Goal: Task Accomplishment & Management: Complete application form

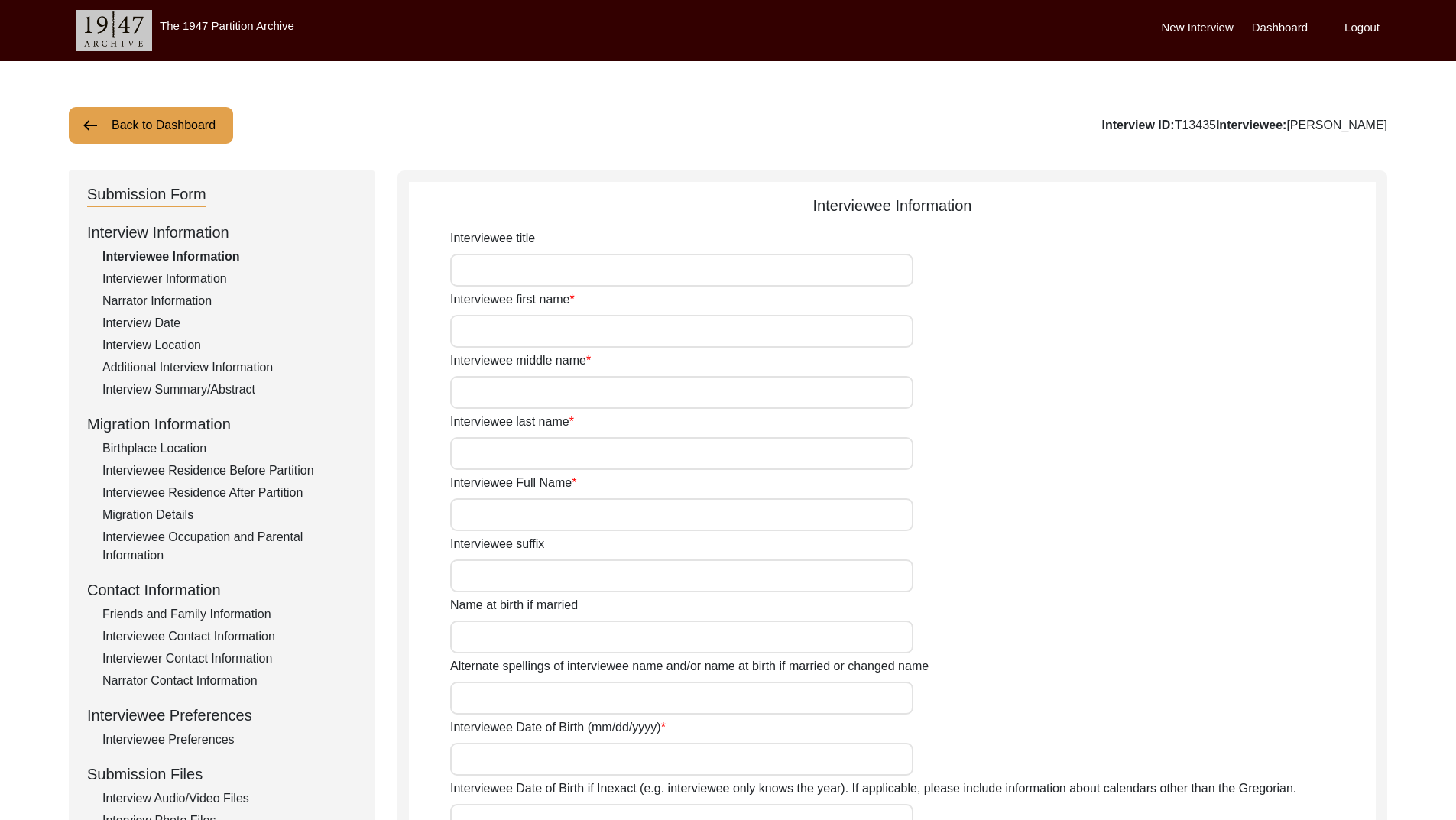
type input "[PERSON_NAME]"
type input "Kaur"
type input "[PERSON_NAME]"
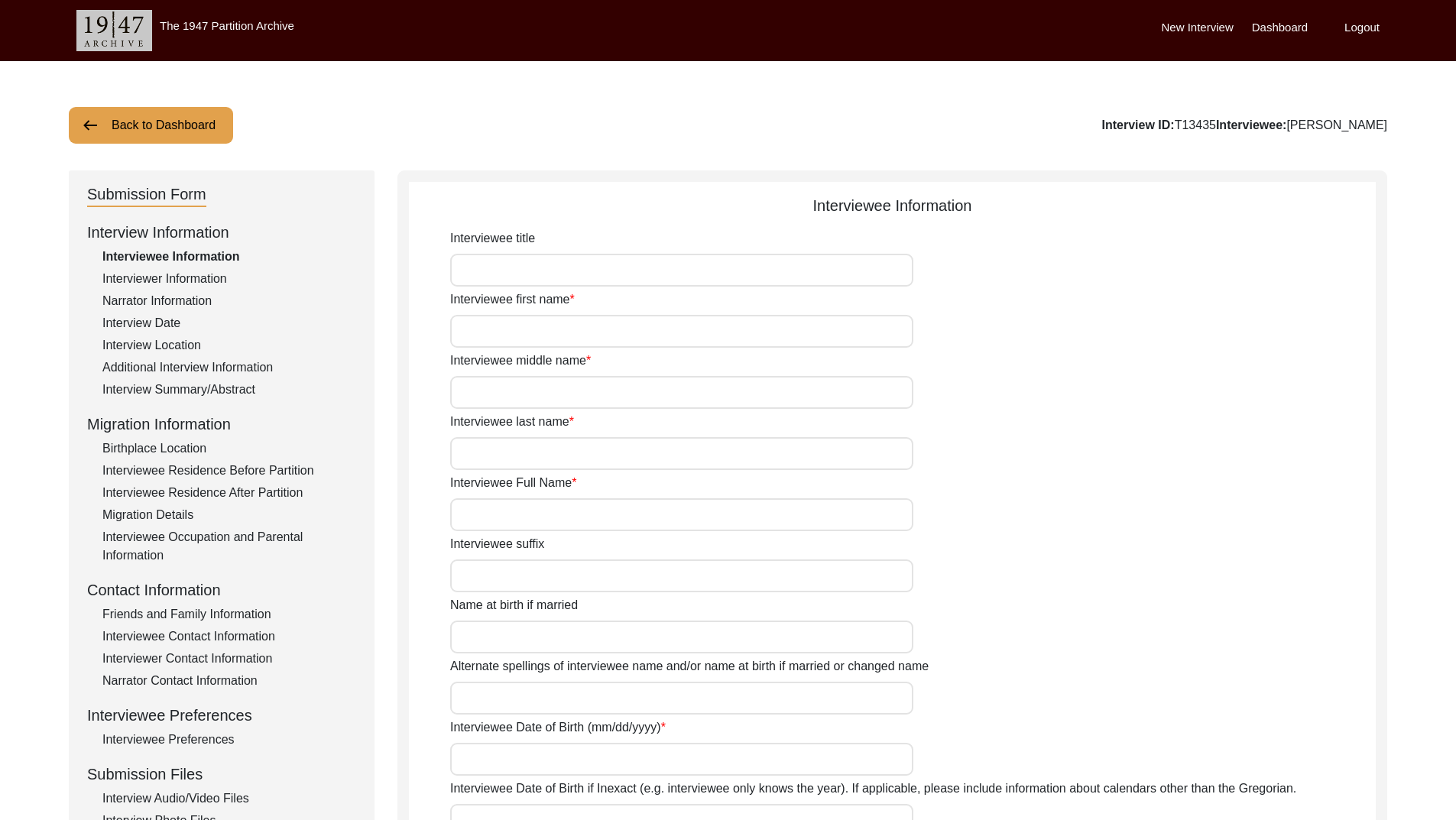
type input "[PERSON_NAME]"
type input "[DATE]"
type input "99"
type input "[DEMOGRAPHIC_DATA]"
type input "Punjabi"
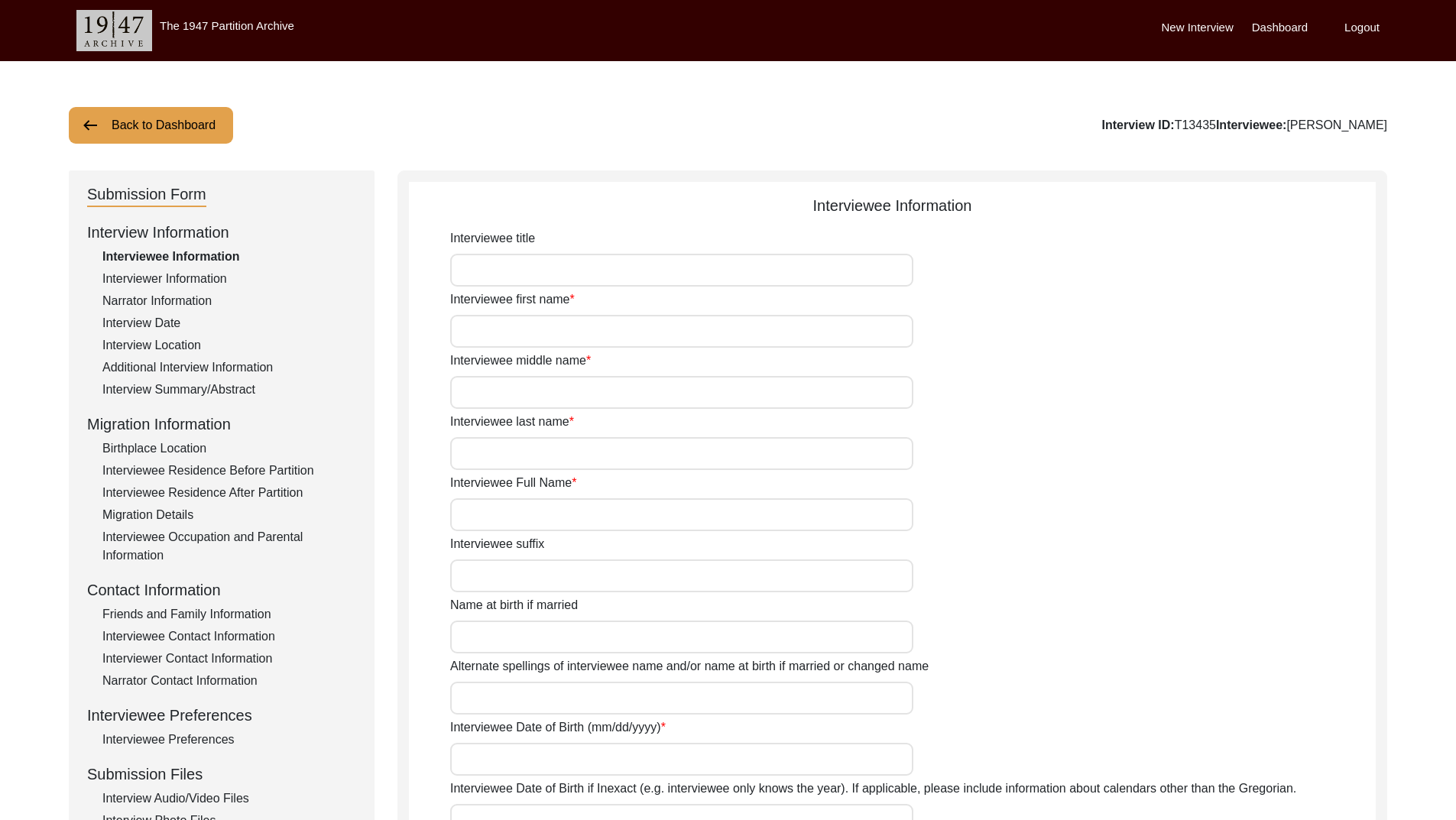
type input "[DEMOGRAPHIC_DATA]"
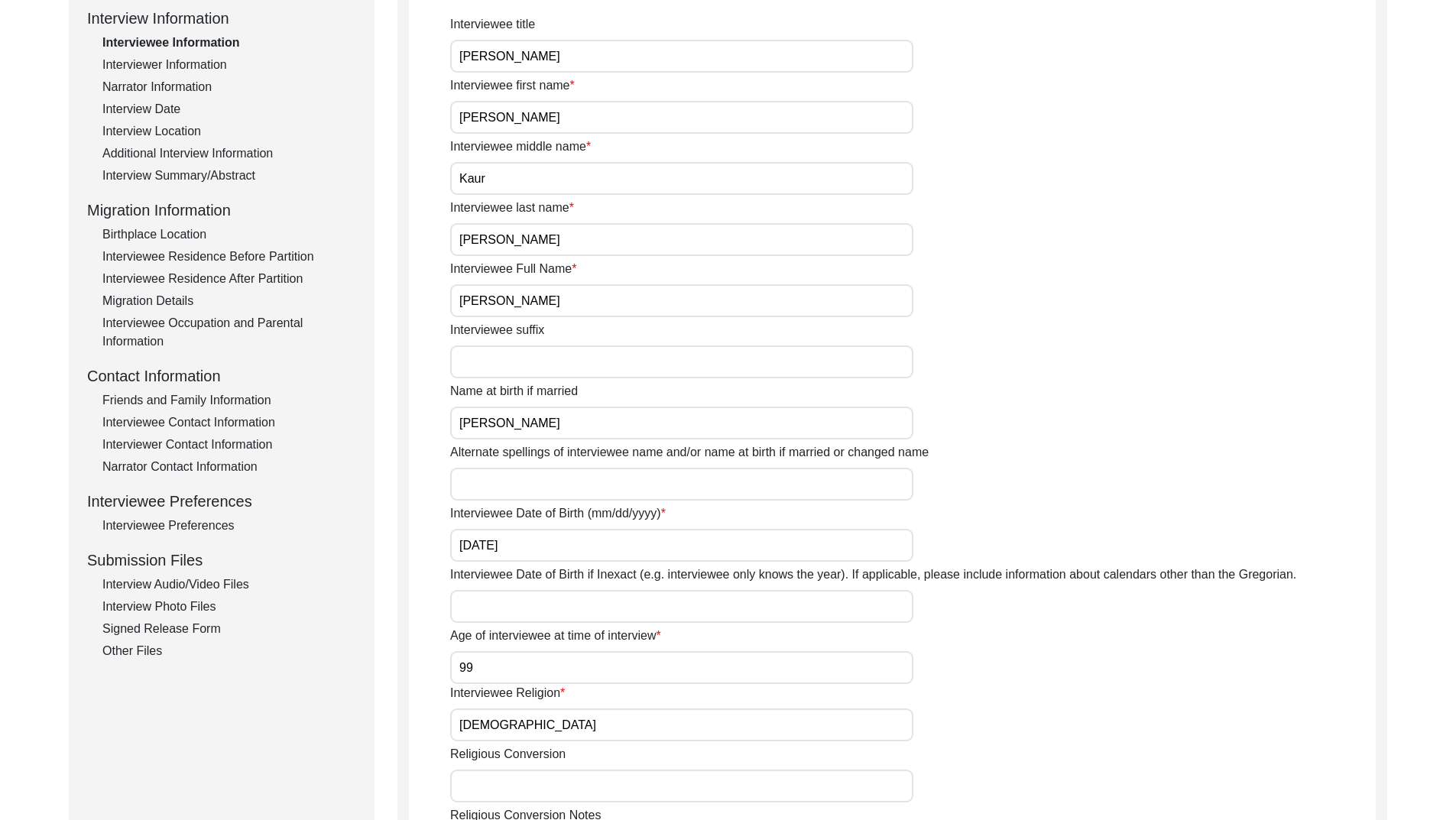
scroll to position [229, 0]
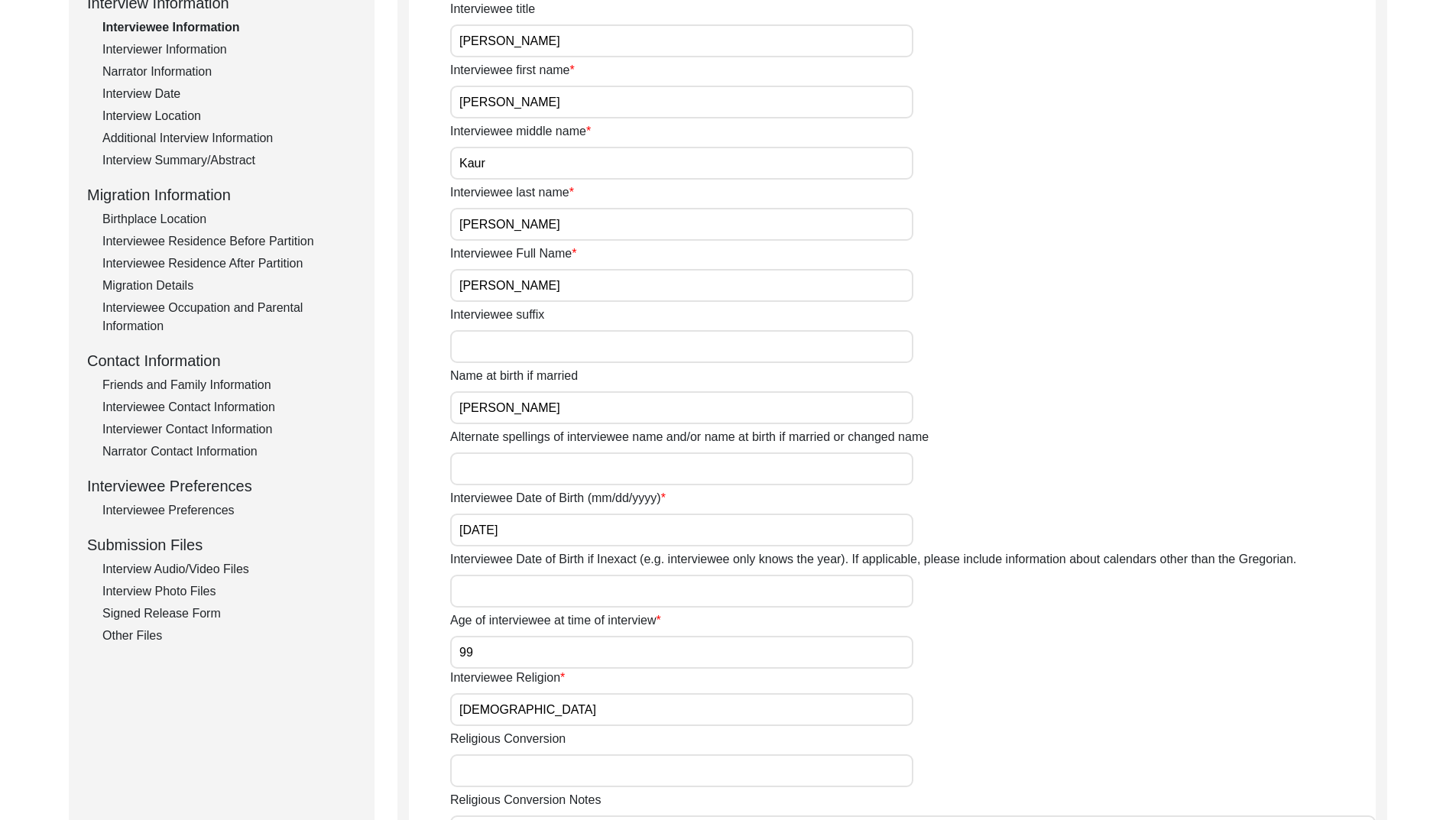
click at [193, 588] on div "Interview Photo Files" at bounding box center [229, 592] width 254 height 18
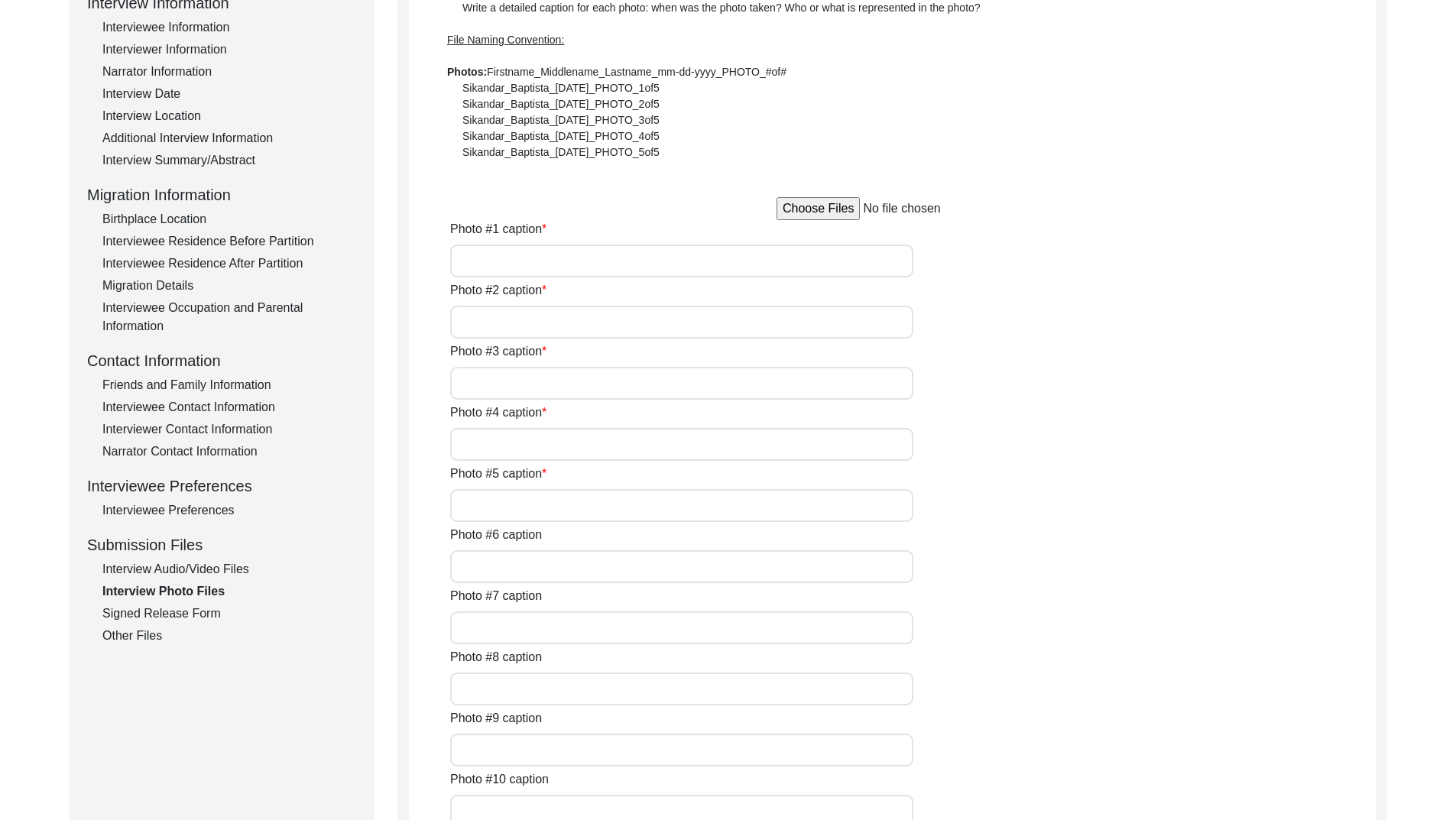
type input "NA"
type input "[PERSON_NAME] with her daughter [PERSON_NAME] at her residence"
type input "[PERSON_NAME] at the her residence 1"
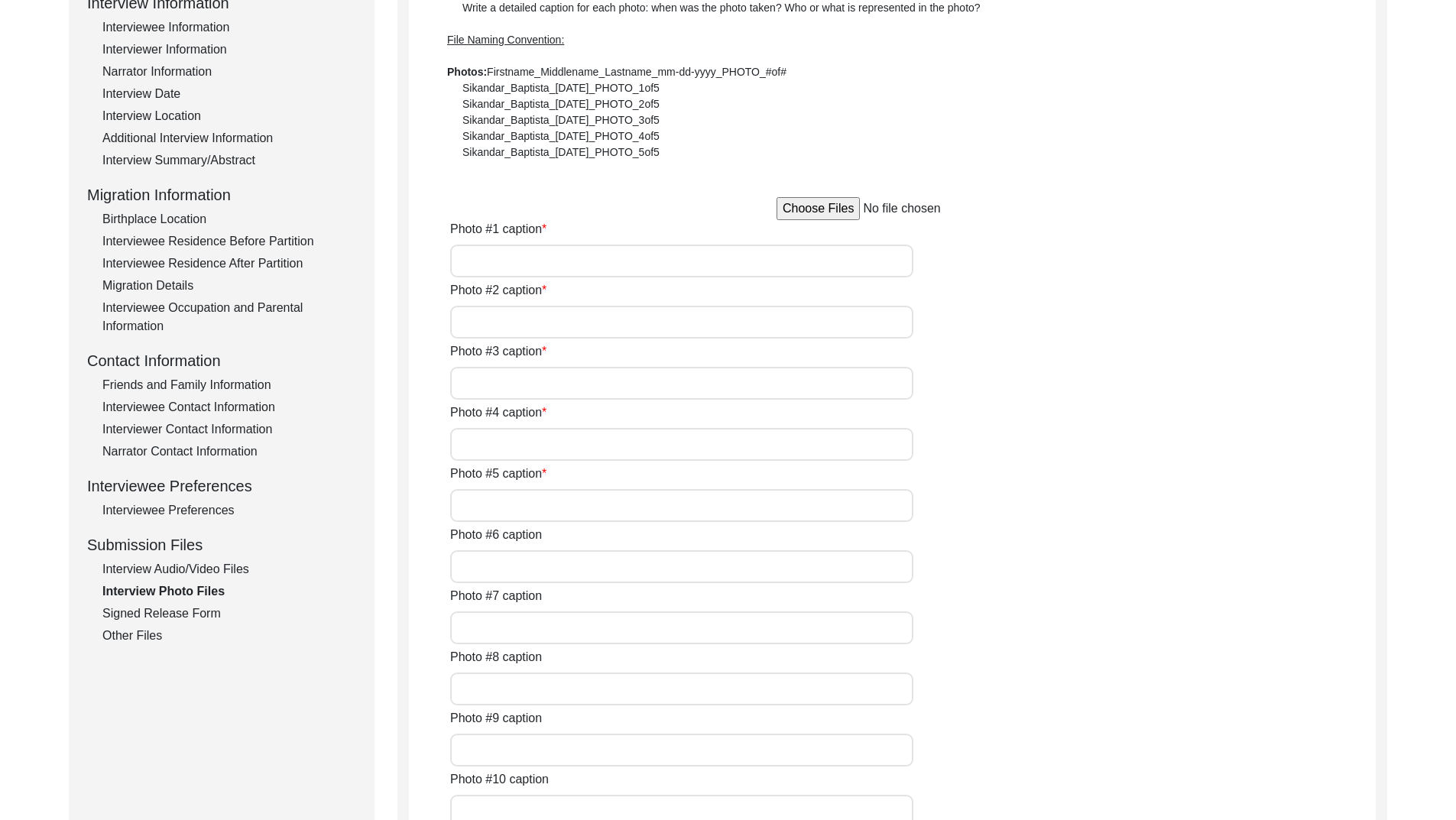
type input "[PERSON_NAME] at the her residence 2"
type input "[PERSON_NAME] with her husnad [PERSON_NAME] in [DATE]"
type input "[PERSON_NAME] during the interview with her grandson [PERSON_NAME]"
type input "[PERSON_NAME] during the interview"
type input "[PERSON_NAME] with her degree of BT in [DATE]"
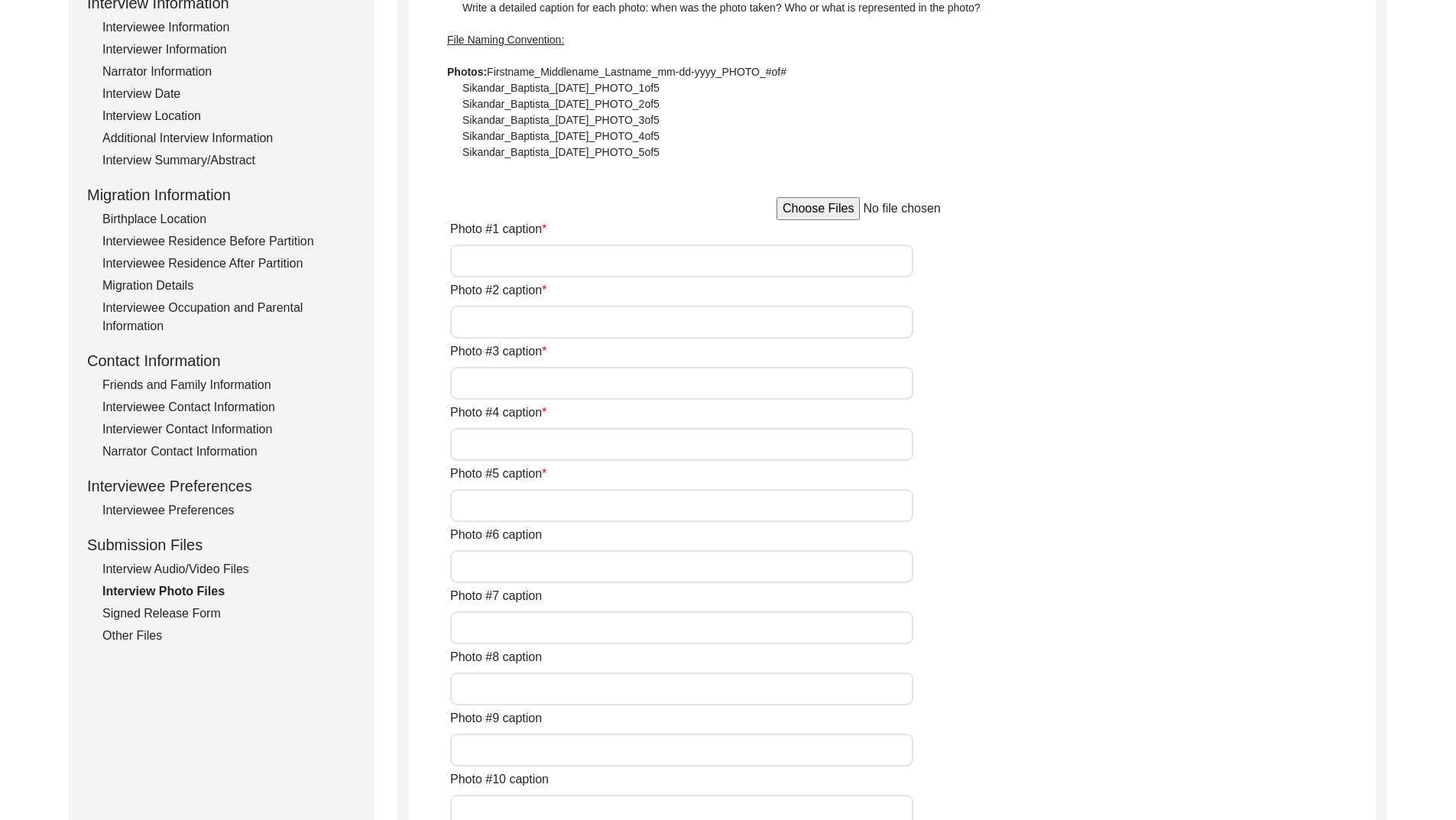
type input "[PERSON_NAME] during her wedding with [PERSON_NAME] 1946 (1)"
type input "[PERSON_NAME] during her wedding with [PERSON_NAME] 1946 (2)"
type textarea "Photo #13 - [PERSON_NAME] with [PERSON_NAME] in [DATE] Photo #14 - [PERSON_NAME…"
type input "5"
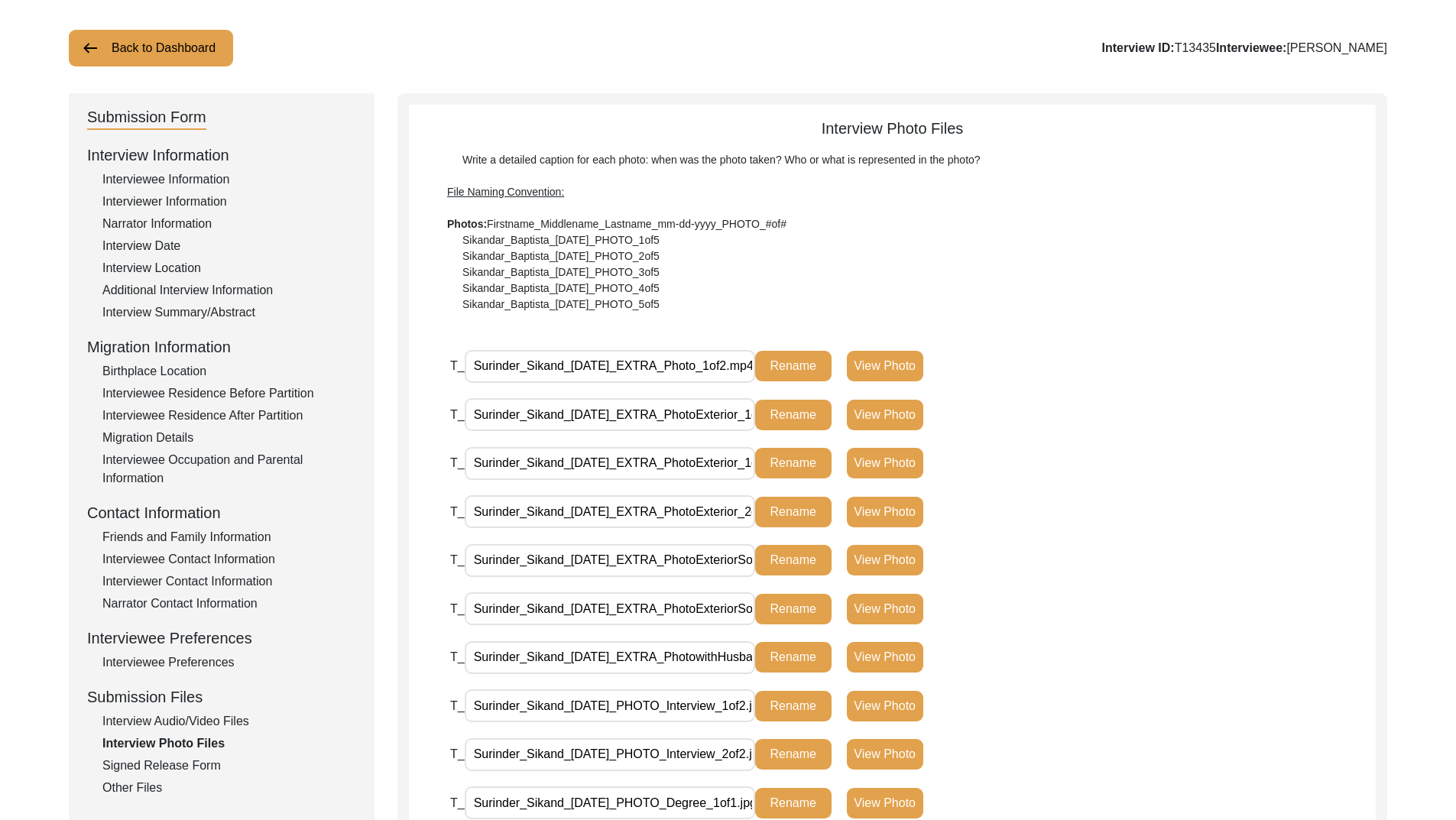
scroll to position [0, 0]
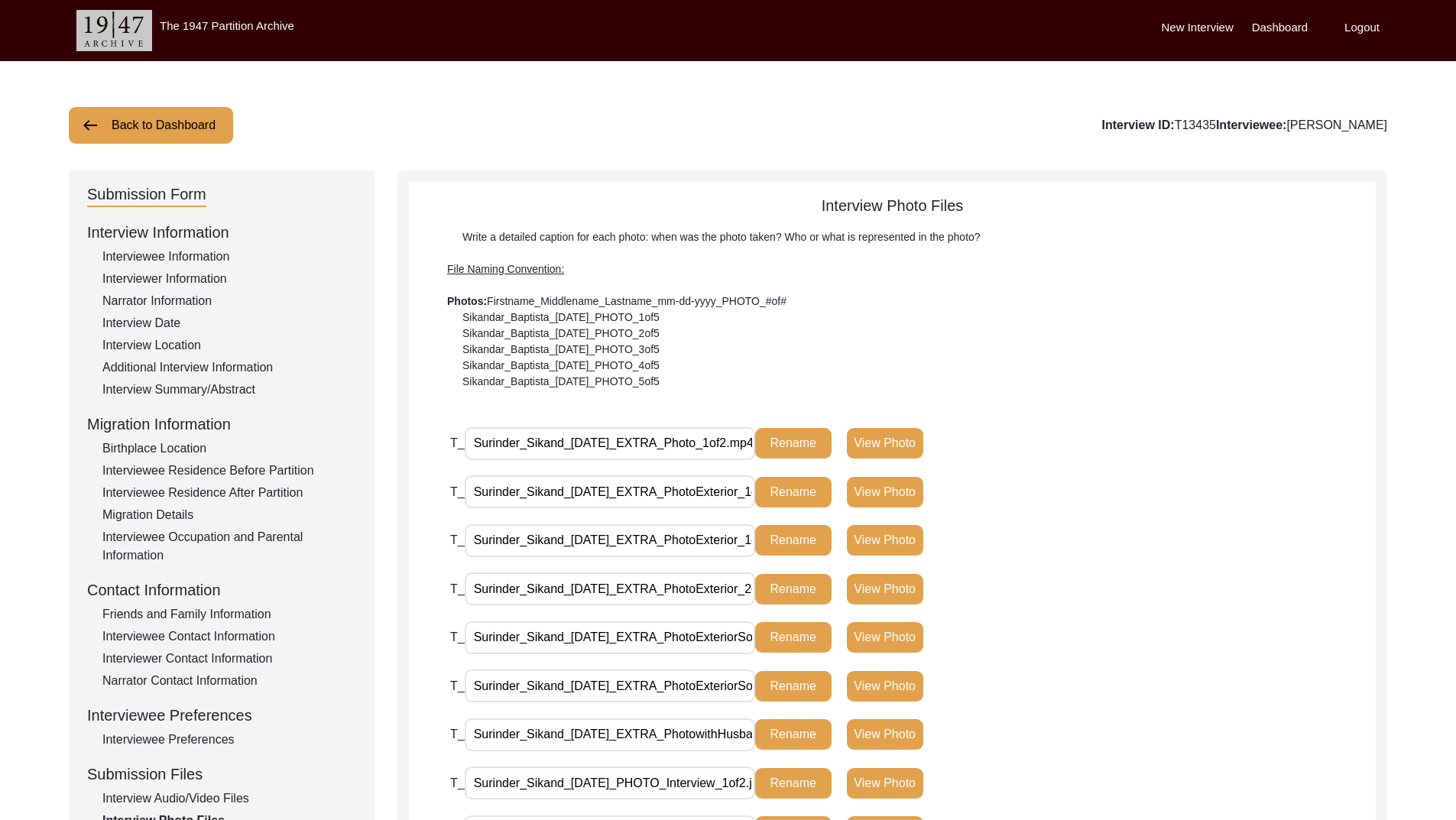
click at [697, 489] on input "Surinder_Sikand_[DATE]_EXTRA_PhotoExterior_1of2.jpg" at bounding box center [610, 492] width 290 height 33
click at [698, 447] on input "Surinder_Sikand_[DATE]_EXTRA_Photo_1of2.mp4" at bounding box center [610, 444] width 290 height 33
click at [706, 485] on input "Surinder_Sikand_[DATE]_EXTRA_PhotoExterior_1of2.jpg" at bounding box center [610, 492] width 290 height 33
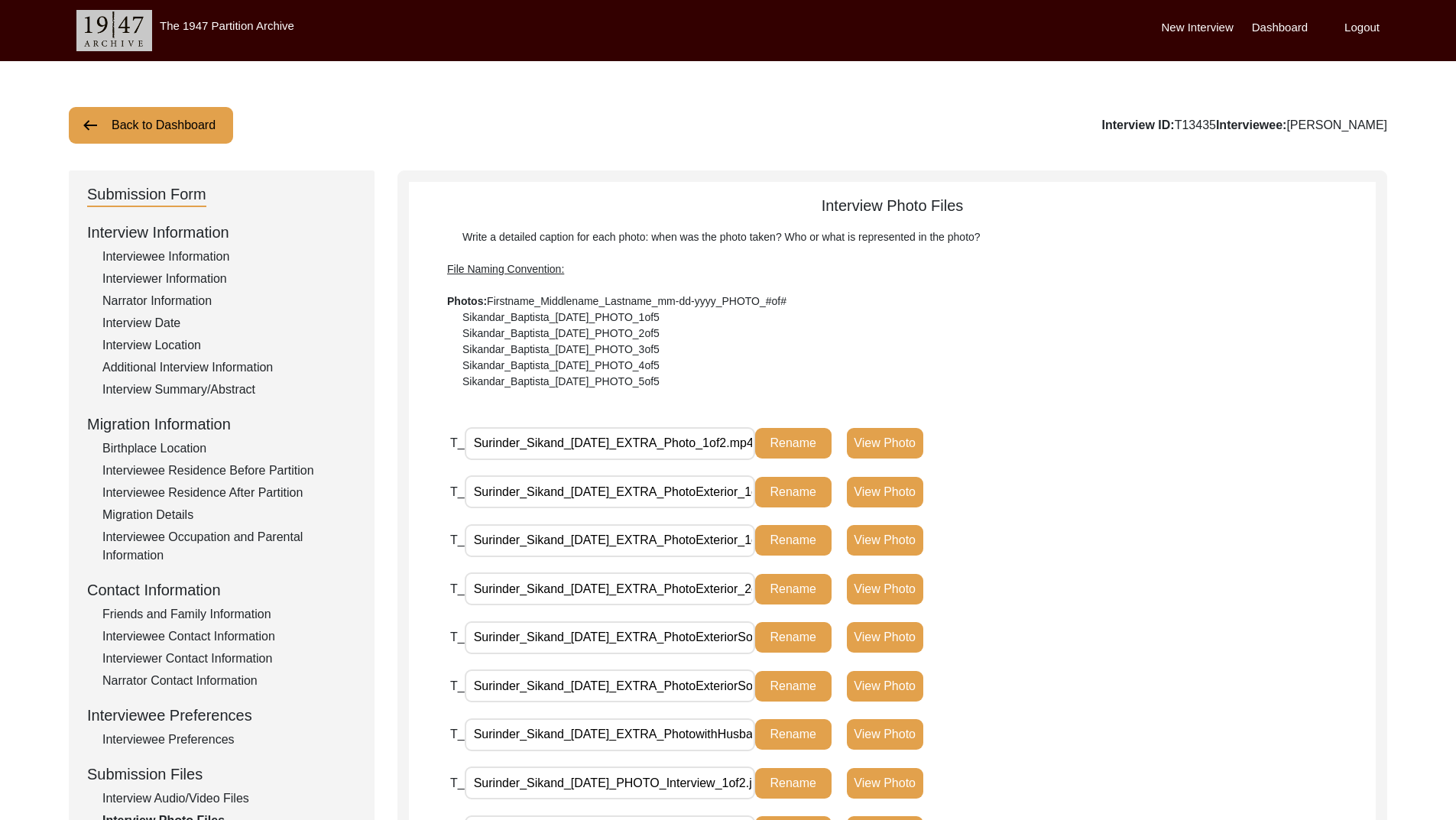
click at [1091, 507] on div "T_ Surinder_Sikand_[DATE]_EXTRA_PhotoExterior_1of2.jpg Rename View Photo" at bounding box center [774, 492] width 649 height 33
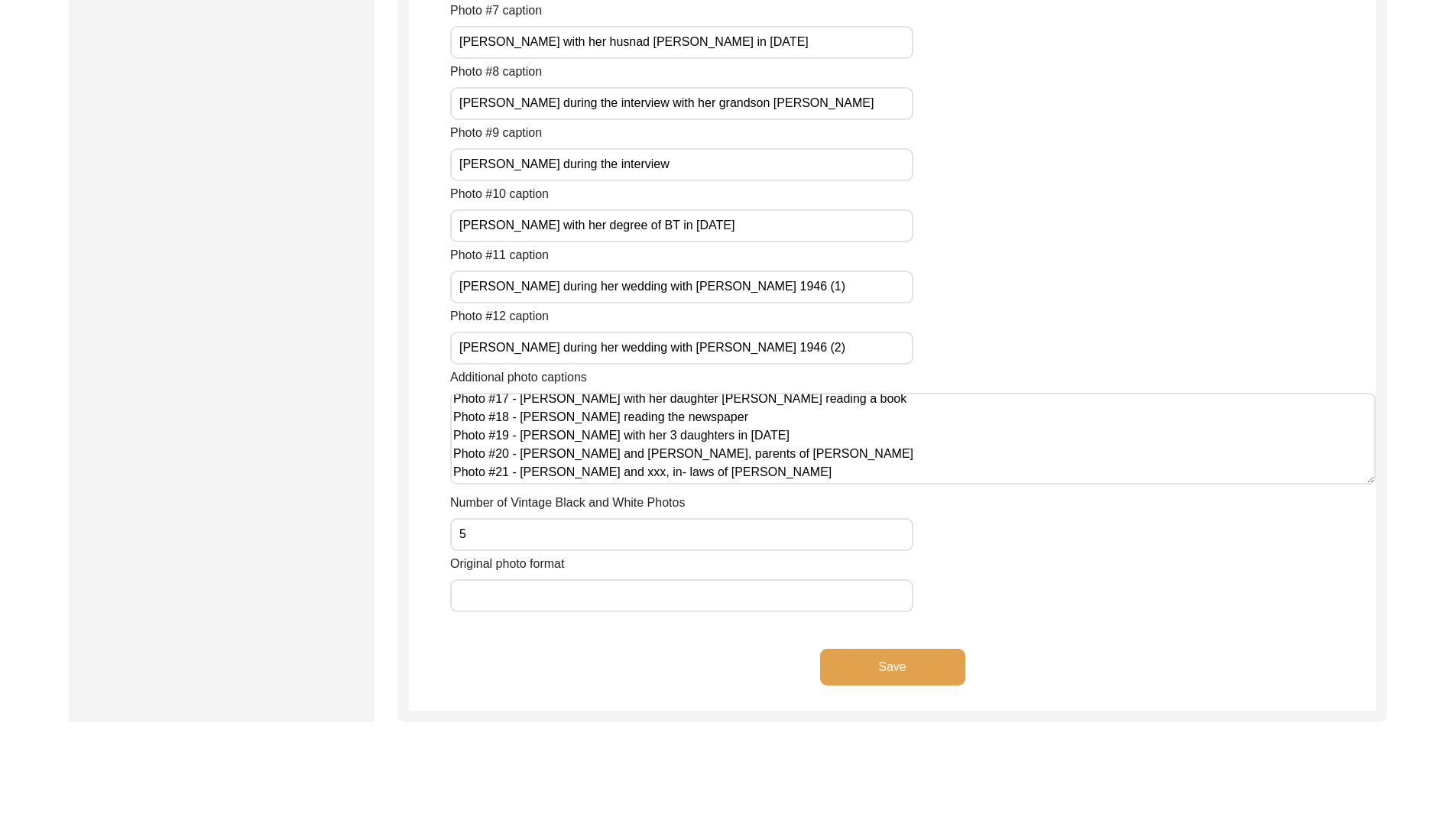
scroll to position [1911, 0]
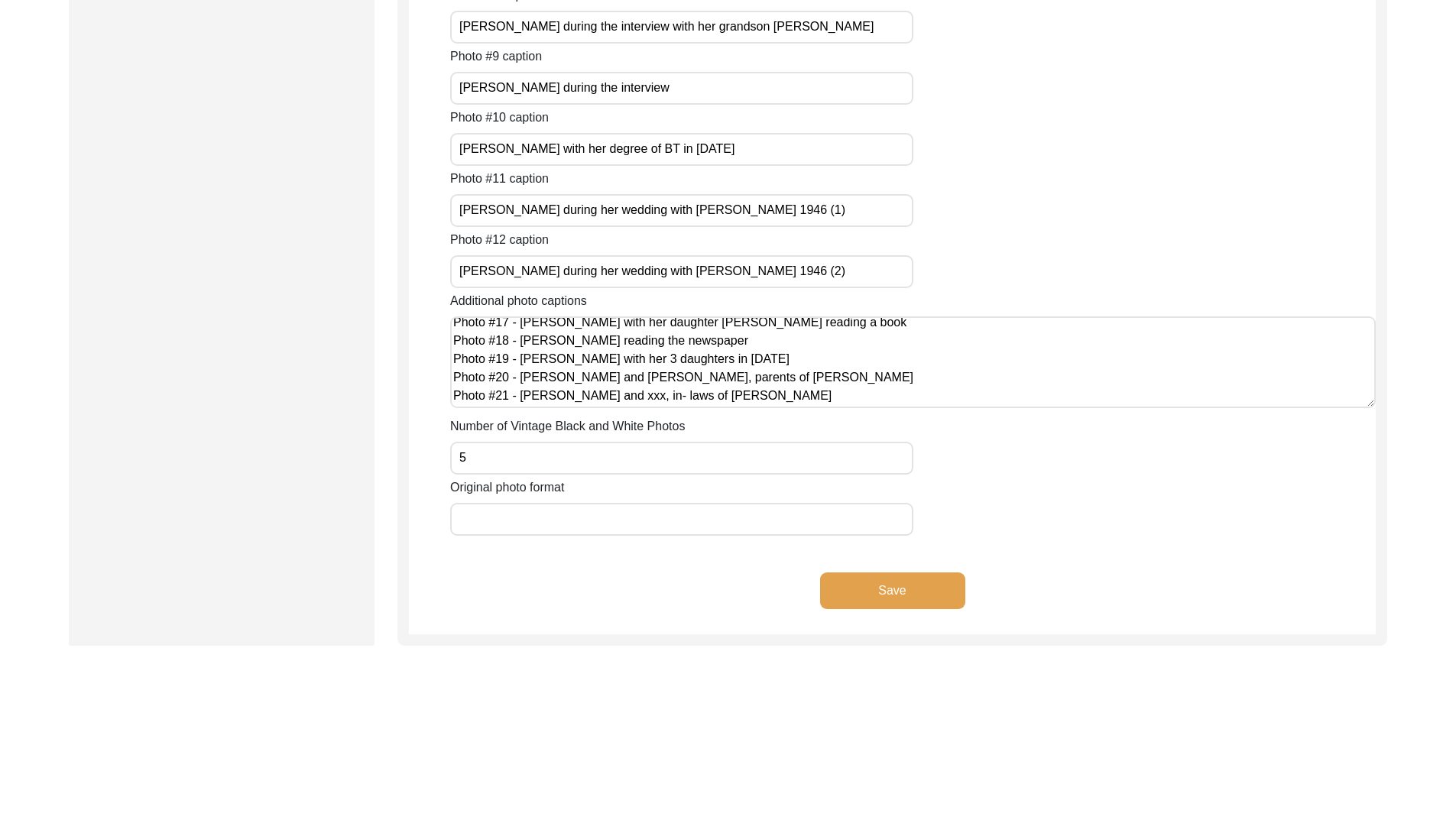
drag, startPoint x: 631, startPoint y: 397, endPoint x: 647, endPoint y: 401, distance: 16.5
click at [647, 401] on textarea "Photo #13 - [PERSON_NAME] with [PERSON_NAME] in [DATE] Photo #14 - [PERSON_NAME…" at bounding box center [913, 362] width 926 height 91
type textarea "Photo #13 - [PERSON_NAME] with [PERSON_NAME] in [DATE] Photo #14 - [PERSON_NAME…"
click at [1162, 248] on div "Photo #12 caption [PERSON_NAME] during her wedding with [PERSON_NAME] 1946 (2)" at bounding box center [913, 259] width 926 height 57
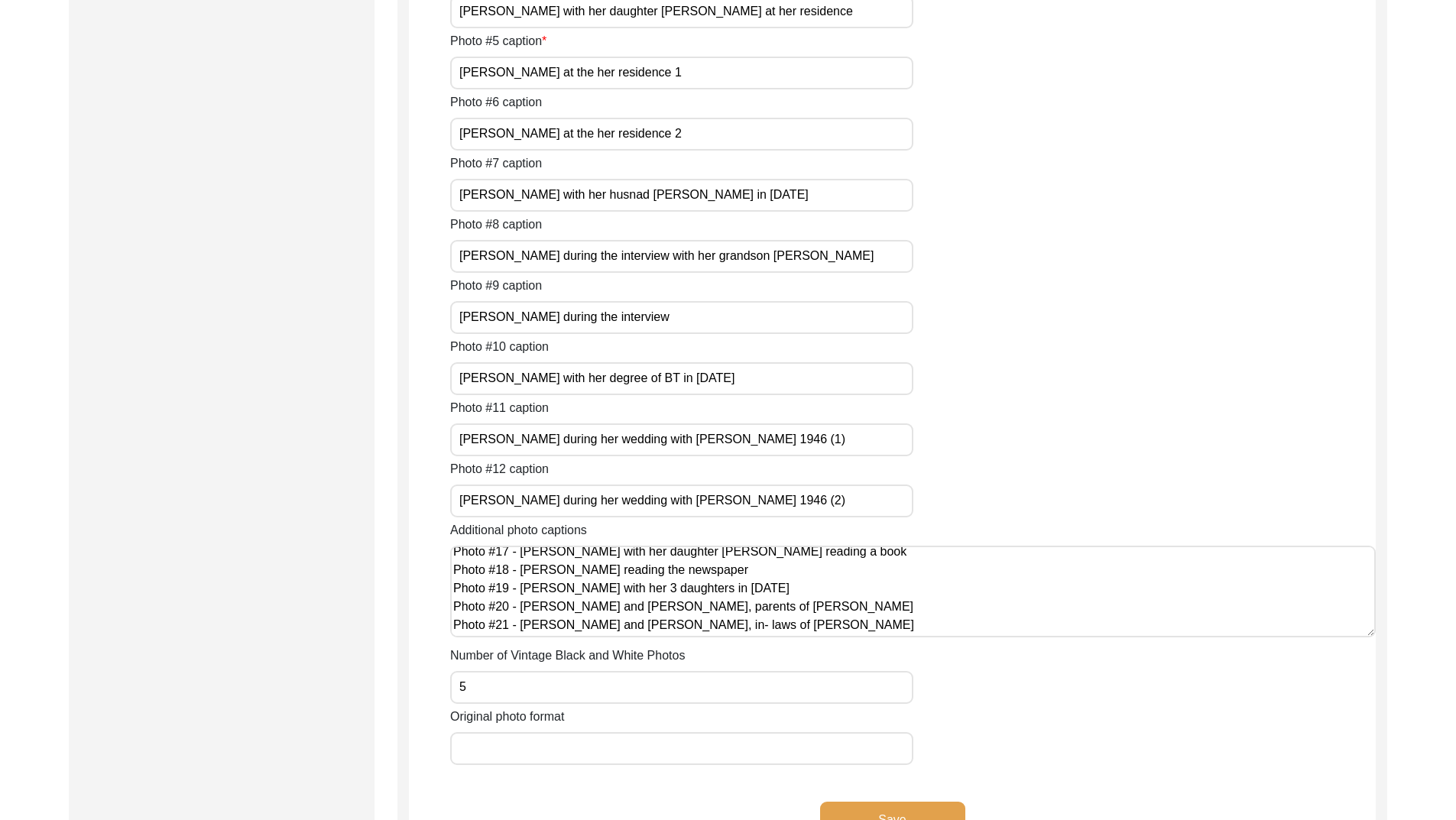
scroll to position [1223, 0]
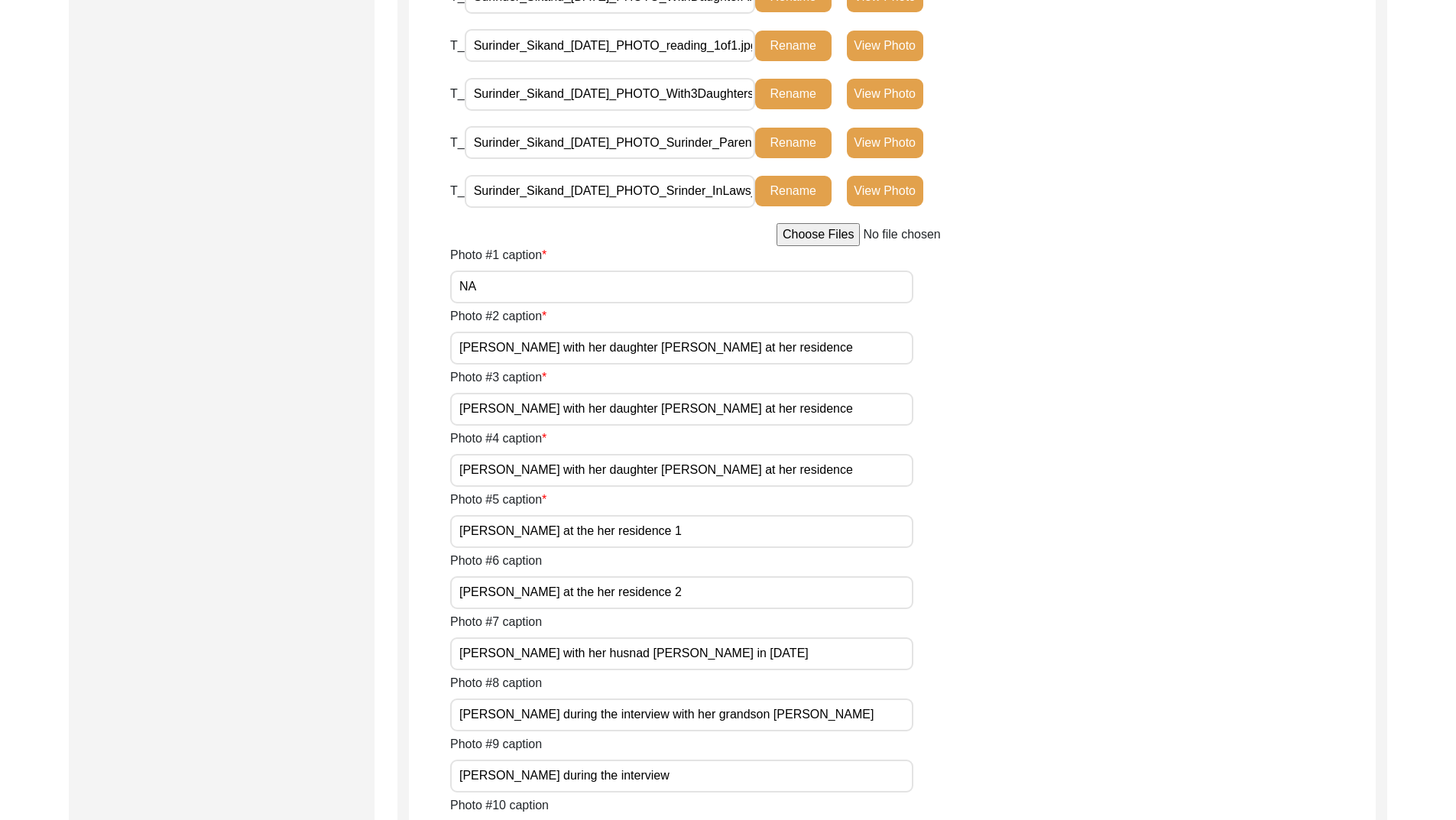
click at [803, 193] on button "Rename" at bounding box center [794, 190] width 77 height 30
click at [699, 188] on input "Surinder_Sikand_[DATE]_PHOTO_Srinder_InLaws_1of1.jpg" at bounding box center [610, 191] width 290 height 33
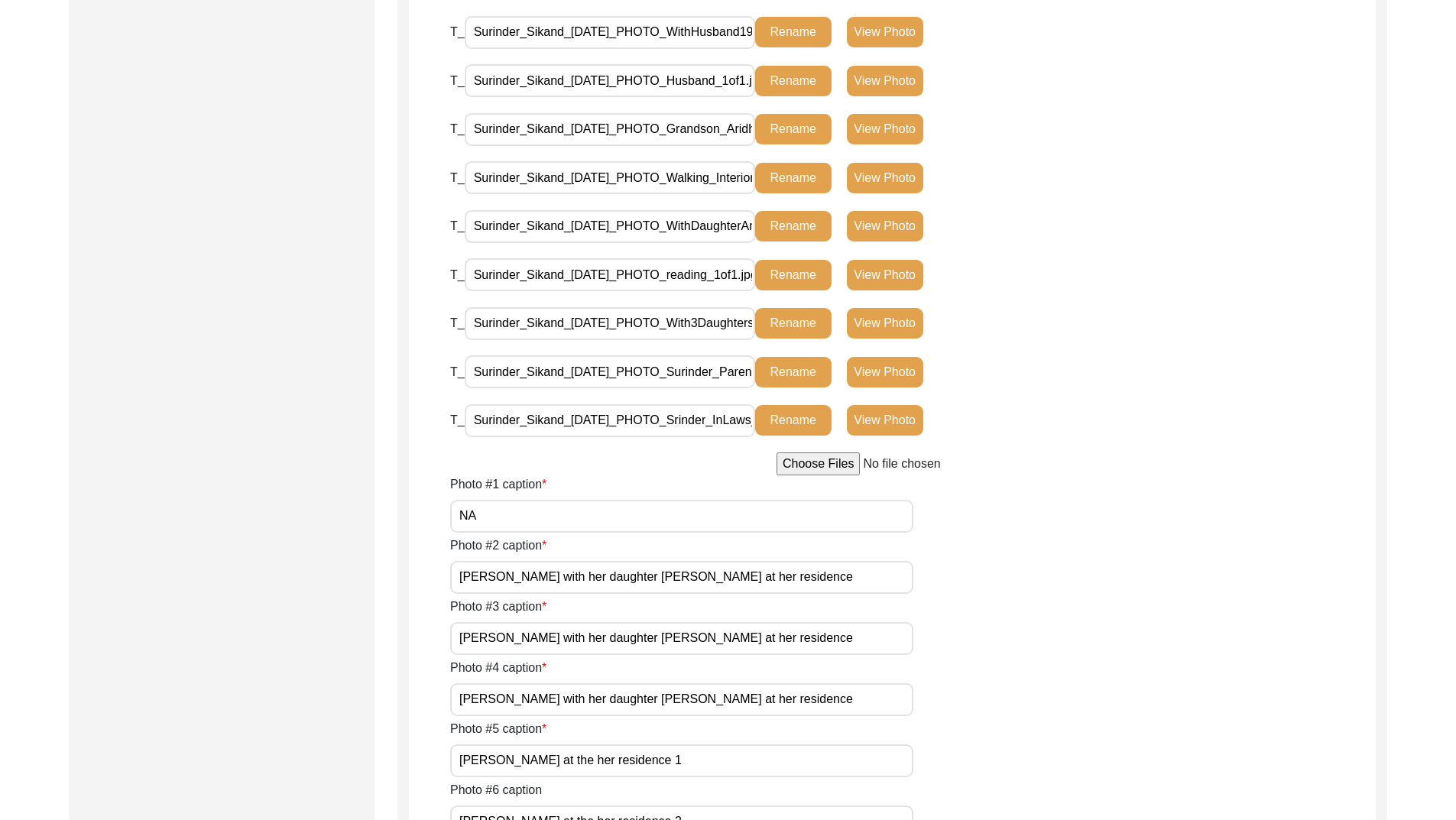
scroll to position [0, 73]
drag, startPoint x: 688, startPoint y: 419, endPoint x: 884, endPoint y: 408, distance: 196.3
click at [861, 414] on div "T_ Surinder_Sikand_[DATE]_PHOTO_Srinder_InLaws_1of1.jpg Rename View Photo" at bounding box center [774, 420] width 649 height 33
type input "Surinder_Sikand_[DATE]_PHOTO_21of21.jpg"
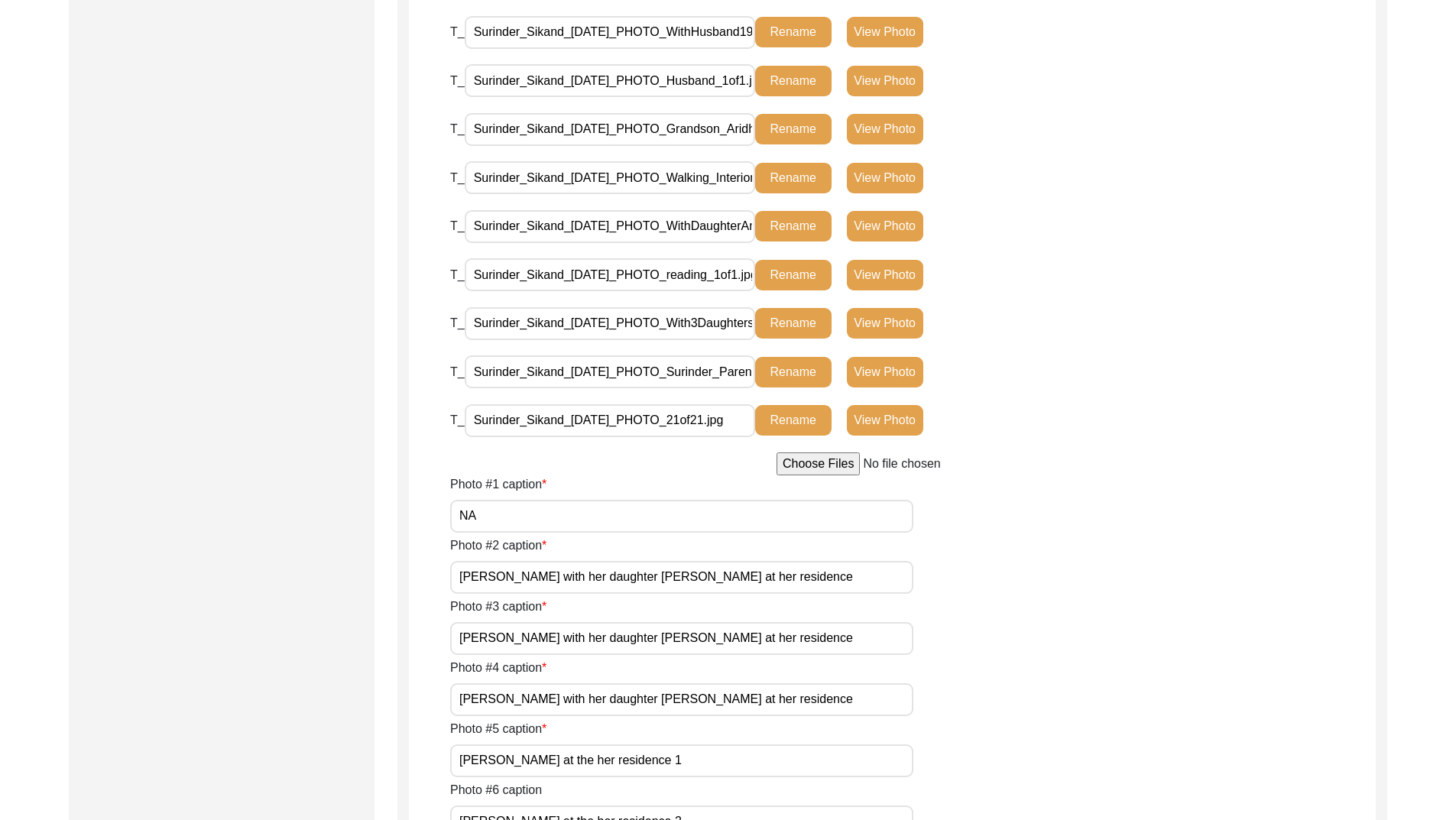
click at [782, 419] on button "Rename" at bounding box center [794, 420] width 77 height 30
drag, startPoint x: 642, startPoint y: 420, endPoint x: 726, endPoint y: 423, distance: 84.1
click at [726, 423] on input "Surinder_Sikand_[DATE]_PHOTO_21of21.jpg" at bounding box center [610, 421] width 290 height 33
drag, startPoint x: 640, startPoint y: 372, endPoint x: 731, endPoint y: 372, distance: 91.0
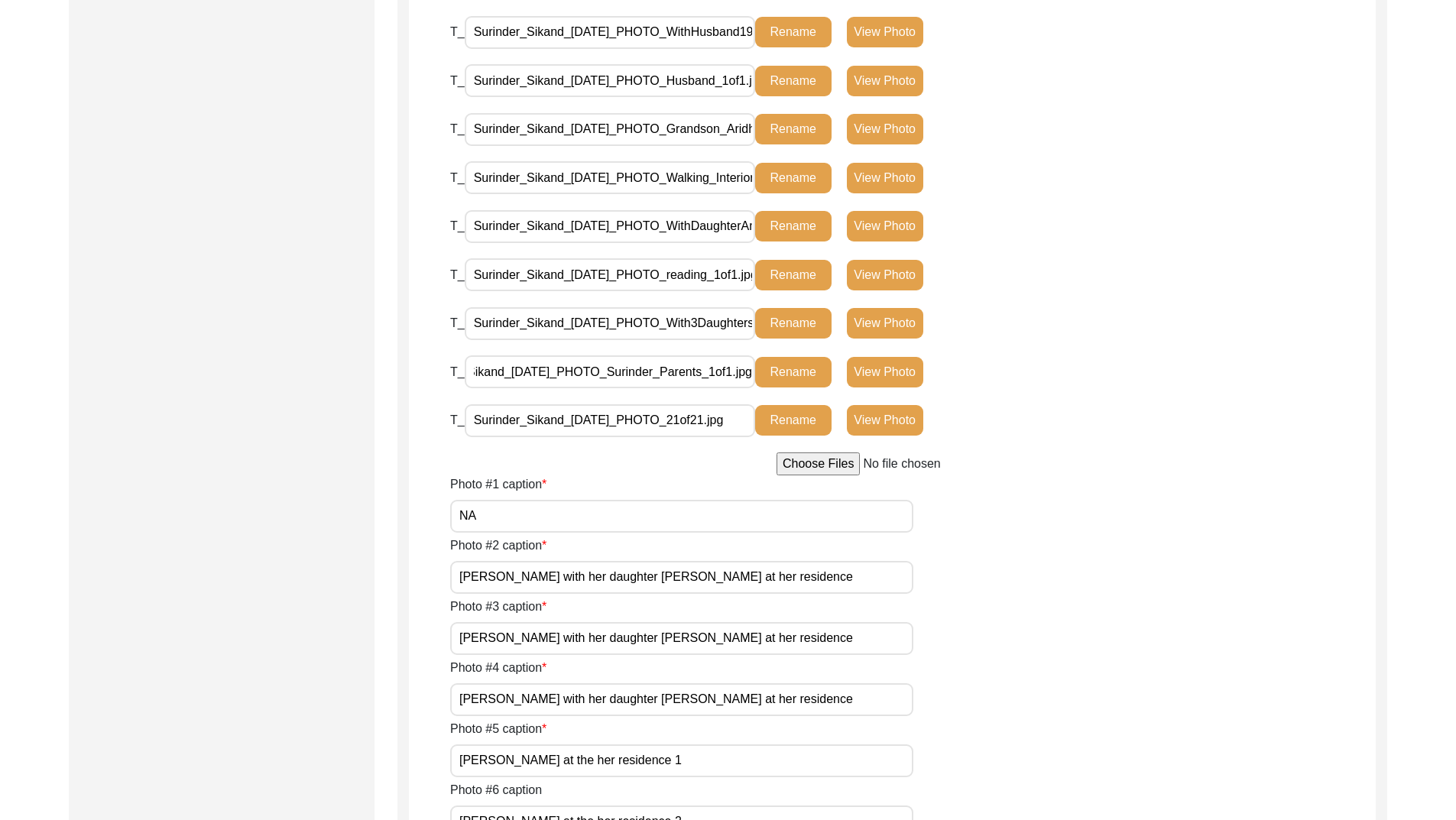
click at [731, 372] on input "Surinder_Sikand_[DATE]_PHOTO_Surinder_Parents_1of1.jpg" at bounding box center [610, 372] width 290 height 33
paste input "21of2"
type input "Surinder_Sikand_[DATE]_PHOTO_20of21.jpg"
click at [795, 367] on button "Rename" at bounding box center [794, 371] width 77 height 30
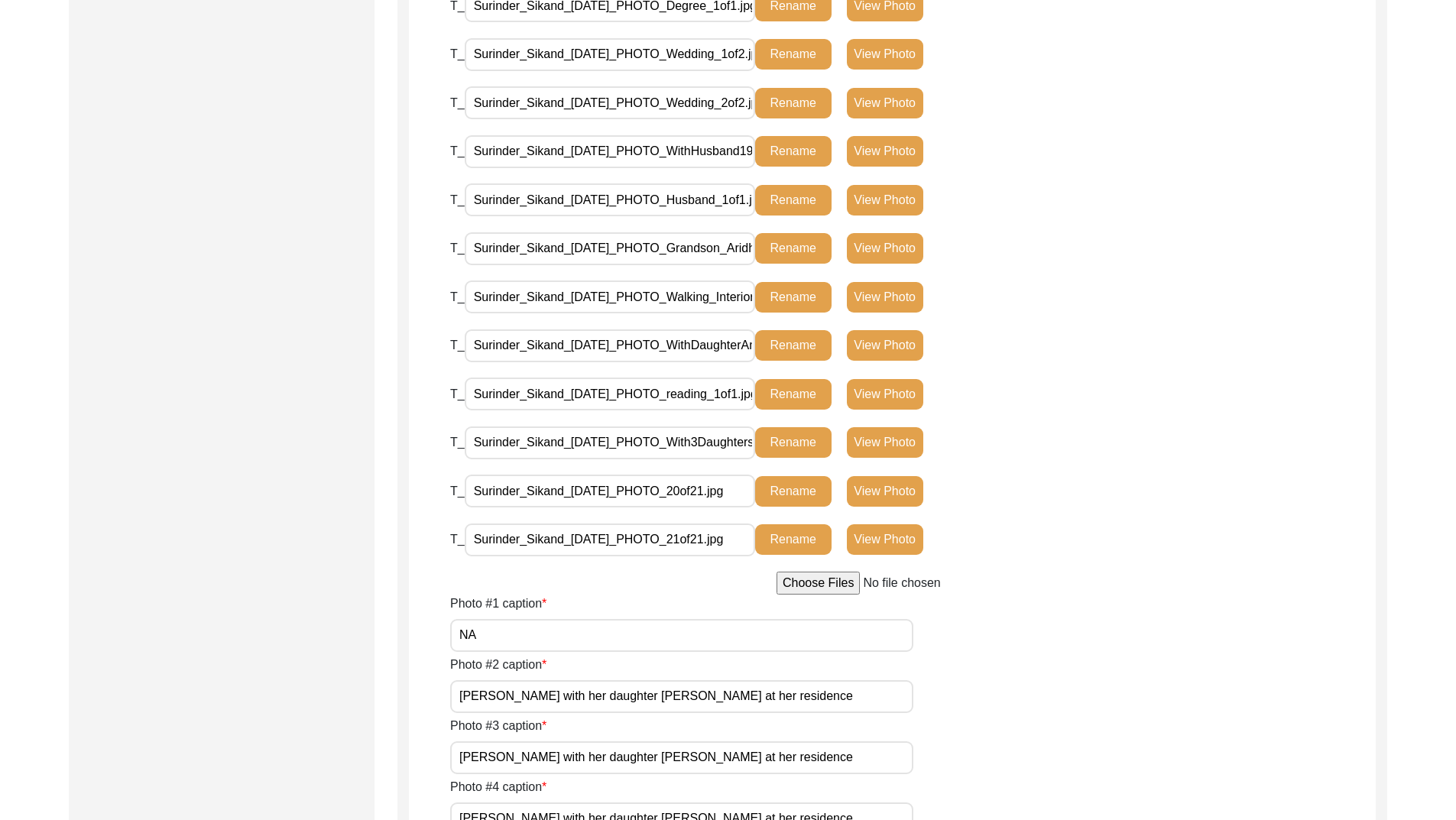
scroll to position [840, 0]
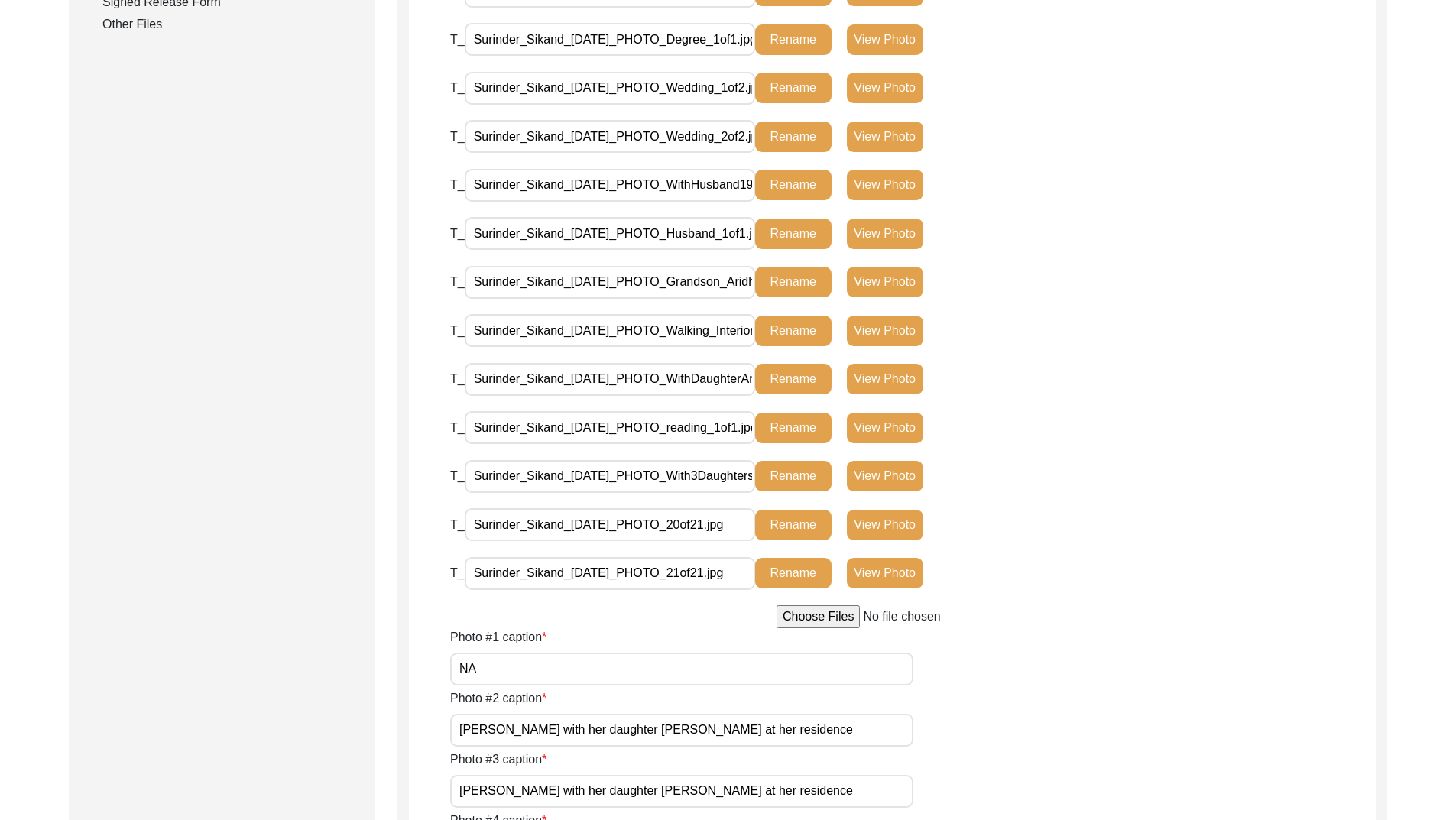
click at [645, 472] on input "Surinder_Sikand_[DATE]_PHOTO_With3Daughters_1of1.jpg" at bounding box center [610, 476] width 290 height 33
paste input "21of2"
type input "Surinder_Sikand_[DATE]_PHOTO_19of21.jpg"
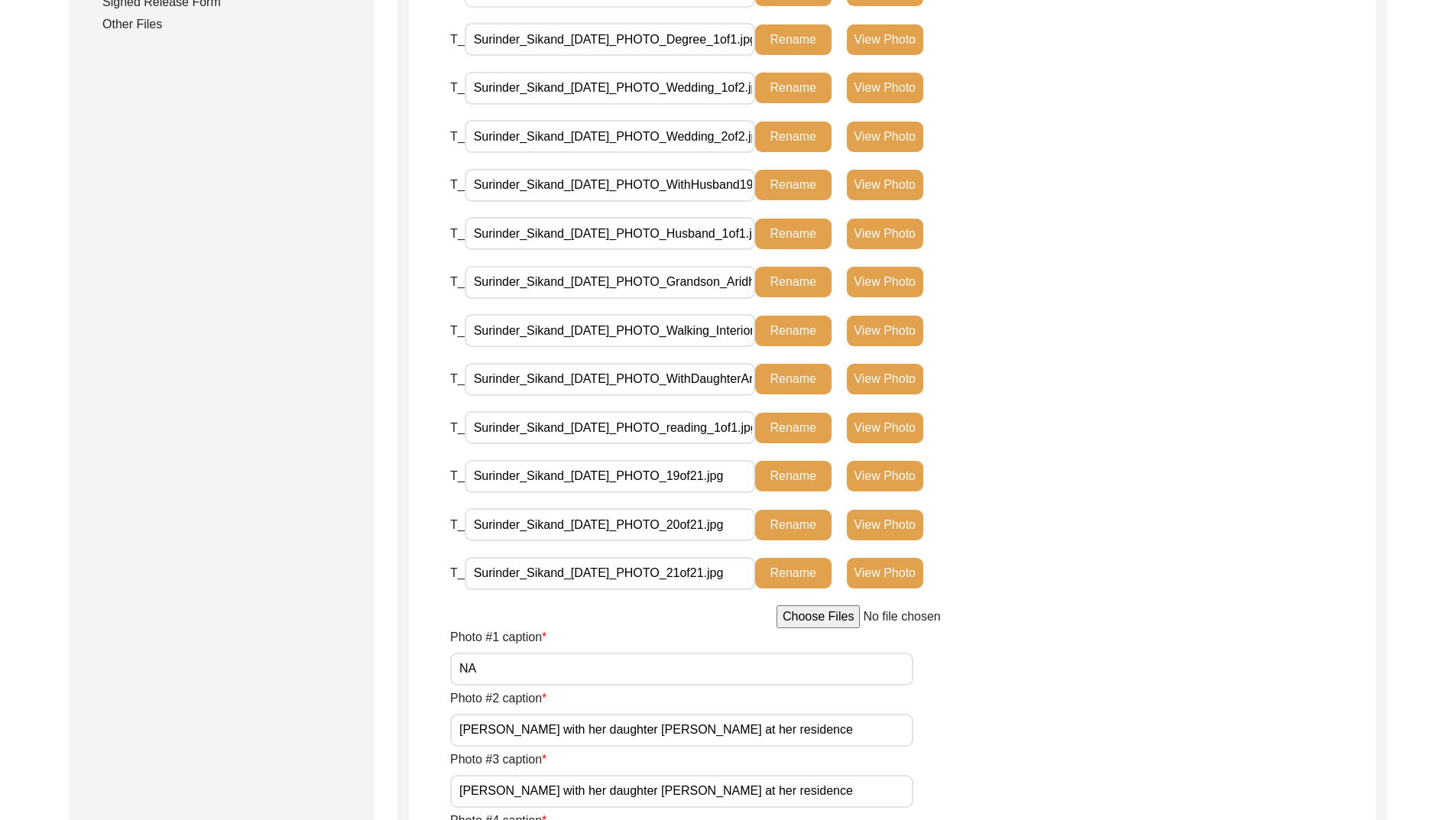
click at [790, 477] on button "Rename" at bounding box center [794, 476] width 77 height 30
drag, startPoint x: 691, startPoint y: 475, endPoint x: 841, endPoint y: 480, distance: 150.1
click at [841, 480] on div "T_ Surinder_Sikand_[DATE]_PHOTO_19of21.jpg Rename View Photo" at bounding box center [774, 476] width 649 height 33
drag, startPoint x: 689, startPoint y: 428, endPoint x: 981, endPoint y: 431, distance: 292.0
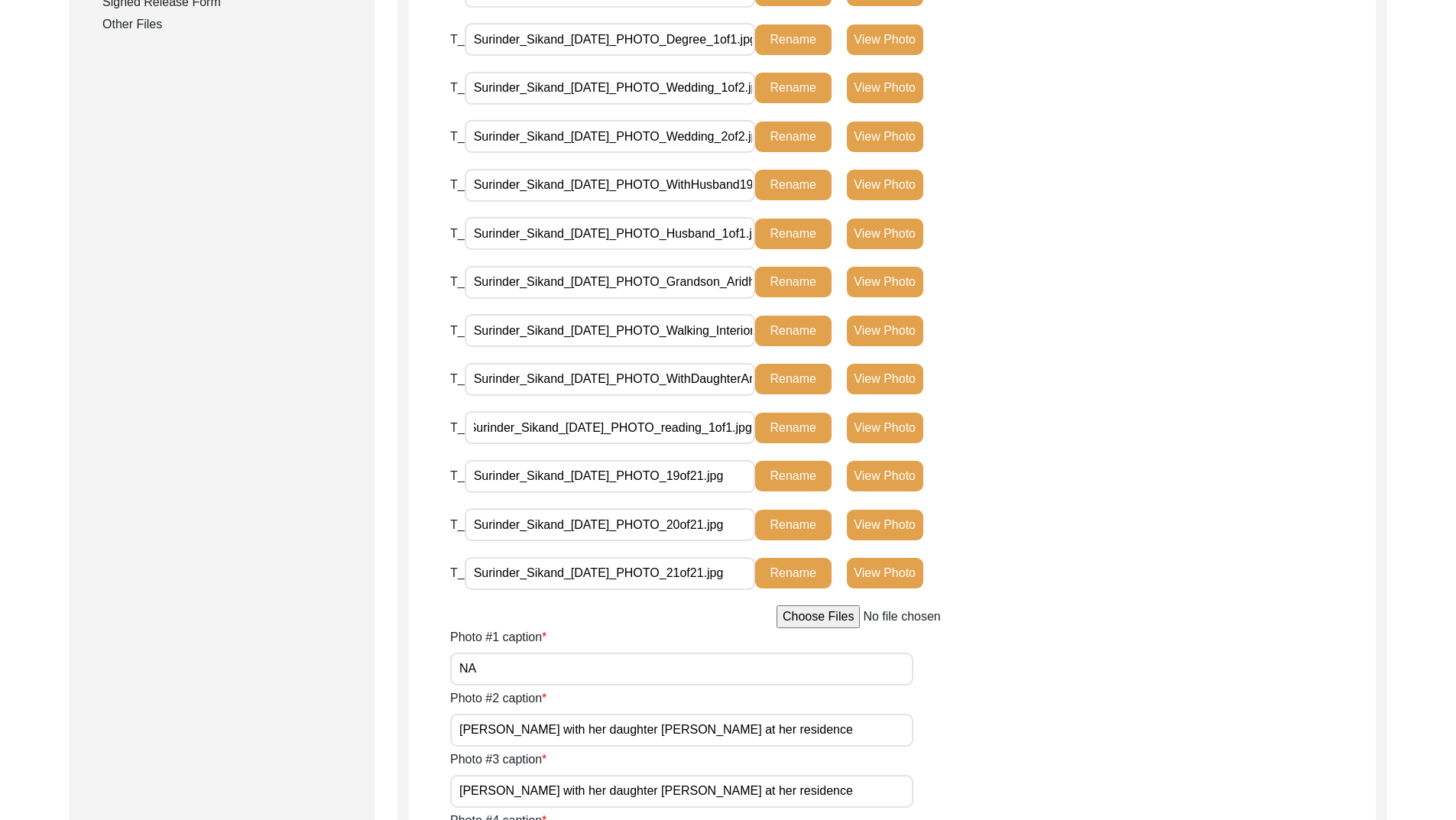
click at [981, 431] on div "T_ Surinder_Sikand_[DATE]_PHOTO_reading_1of1.jpg Rename View Photo" at bounding box center [774, 428] width 649 height 33
paste input "19of2"
type input "Surinder_Sikand_[DATE]_PHOTO_18of21.jpg"
click at [784, 424] on button "Rename" at bounding box center [794, 428] width 77 height 30
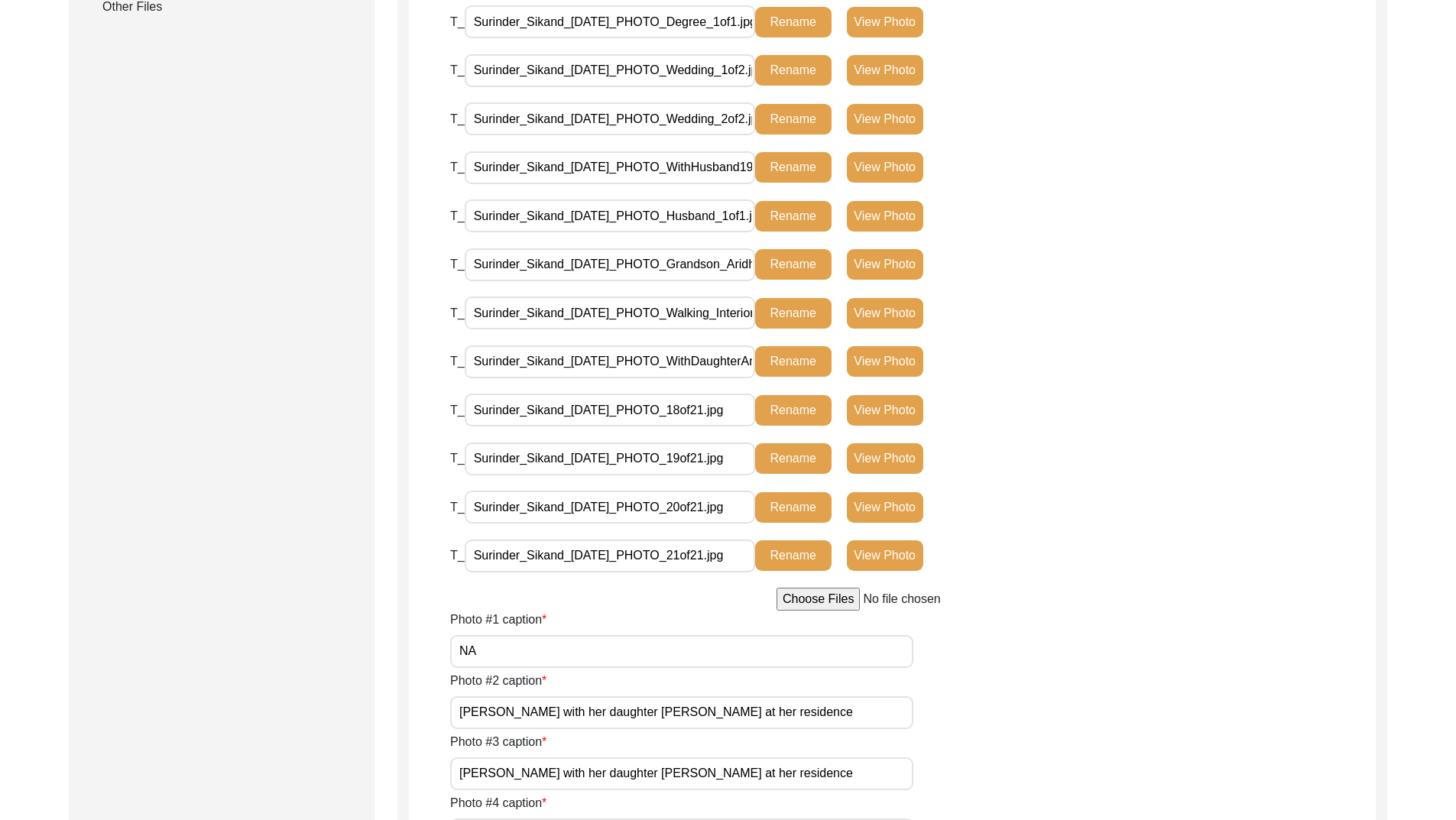
scroll to position [732, 0]
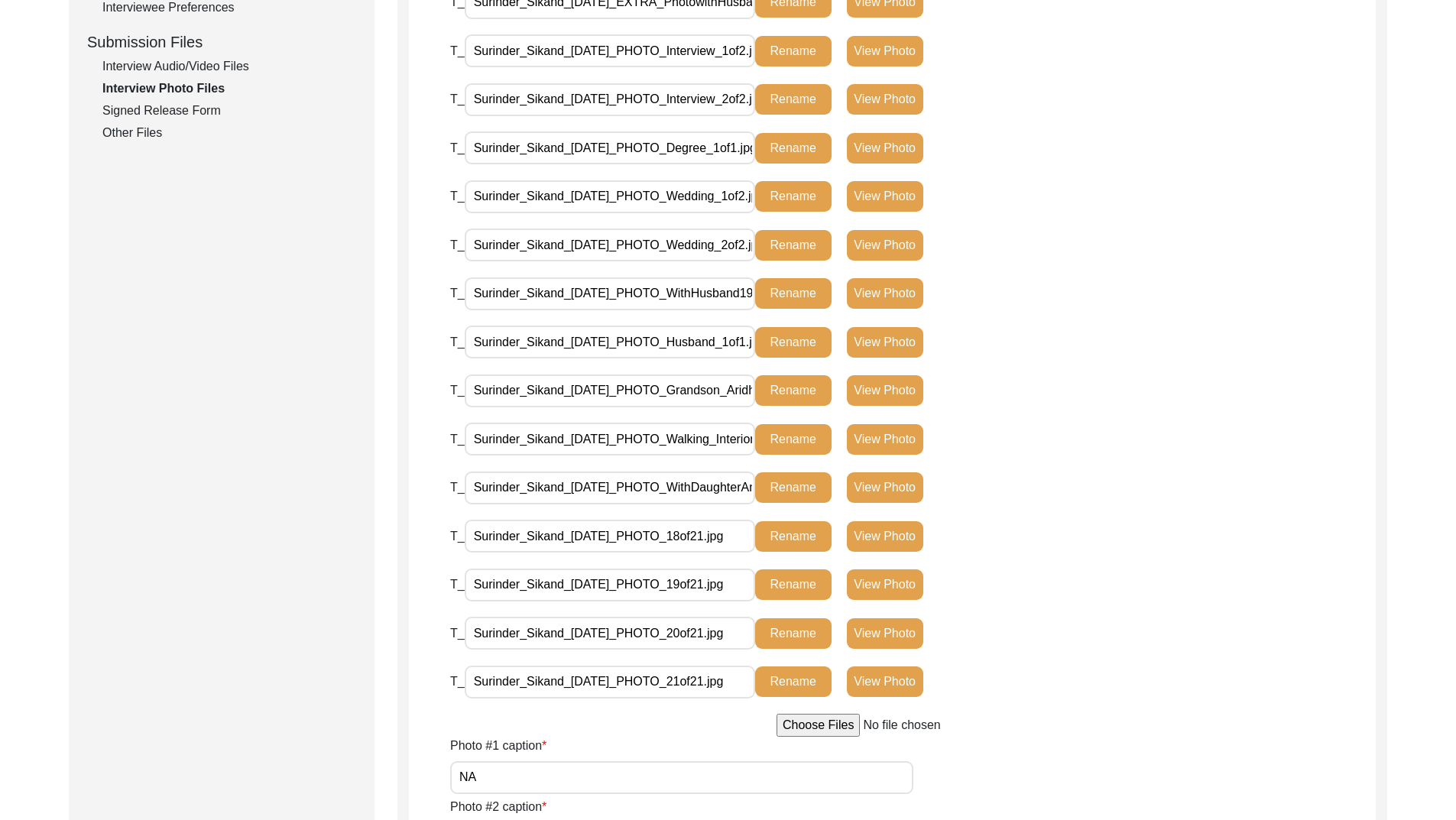
click at [690, 489] on input "Surinder_Sikand_[DATE]_PHOTO_WithDaughterAnjli_1of1.jpg" at bounding box center [610, 488] width 290 height 33
paste input "19of2"
type input "Surinder_Sikand_[DATE]_PHOTO_17of21.jpg"
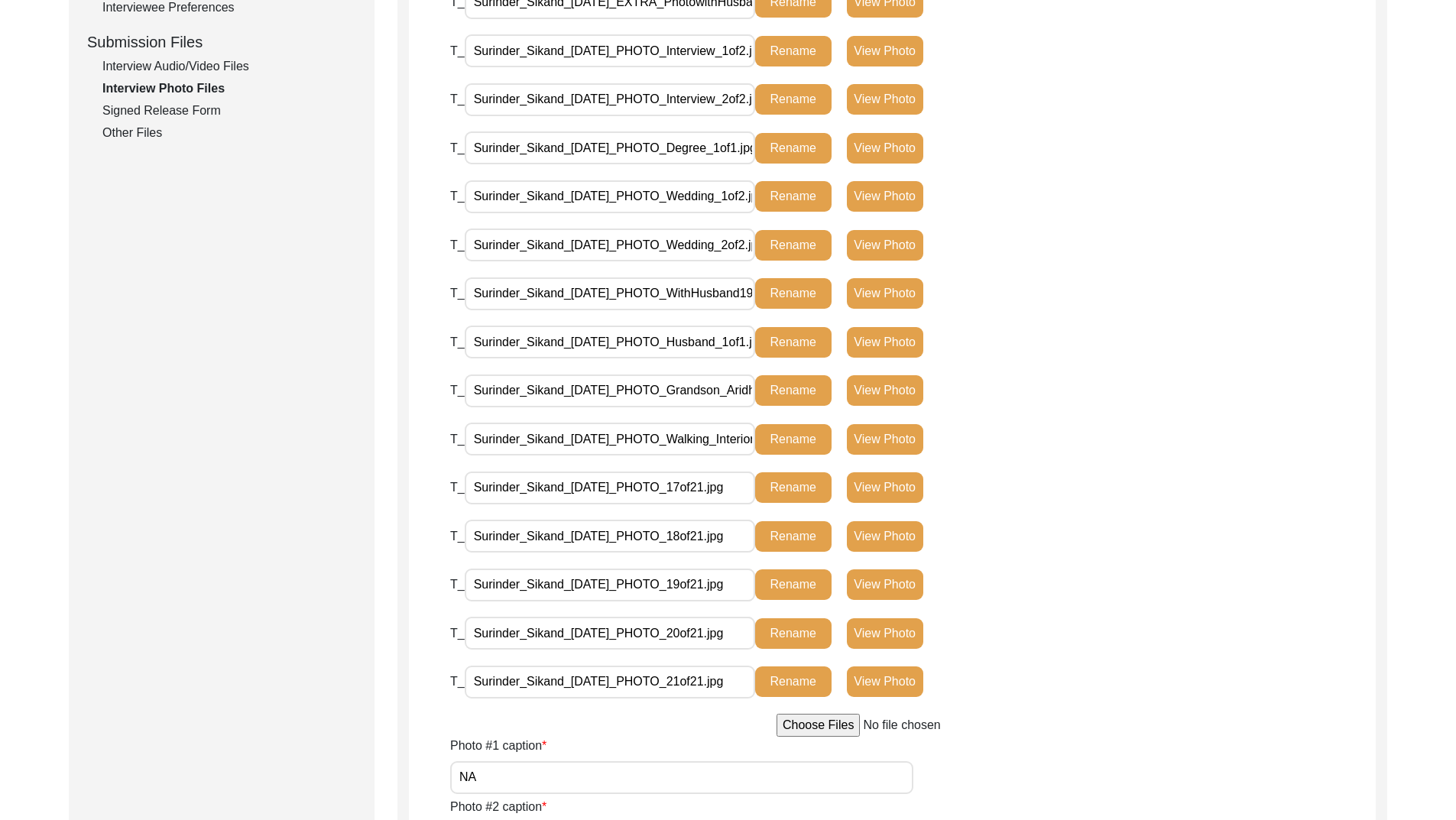
click at [789, 484] on button "Rename" at bounding box center [794, 487] width 77 height 30
drag, startPoint x: 693, startPoint y: 437, endPoint x: 953, endPoint y: 450, distance: 260.3
click at [953, 450] on div "T_ Surinder_Sikand_[DATE]_PHOTO_Walking_Interior_1of1.jpg Rename View Photo" at bounding box center [774, 440] width 649 height 33
paste input "19of2"
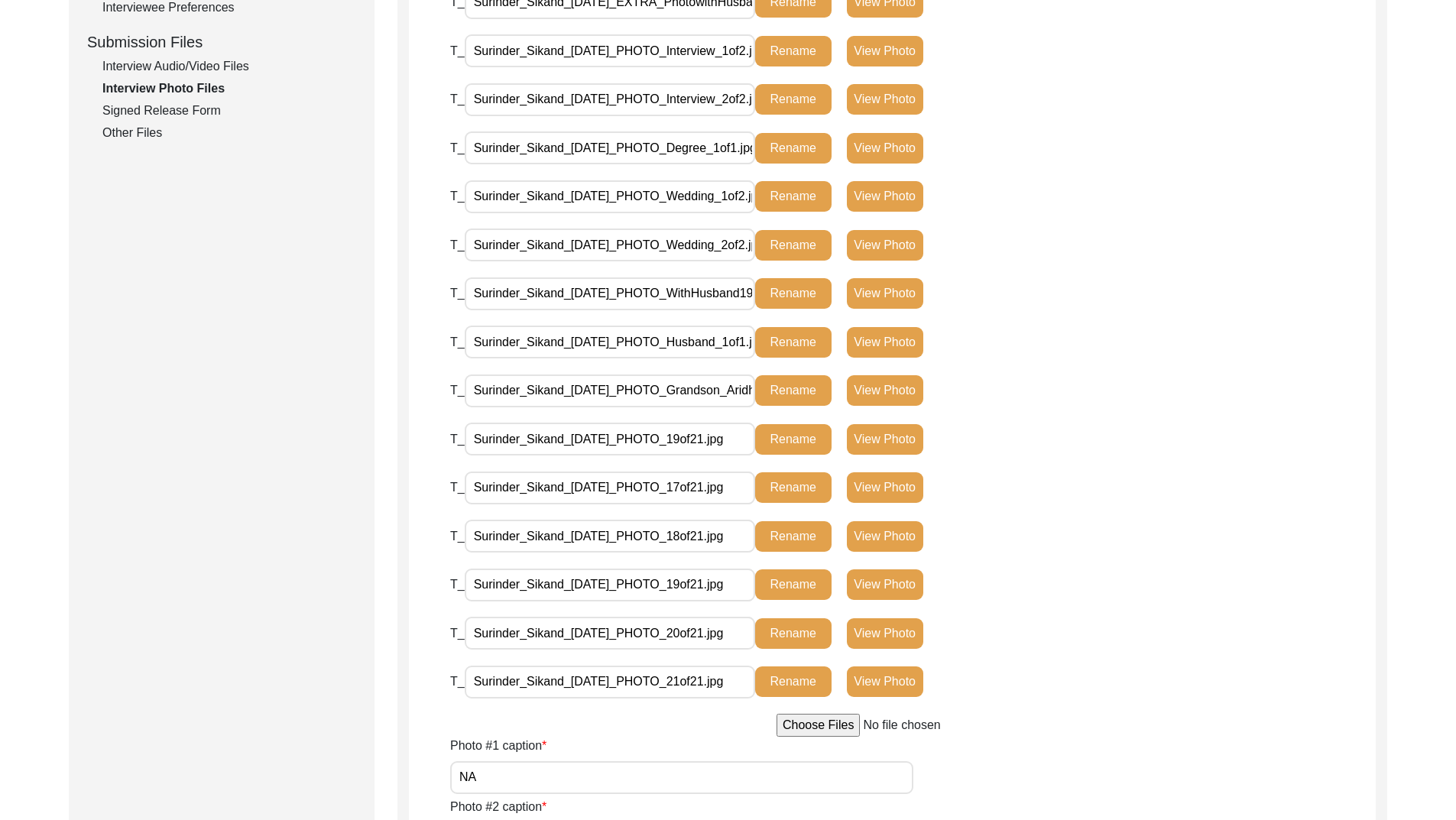
scroll to position [0, 0]
type input "Surinder_Sikand_[DATE]_PHOTO_16of21.jpg"
click at [803, 432] on button "Rename" at bounding box center [794, 439] width 77 height 30
click at [689, 388] on input "Surinder_Sikand_[DATE]_PHOTO_Grandson_Aridhman_1of1.jpg" at bounding box center [610, 391] width 290 height 33
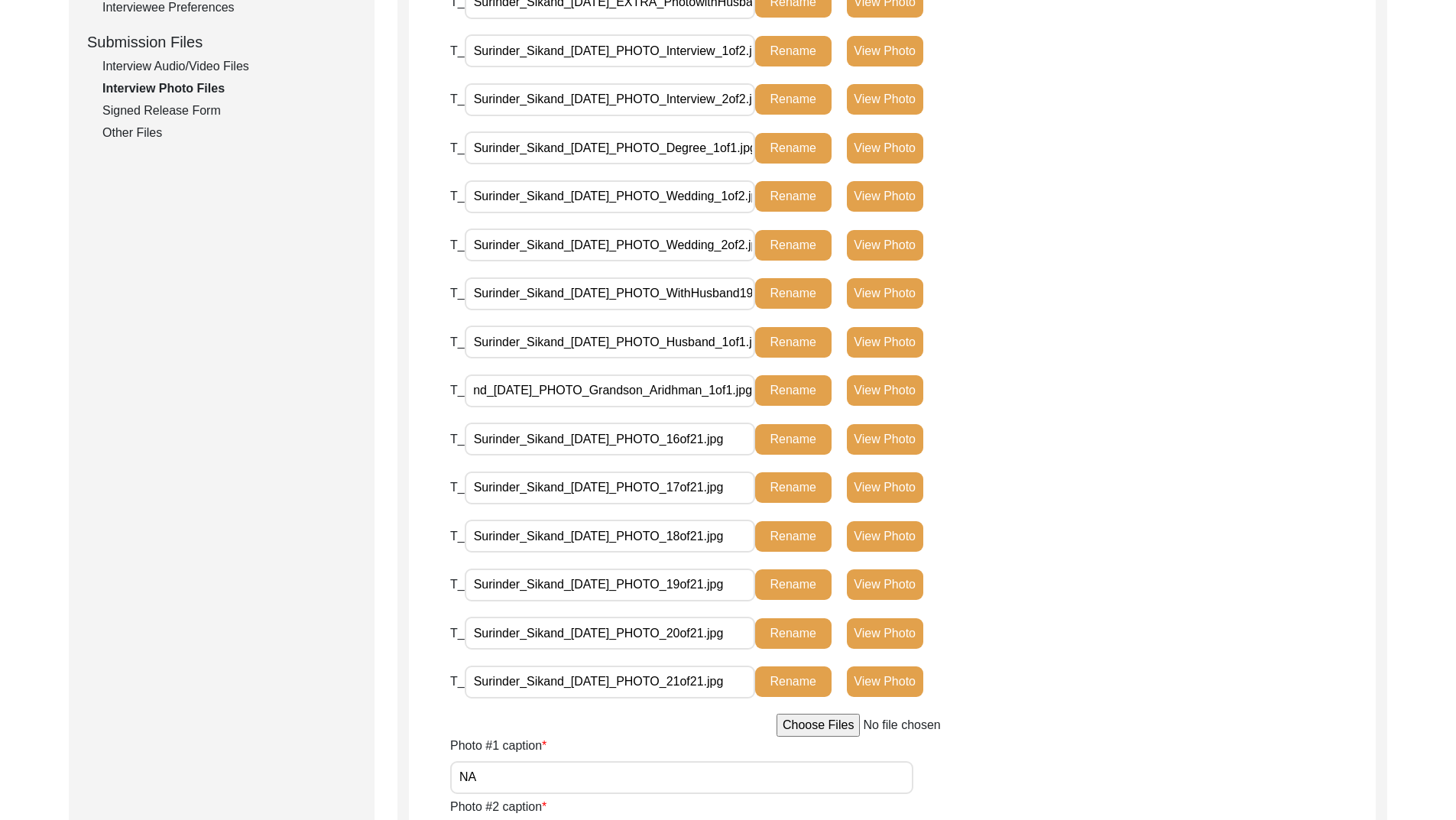
paste input "19of2"
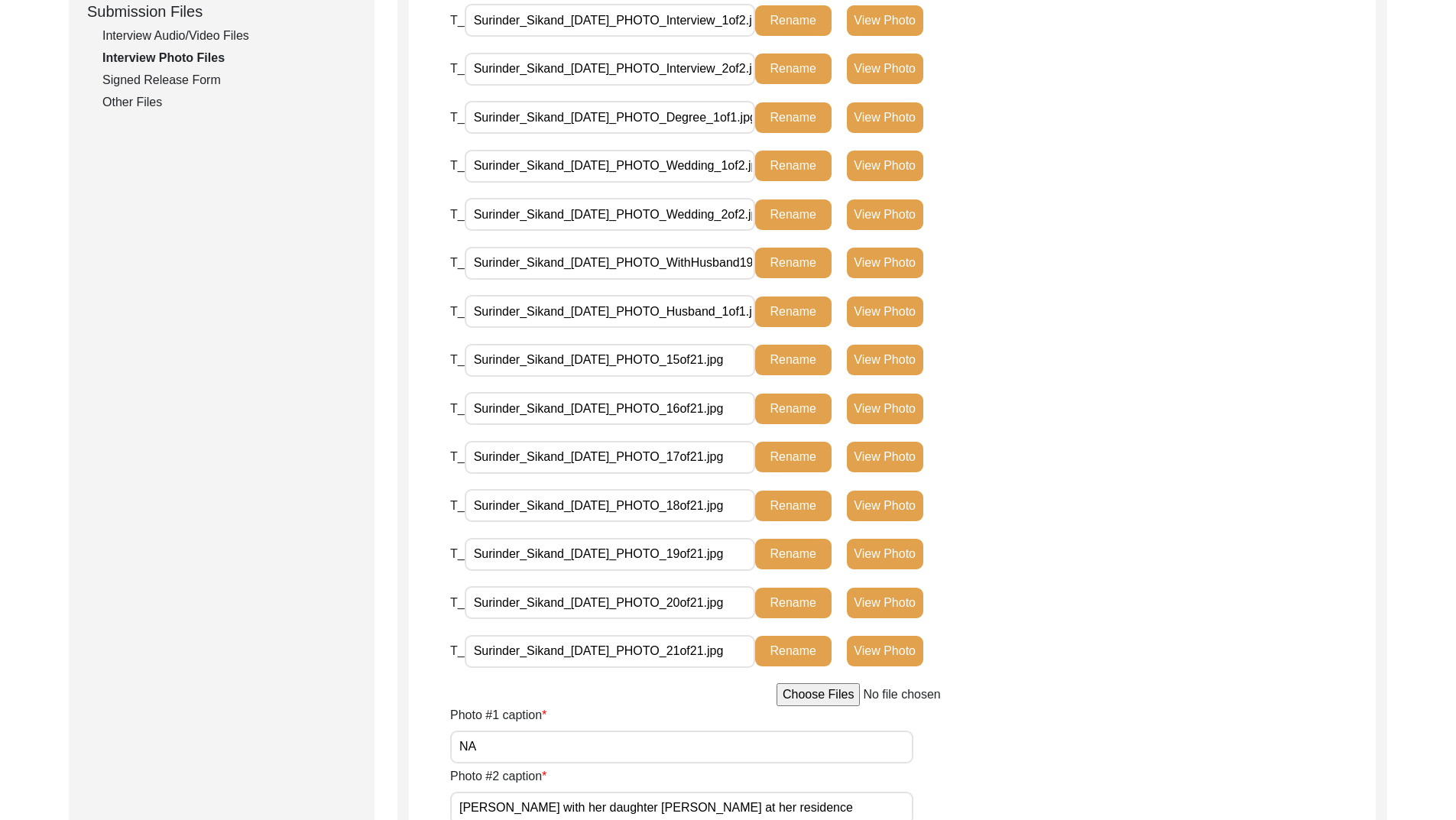
scroll to position [732, 0]
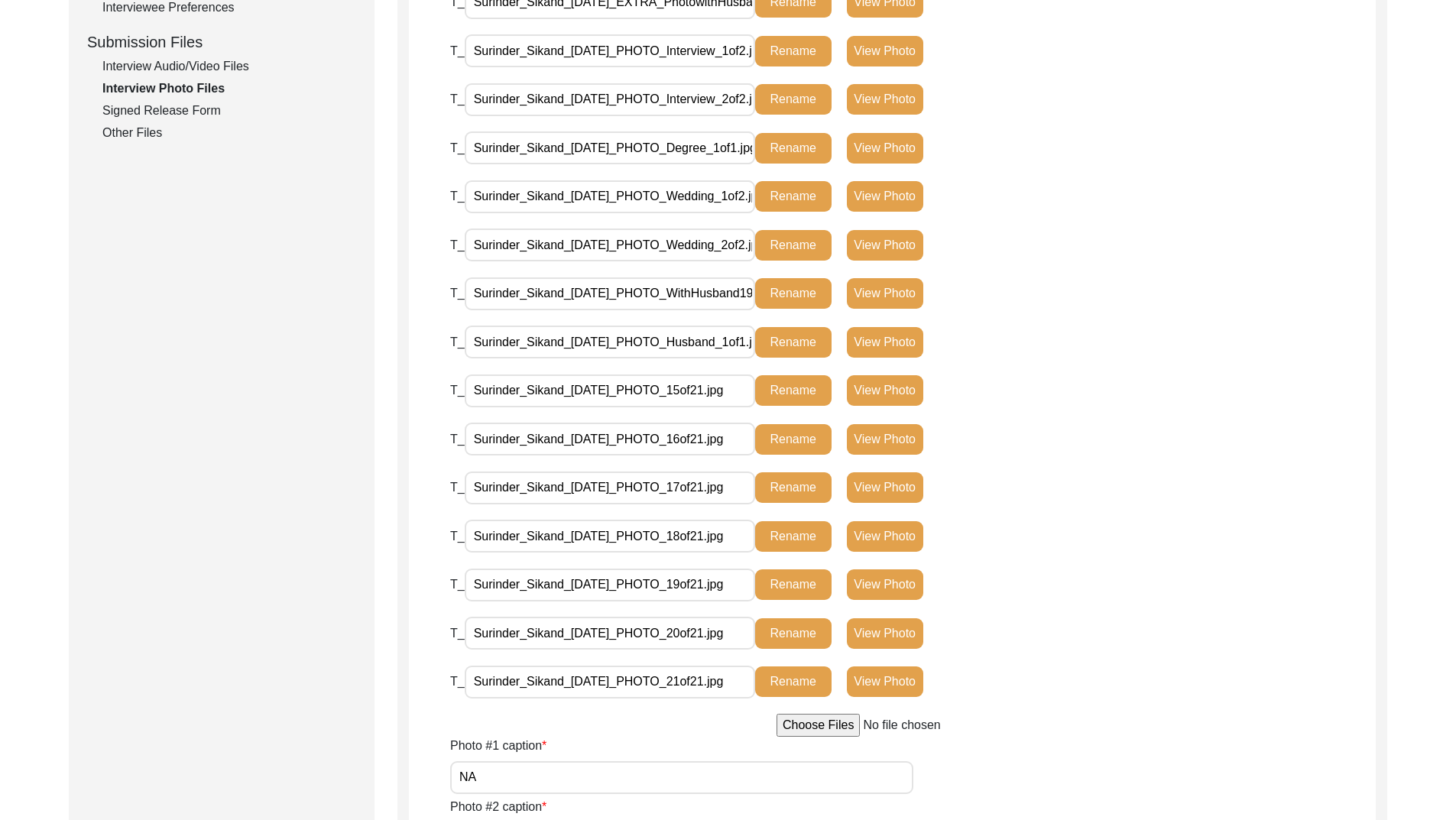
type input "Surinder_Sikand_[DATE]_PHOTO_15of21.jpg"
click at [800, 383] on button "Rename" at bounding box center [794, 390] width 77 height 30
click at [689, 339] on input "Surinder_Sikand_[DATE]_PHOTO_Husband_1of1.jpg" at bounding box center [610, 342] width 290 height 33
paste input "19of21.jpg"
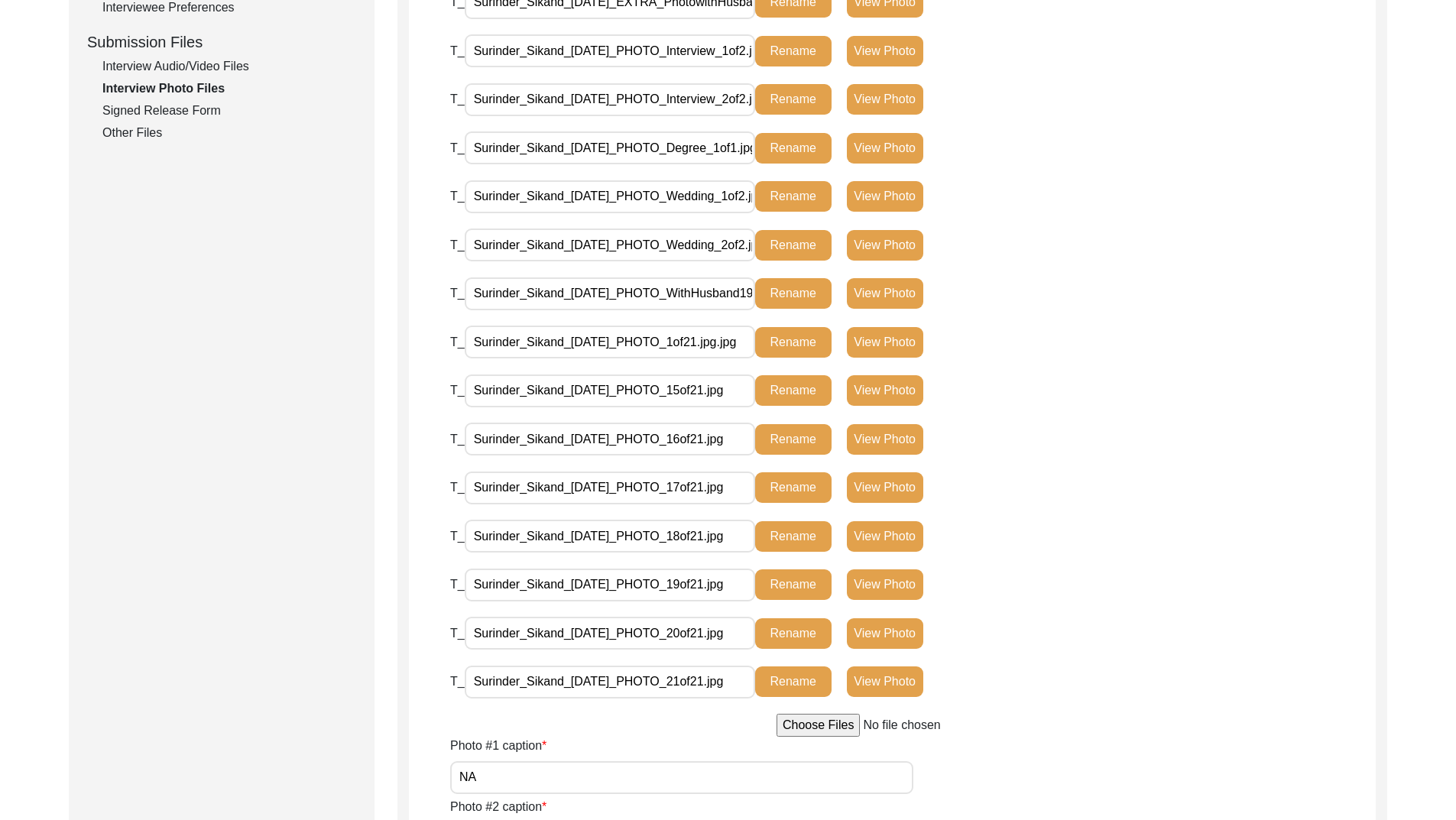
scroll to position [0, 8]
type input "Surinder_Sikand_[DATE]_PHOTO_14of21.jpg.jpg"
click at [795, 337] on button "Rename" at bounding box center [794, 342] width 77 height 30
click at [690, 291] on input "Surinder_Sikand_[DATE]_PHOTO_WithHusband1980_1of1.jpg" at bounding box center [610, 294] width 290 height 33
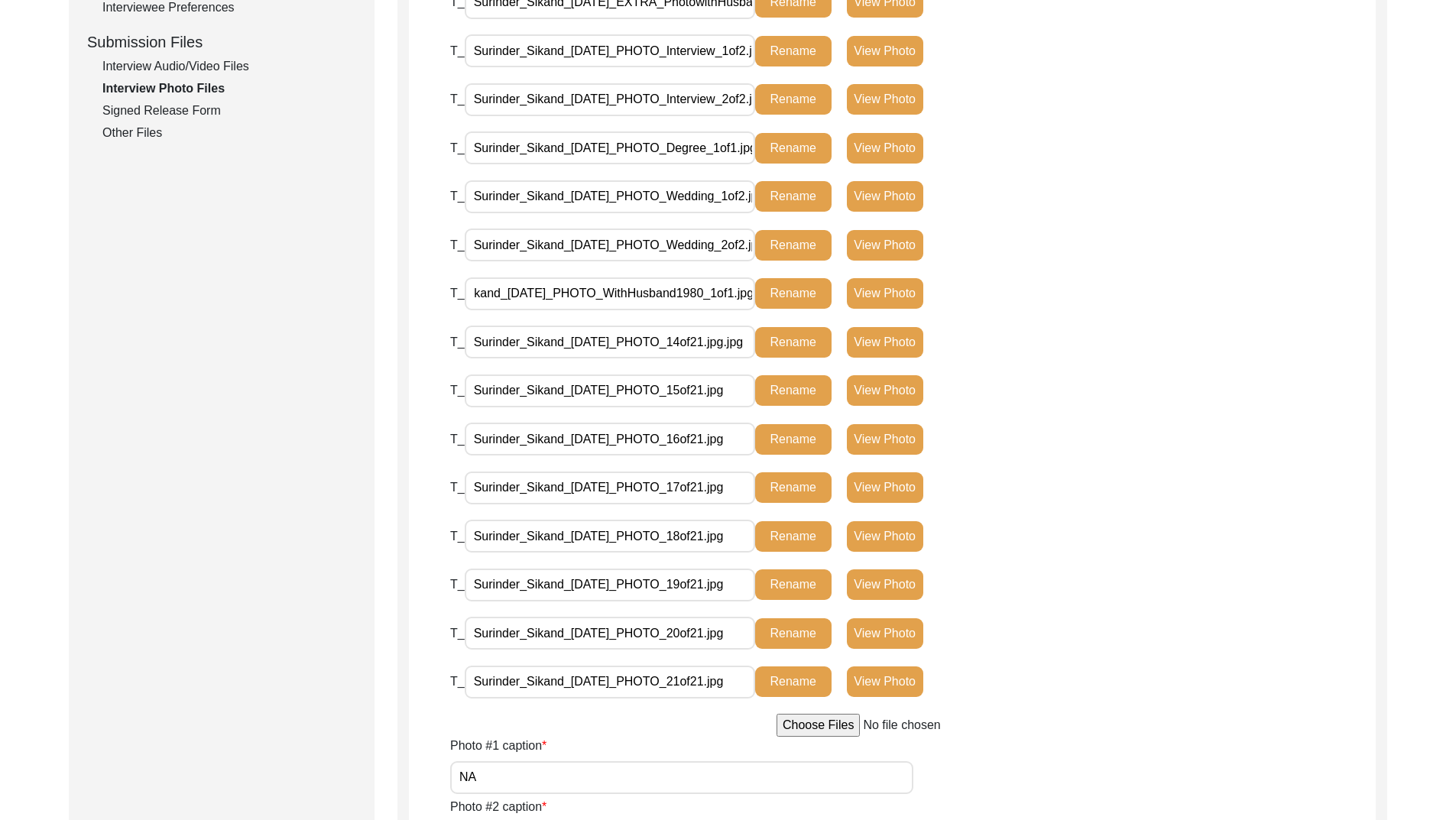
scroll to position [0, 83]
paste input "19of21.jpg"
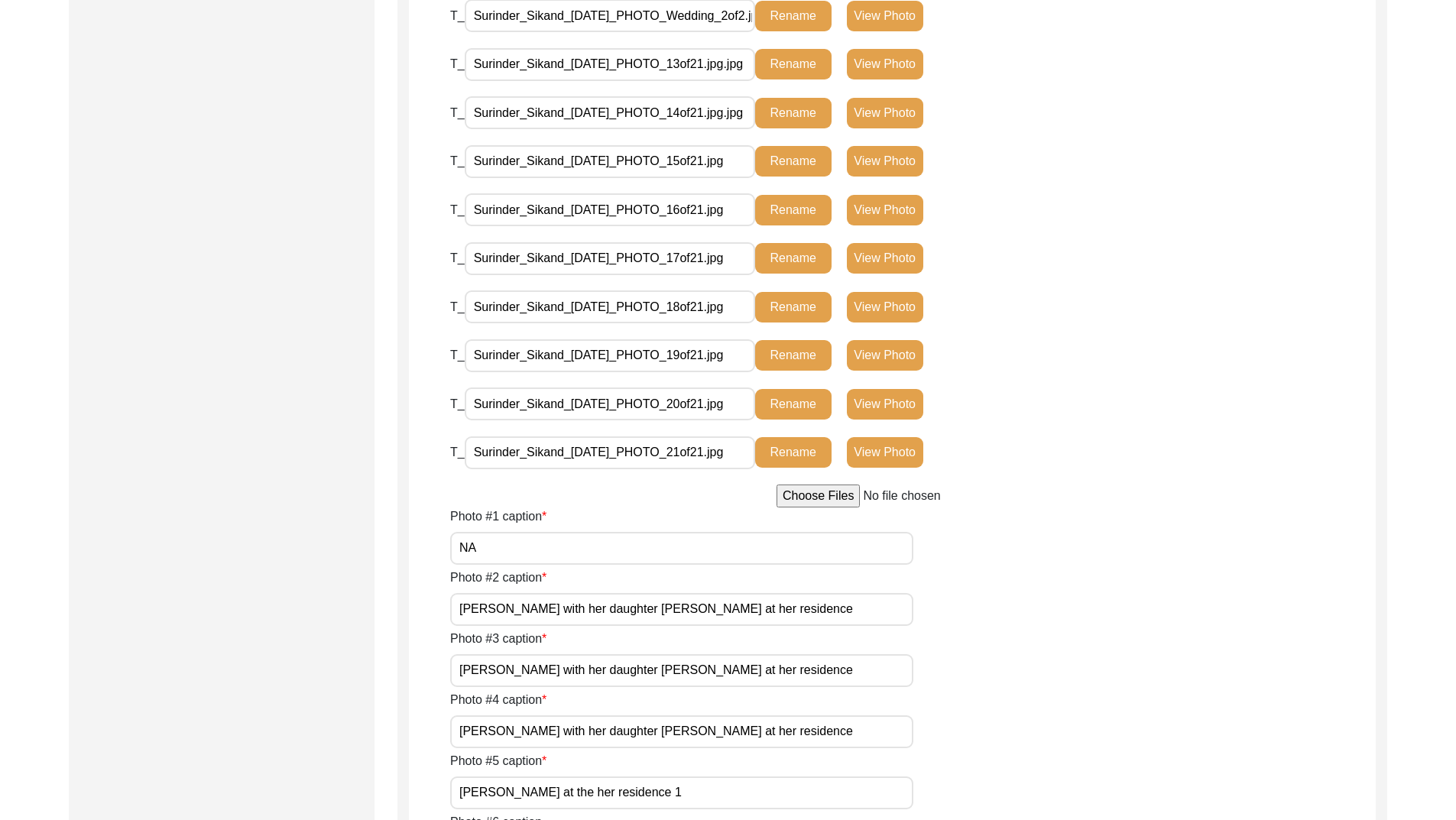
scroll to position [656, 0]
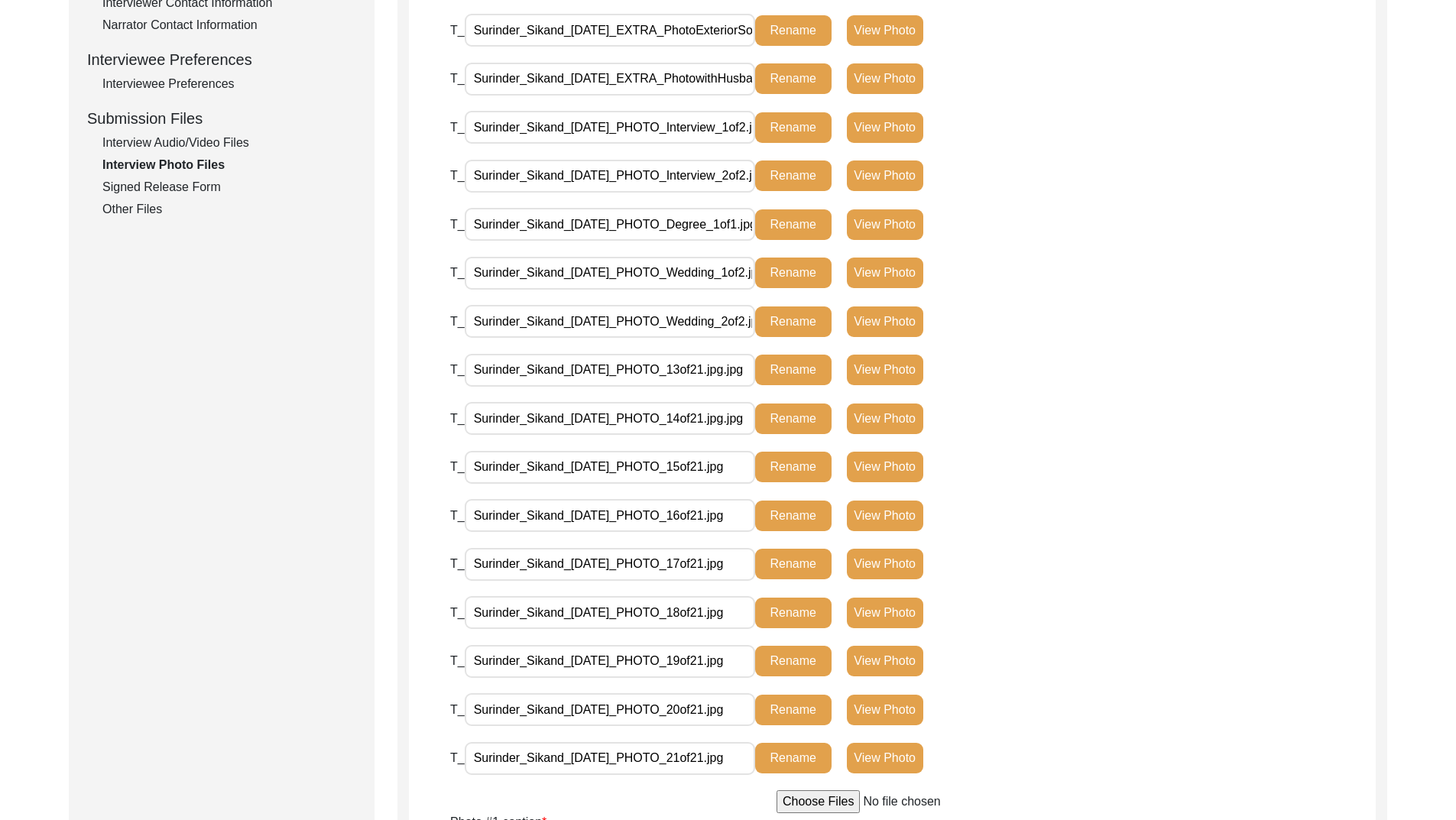
type input "Surinder_Sikand_[DATE]_PHOTO_13of21.jpg.jpg"
click at [794, 369] on button "Rename" at bounding box center [794, 369] width 77 height 30
click at [693, 322] on input "Surinder_Sikand_[DATE]_PHOTO_Wedding_2of2.jpg" at bounding box center [610, 321] width 290 height 33
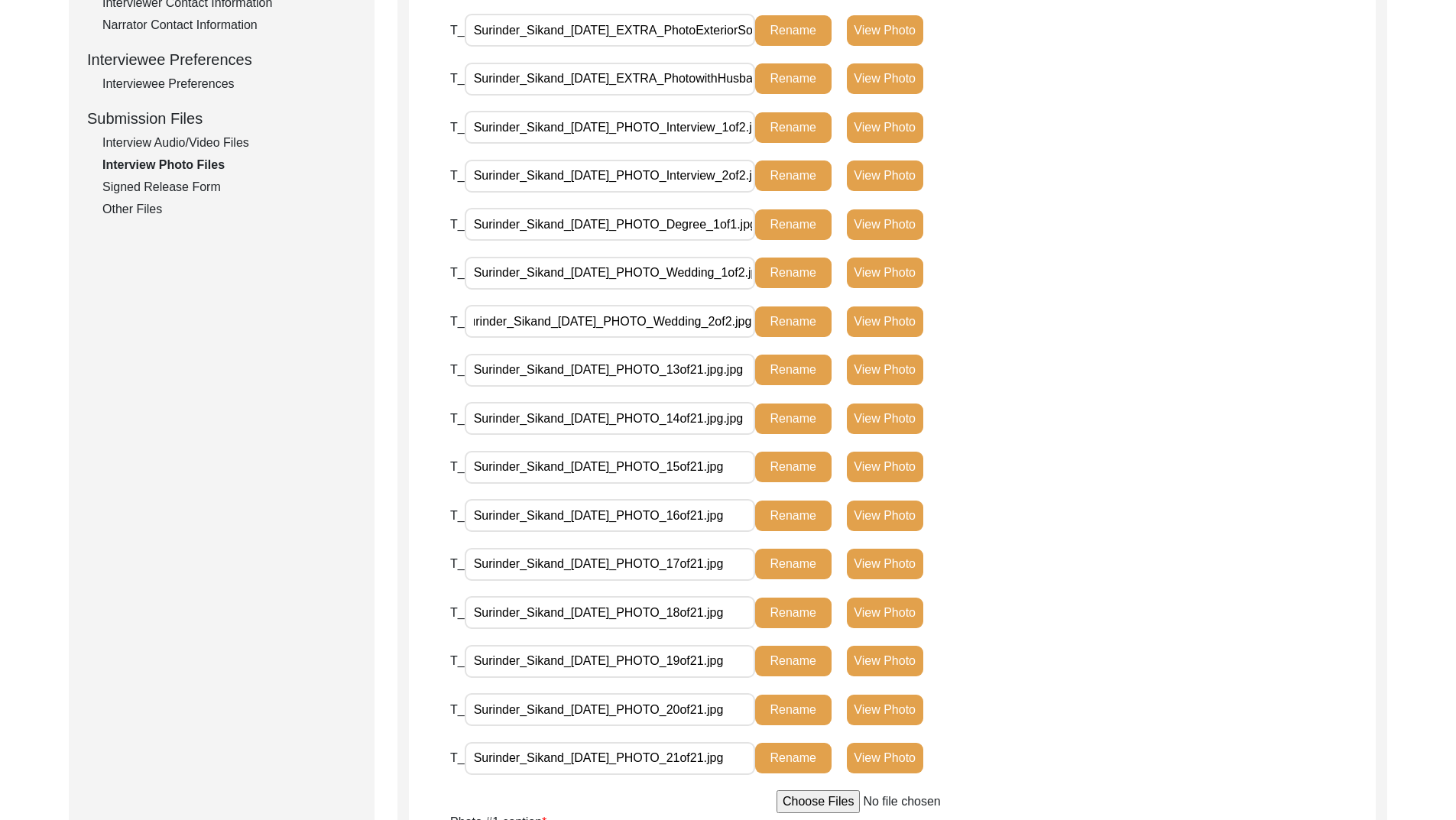
paste input "19of21"
type input "Surinder_Sikand_[DATE]_PHOTO_12of21.jpg"
click at [785, 326] on button "Rename" at bounding box center [794, 321] width 77 height 30
click at [698, 271] on input "Surinder_Sikand_[DATE]_PHOTO_Wedding_1of2.jpg" at bounding box center [610, 273] width 290 height 33
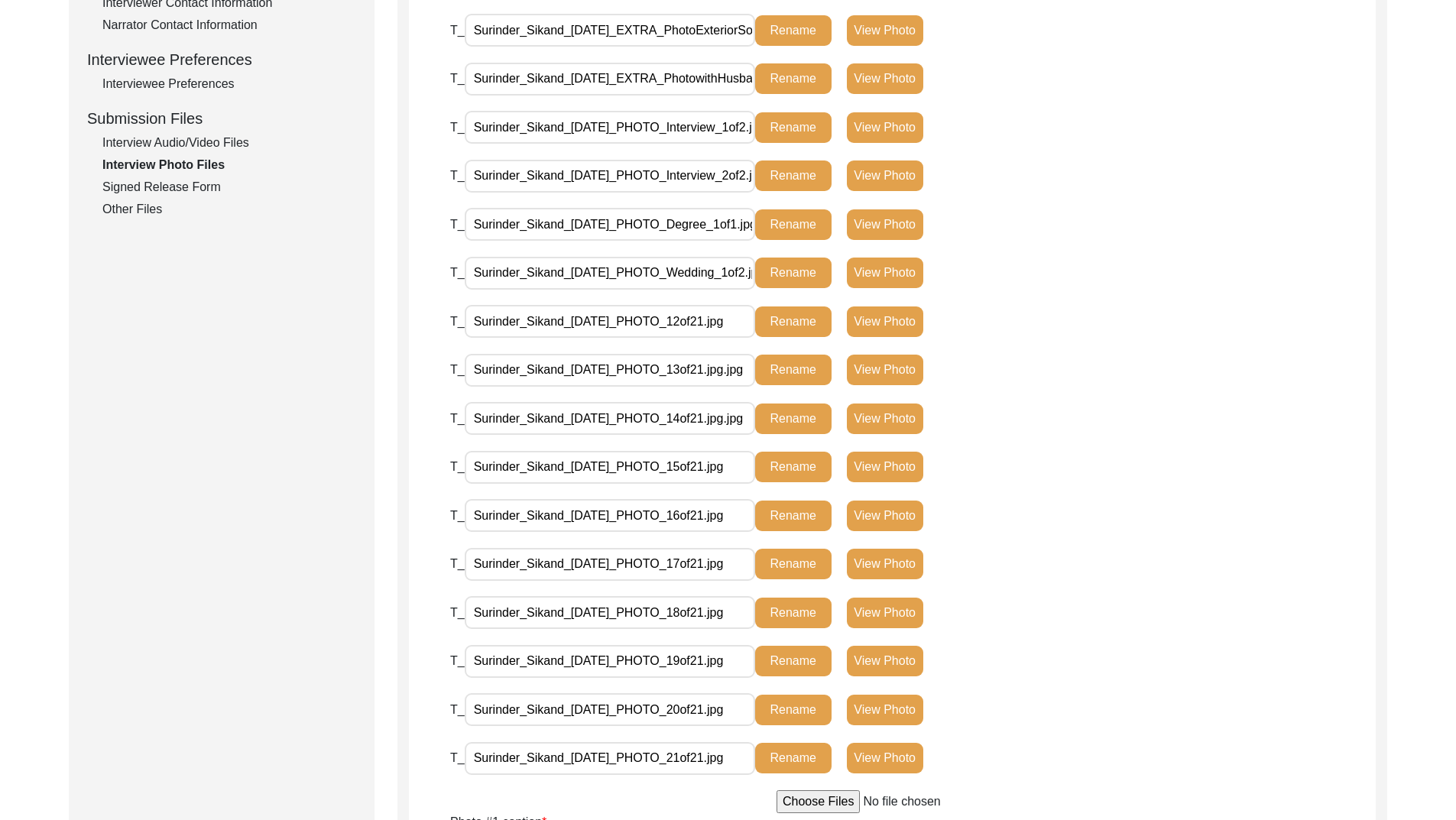
scroll to position [0, 37]
paste input "19of21"
type input "Surinder_Sikand_[DATE]_PHOTO_11of21.jpg"
click at [790, 272] on button "Rename" at bounding box center [794, 272] width 77 height 30
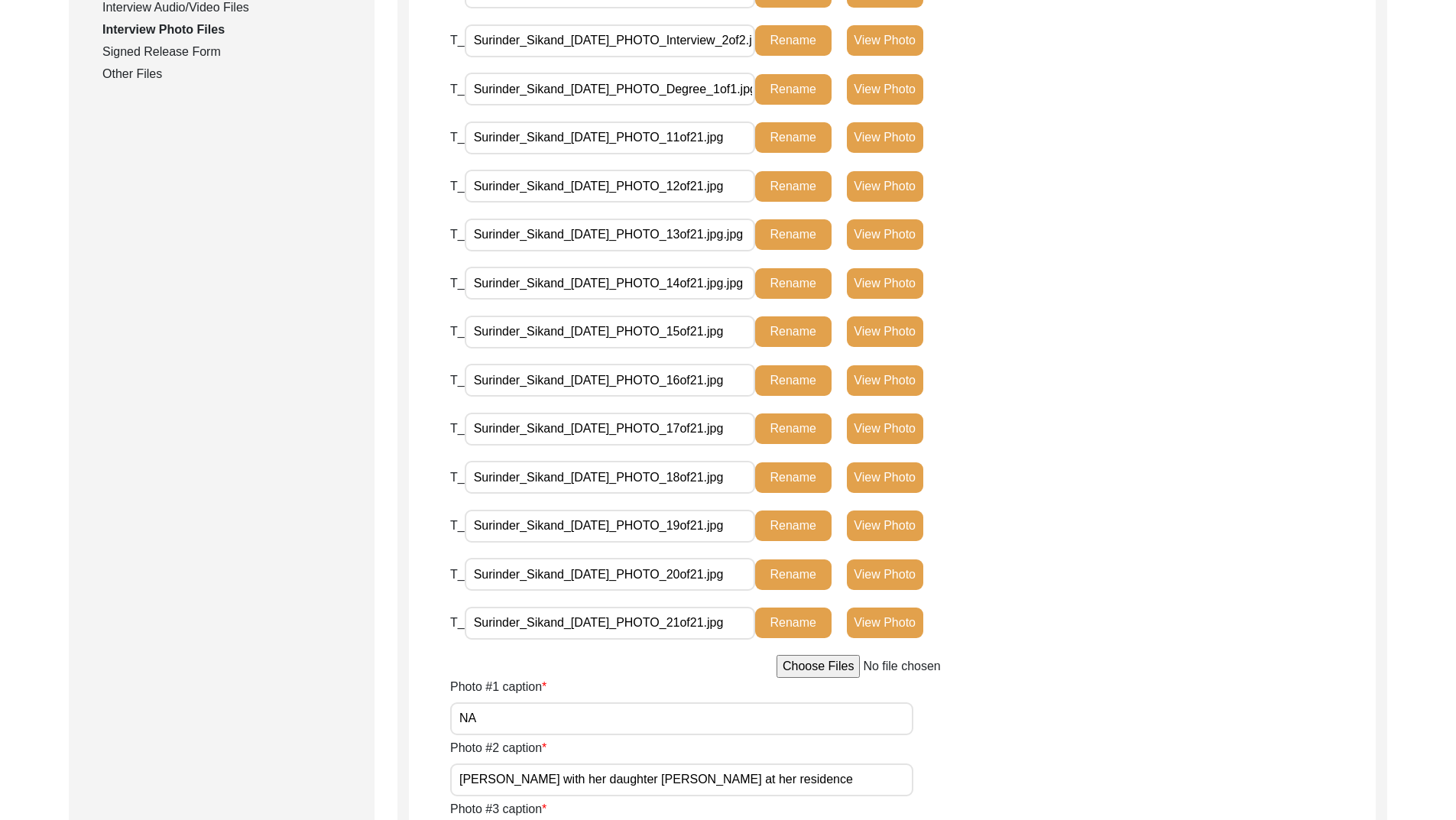
scroll to position [732, 0]
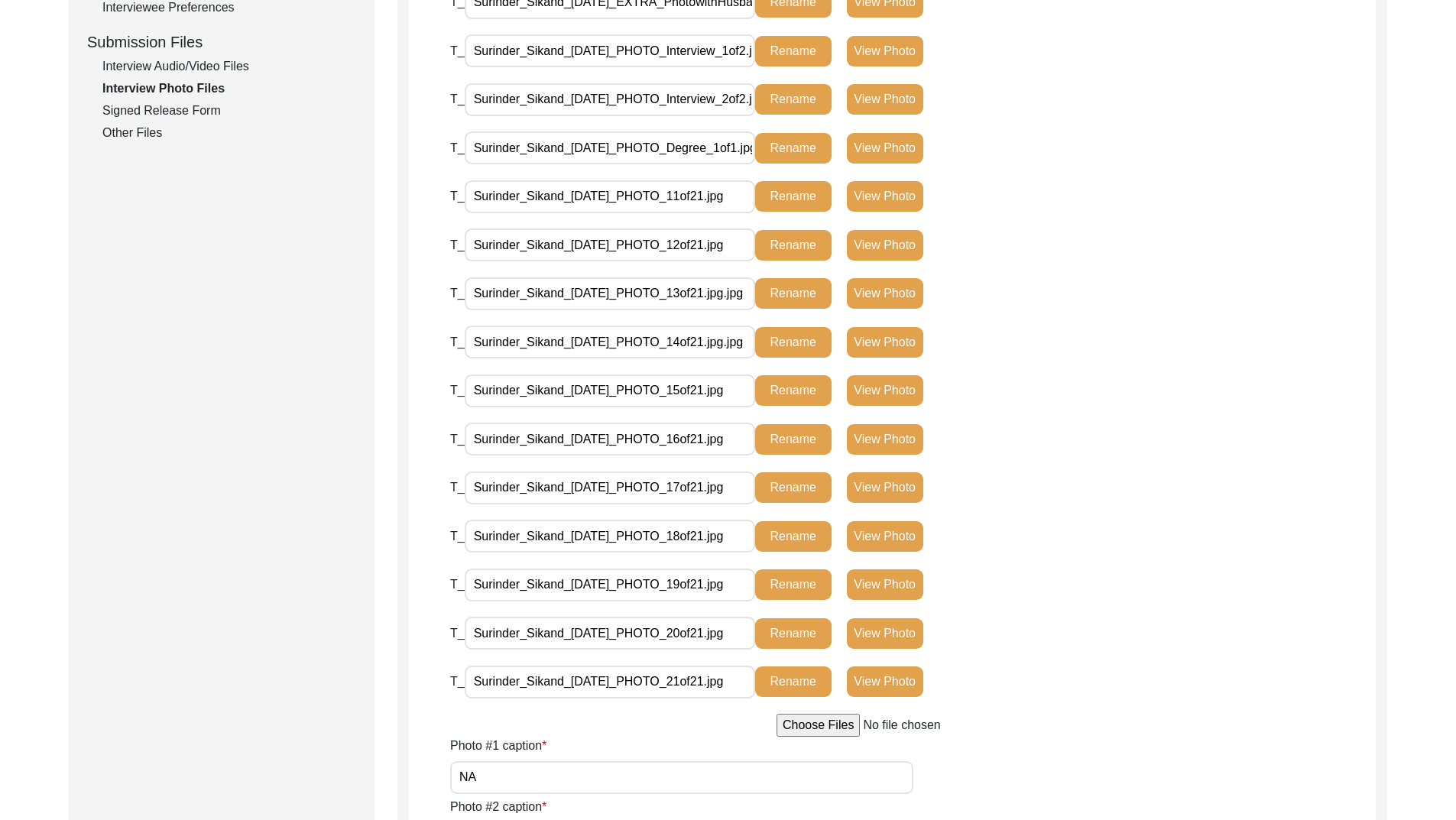
click at [690, 149] on input "Surinder_Sikand_[DATE]_PHOTO_Degree_1of1.jpg" at bounding box center [610, 148] width 290 height 33
paste input "19of2"
type input "Surinder_Sikand_[DATE]_PHOTO_10of21.jpg"
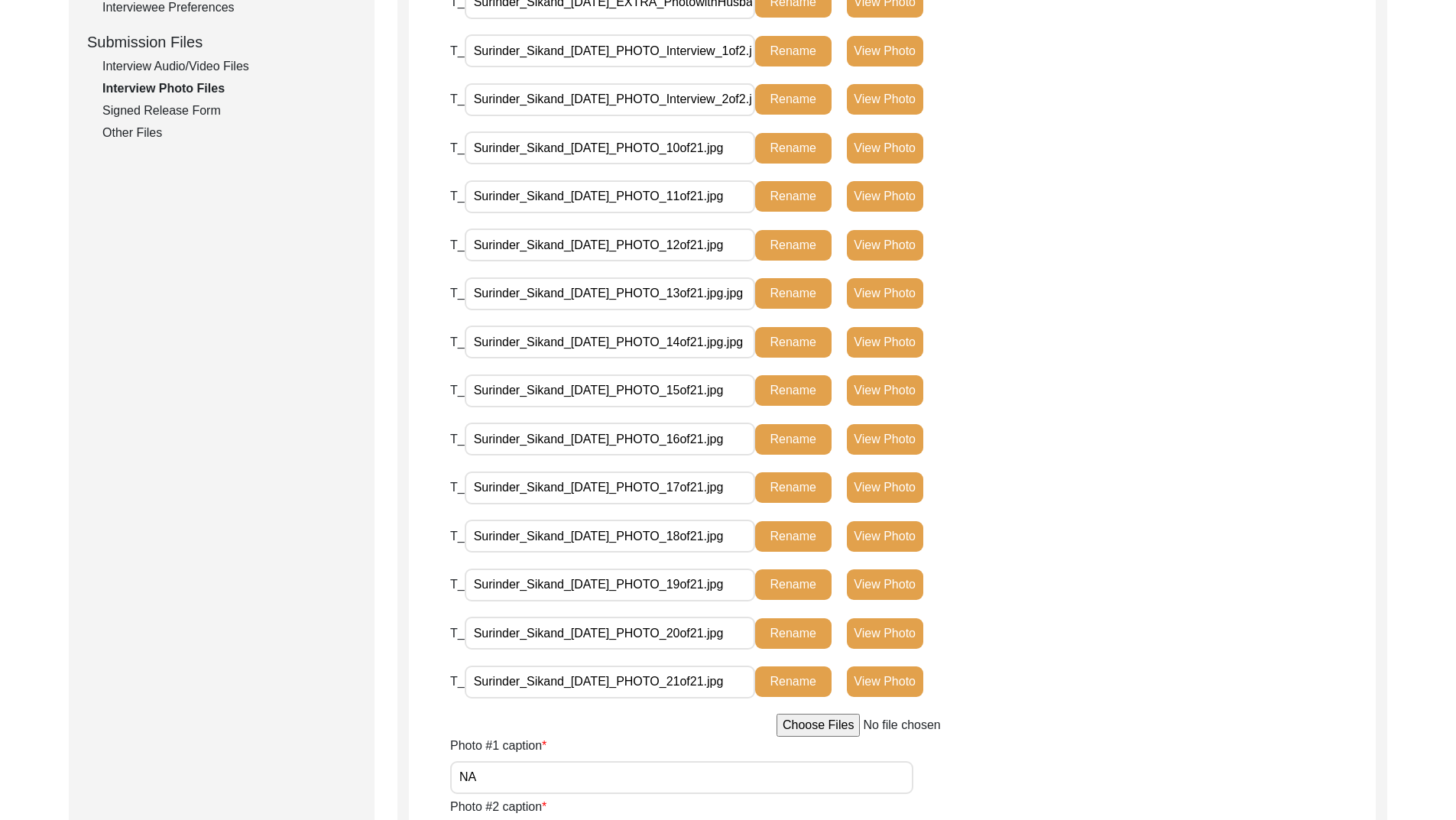
click at [801, 140] on button "Rename" at bounding box center [794, 148] width 77 height 30
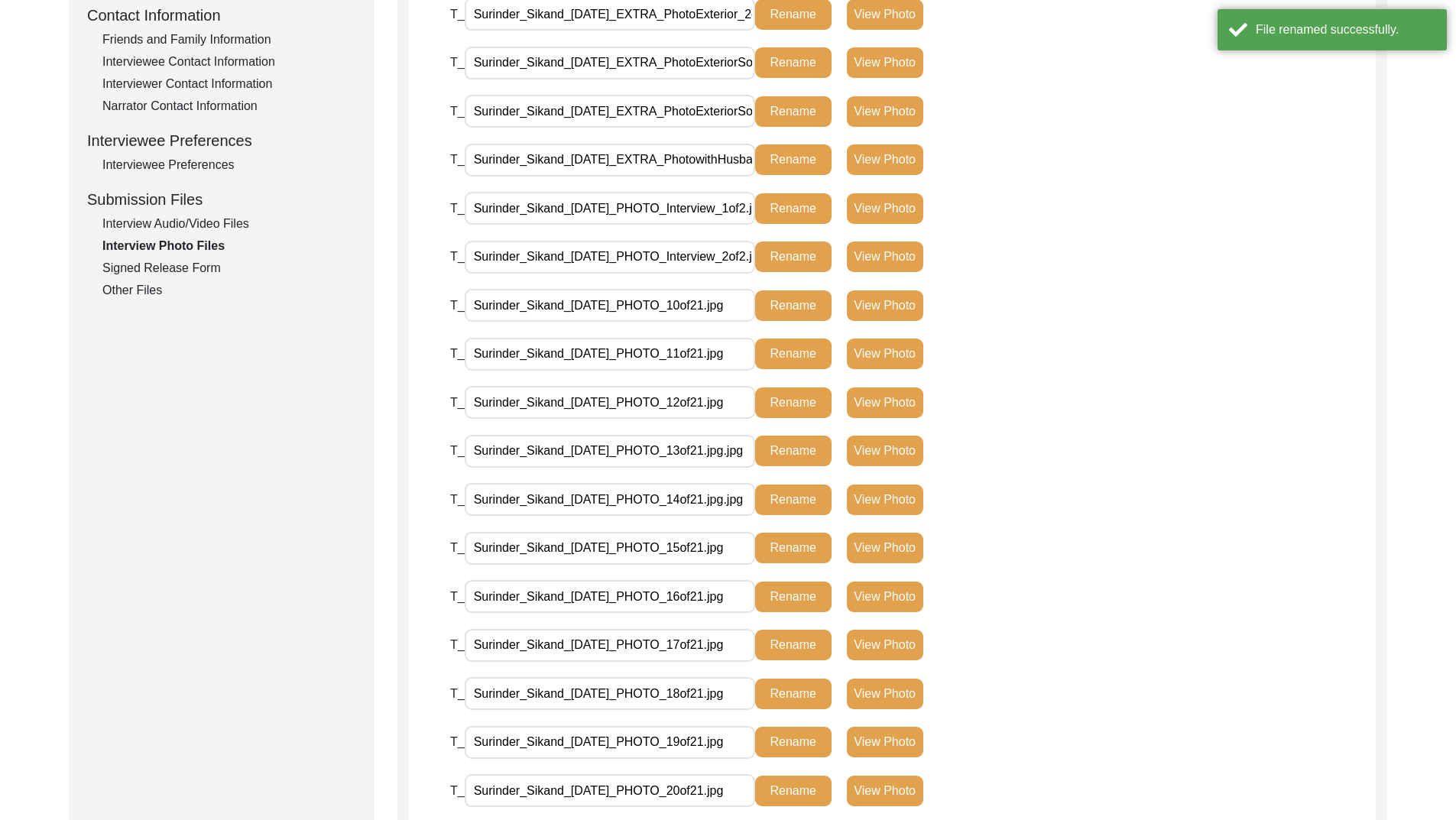
scroll to position [502, 0]
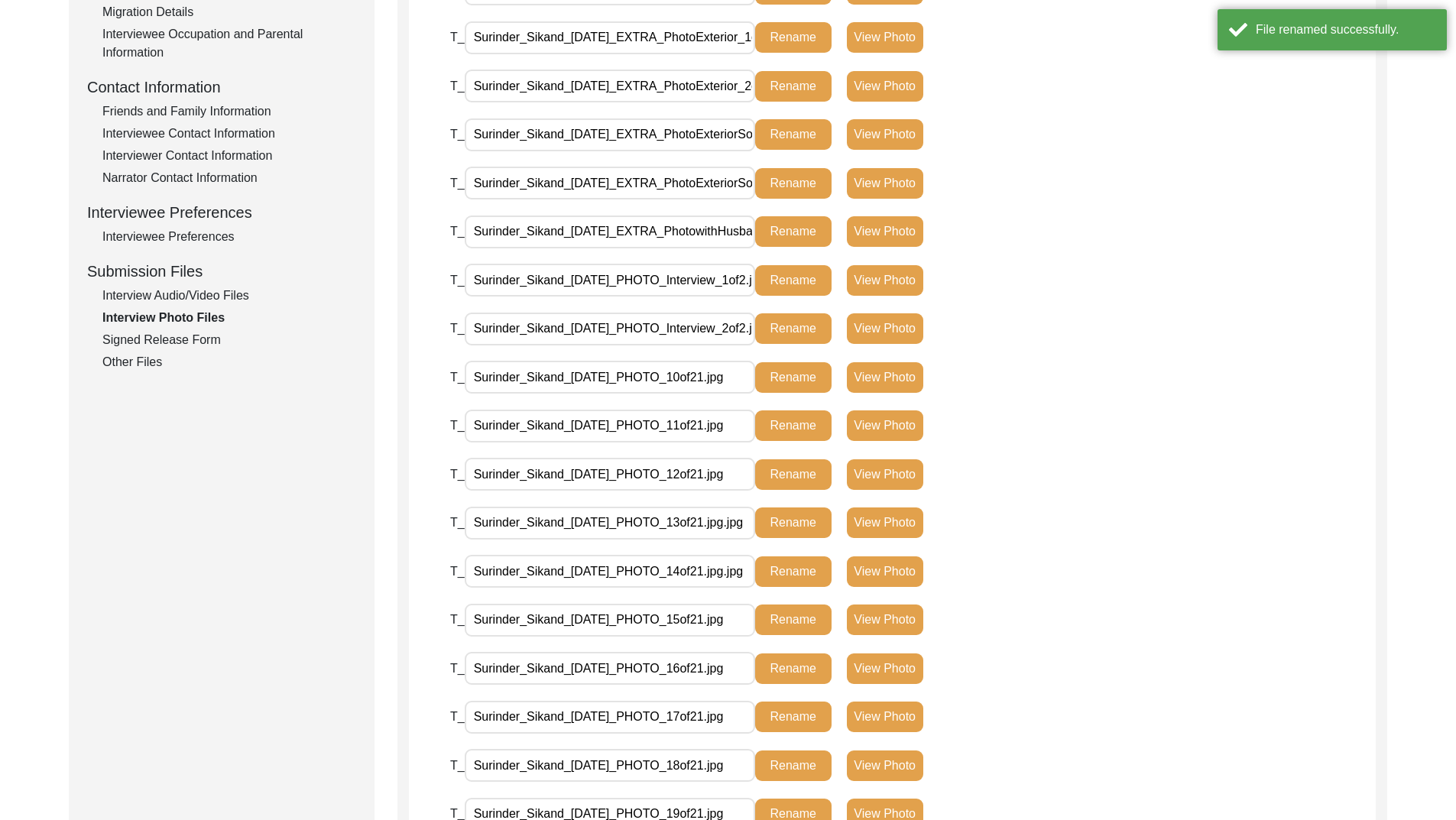
click at [689, 327] on input "Surinder_Sikand_[DATE]_PHOTO_Interview_2of2.jpg" at bounding box center [610, 329] width 290 height 33
paste input "19of21"
type input "Surinder_Sikand_[DATE]_PHOTO_9of21.jpg"
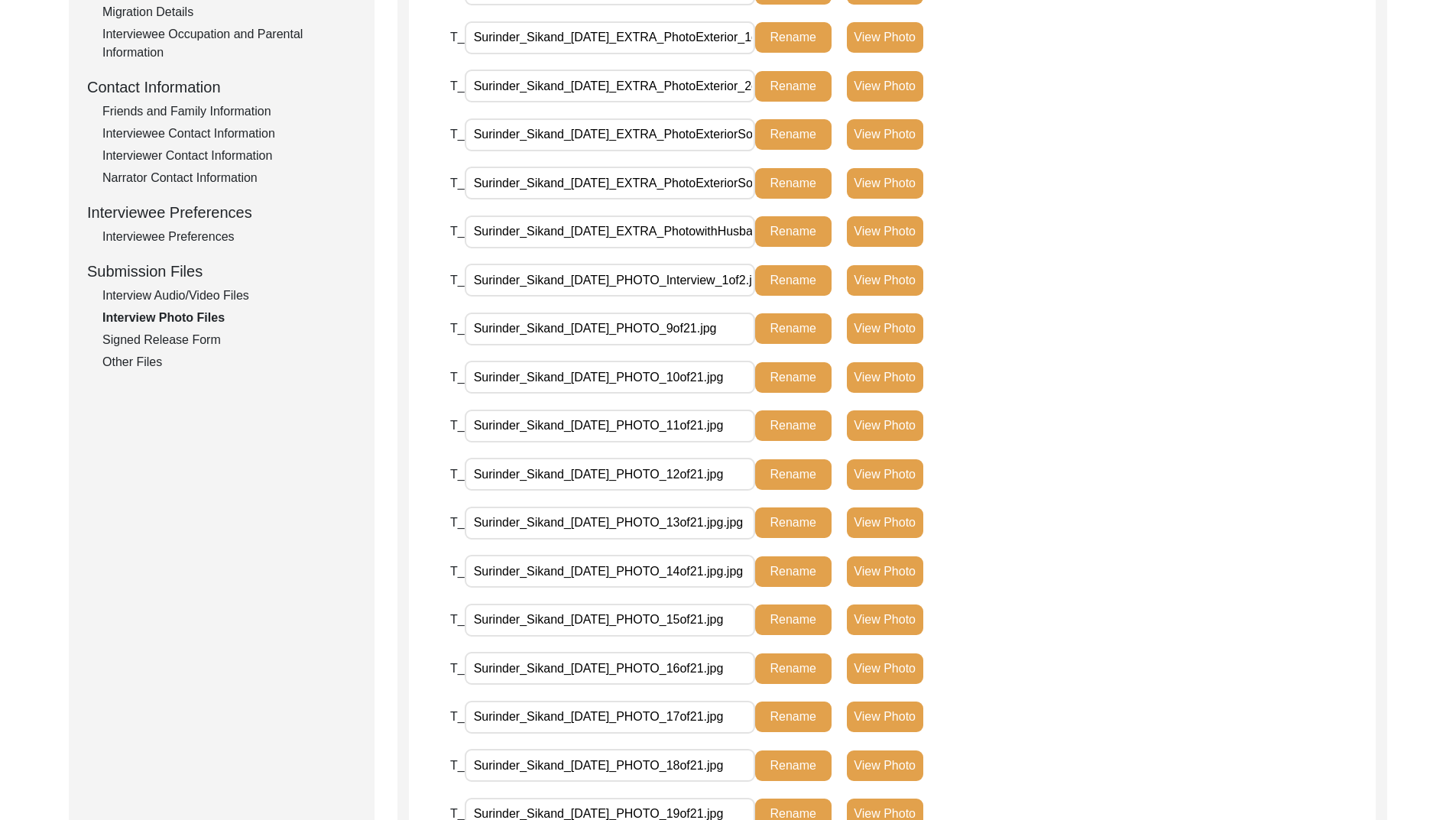
click at [810, 327] on button "Rename" at bounding box center [794, 328] width 77 height 30
click at [737, 277] on input "Surinder_Sikand_[DATE]_PHOTO_Interview_1of2.jpg" at bounding box center [610, 280] width 290 height 33
click at [1021, 356] on div "T_ Surinder_Sikand_[DATE]_PHOTO_9of21.jpg Rename View Photo" at bounding box center [774, 334] width 649 height 45
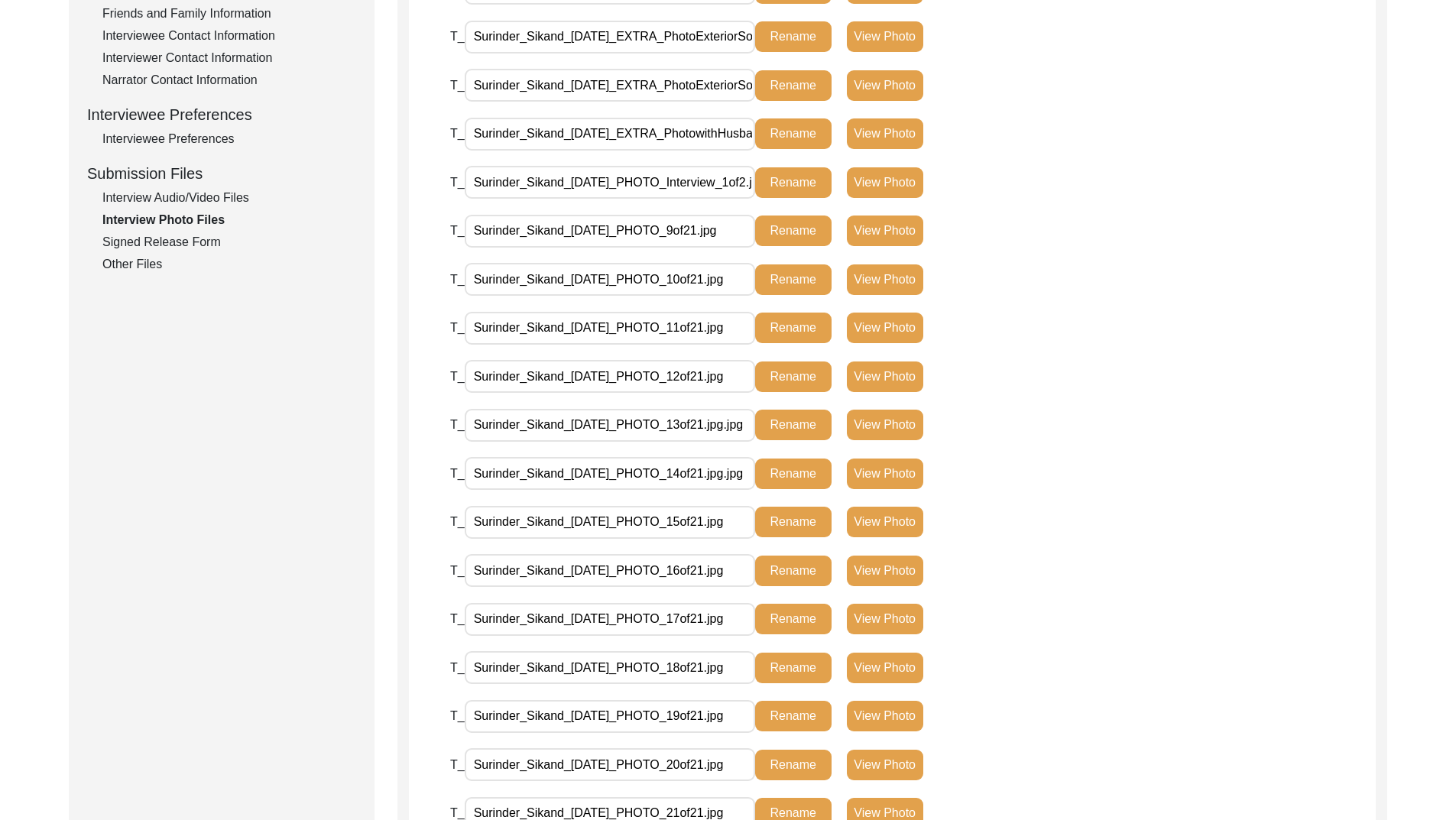
scroll to position [579, 0]
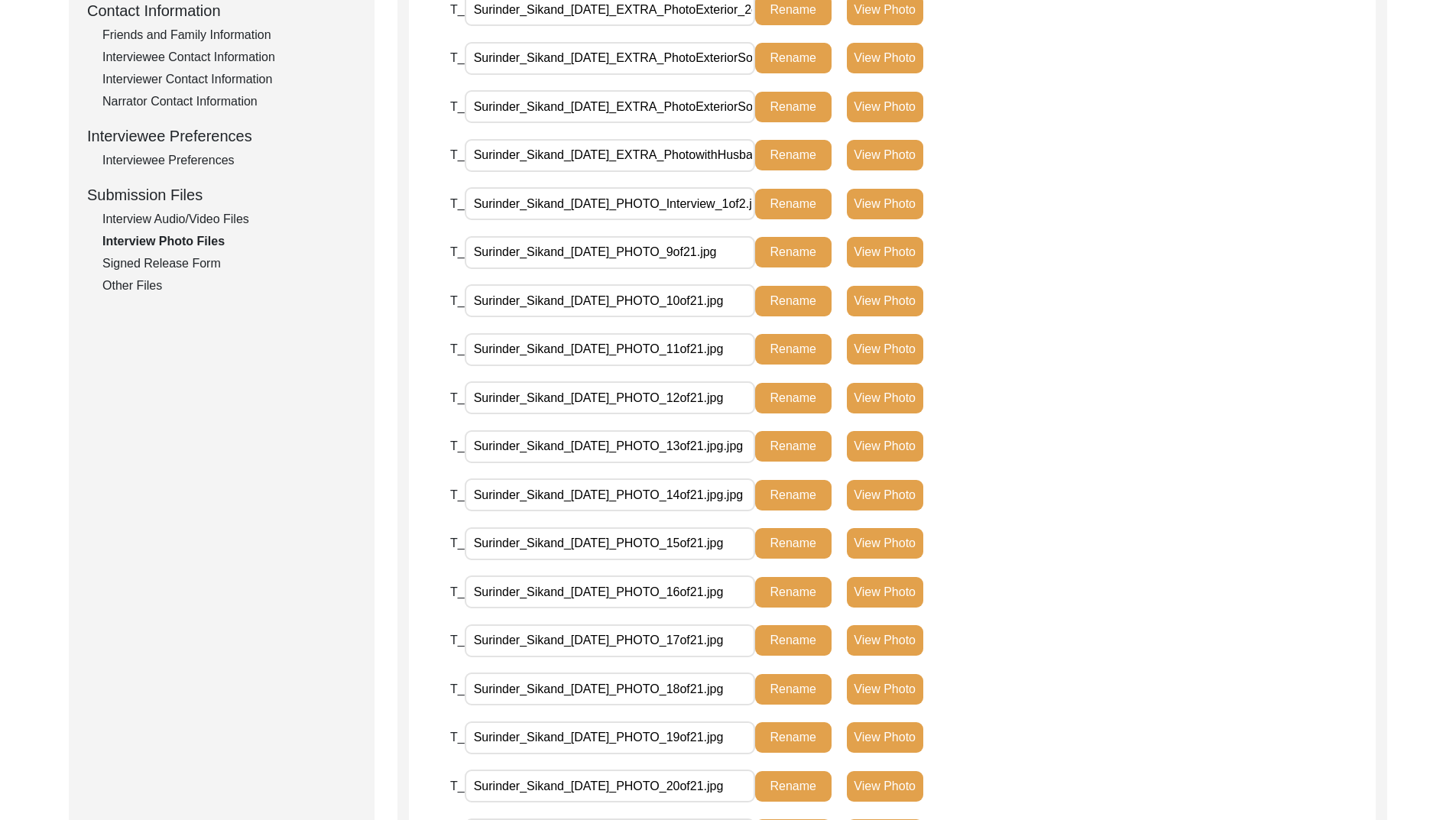
click at [691, 203] on input "Surinder_Sikand_[DATE]_PHOTO_Interview_1of2.jpg" at bounding box center [610, 204] width 290 height 33
paste input "19of21"
type input "Surinder_Sikand_[DATE]_PHOTO_8of21.jpg"
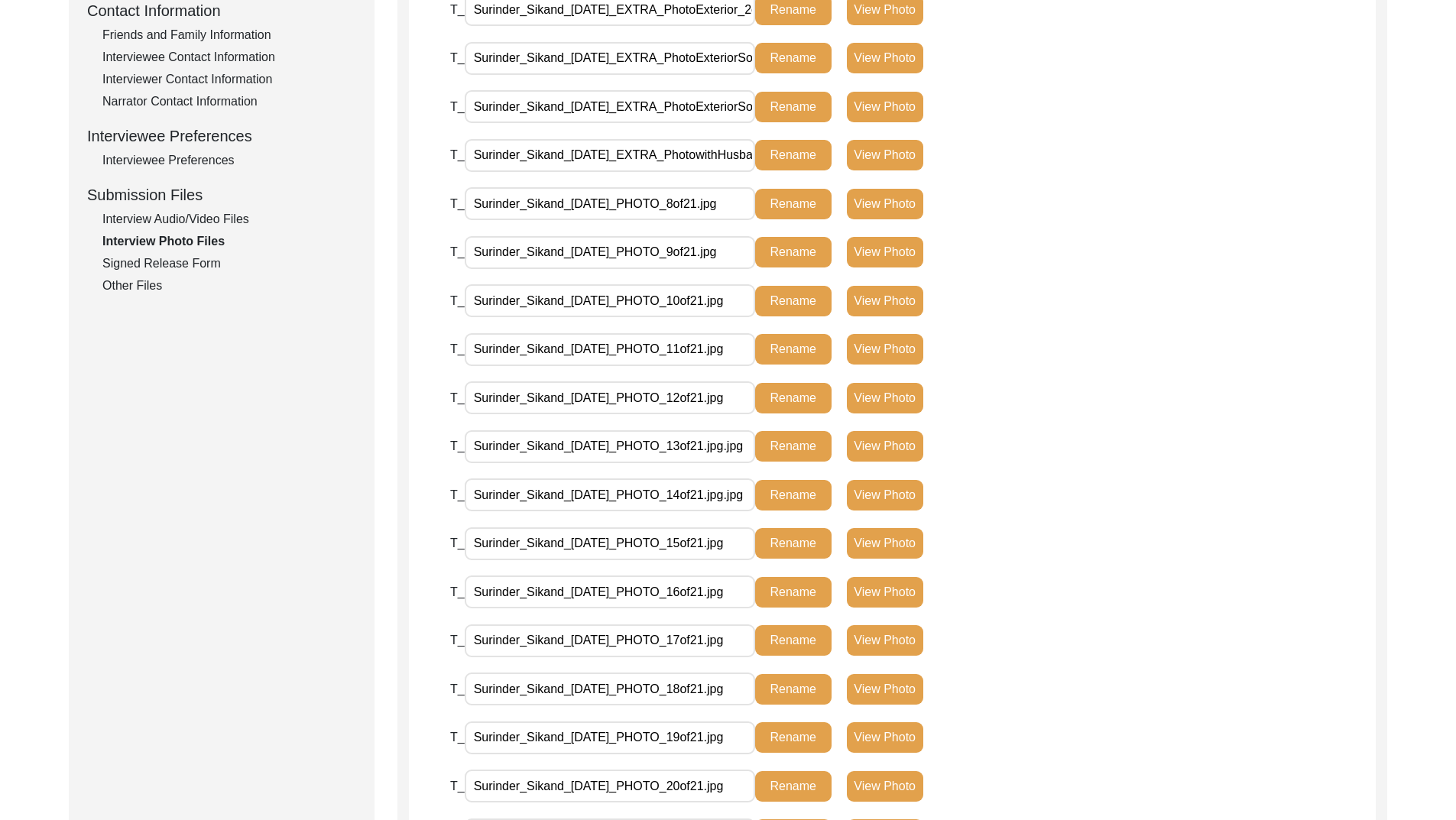
click at [778, 204] on button "Rename" at bounding box center [794, 203] width 77 height 30
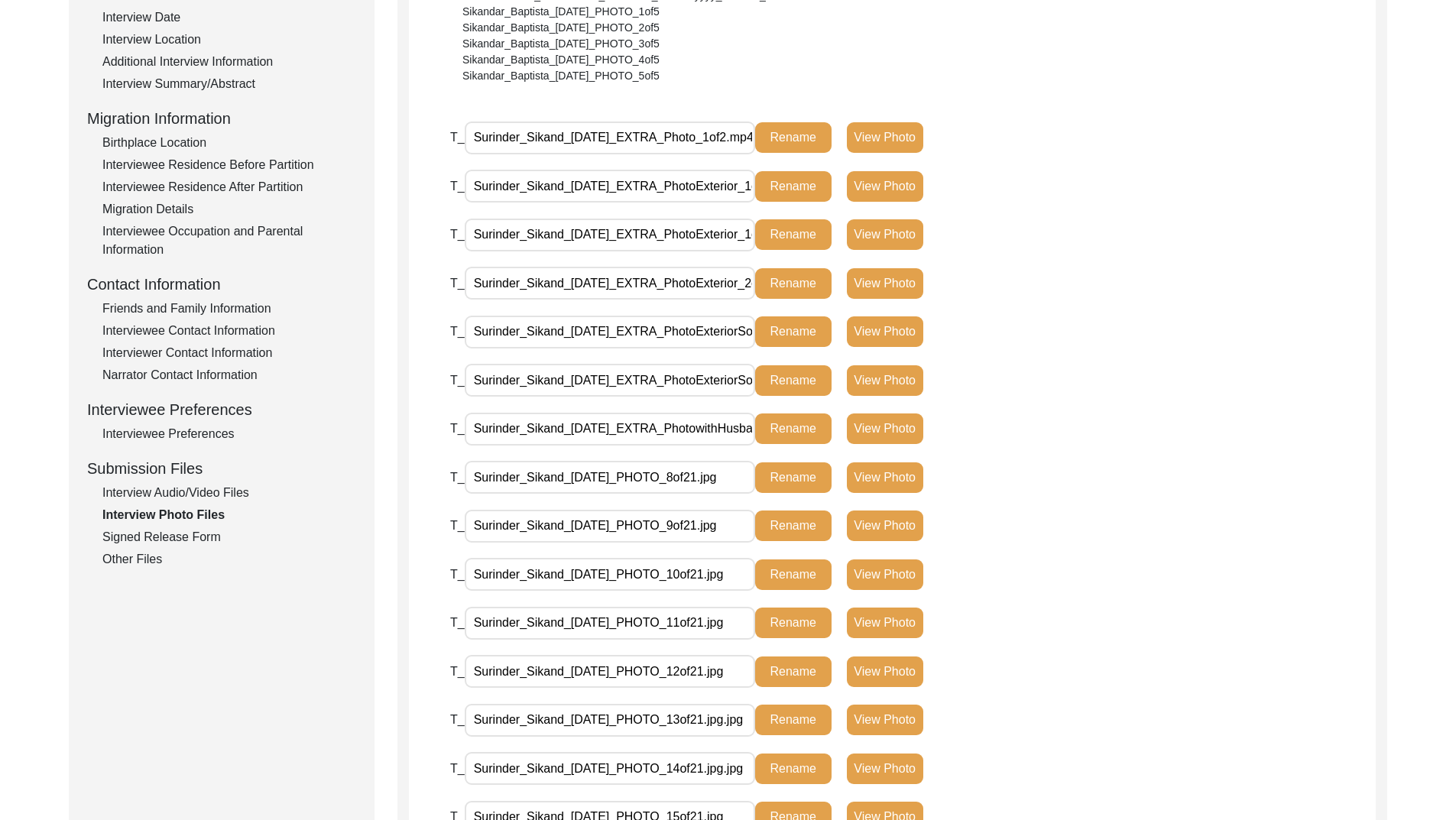
scroll to position [382, 0]
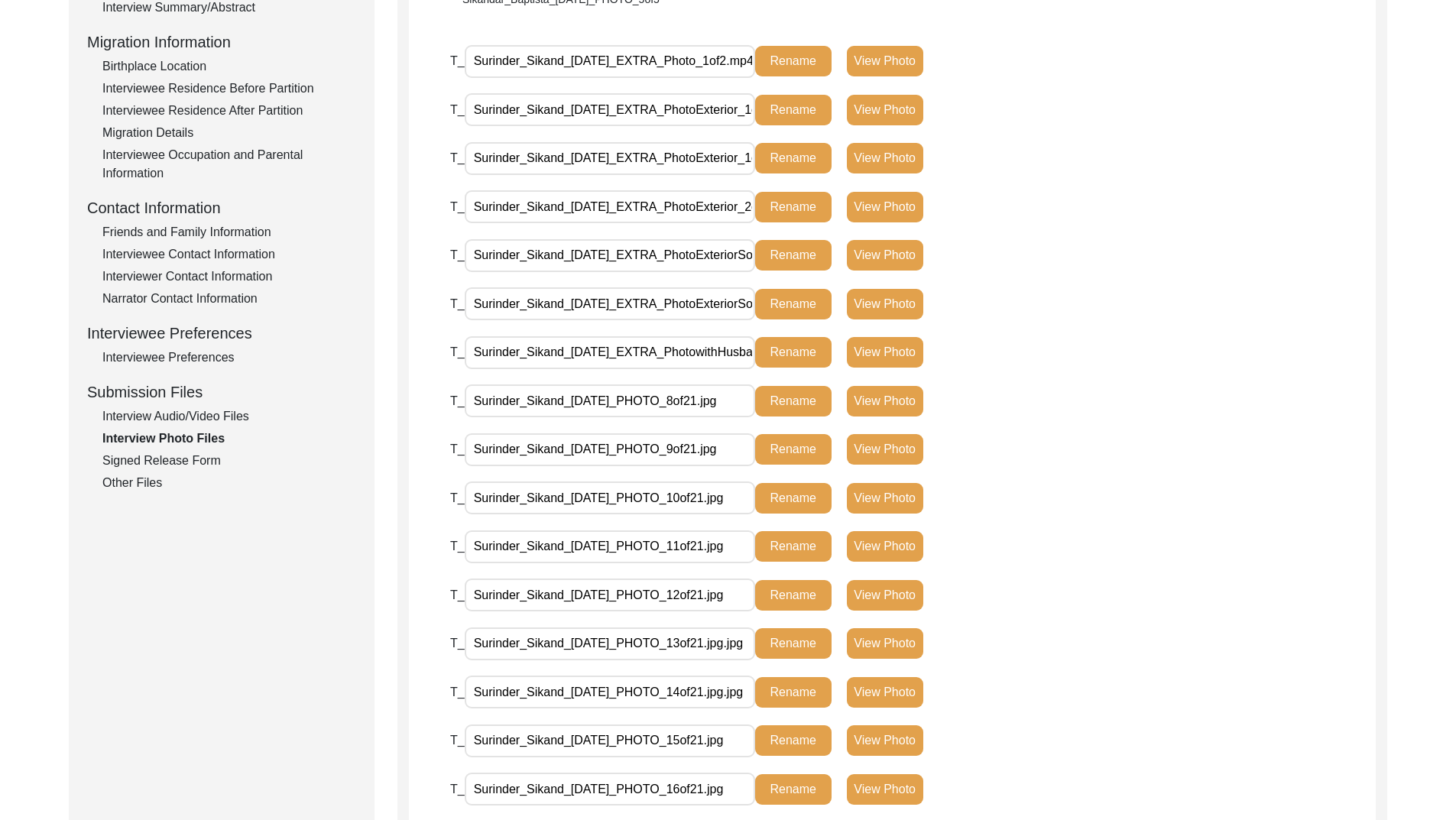
click at [689, 346] on input "Surinder_Sikand_[DATE]_EXTRA_PhotowithHusband_1of1.jpg" at bounding box center [610, 353] width 290 height 33
paste input "19of2"
type input "Surinder_Sikand_[DATE]_EXTRA_7of21.jpg"
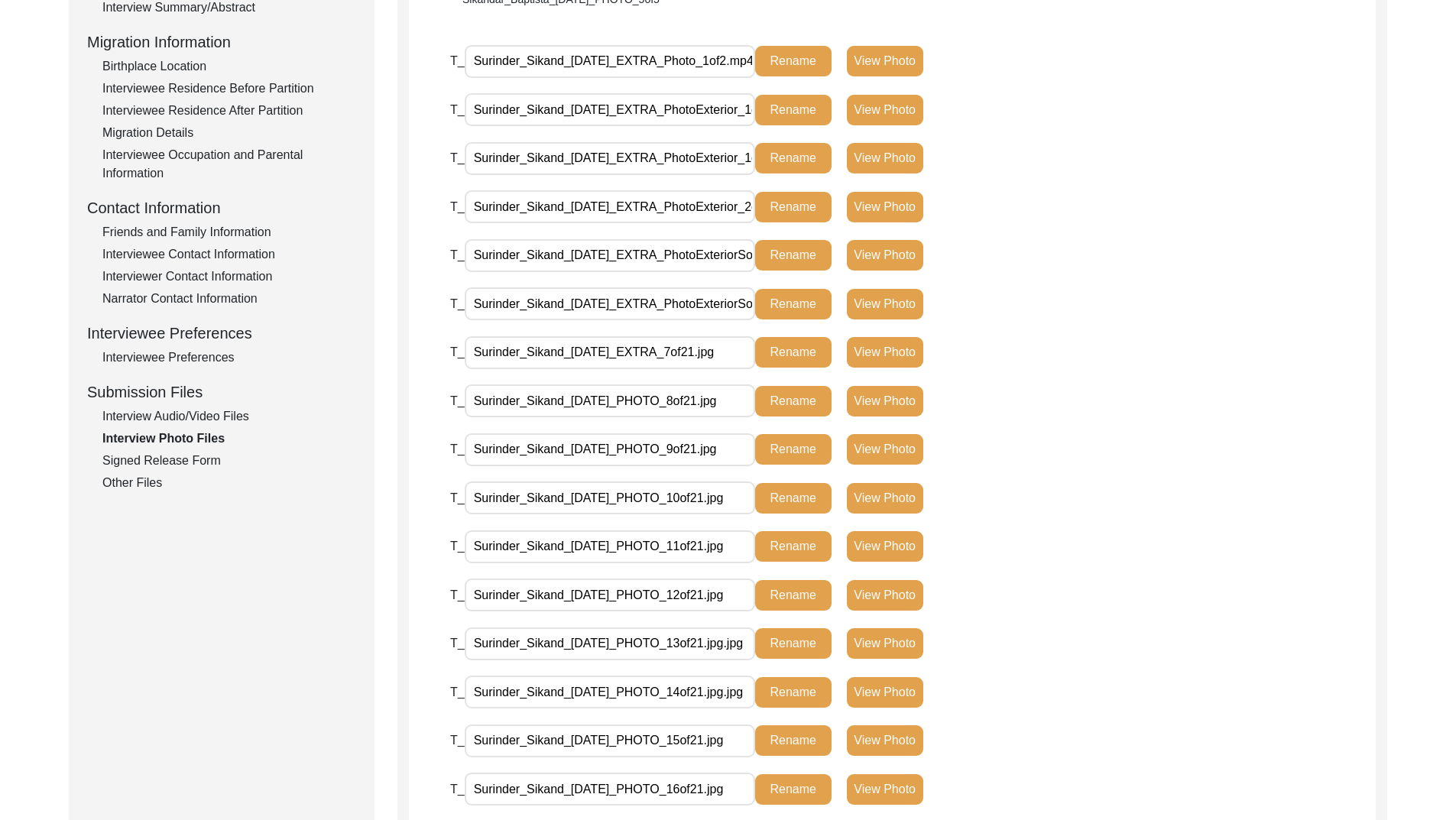
click at [785, 352] on button "Rename" at bounding box center [794, 352] width 77 height 30
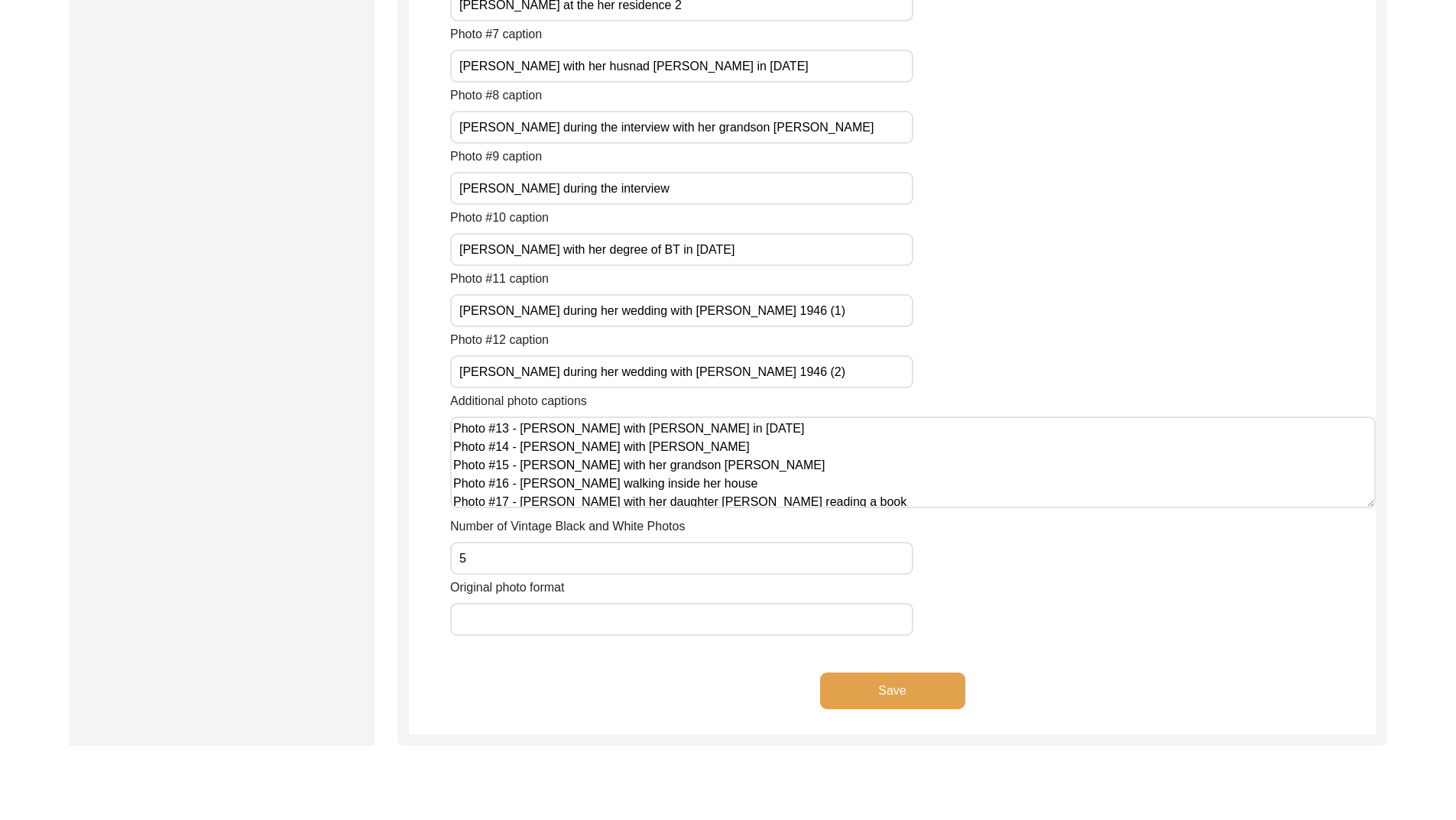
scroll to position [1906, 0]
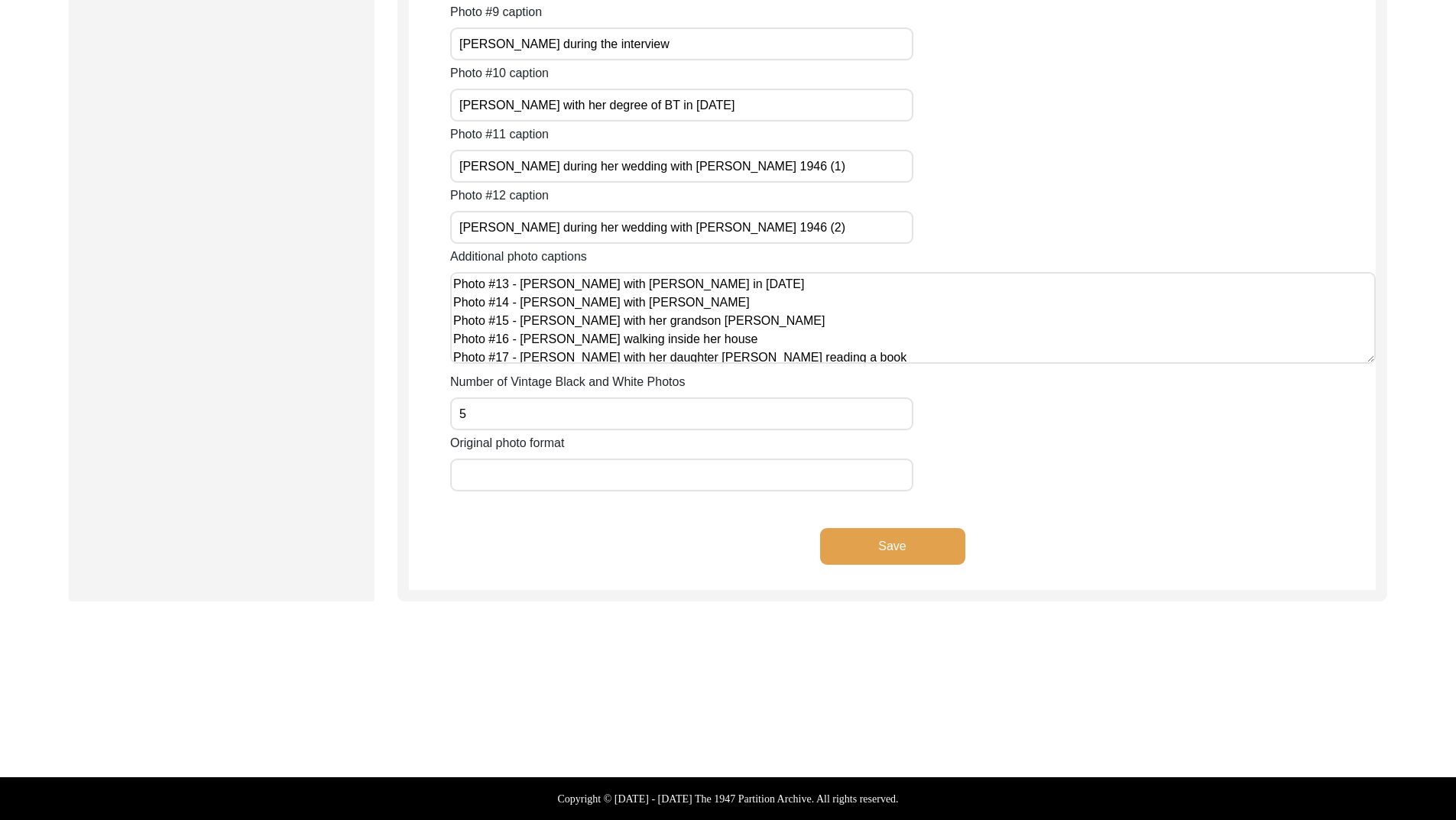
click at [892, 544] on button "Save" at bounding box center [892, 547] width 145 height 37
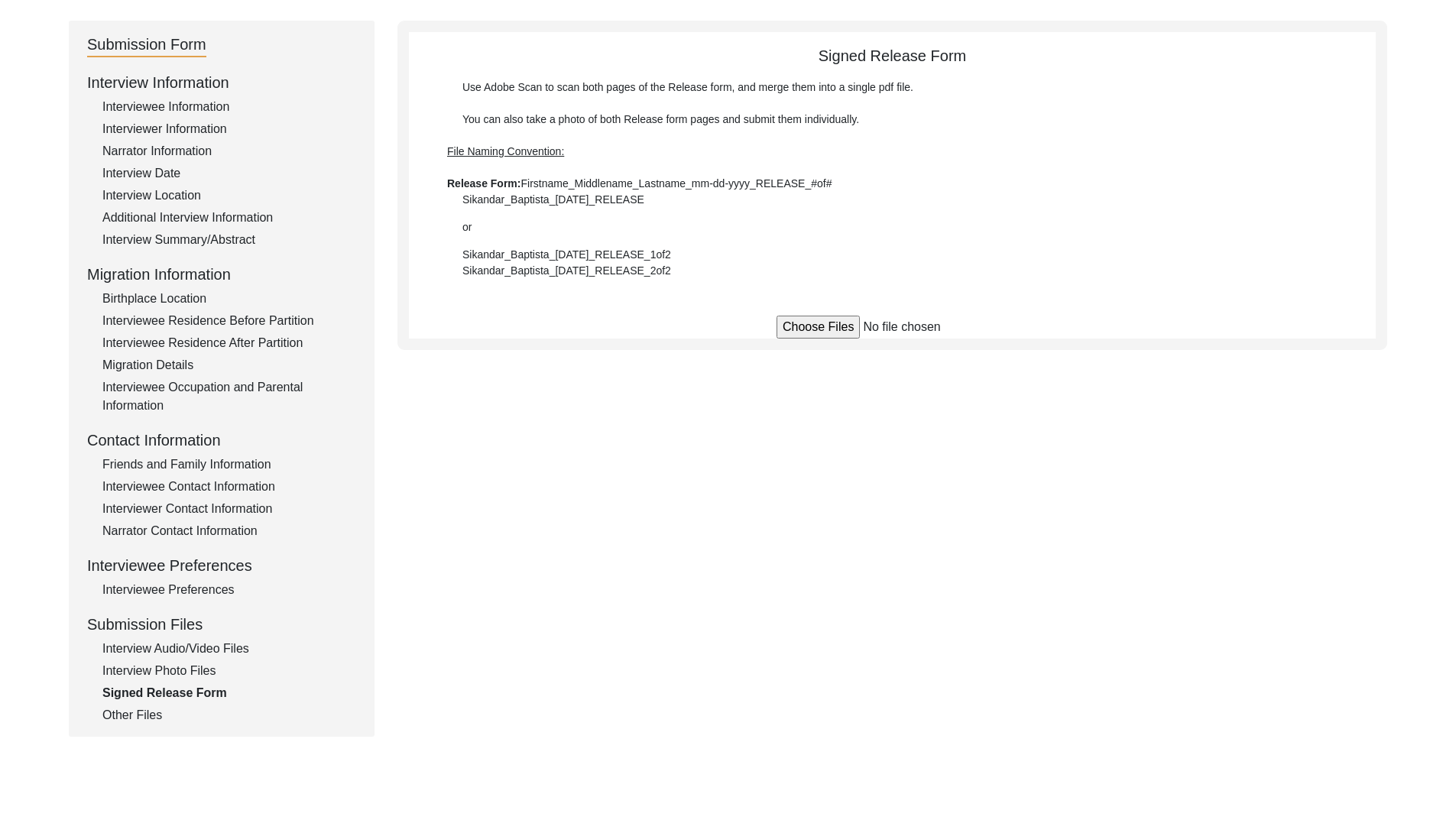
scroll to position [285, 0]
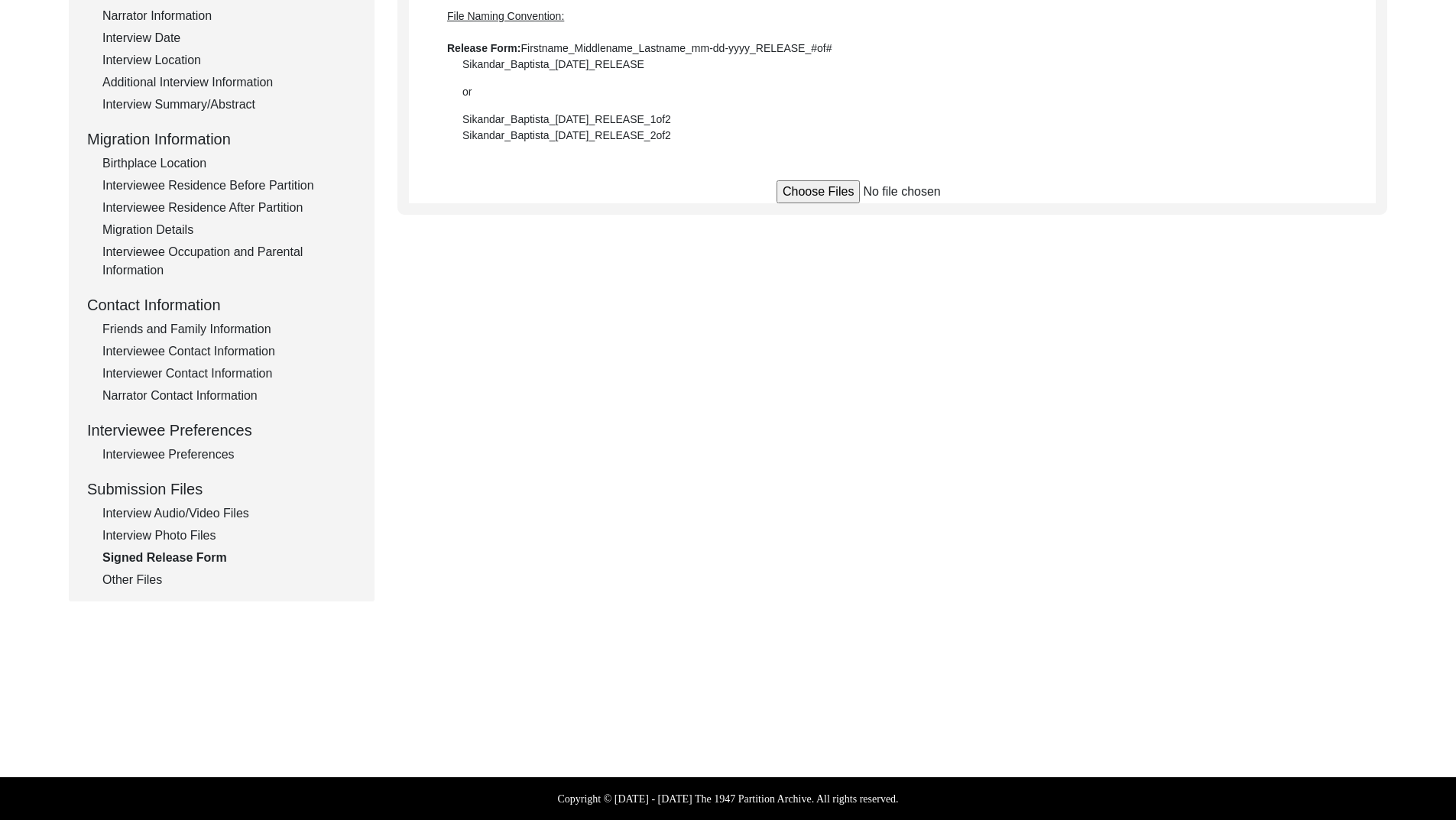
click at [157, 534] on div "Interview Photo Files" at bounding box center [229, 536] width 254 height 18
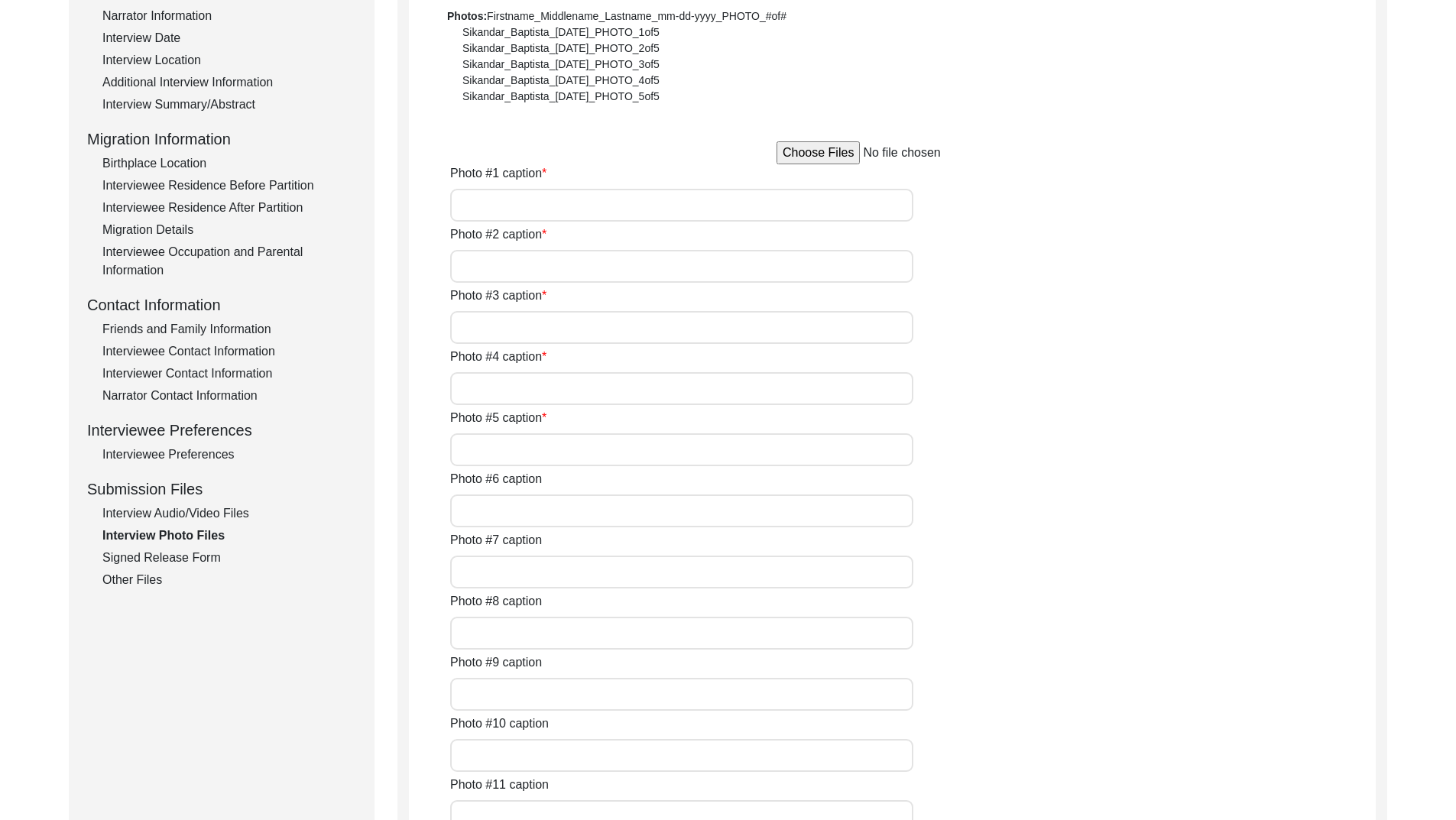
type input "NA"
type input "[PERSON_NAME] with her daughter [PERSON_NAME] at her residence"
type input "[PERSON_NAME] at the her residence 1"
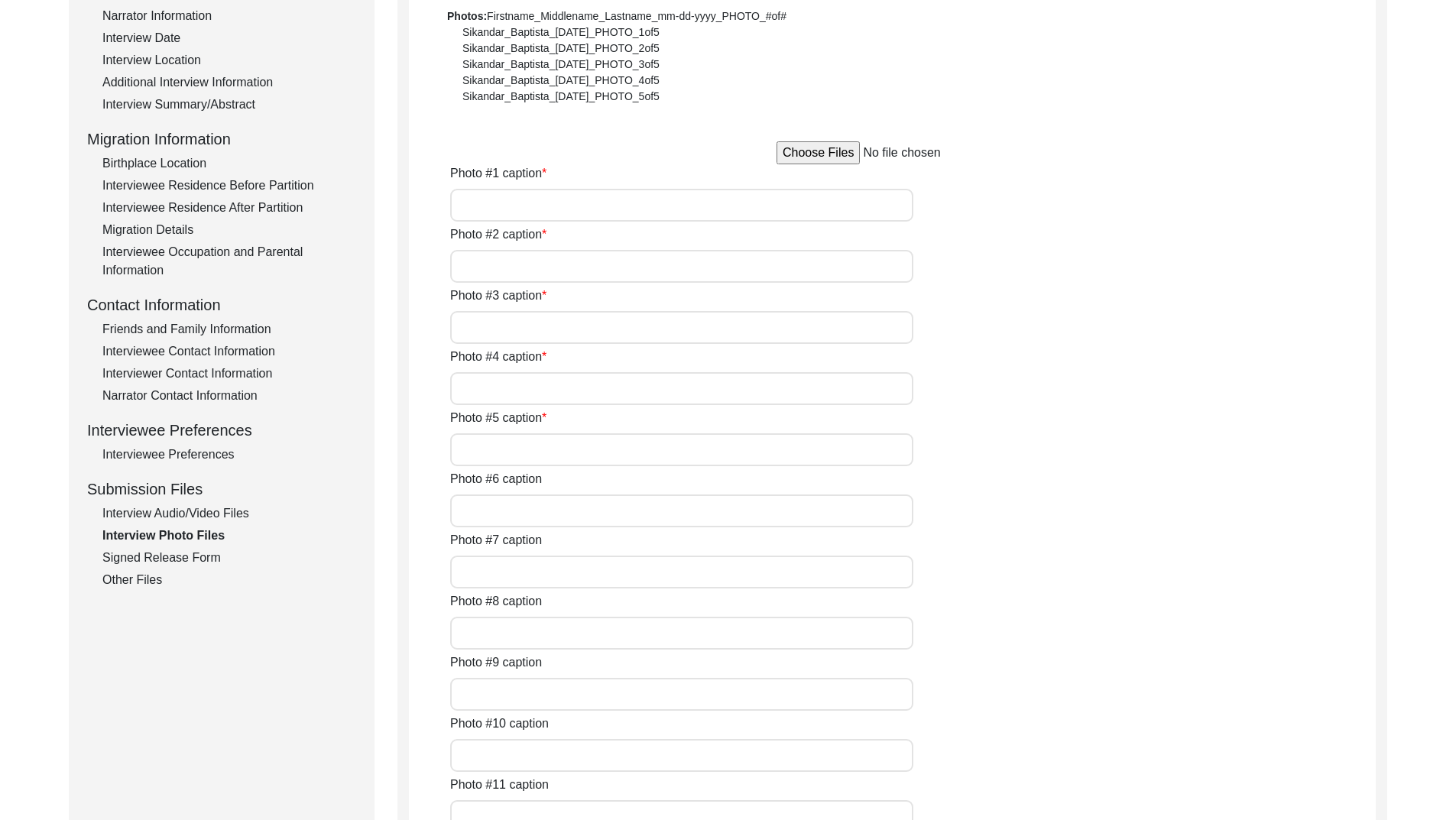
type input "[PERSON_NAME] at the her residence 2"
type input "[PERSON_NAME] with her husnad [PERSON_NAME] in [DATE]"
type input "[PERSON_NAME] during the interview with her grandson [PERSON_NAME]"
type input "[PERSON_NAME] during the interview"
type input "[PERSON_NAME] with her degree of BT in [DATE]"
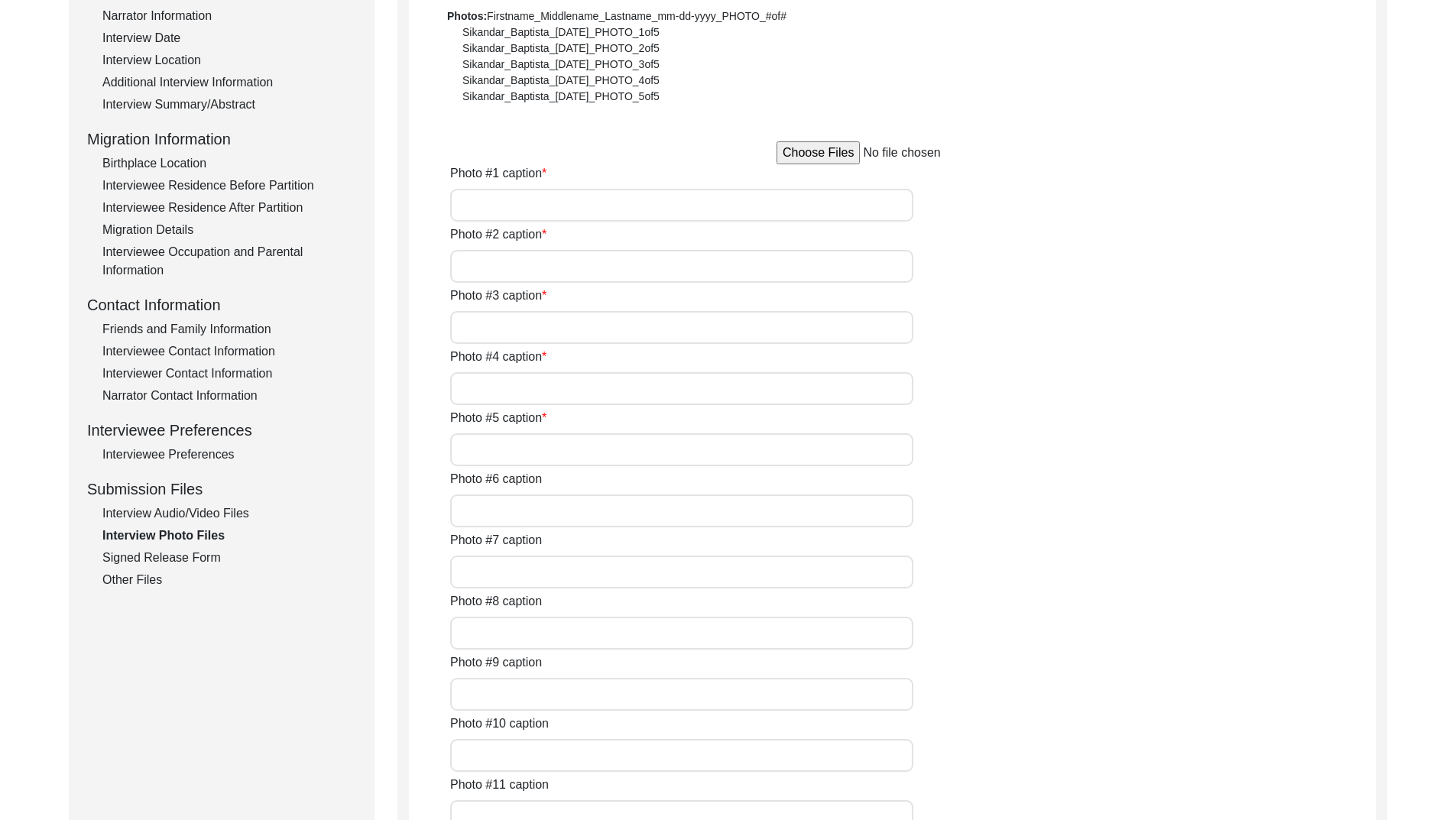
type input "[PERSON_NAME] during her wedding with [PERSON_NAME] 1946 (1)"
type input "[PERSON_NAME] during her wedding with [PERSON_NAME] 1946 (2)"
type textarea "Photo #13 - [PERSON_NAME] with [PERSON_NAME] in [DATE] Photo #14 - [PERSON_NAME…"
type input "5"
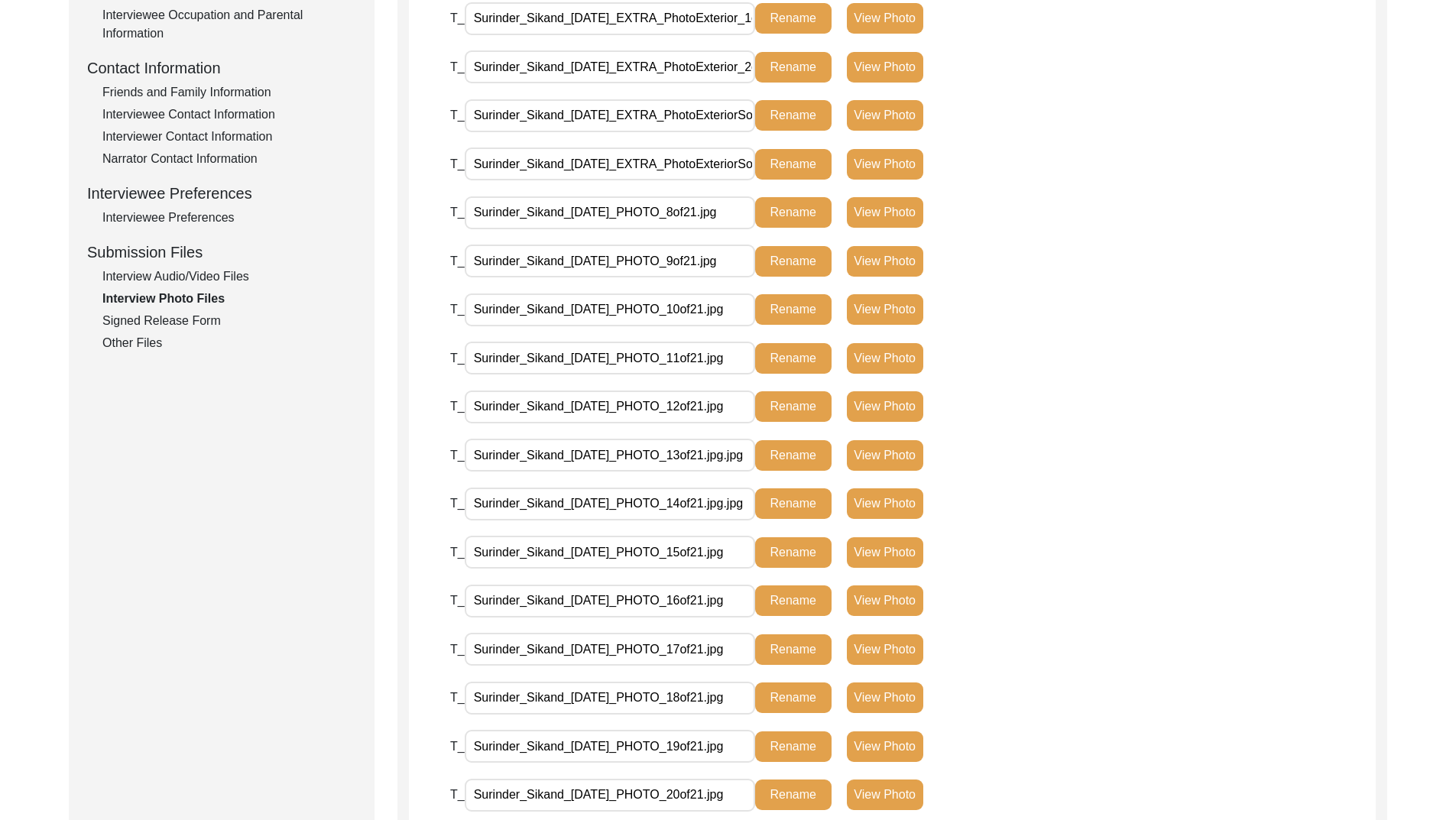
scroll to position [514, 0]
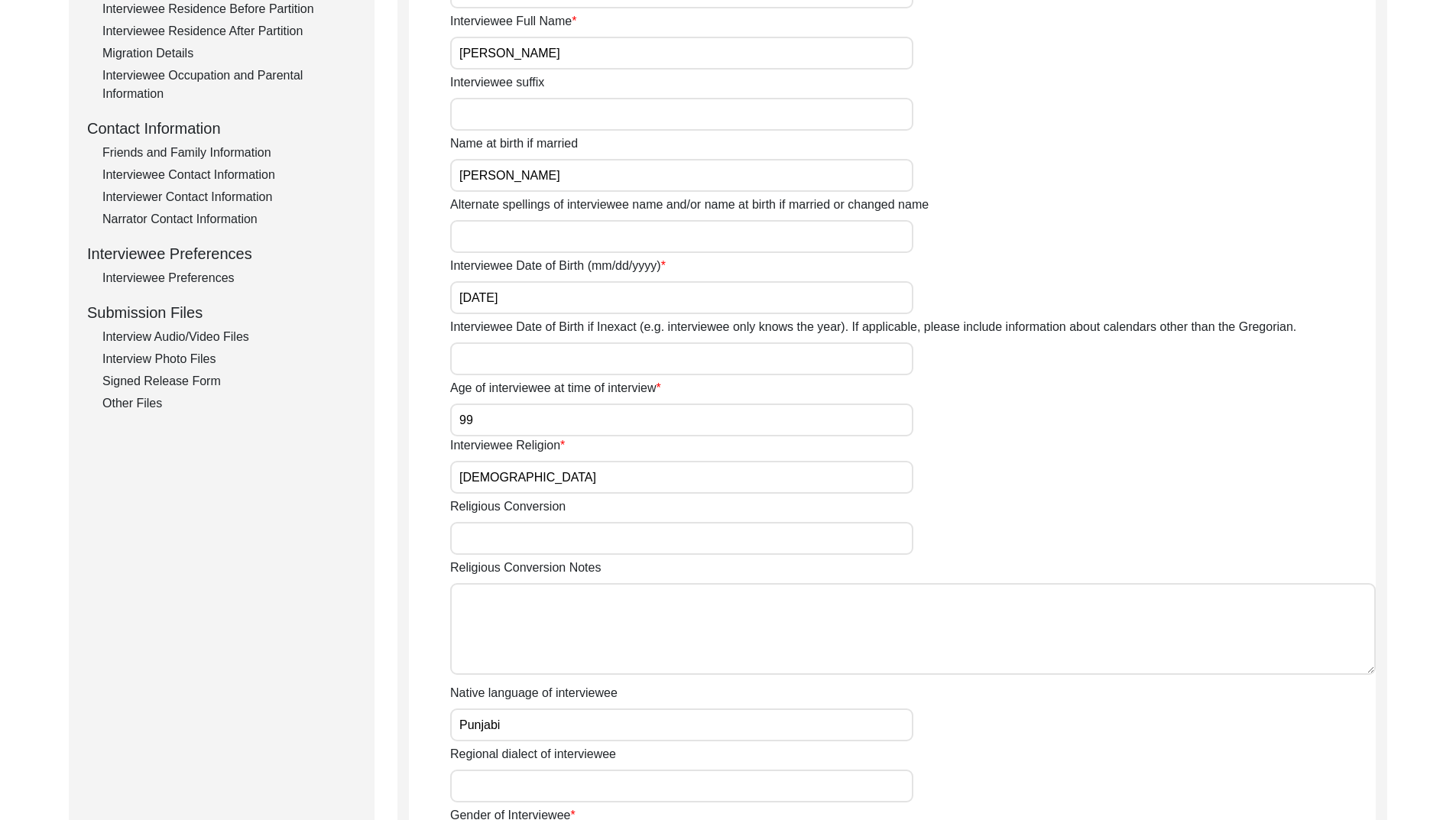
scroll to position [436, 0]
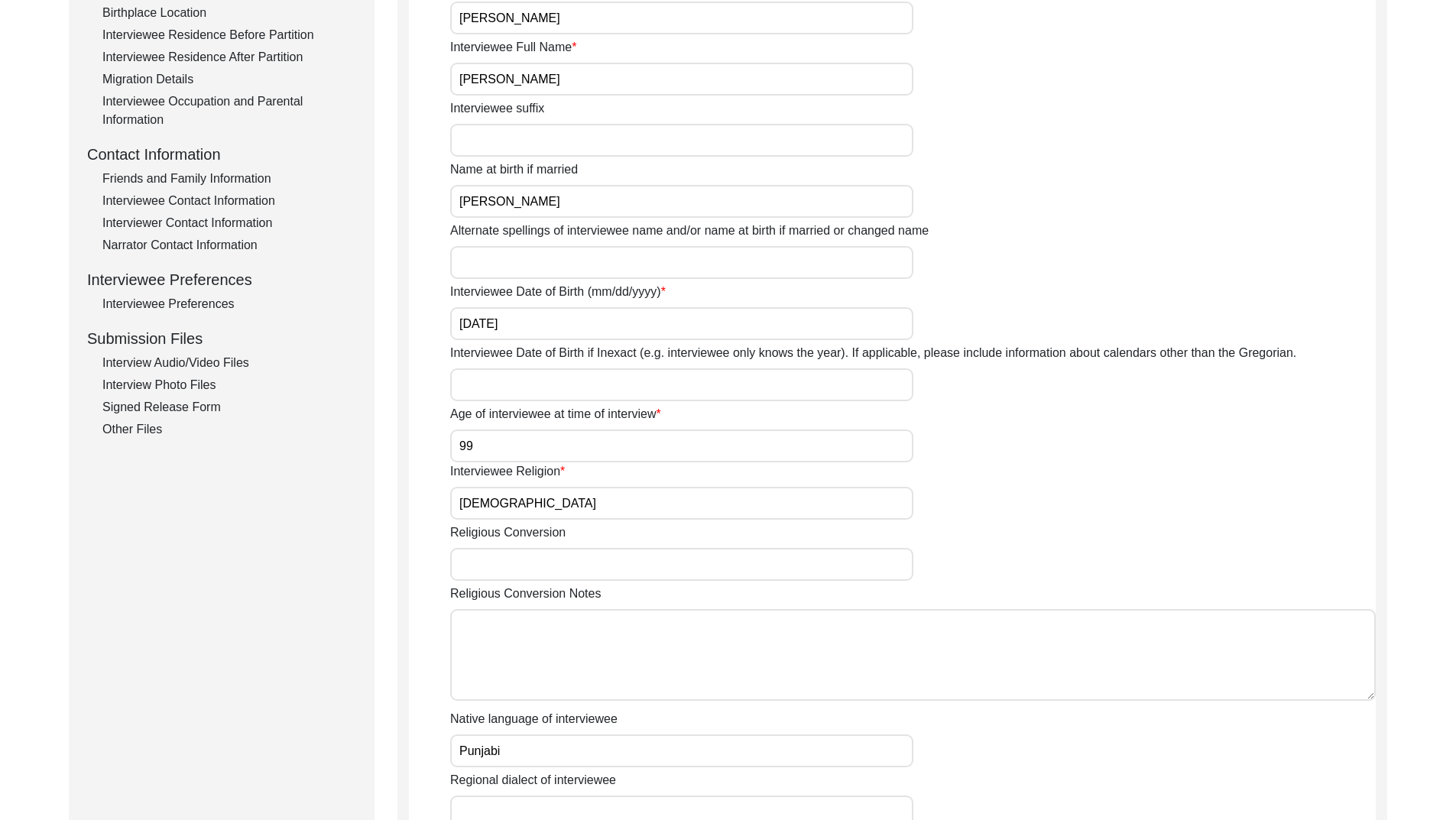
click at [188, 388] on div "Interview Photo Files" at bounding box center [229, 385] width 254 height 18
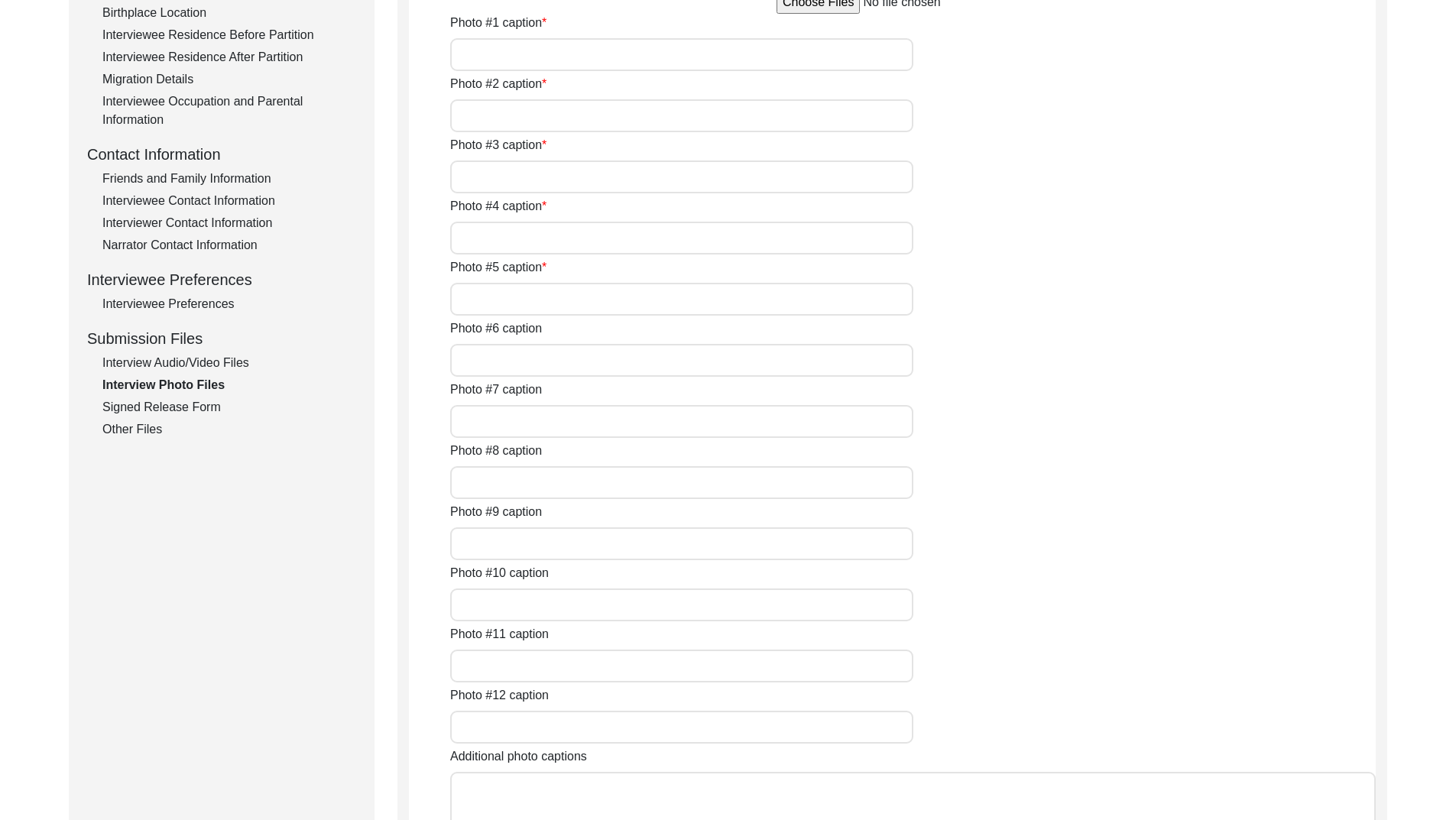
type input "NA"
type input "[PERSON_NAME] with her daughter [PERSON_NAME] at her residence"
type input "[PERSON_NAME] at the her residence 1"
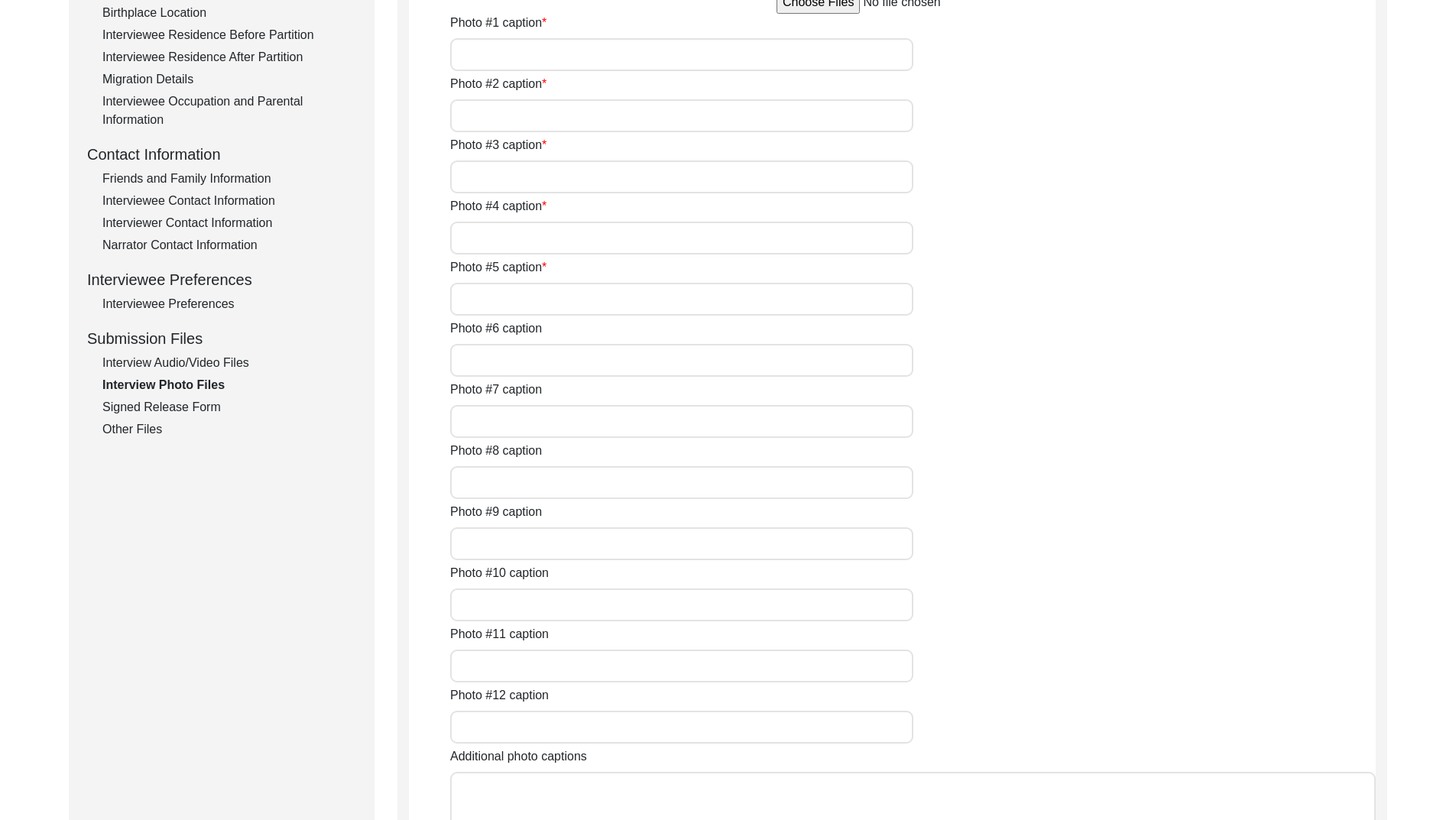
type input "[PERSON_NAME] at the her residence 2"
type input "[PERSON_NAME] with her husnad [PERSON_NAME] in [DATE]"
type input "[PERSON_NAME] during the interview with her grandson [PERSON_NAME]"
type input "[PERSON_NAME] during the interview"
type input "[PERSON_NAME] with her degree of BT in [DATE]"
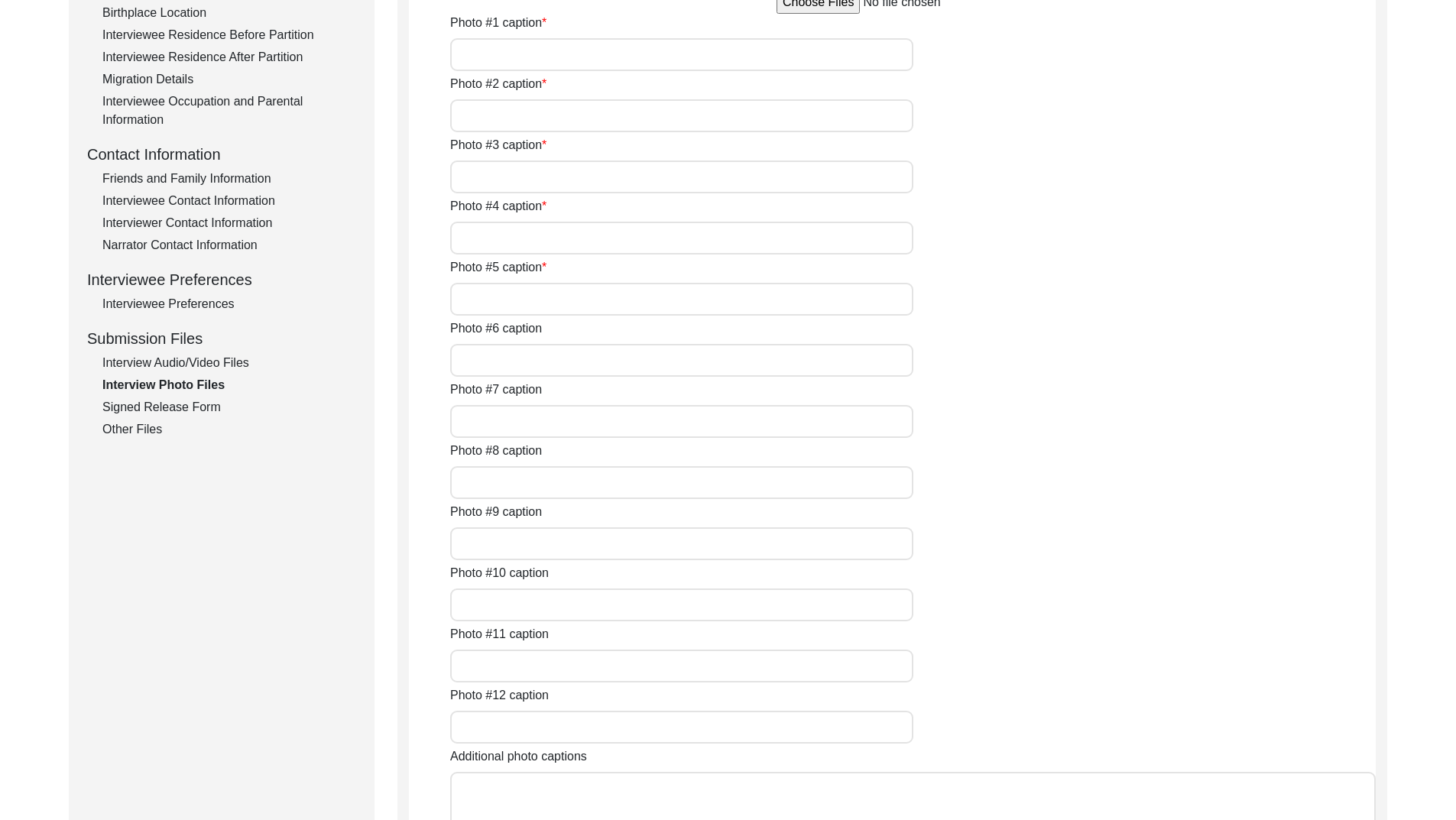
type input "[PERSON_NAME] during her wedding with [PERSON_NAME] 1946 (1)"
type input "[PERSON_NAME] during her wedding with [PERSON_NAME] 1946 (2)"
type textarea "Photo #13 - [PERSON_NAME] with [PERSON_NAME] in [DATE] Photo #14 - [PERSON_NAME…"
type input "5"
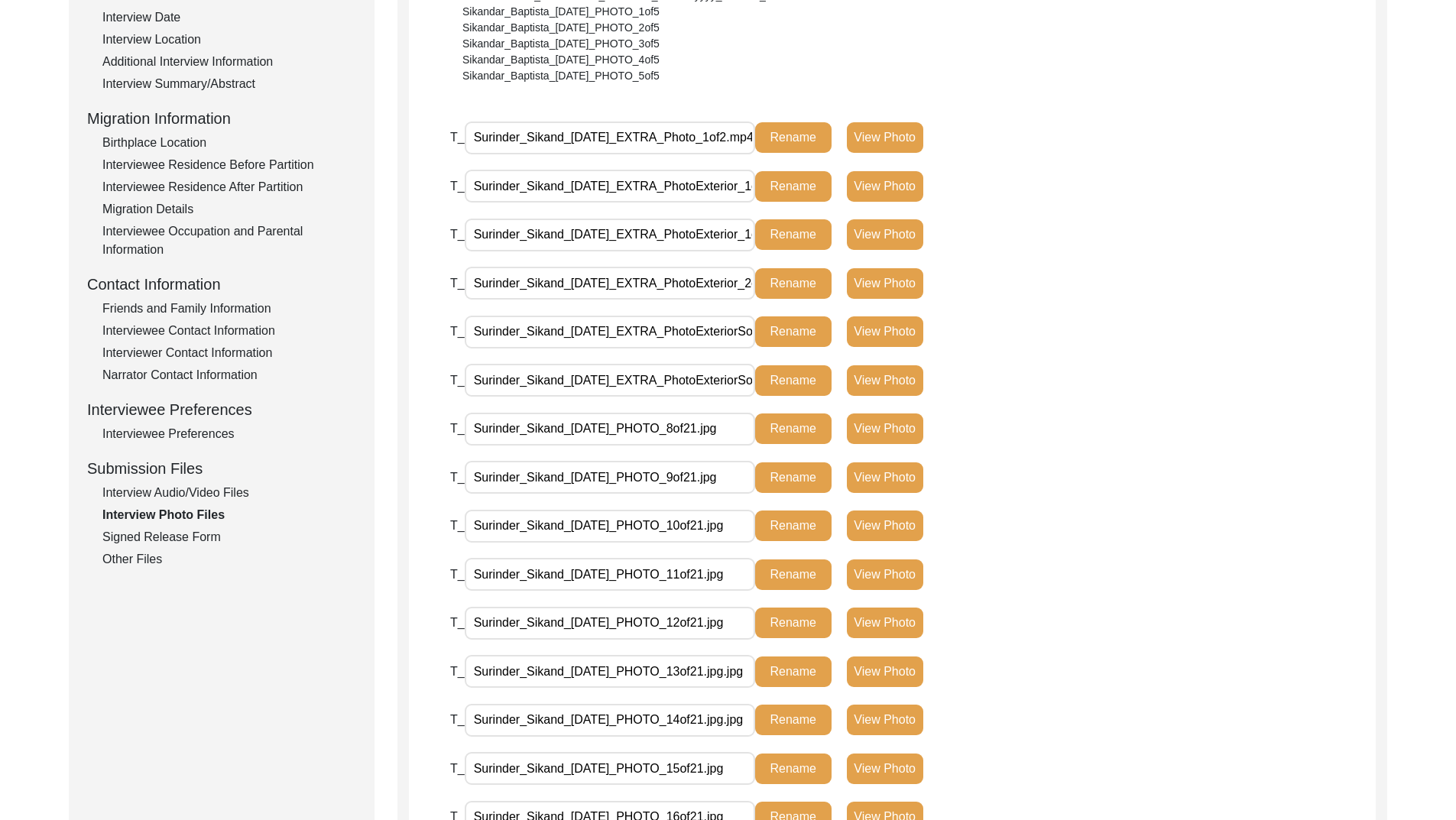
scroll to position [0, 26]
drag, startPoint x: 696, startPoint y: 128, endPoint x: 856, endPoint y: 133, distance: 160.1
click at [856, 133] on div "T_ Surinder_Sikand_07-23-2025_EXTRA_Photo_1of2.mp4 Rename View Photo" at bounding box center [774, 138] width 649 height 33
click at [1154, 214] on div "T_ Surinder_Sikand_[DATE]_EXTRA_PhotoExterior_1of2.jpg Rename View Photo" at bounding box center [913, 194] width 926 height 49
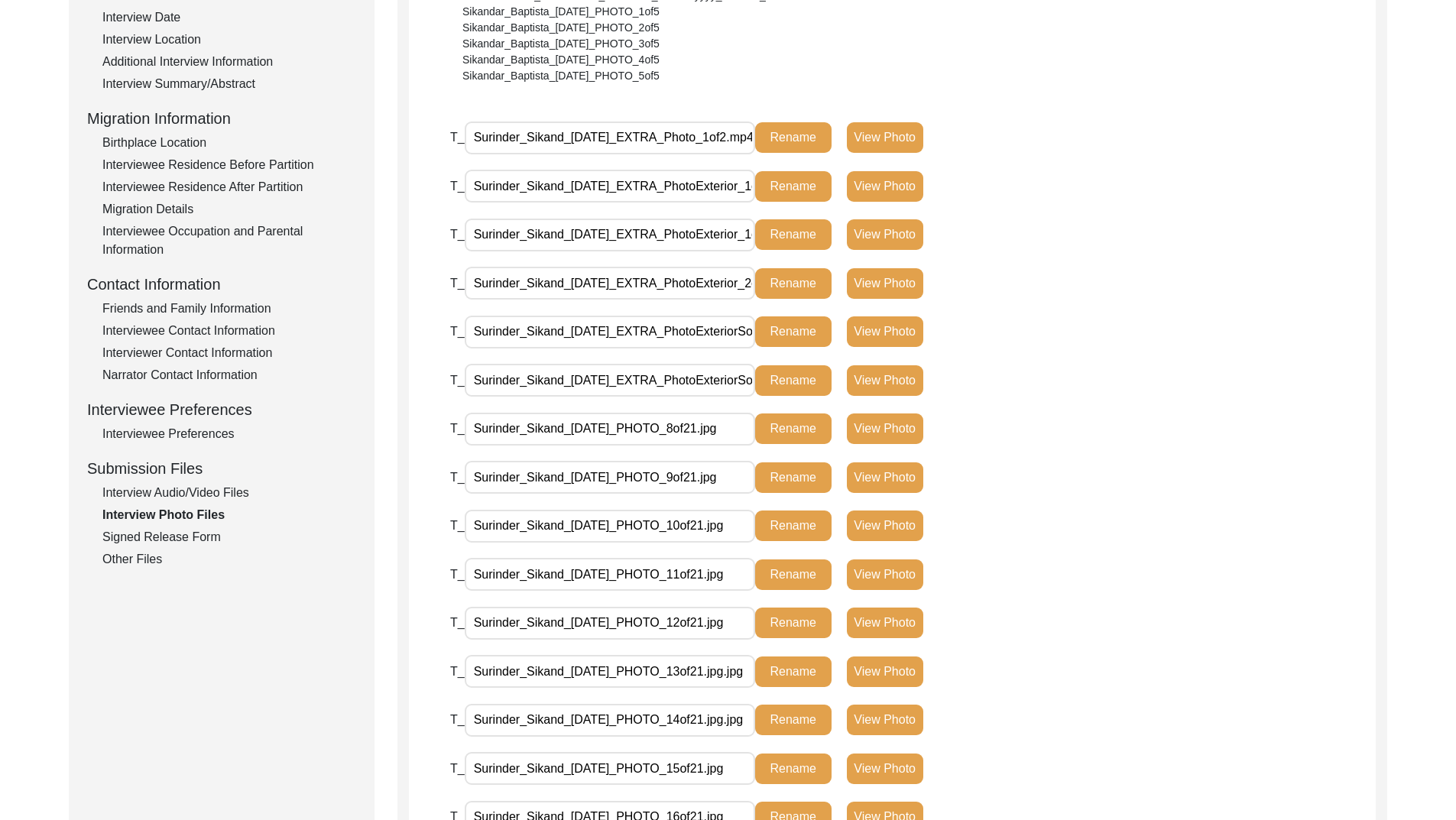
scroll to position [0, 60]
drag, startPoint x: 722, startPoint y: 196, endPoint x: 883, endPoint y: 195, distance: 161.0
click at [883, 195] on div "T_ Surinder_Sikand_[DATE]_EXTRA_PhotoExterior_1of2.jpg Rename View Photo" at bounding box center [774, 187] width 649 height 33
click at [1102, 264] on div "T_ Surinder_Sikand_07-23-2025_EXTRA_PhotoExterior_1of2 (2).jpg Rename View Photo" at bounding box center [913, 242] width 926 height 49
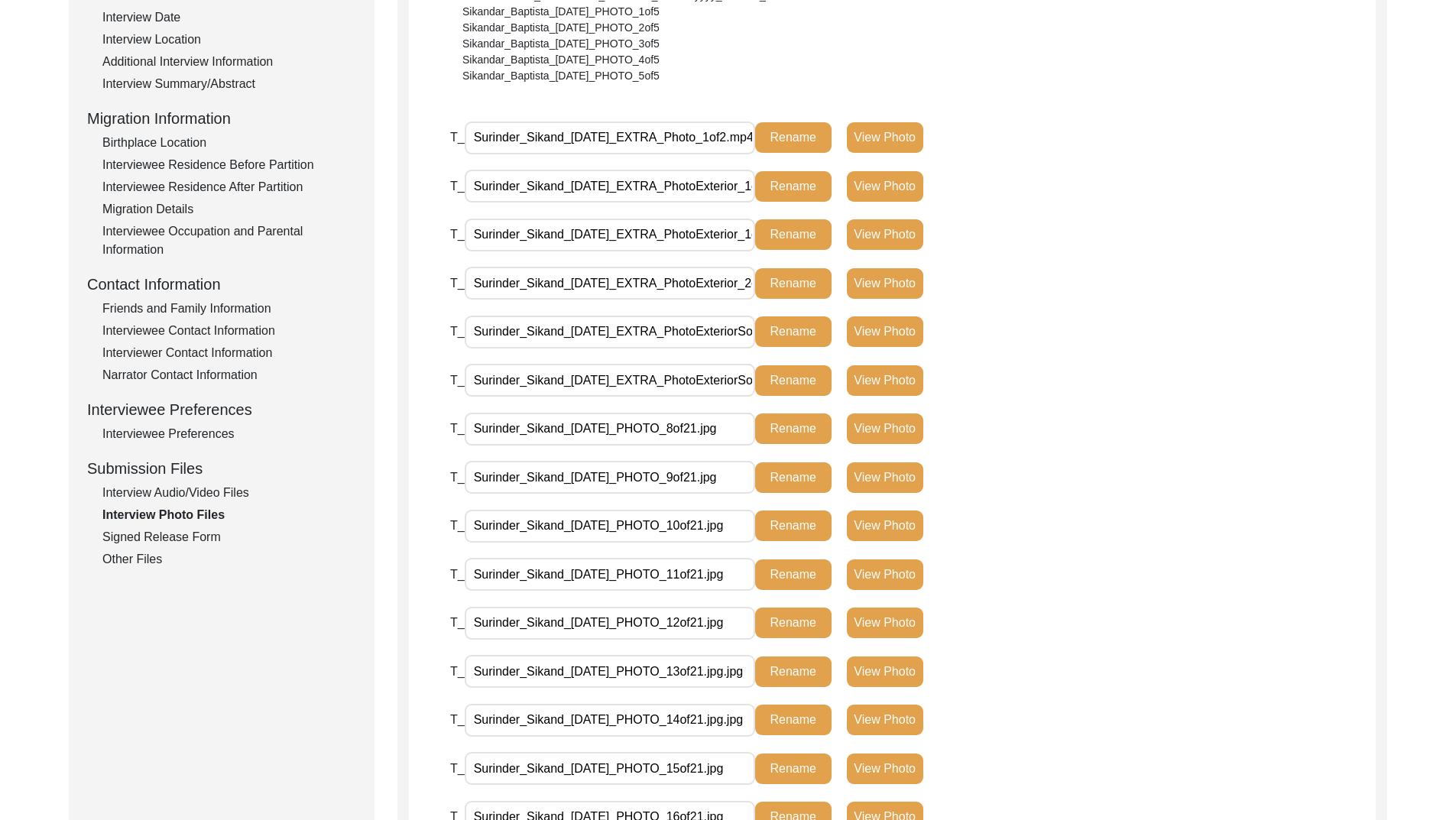
scroll to position [0, 26]
drag, startPoint x: 716, startPoint y: 143, endPoint x: 792, endPoint y: 139, distance: 76.1
click at [792, 139] on div "T_ Surinder_Sikand_07-23-2025_EXTRA_Photo_1of2.mp4 Rename View Photo" at bounding box center [774, 138] width 649 height 33
click at [1219, 260] on div "T_ Surinder_Sikand_07-23-2025_EXTRA_PhotoExterior_1of2 (2).jpg Rename View Photo" at bounding box center [913, 242] width 926 height 49
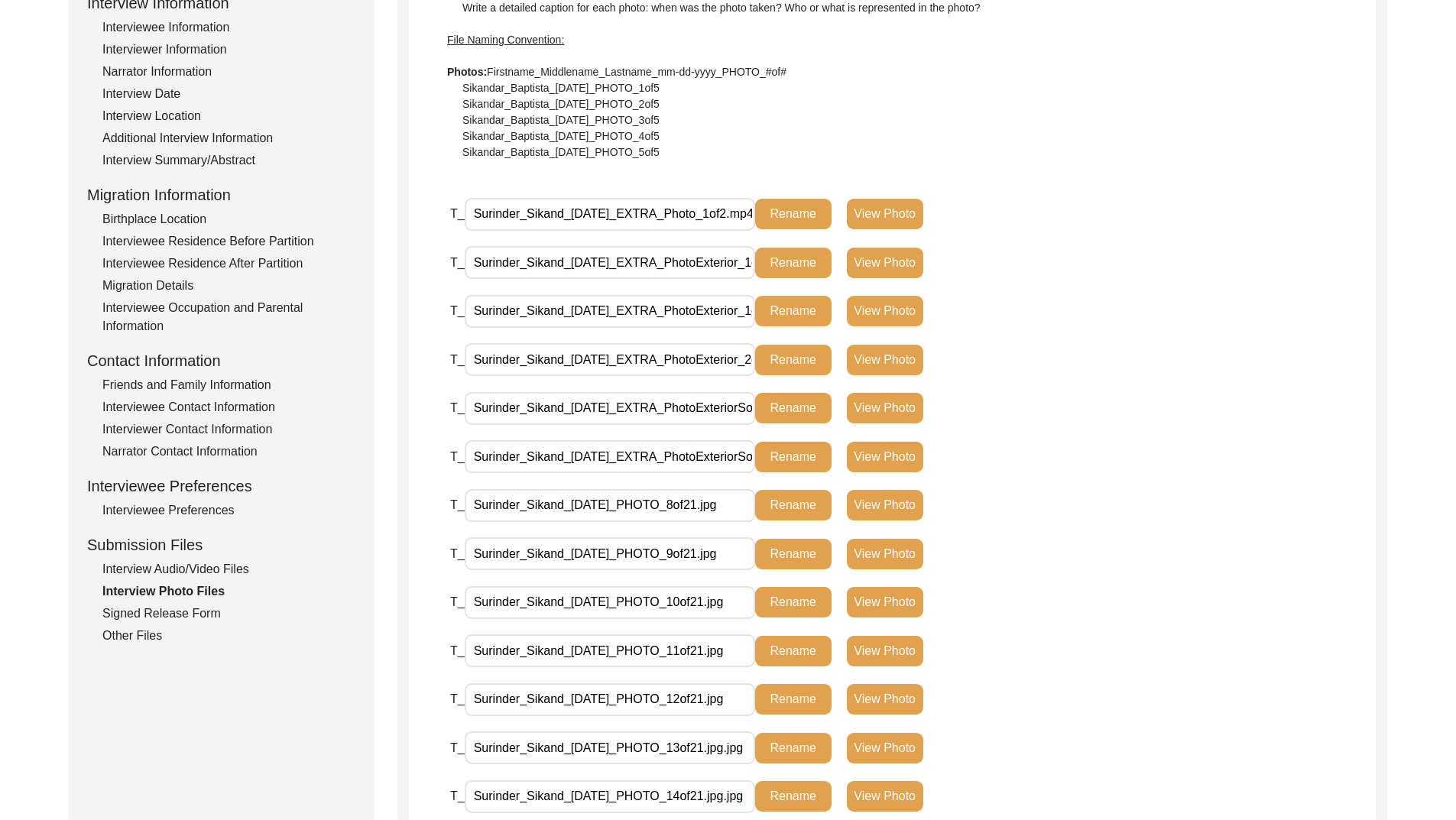
scroll to position [0, 60]
drag, startPoint x: 687, startPoint y: 259, endPoint x: 1098, endPoint y: 283, distance: 411.7
click at [1098, 283] on div "T_ Surinder_Sikand_[DATE]_EXTRA_PhotoExterior_1of2.jpg Rename View Photo" at bounding box center [774, 268] width 649 height 45
paste input "19of21"
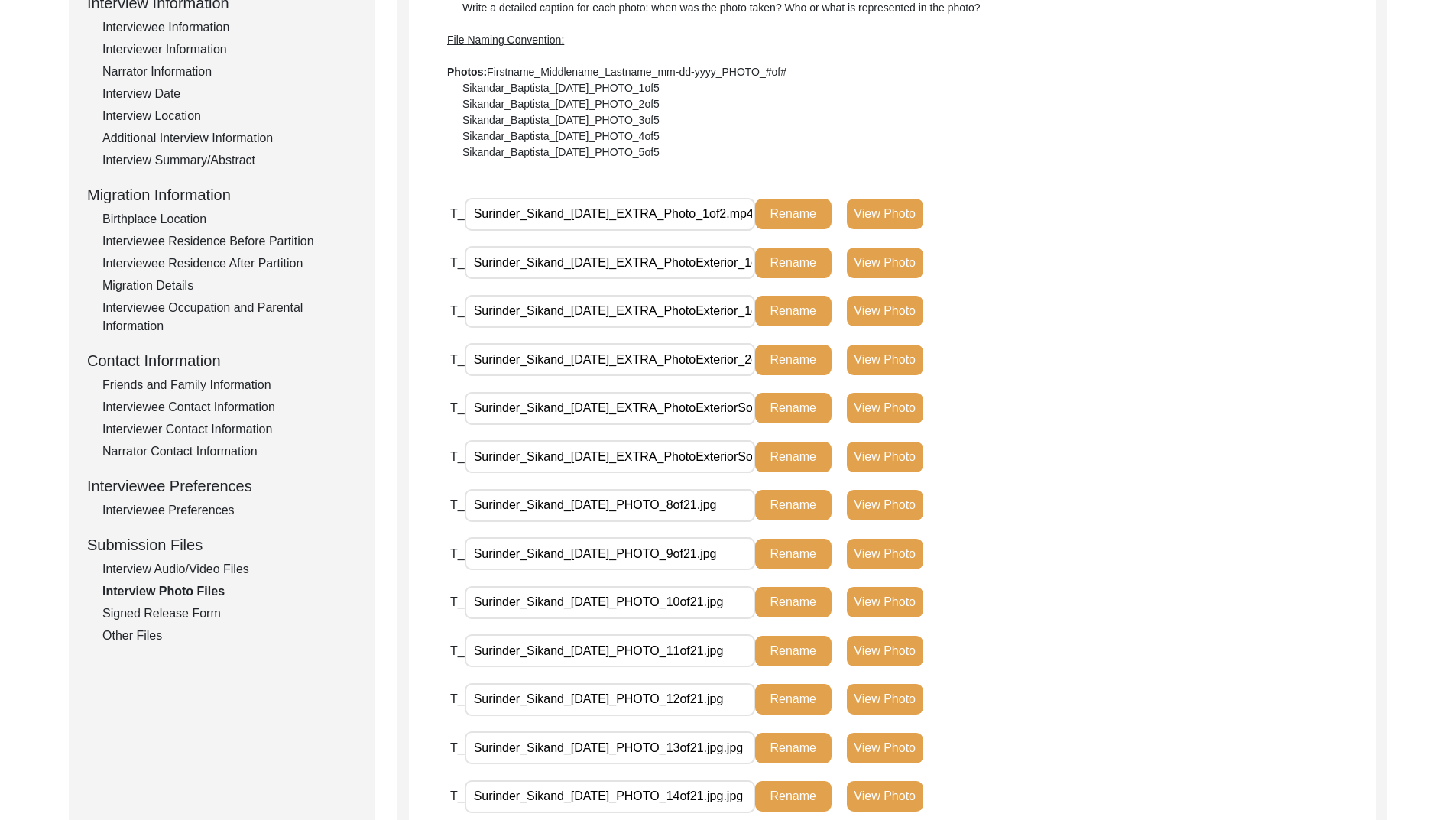
click at [1084, 255] on div "T_ Surinder_Sikand_[DATE]_EXTRA_PhotoExterior_1of2.jpg Rename View Photo" at bounding box center [774, 262] width 649 height 33
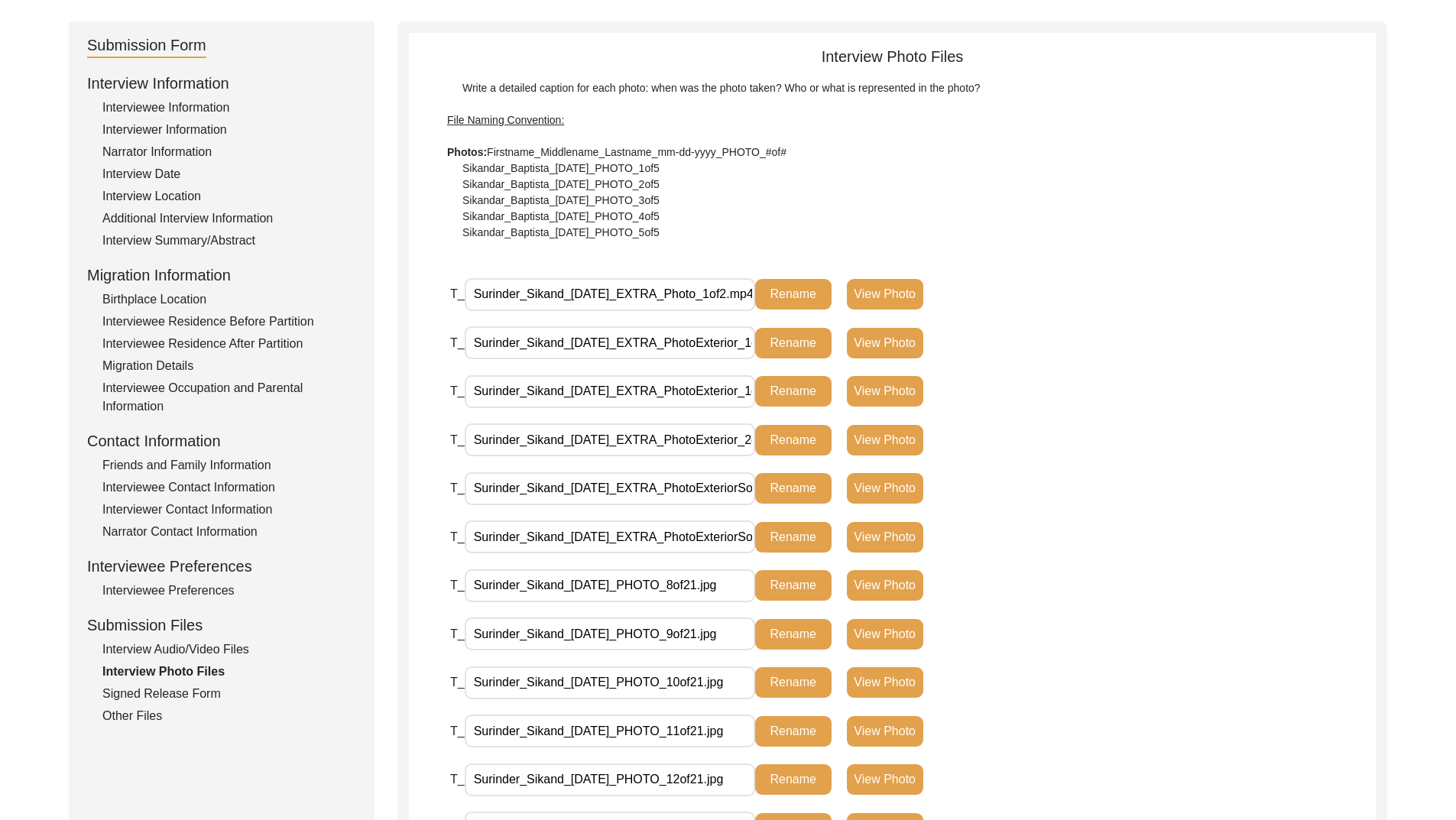
scroll to position [77, 0]
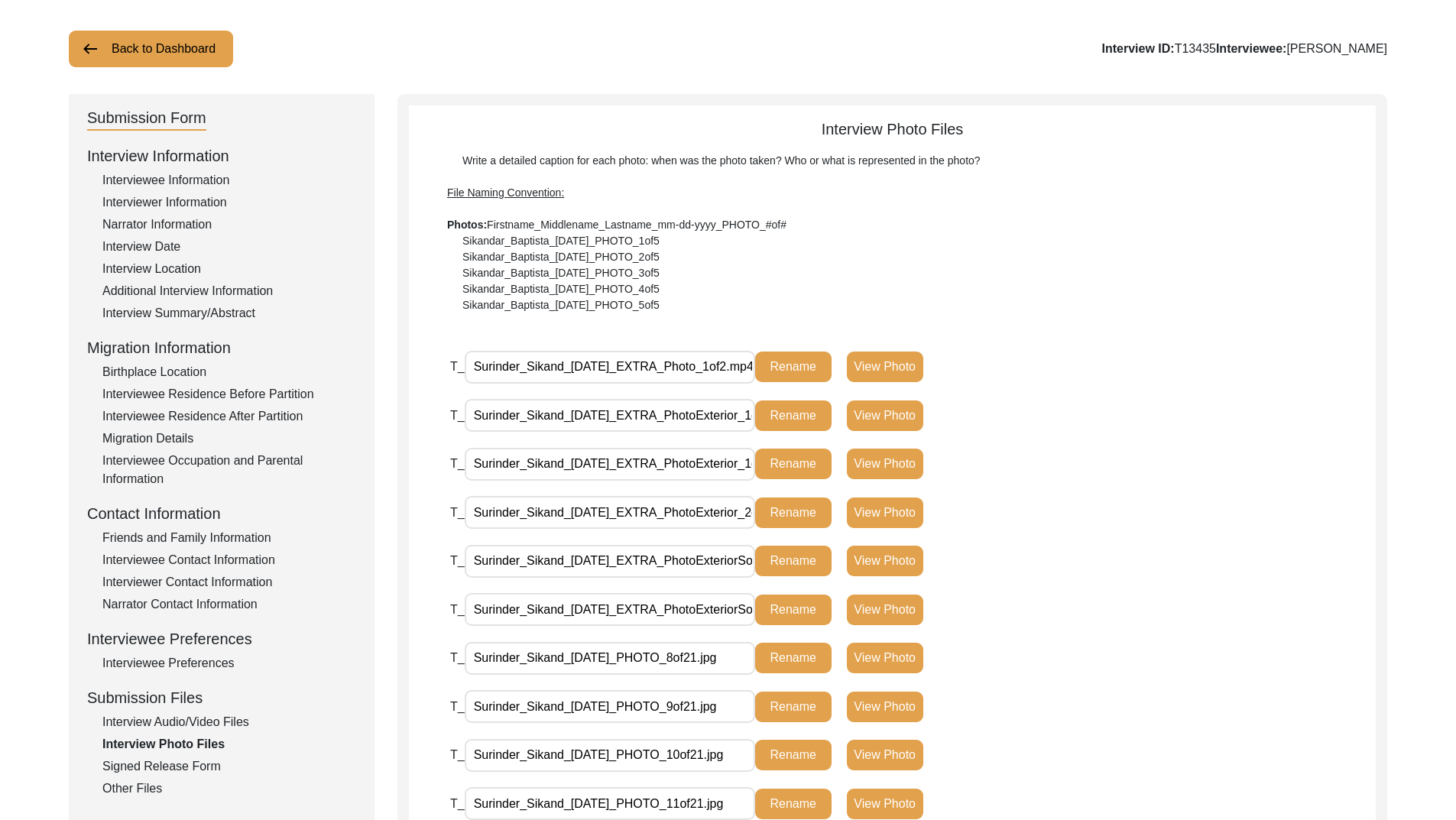
drag, startPoint x: 640, startPoint y: 657, endPoint x: 1090, endPoint y: 643, distance: 450.2
click at [1090, 643] on div "T_ Surinder_Sikand_07-22-2025_PHOTO_8of21.jpg Rename View Photo" at bounding box center [774, 657] width 649 height 33
click at [1098, 582] on div "T_ Surinder_Sikand_07-23-2025_EXTRA_PhotoExteriorSolo_1of2.jpg Rename View Photo" at bounding box center [913, 568] width 926 height 49
drag, startPoint x: 638, startPoint y: 366, endPoint x: 995, endPoint y: 366, distance: 357.0
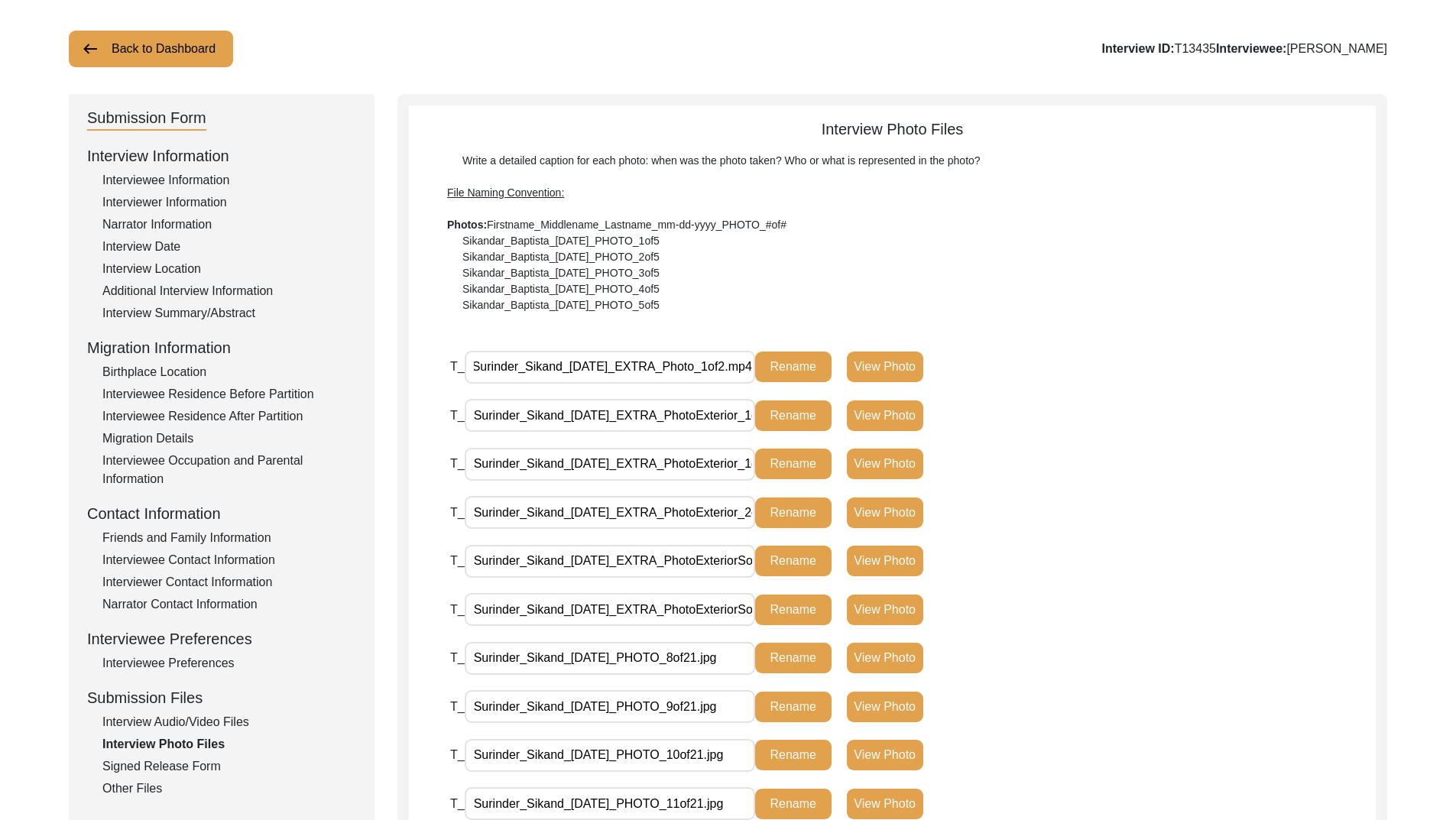
click at [995, 366] on div "T_ Surinder_Sikand_07-23-2025_EXTRA_Photo_1of2.mp4 Rename View Photo" at bounding box center [774, 367] width 649 height 33
click at [636, 410] on input "Surinder_Sikand_[DATE]_EXTRA_PhotoExterior_1of2.jpg" at bounding box center [610, 416] width 290 height 33
drag, startPoint x: 641, startPoint y: 417, endPoint x: 853, endPoint y: 410, distance: 212.1
click at [853, 410] on div "T_ Surinder_Sikand_[DATE]_EXTRA_PhotoExterior_1of2.jpg Rename View Photo" at bounding box center [774, 416] width 649 height 33
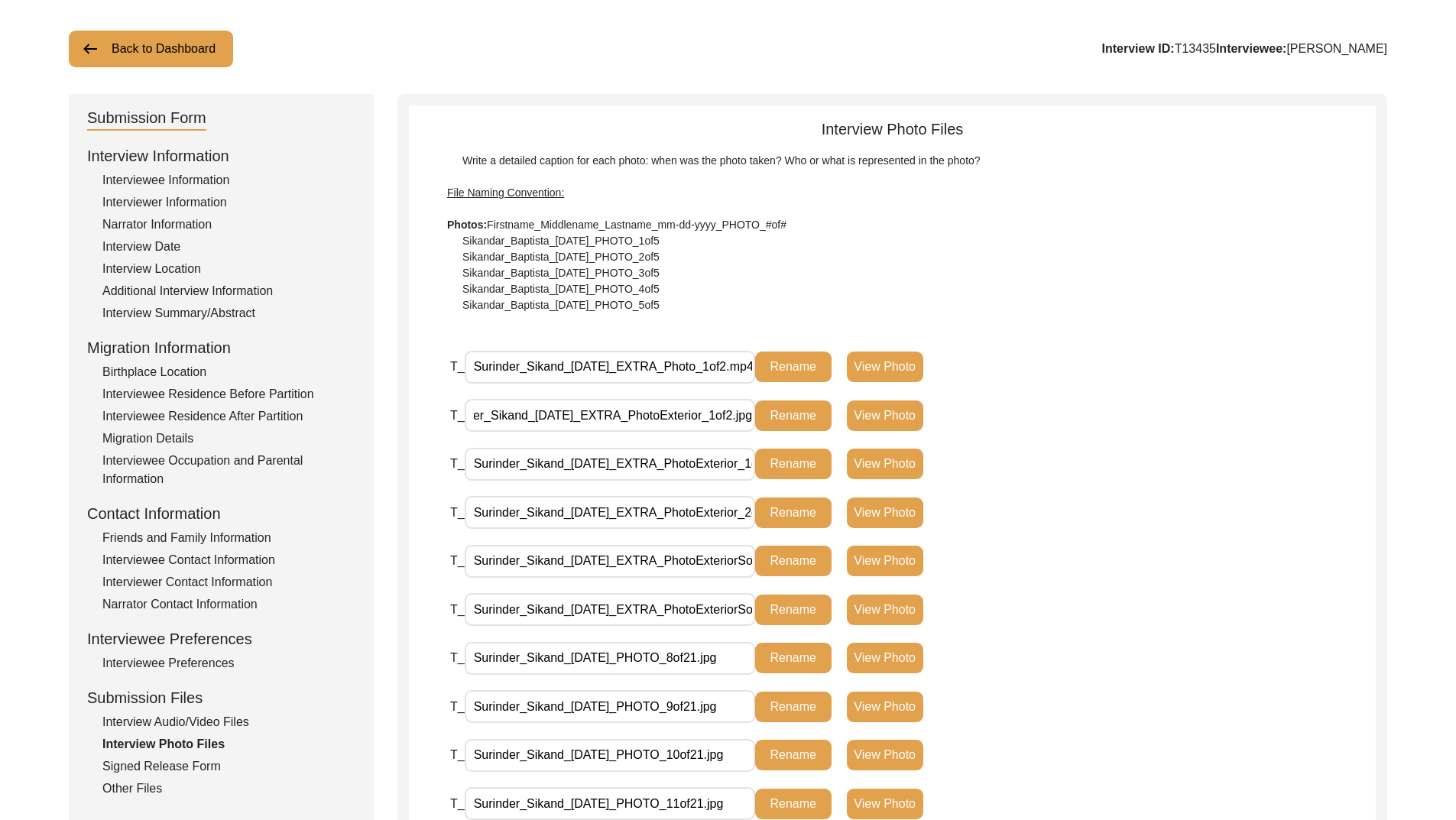
click at [1304, 452] on div "T_ Surinder_Sikand_07-23-2025_EXTRA_PhotoExterior_1of2 (2).jpg Rename View Photo" at bounding box center [913, 471] width 926 height 49
drag, startPoint x: 638, startPoint y: 657, endPoint x: 746, endPoint y: 649, distance: 108.3
click at [746, 649] on input "Surinder_Sikand_[DATE]_PHOTO_8of21.jpg" at bounding box center [610, 658] width 290 height 33
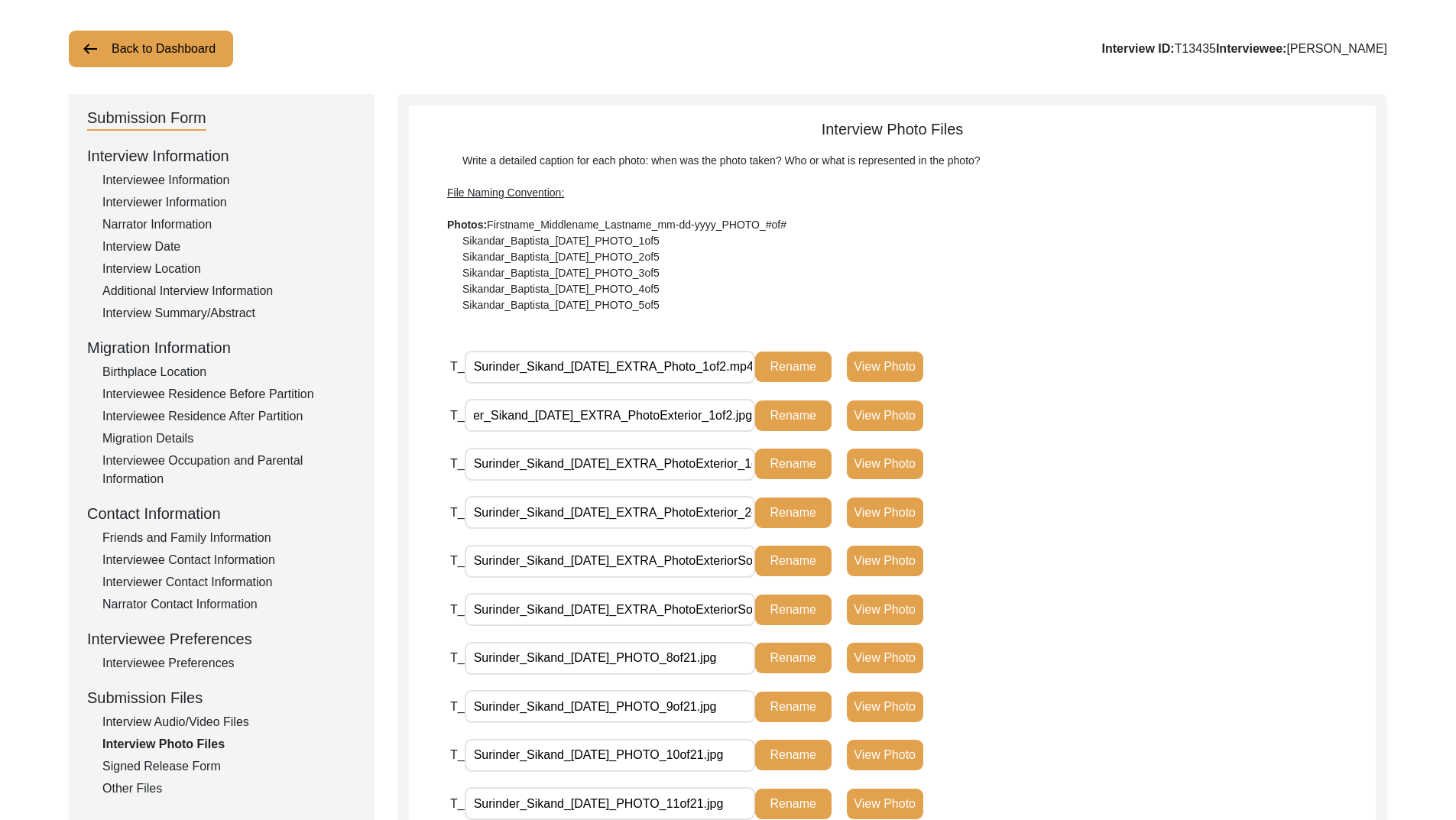
drag, startPoint x: 641, startPoint y: 416, endPoint x: 989, endPoint y: 401, distance: 348.3
click at [989, 401] on div "T_ Surinder_Sikand_[DATE]_EXTRA_PhotoExterior_1of2.jpg Rename View Photo" at bounding box center [774, 416] width 649 height 33
paste input "PHOTO_8of21"
type input "Surinder_Sikand_[DATE]_PHOTO_2of21.jpg"
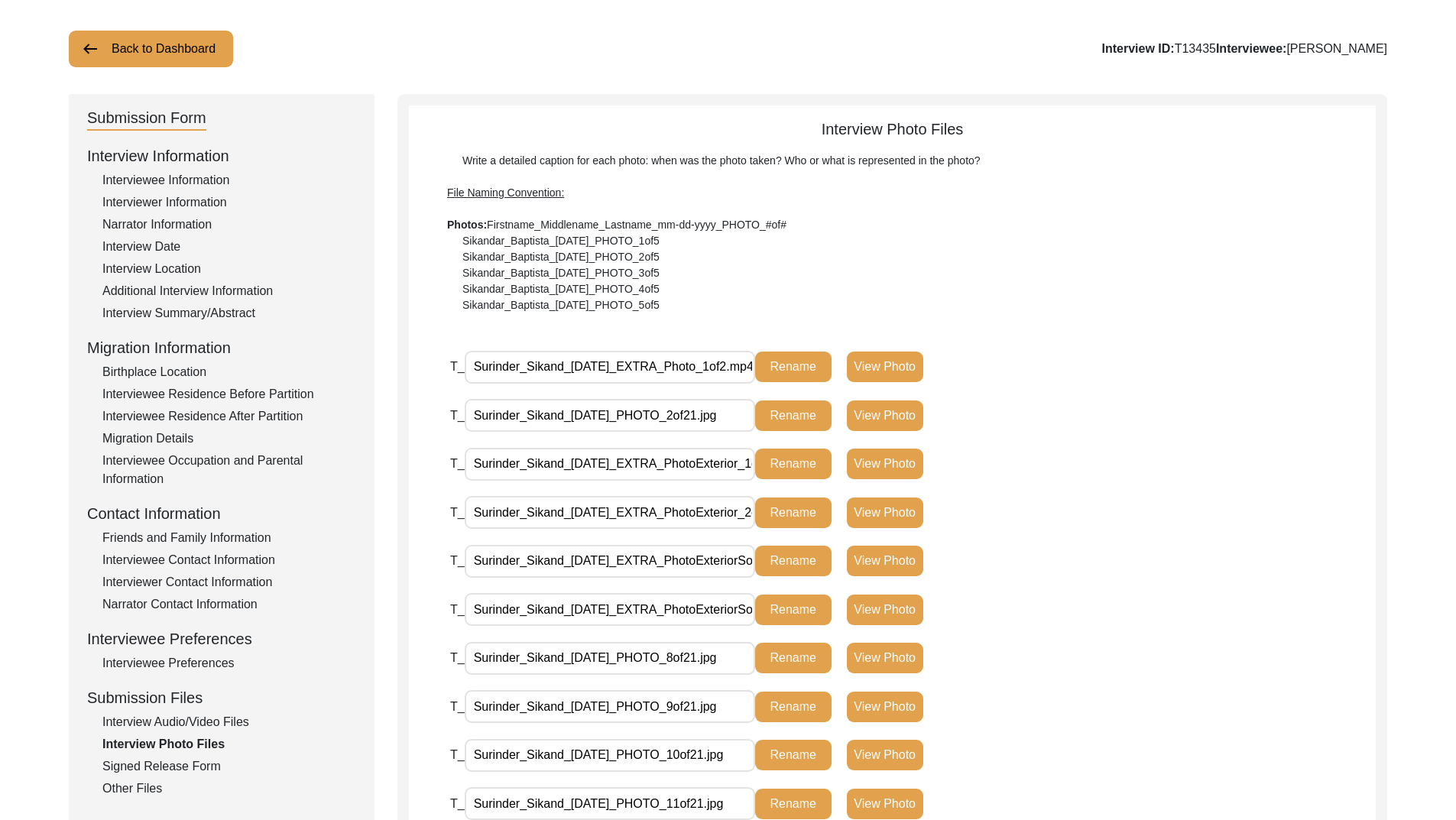
click at [796, 414] on button "Rename" at bounding box center [794, 416] width 77 height 30
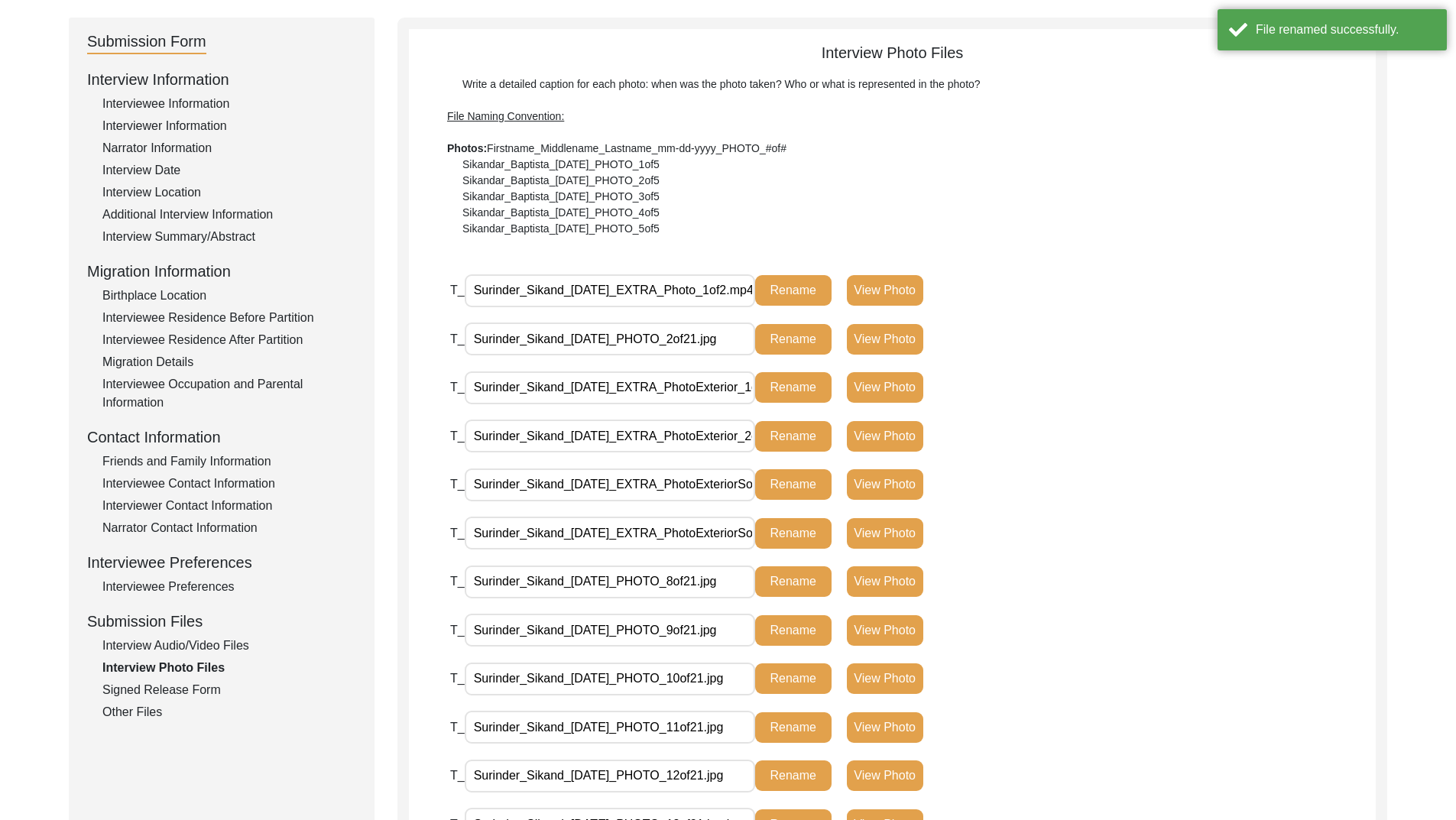
scroll to position [0, 79]
drag, startPoint x: 640, startPoint y: 389, endPoint x: 1065, endPoint y: 383, distance: 425.0
click at [1065, 383] on div "T_ Surinder_Sikand_07-23-2025_EXTRA_PhotoExterior_1of2 (2).jpg Rename View Photo" at bounding box center [774, 387] width 649 height 33
paste \(2\)\ "PHOTO_8of21"
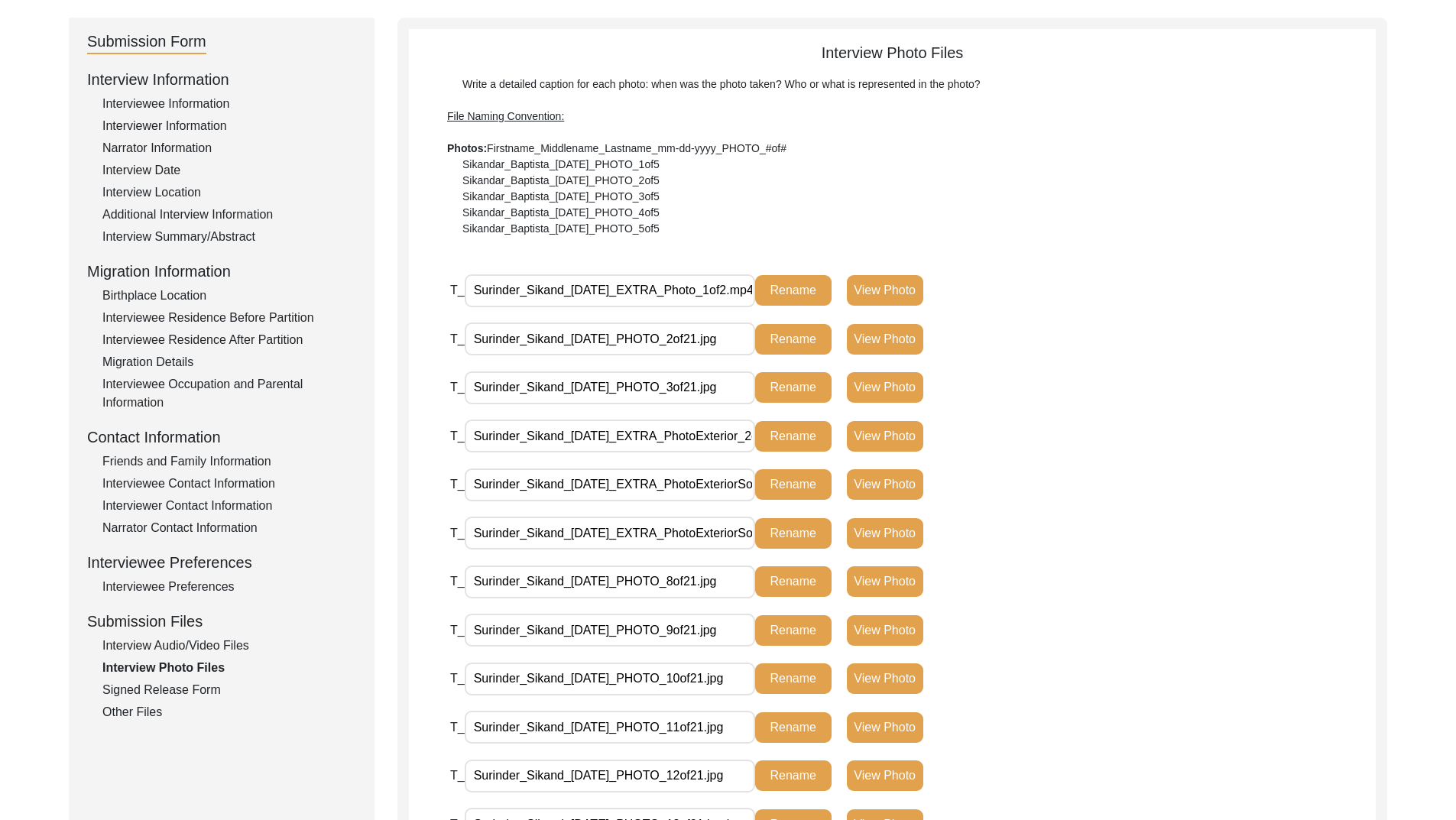
type \(2\)\ "Surinder_Sikand_07-23-2025_PHOTO_3of21.jpg"
click at [783, 380] on button "Rename" at bounding box center [794, 387] width 77 height 30
click at [640, 438] on input "Surinder_Sikand_[DATE]_EXTRA_PhotoExterior_2of2.jpg" at bounding box center [610, 436] width 290 height 33
paste input "PHOTO_8of21"
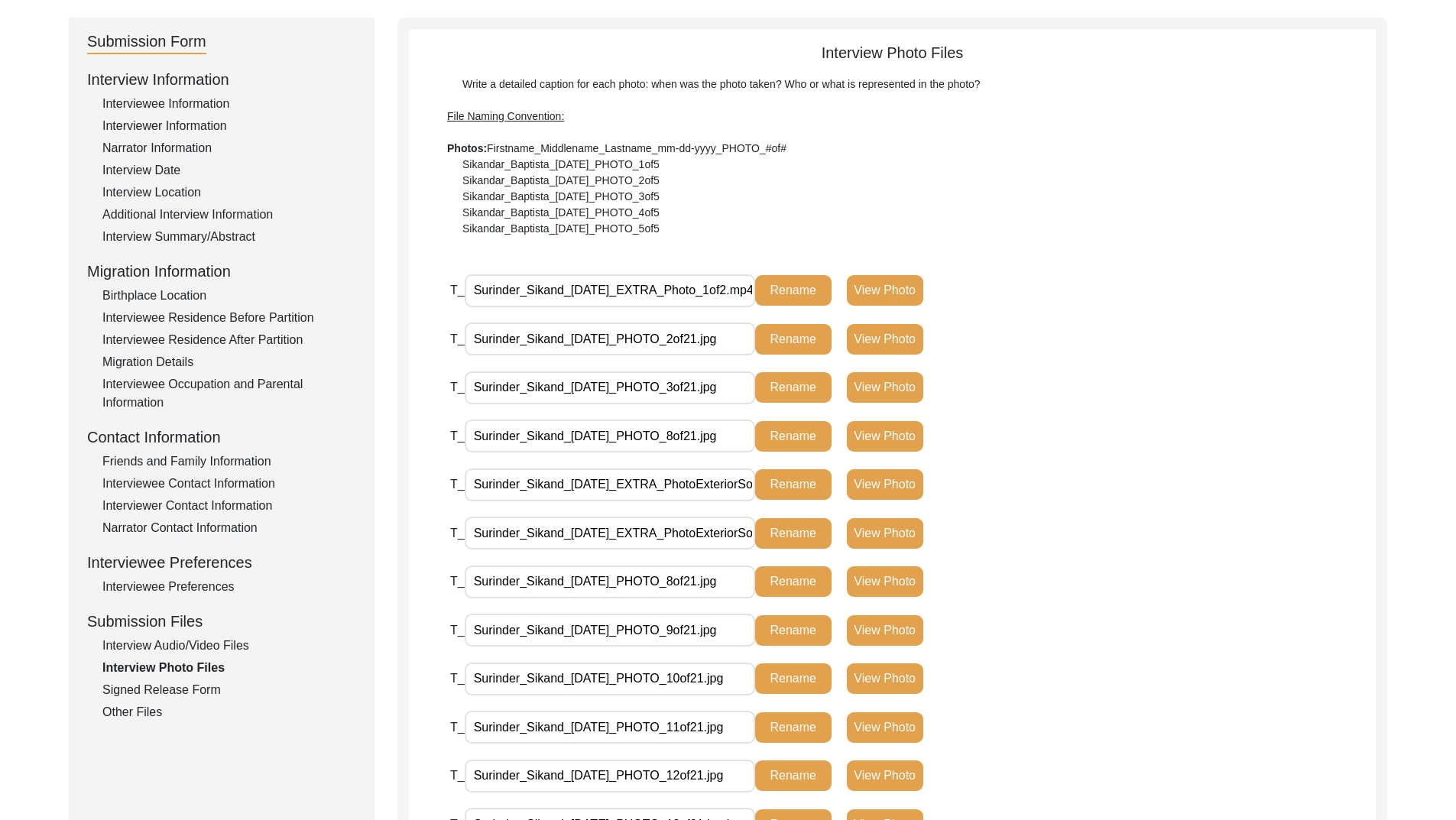
scroll to position [0, 0]
type input "Surinder_Sikand_07-23-2025_PHOTO_4of21.jpg"
click at [792, 440] on button "Rename" at bounding box center [794, 436] width 77 height 30
click at [642, 488] on input "Surinder_Sikand_[DATE]_EXTRA_PhotoExteriorSolo_1of2.jpg" at bounding box center [610, 485] width 290 height 33
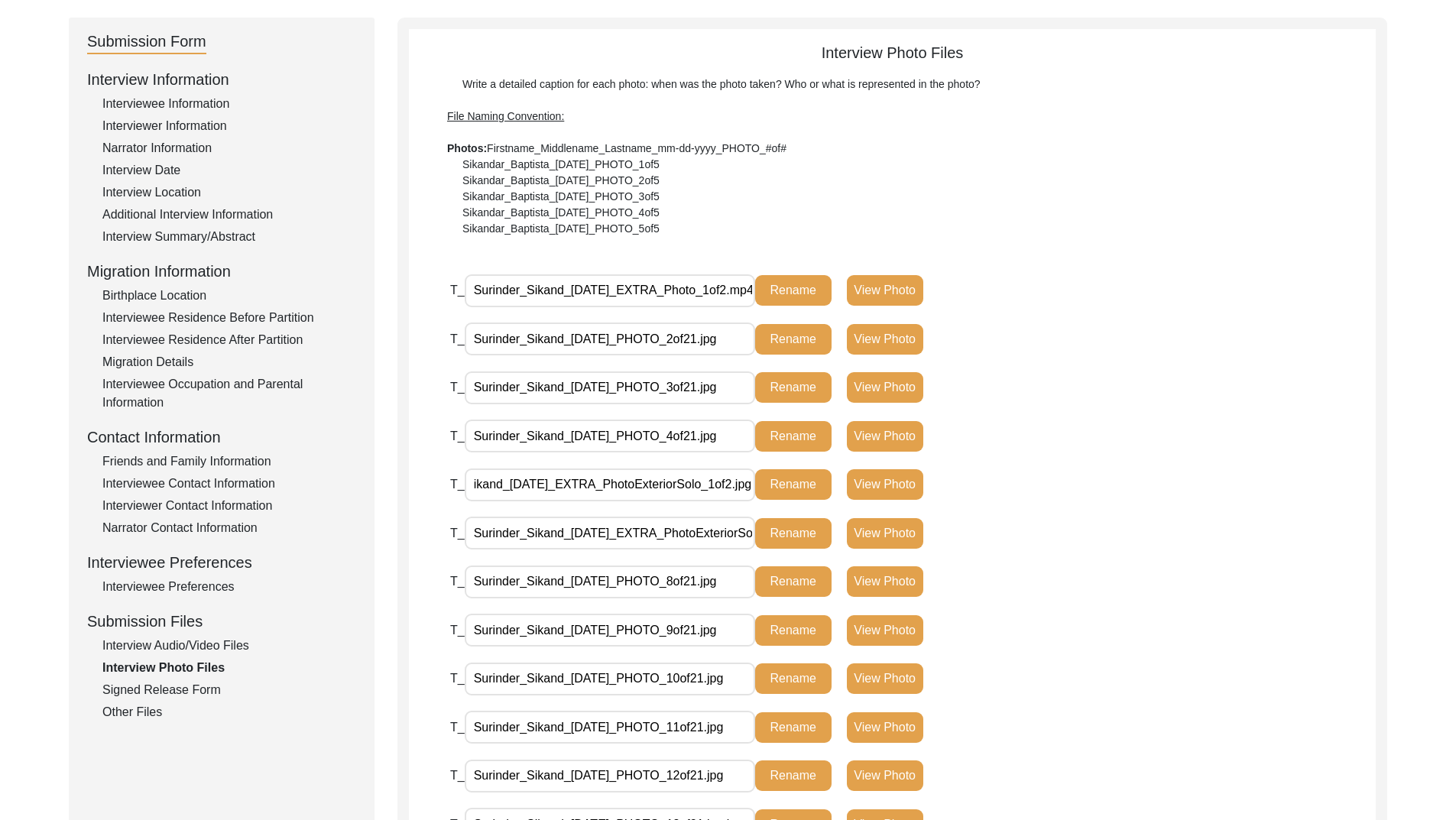
paste input "PHOTO_8of21"
type input "Surinder_Sikand_07-23-2025_PHOTO_5of21.jpg"
click at [784, 480] on button "Rename" at bounding box center [794, 484] width 77 height 30
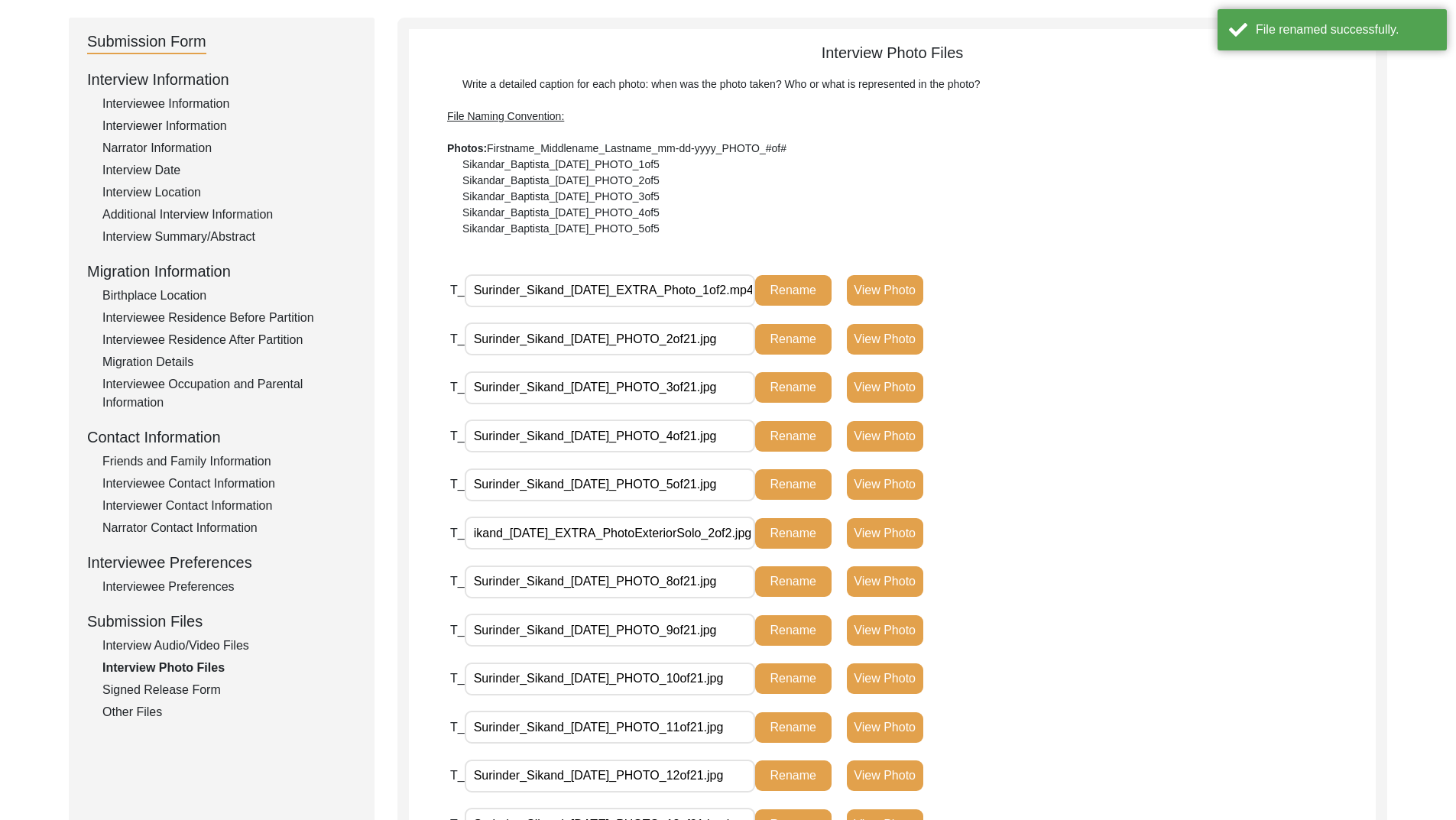
drag, startPoint x: 721, startPoint y: 536, endPoint x: 916, endPoint y: 534, distance: 195.0
click at [916, 534] on div "T_ Surinder_Sikand_07-23-2025_EXTRA_PhotoExteriorSolo_2of2.jpg Rename View Photo" at bounding box center [774, 533] width 649 height 33
click at [1115, 544] on div "T_ Surinder_Sikand_07-23-2025_EXTRA_PhotoExteriorSolo_2of2.jpg Rename View Photo" at bounding box center [913, 540] width 926 height 49
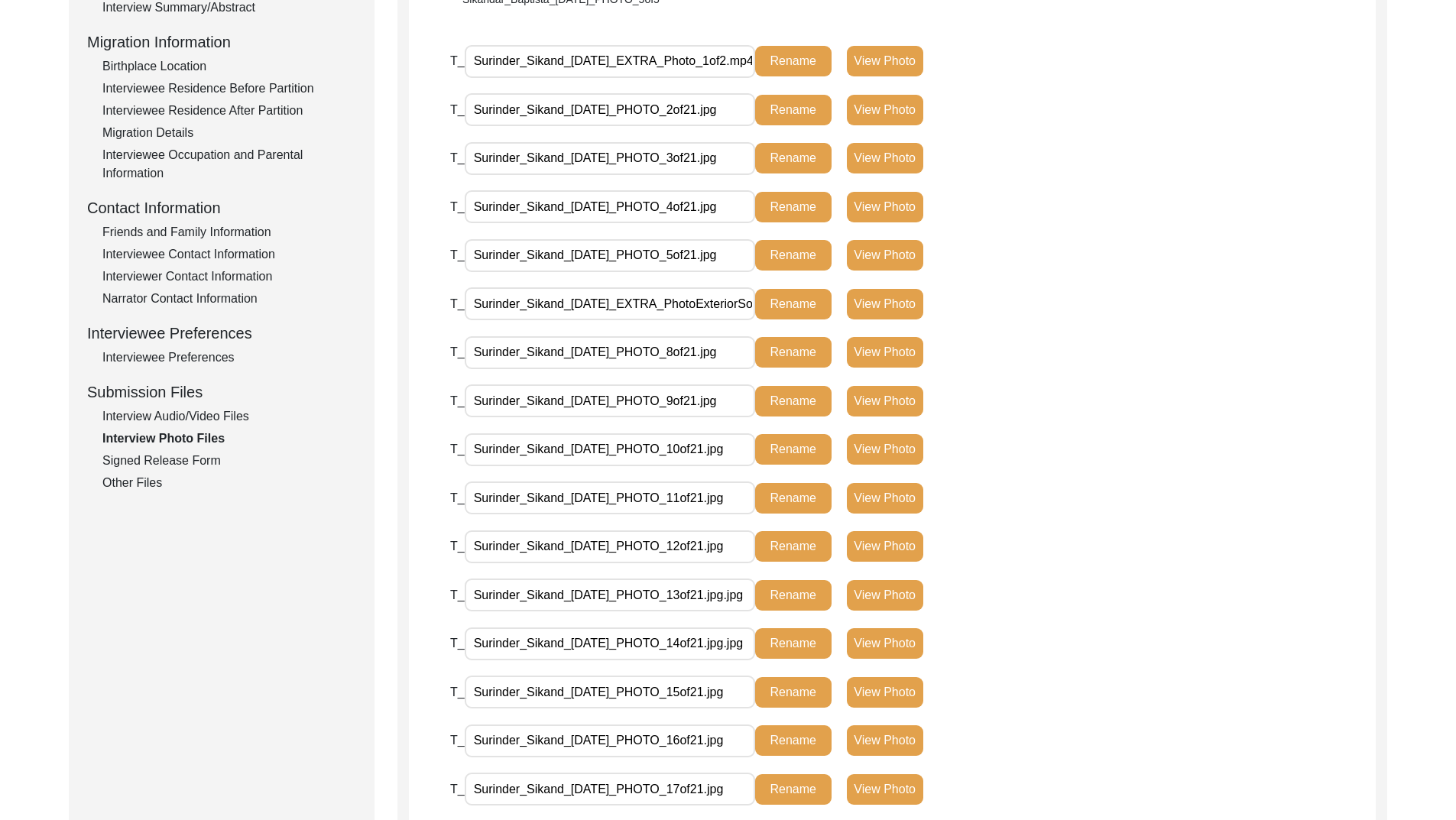
scroll to position [306, 0]
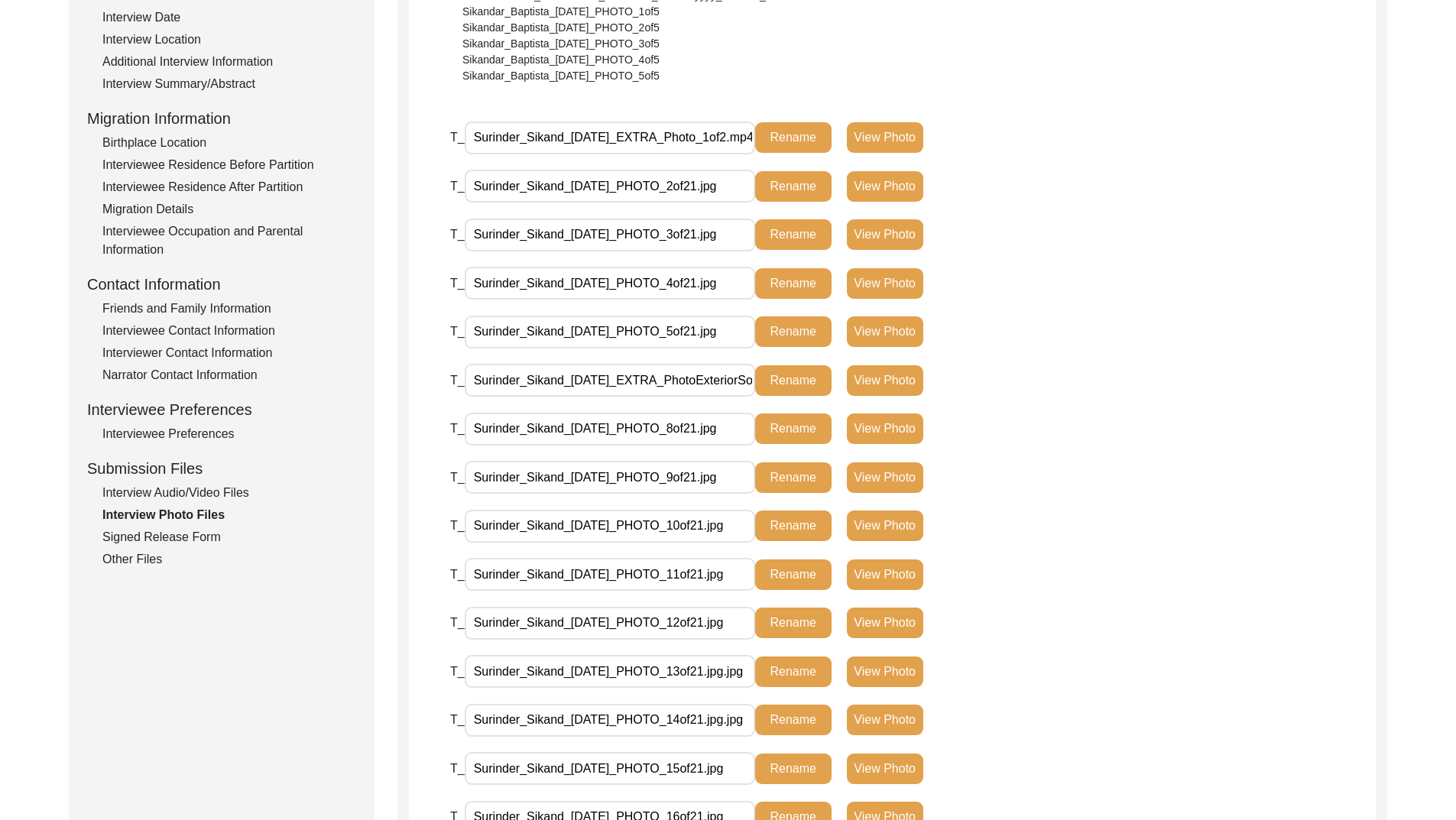
click at [799, 374] on button "Rename" at bounding box center [794, 380] width 77 height 30
click at [696, 379] on input "Surinder_Sikand_[DATE]_EXTRA_PhotoExteriorSolo_2of2.jpg" at bounding box center [610, 380] width 290 height 33
paste input "PHOTO_8of21"
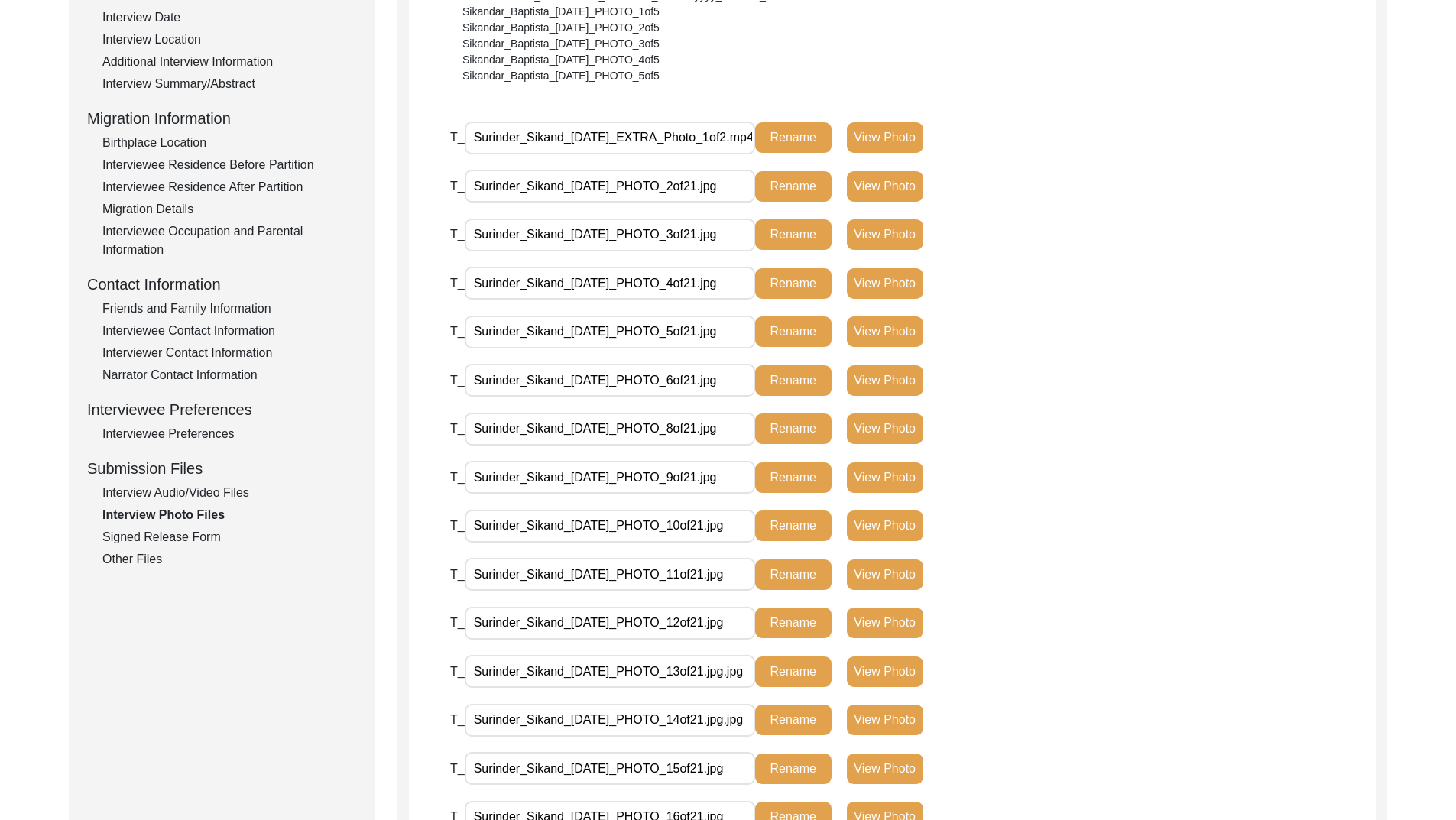
type input "Surinder_Sikand_07-23-2025_PHOTO_6of21.jpg"
click at [777, 383] on button "Rename" at bounding box center [794, 380] width 77 height 30
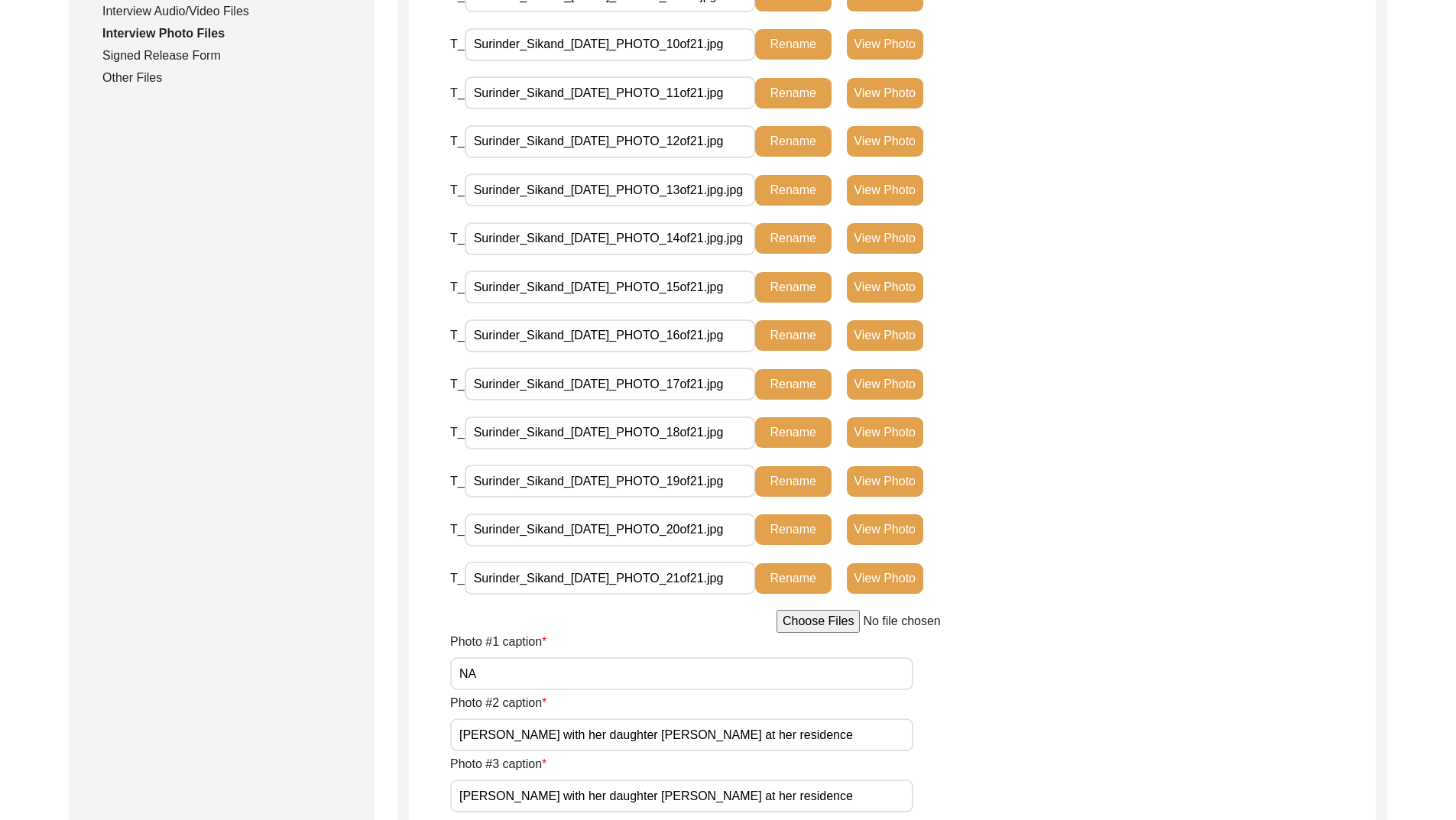
scroll to position [764, 0]
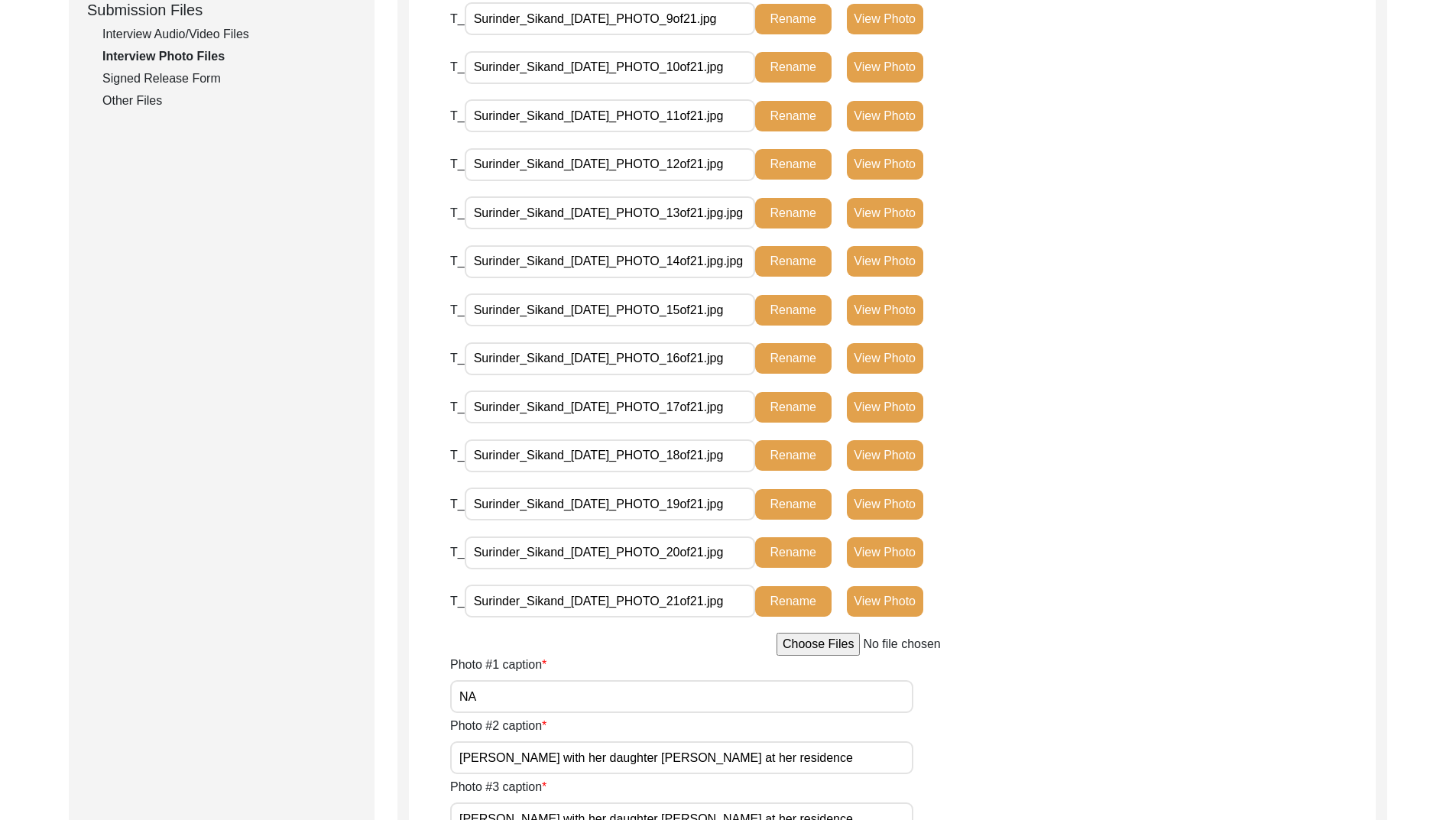
click at [819, 645] on input "file" at bounding box center [892, 644] width 232 height 23
type input "C:\fakepath\IMG_20250724_173016711.jpg"
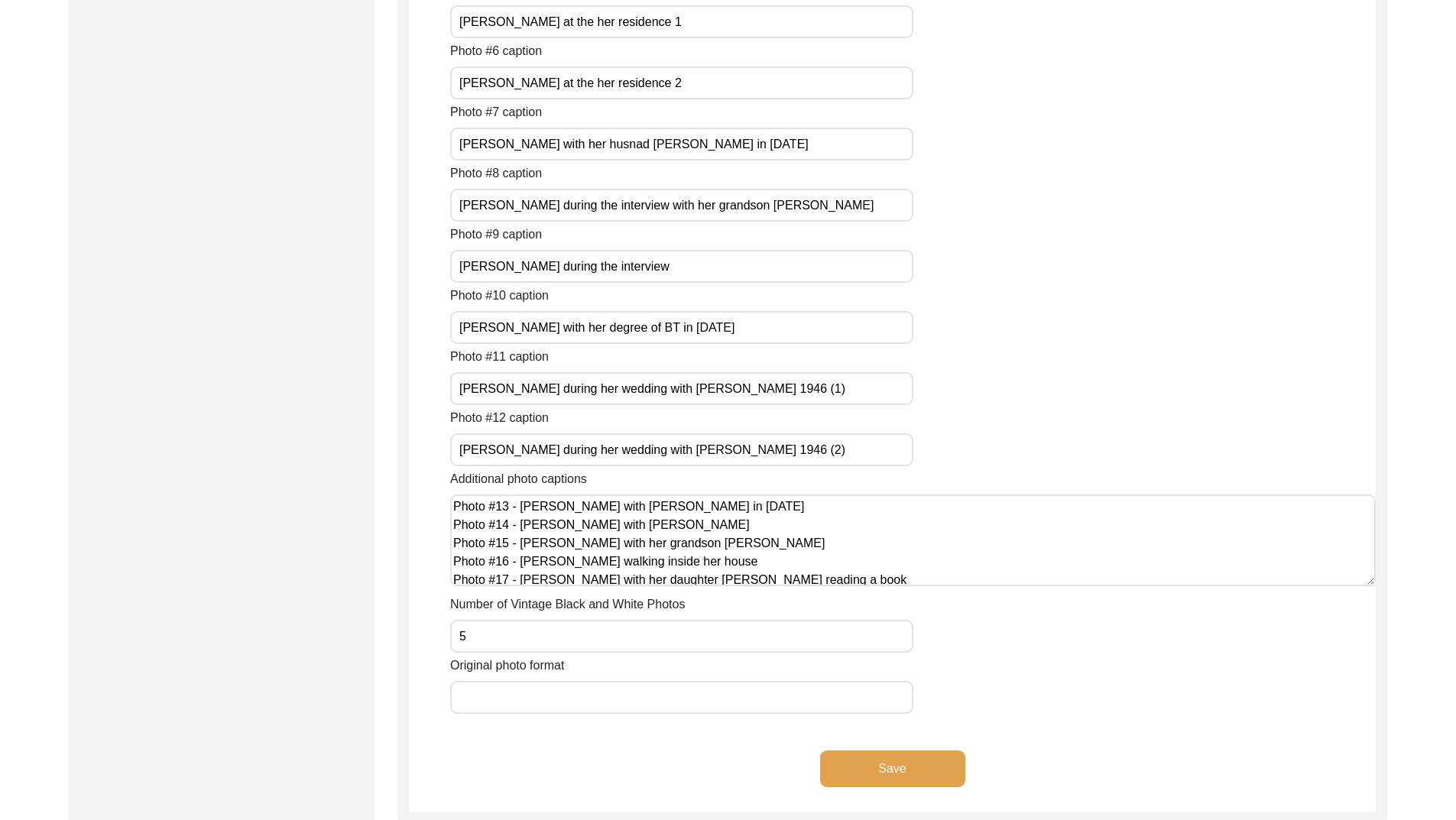
scroll to position [1676, 0]
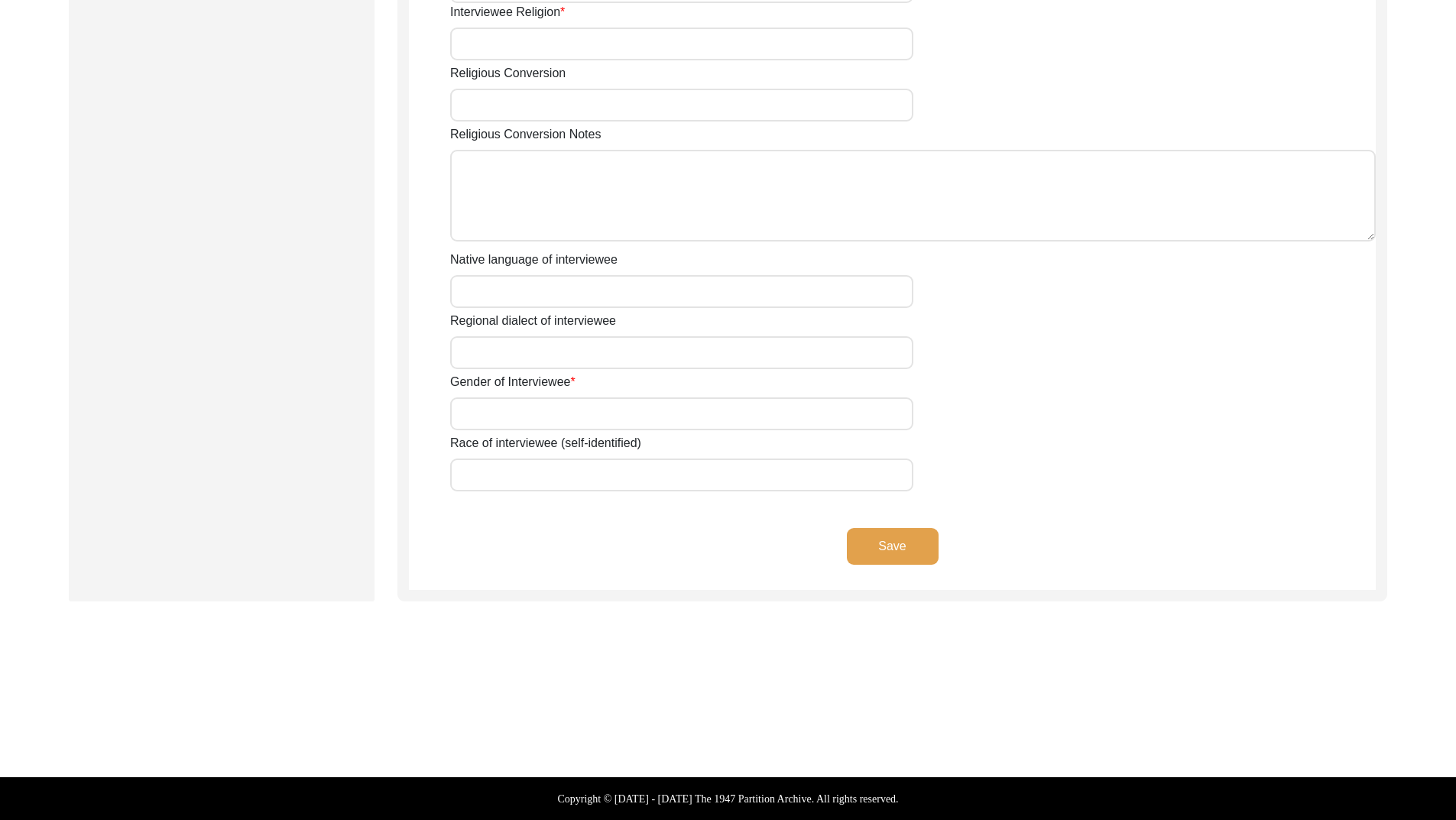
type input "[PERSON_NAME]"
type input "Kaur"
type input "[PERSON_NAME]"
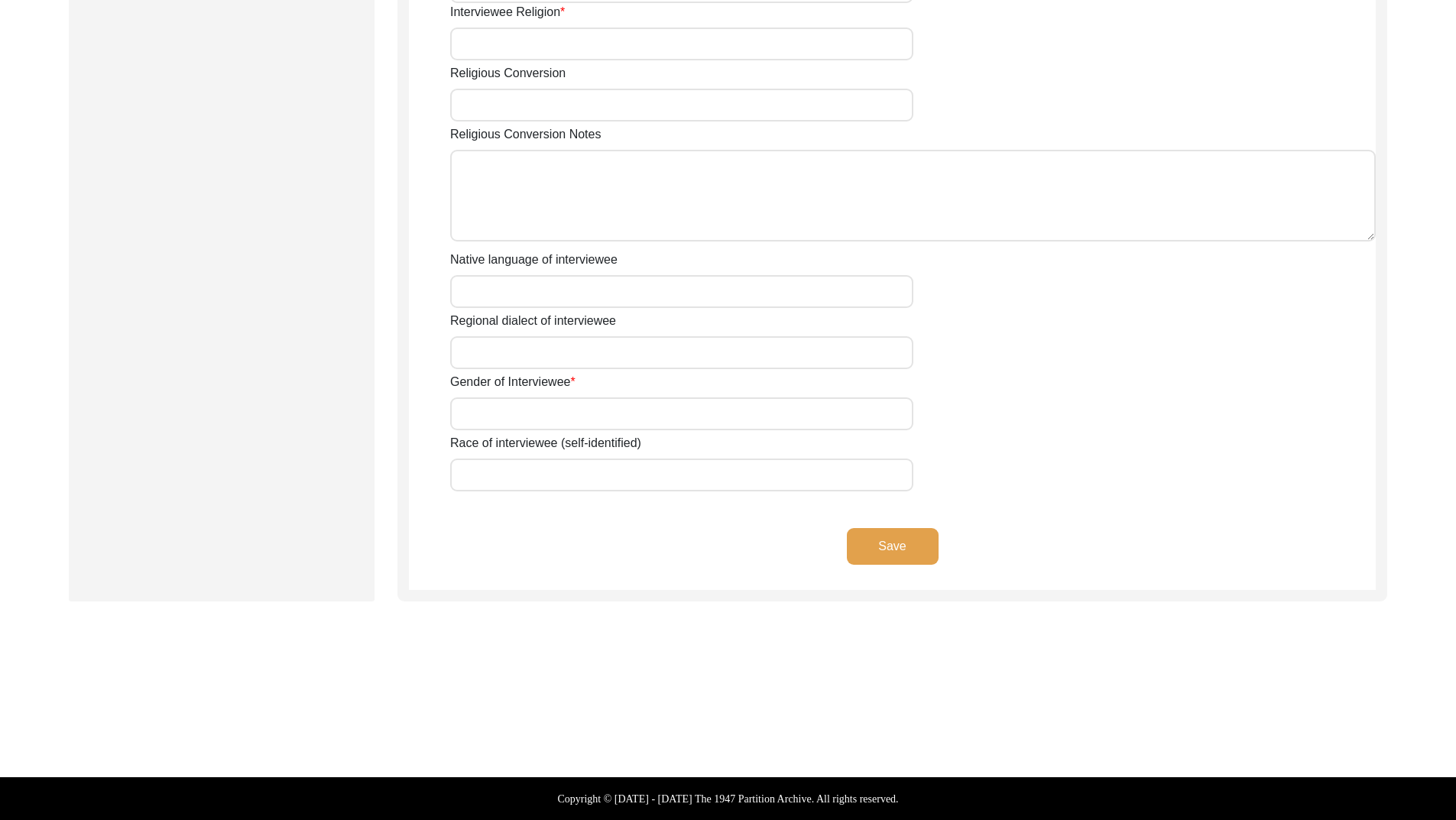
type input "[PERSON_NAME]"
type input "[DATE]"
type input "99"
type input "[DEMOGRAPHIC_DATA]"
type input "Punjabi"
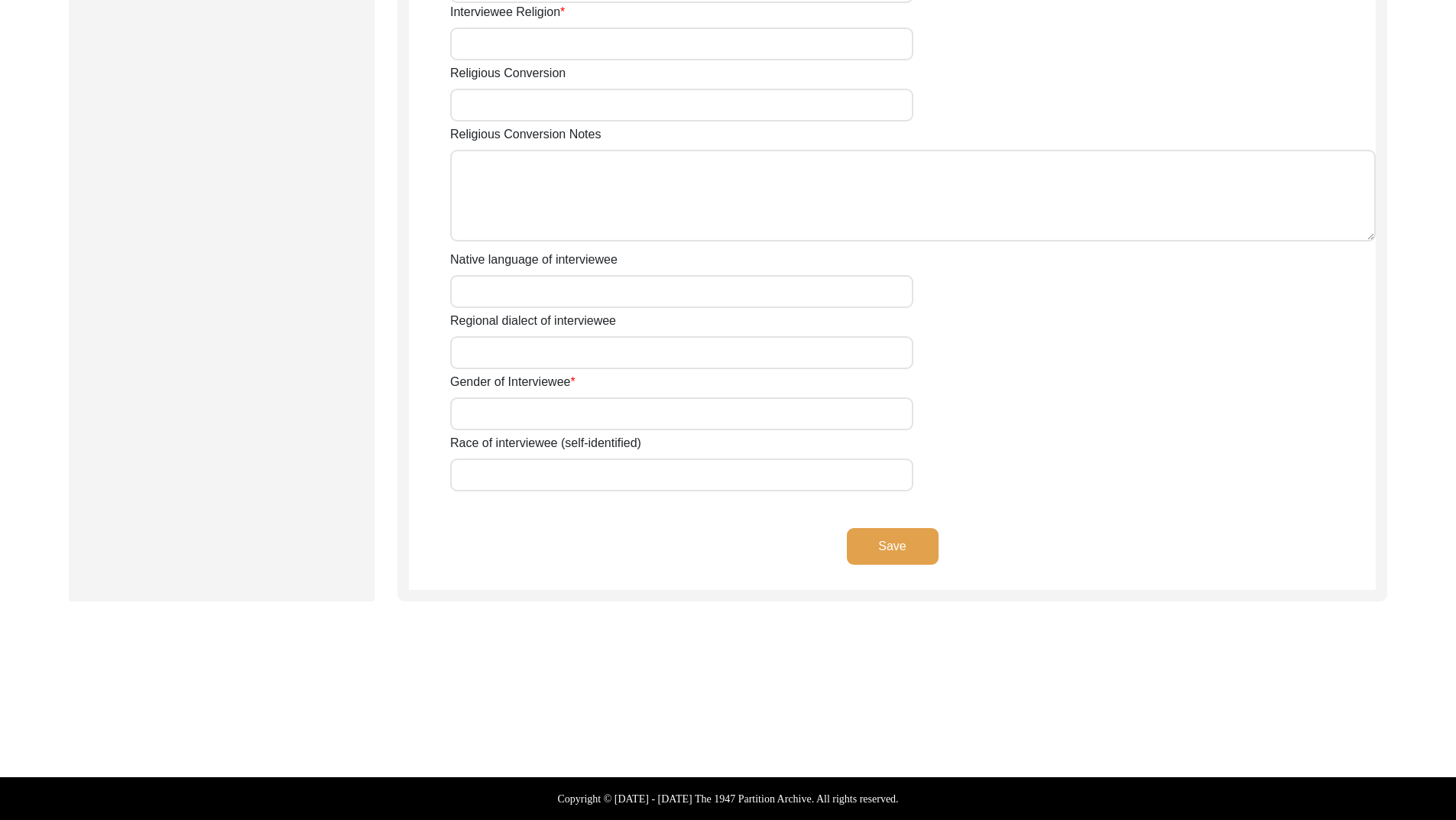
type input "[DEMOGRAPHIC_DATA]"
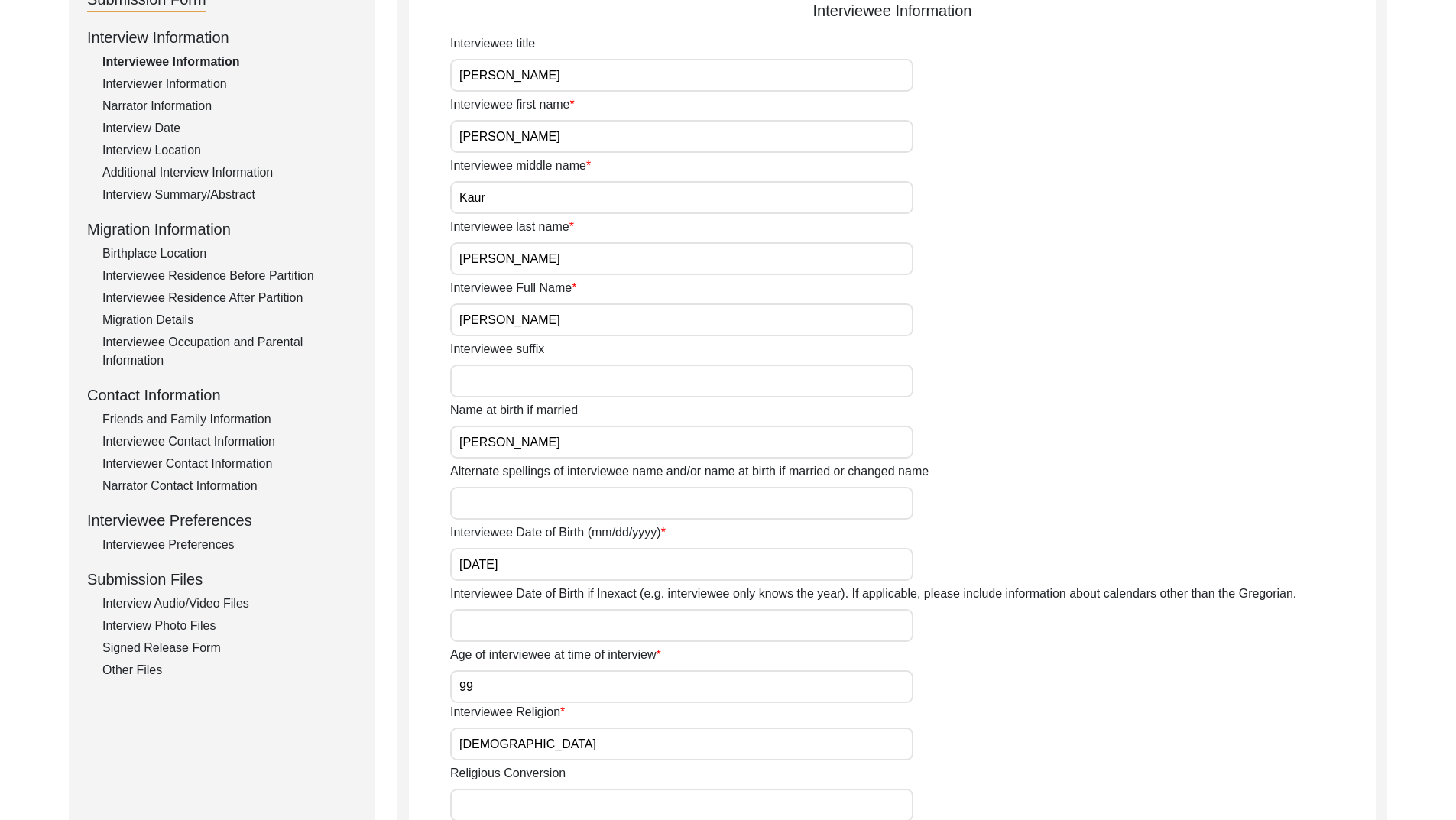
scroll to position [306, 0]
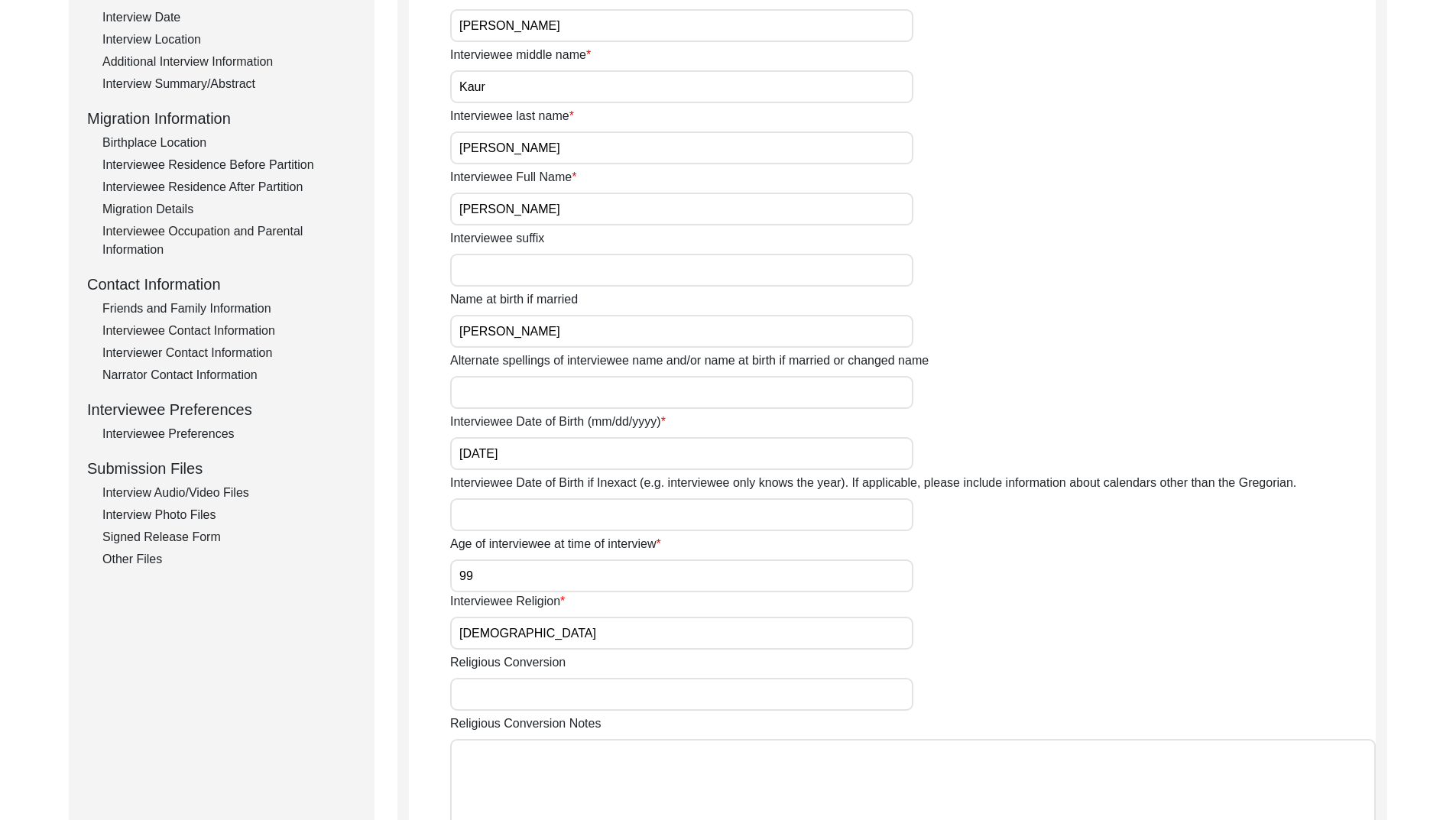
click at [144, 517] on div "Interview Photo Files" at bounding box center [229, 515] width 254 height 18
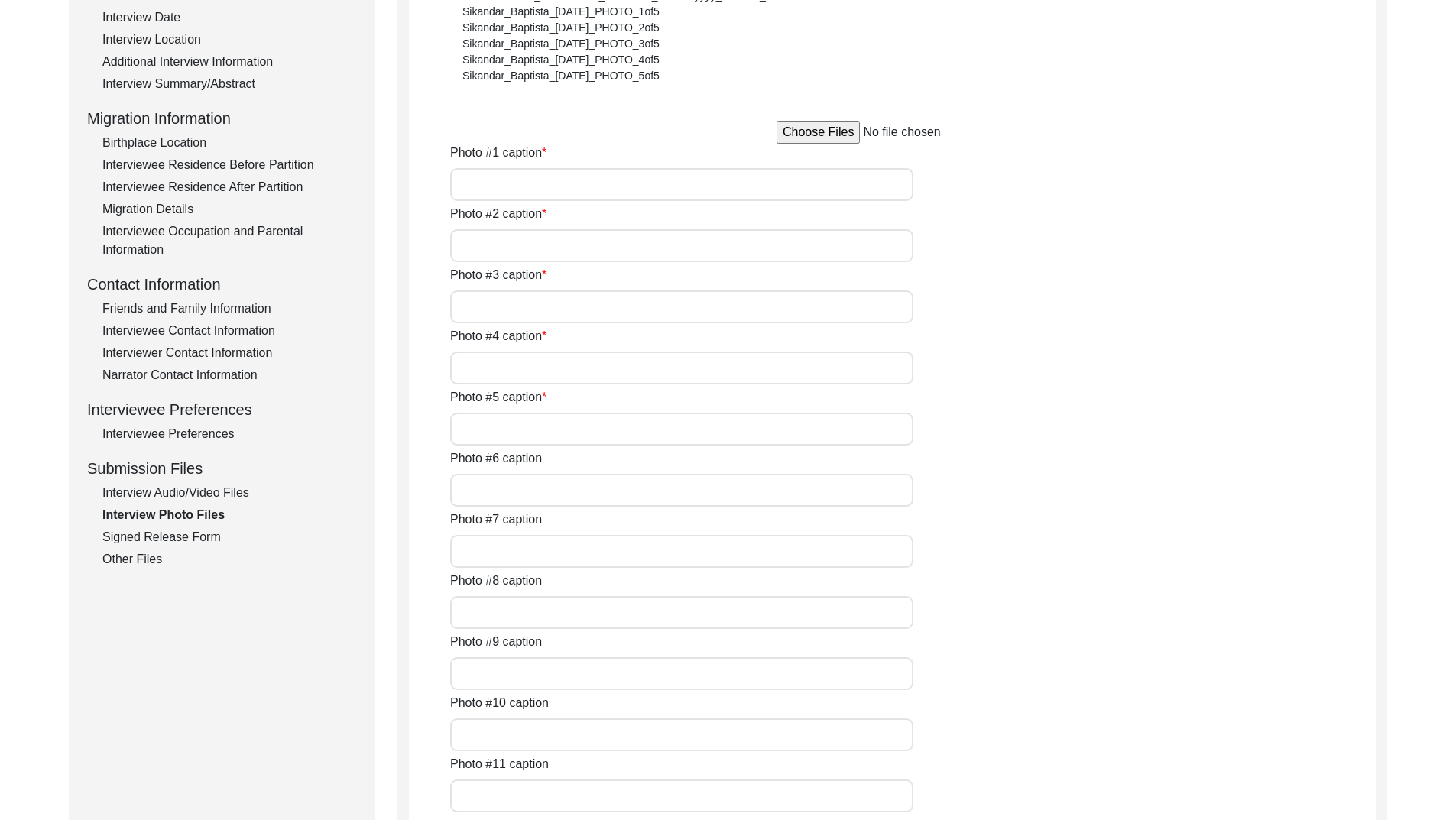
type input "NA"
type input "[PERSON_NAME] with her daughter [PERSON_NAME] at her residence"
type input "[PERSON_NAME] at the her residence 1"
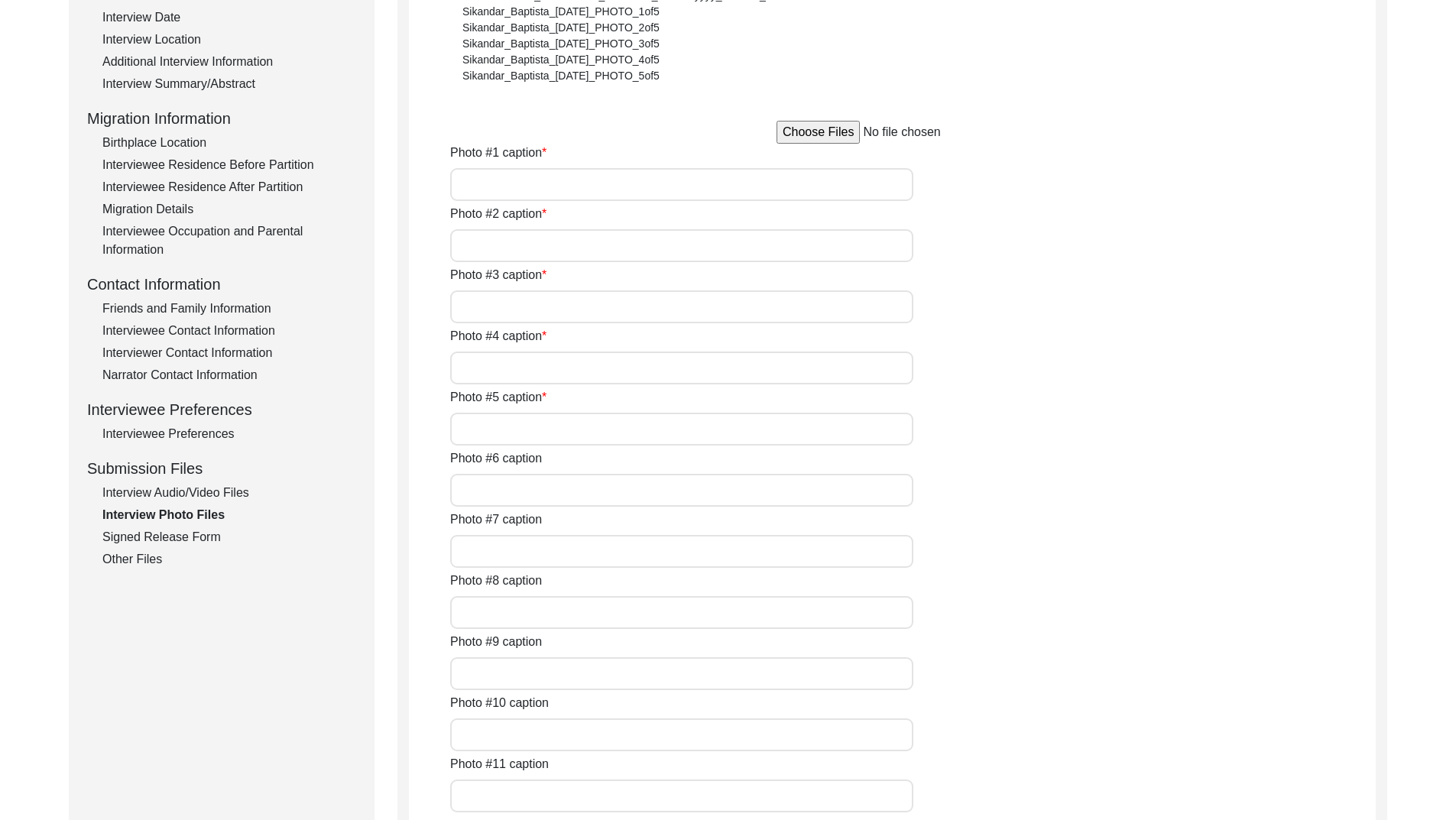
type input "[PERSON_NAME] at the her residence 2"
type input "[PERSON_NAME] with her husnad [PERSON_NAME] in [DATE]"
type input "[PERSON_NAME] during the interview with her grandson [PERSON_NAME]"
type input "[PERSON_NAME] during the interview"
type input "[PERSON_NAME] with her degree of BT in [DATE]"
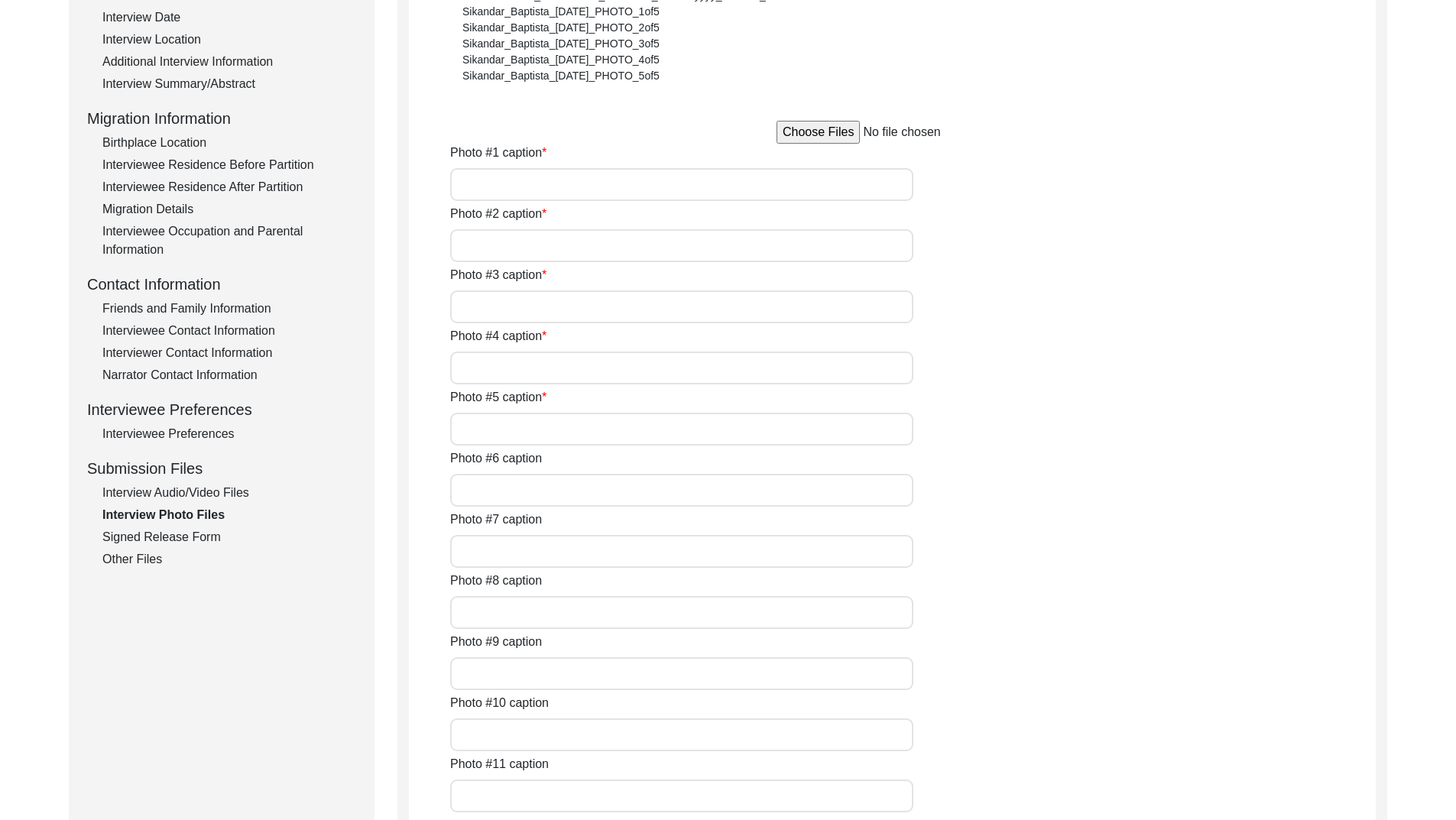
type input "[PERSON_NAME] during her wedding with [PERSON_NAME] 1946 (1)"
type input "[PERSON_NAME] during her wedding with [PERSON_NAME] 1946 (2)"
type textarea "Photo #13 - [PERSON_NAME] with [PERSON_NAME] in [DATE] Photo #14 - [PERSON_NAME…"
type input "5"
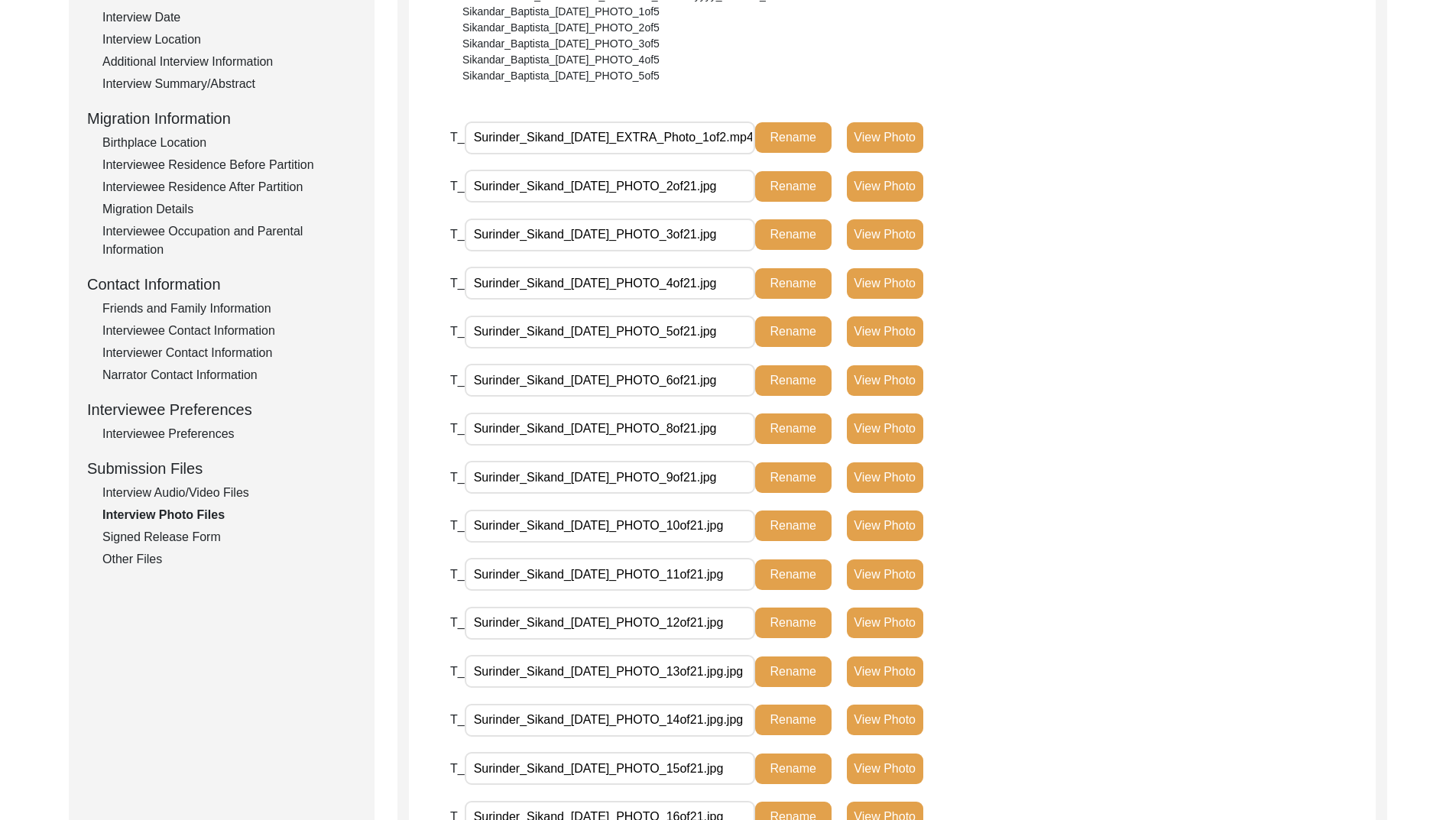
click at [117, 558] on div "Other Files" at bounding box center [229, 560] width 254 height 18
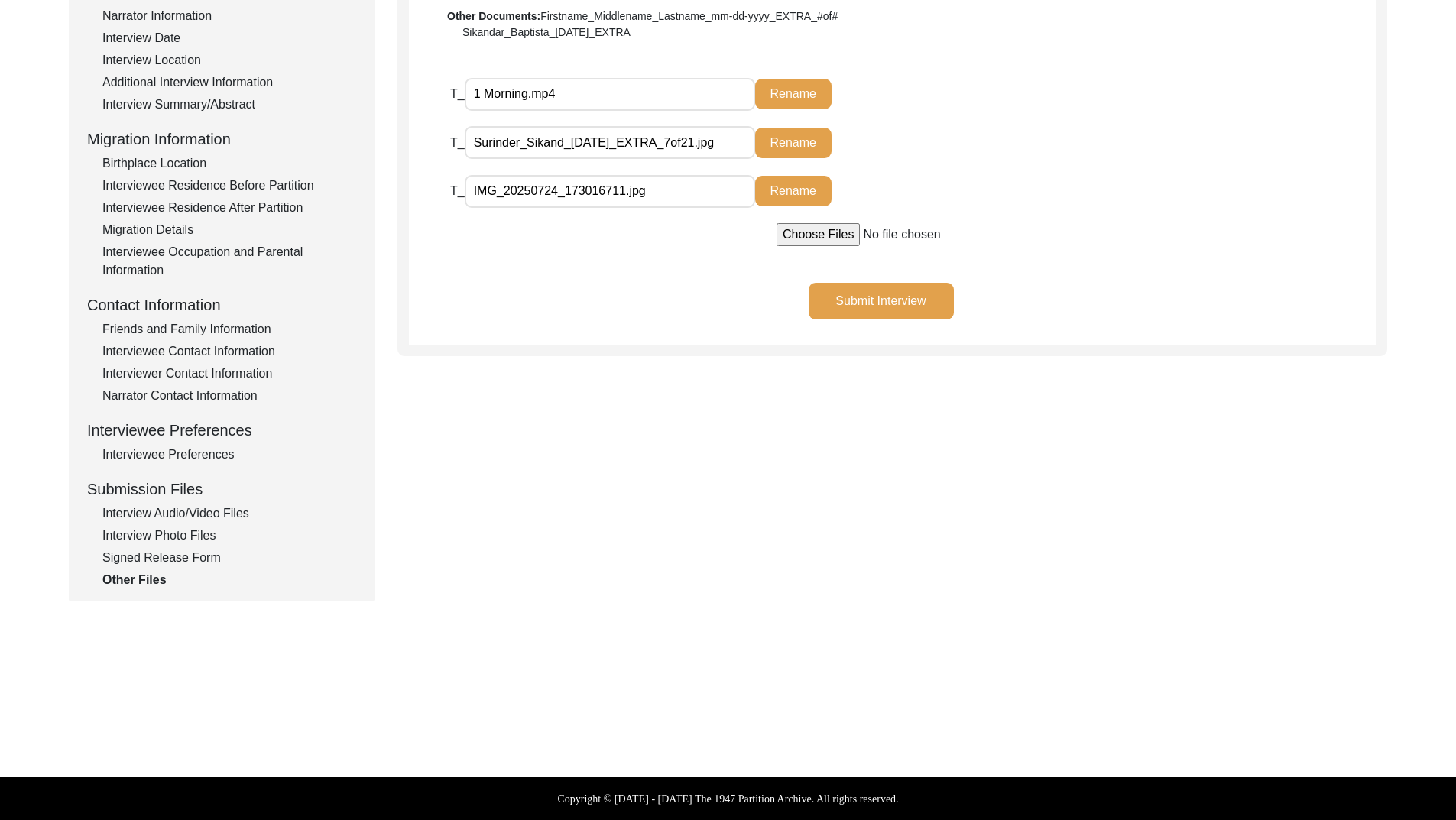
drag, startPoint x: 638, startPoint y: 141, endPoint x: 746, endPoint y: 144, distance: 108.0
click at [746, 144] on input "Surinder_Sikand_[DATE]_EXTRA_7of21.jpg" at bounding box center [610, 143] width 290 height 33
paste input "PHOTO_8"
type input "Surinder_Sikand_07-23-2025_PHOTO_7of21.jpg"
click at [786, 144] on button "Rename" at bounding box center [794, 142] width 77 height 30
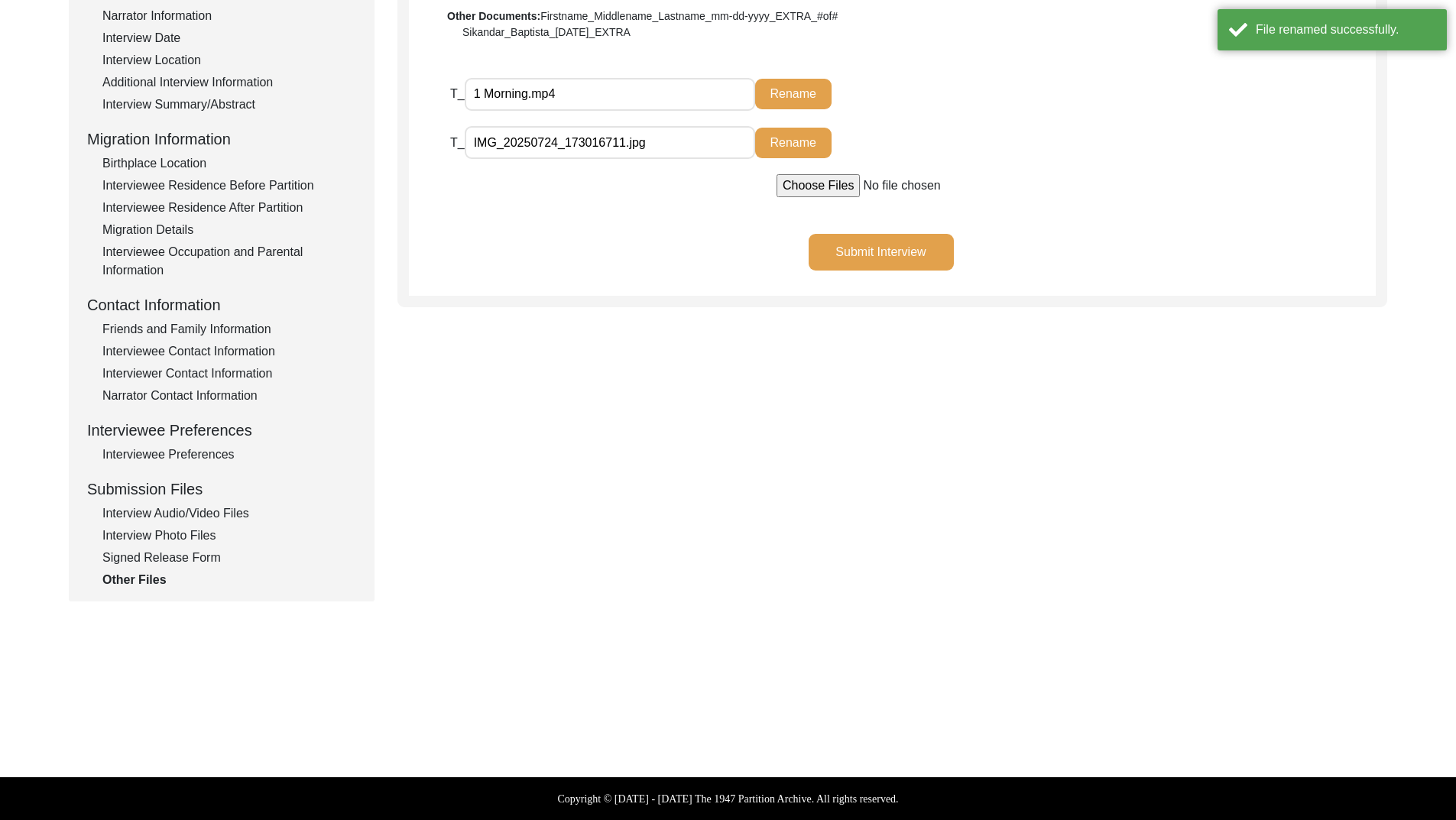
click at [206, 514] on div "Interview Audio/Video Files" at bounding box center [229, 513] width 254 height 18
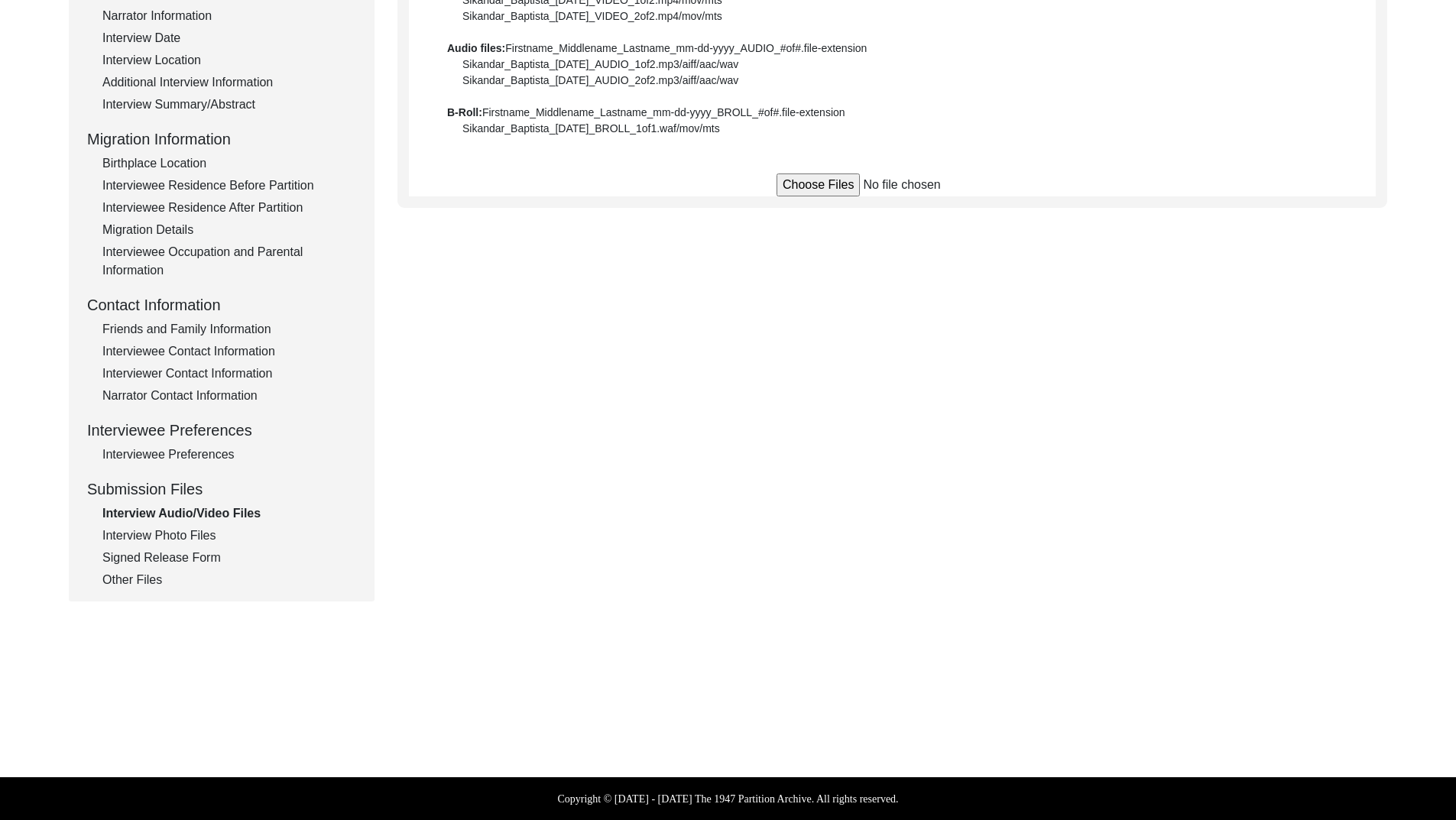
click at [175, 538] on div "Interview Photo Files" at bounding box center [229, 536] width 254 height 18
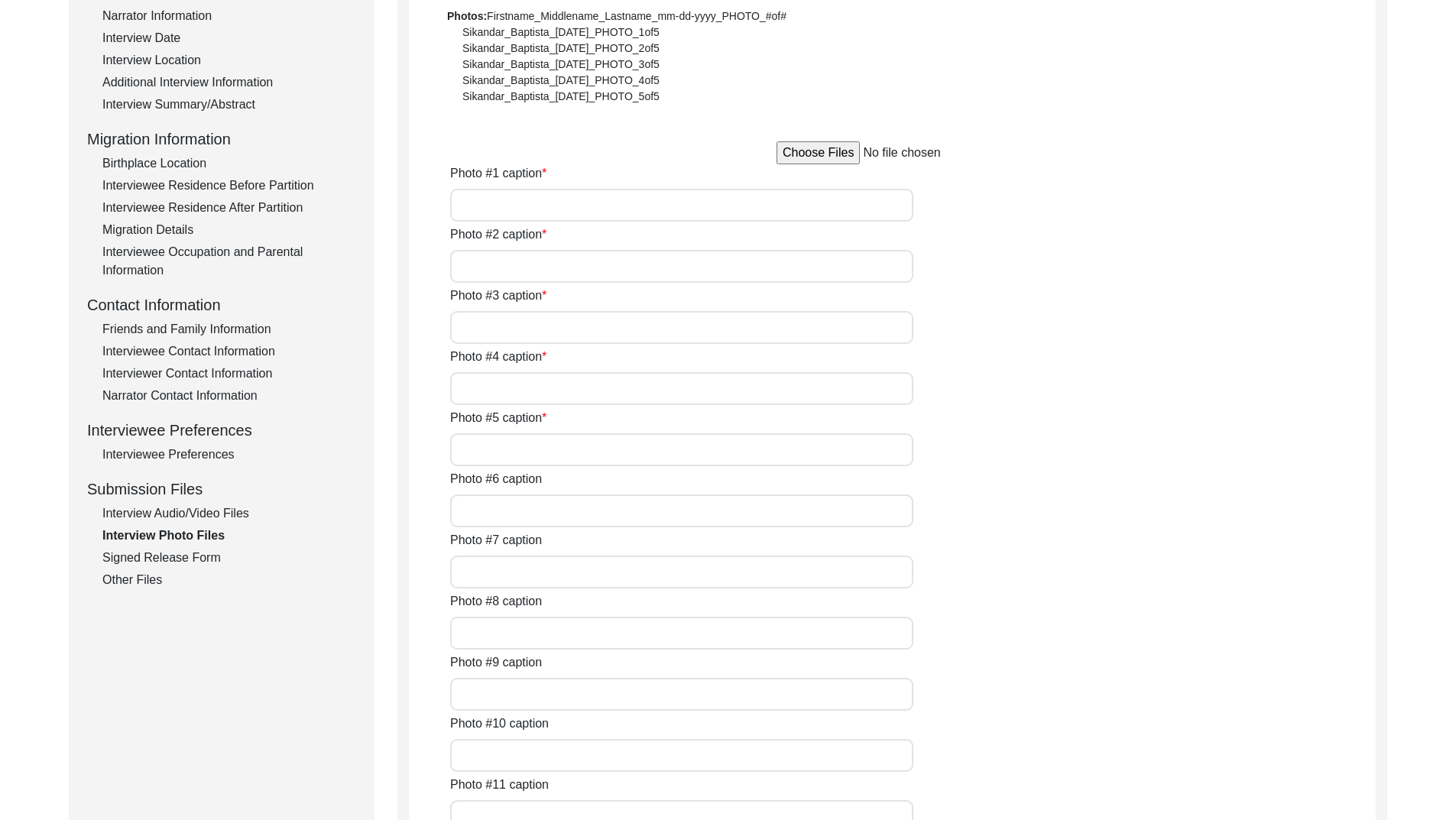
type input "NA"
type input "[PERSON_NAME] with her daughter [PERSON_NAME] at her residence"
type input "[PERSON_NAME] at the her residence 1"
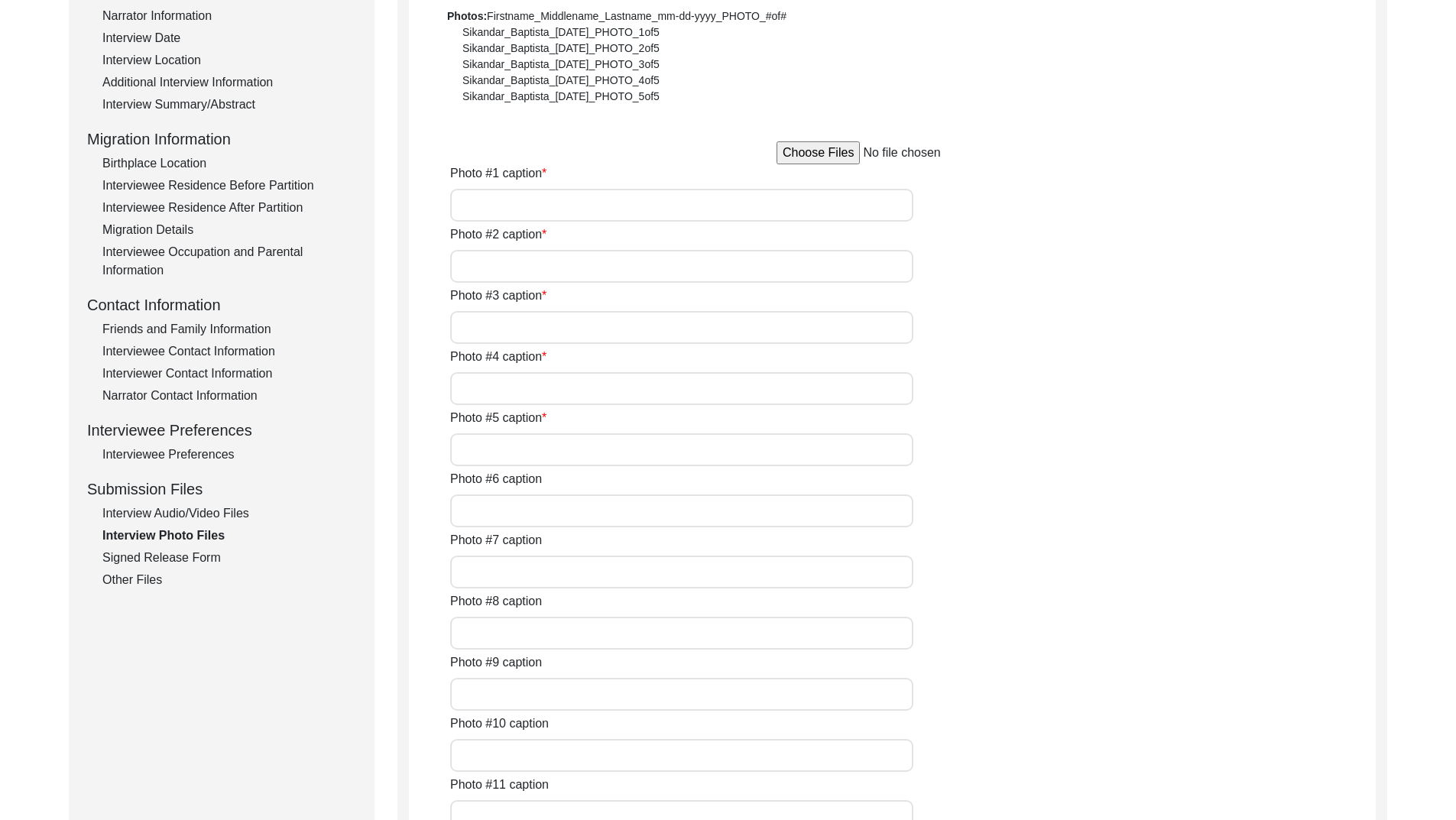
type input "[PERSON_NAME] at the her residence 2"
type input "[PERSON_NAME] with her husnad [PERSON_NAME] in [DATE]"
type input "[PERSON_NAME] during the interview with her grandson [PERSON_NAME]"
type input "[PERSON_NAME] during the interview"
type input "[PERSON_NAME] with her degree of BT in [DATE]"
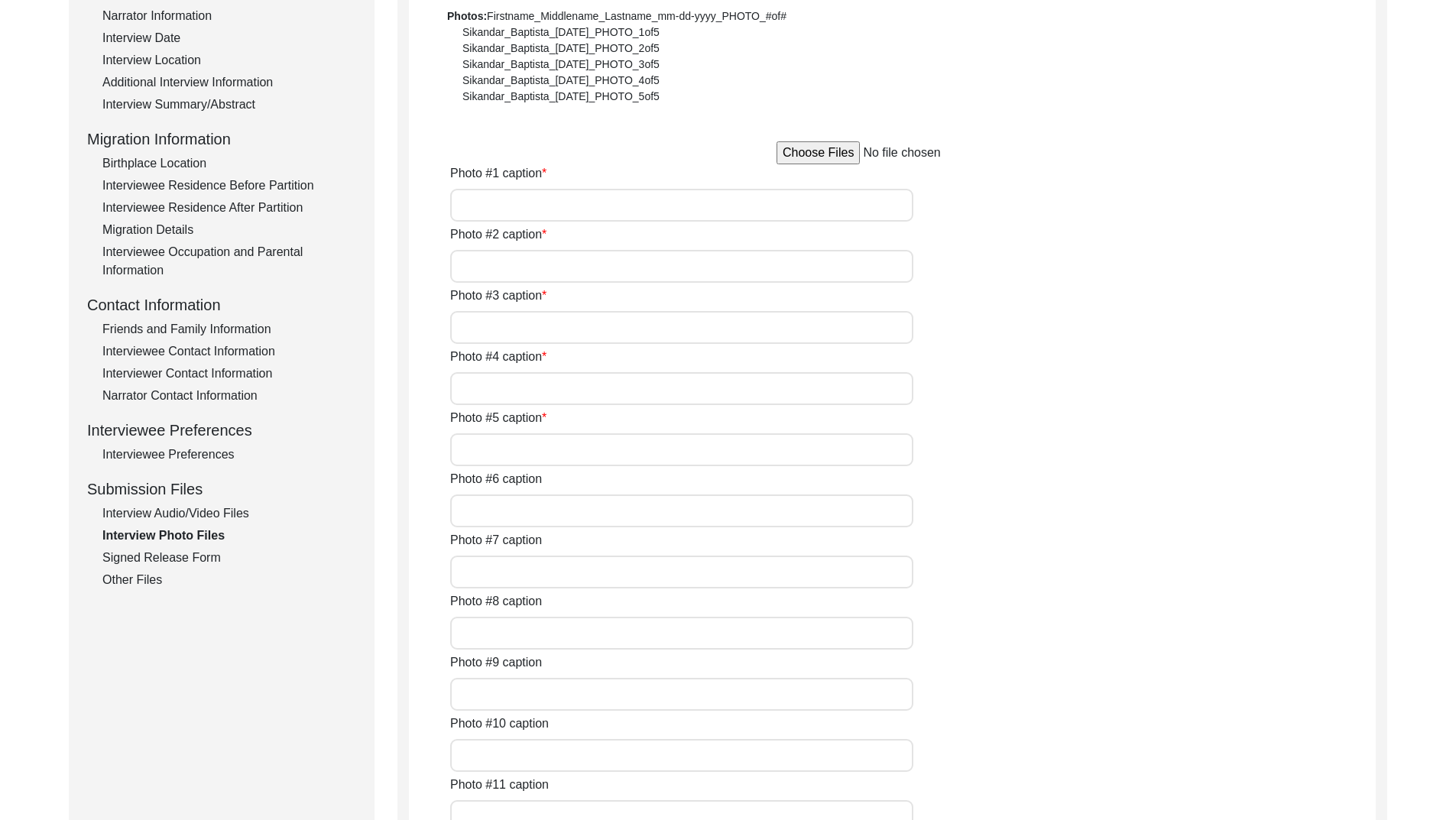
type input "[PERSON_NAME] during her wedding with [PERSON_NAME] 1946 (1)"
type input "[PERSON_NAME] during her wedding with [PERSON_NAME] 1946 (2)"
type textarea "Photo #13 - [PERSON_NAME] with [PERSON_NAME] in [DATE] Photo #14 - [PERSON_NAME…"
type input "5"
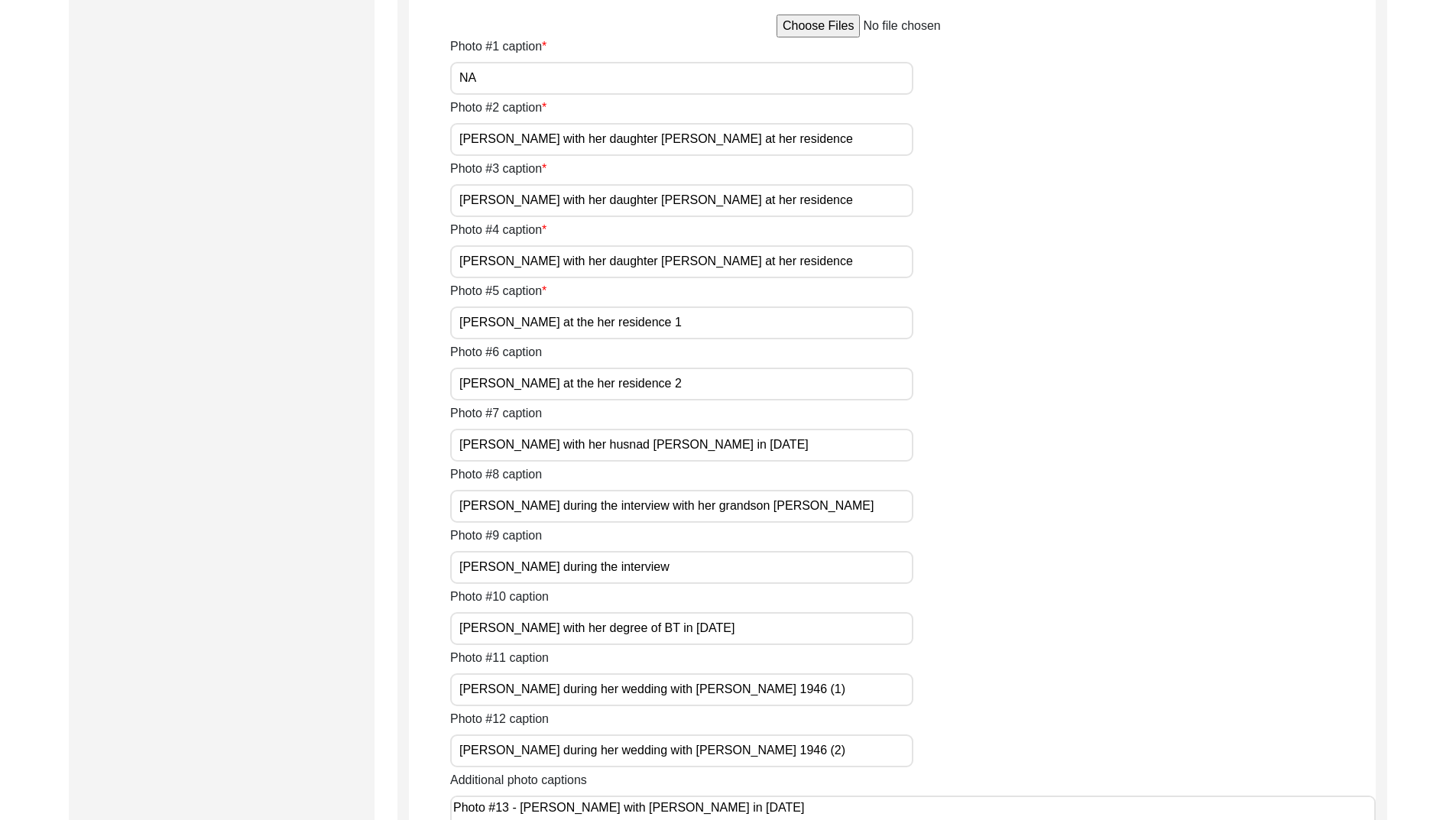
scroll to position [1889, 0]
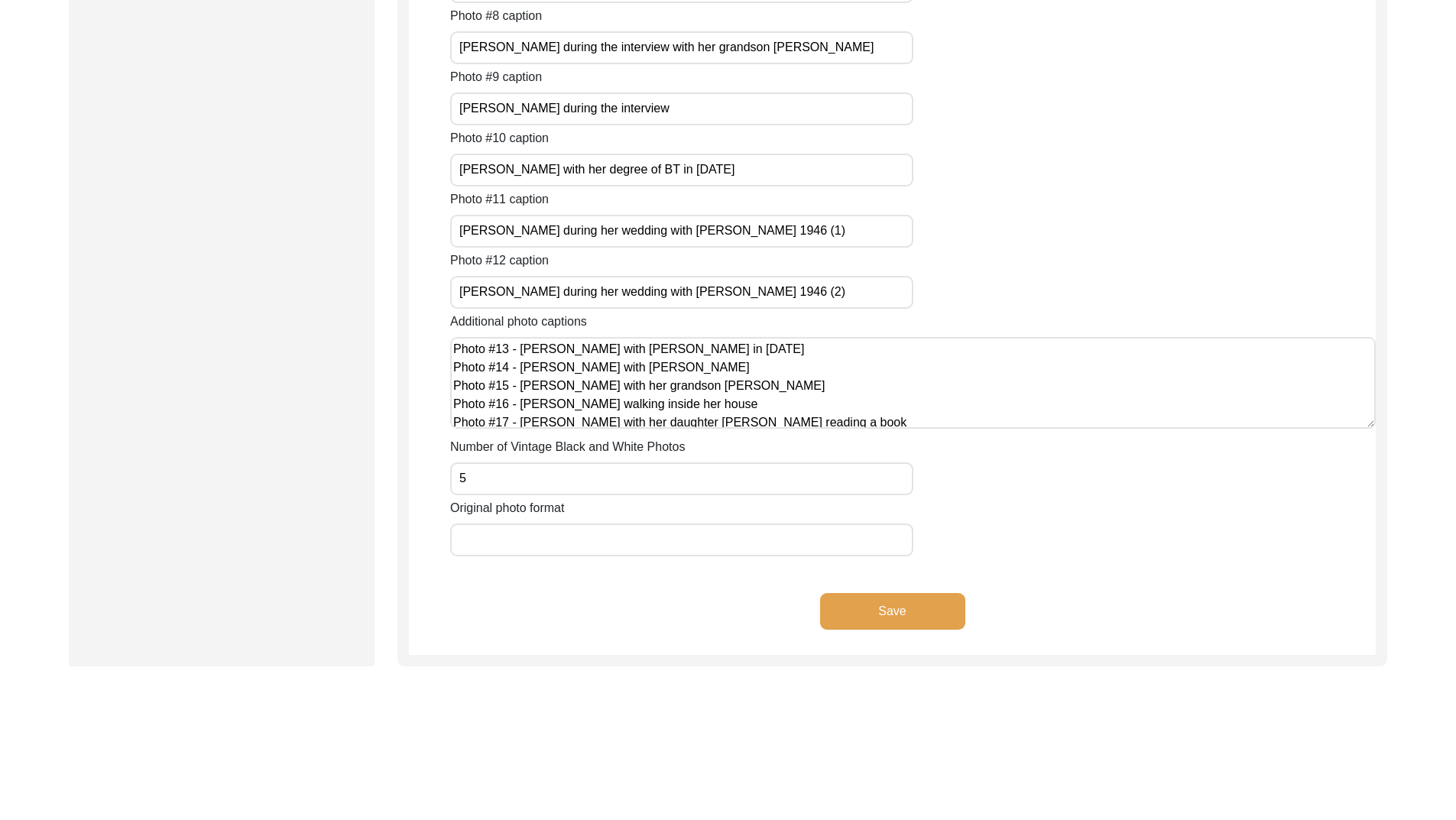
click at [884, 611] on button "Save" at bounding box center [892, 611] width 145 height 37
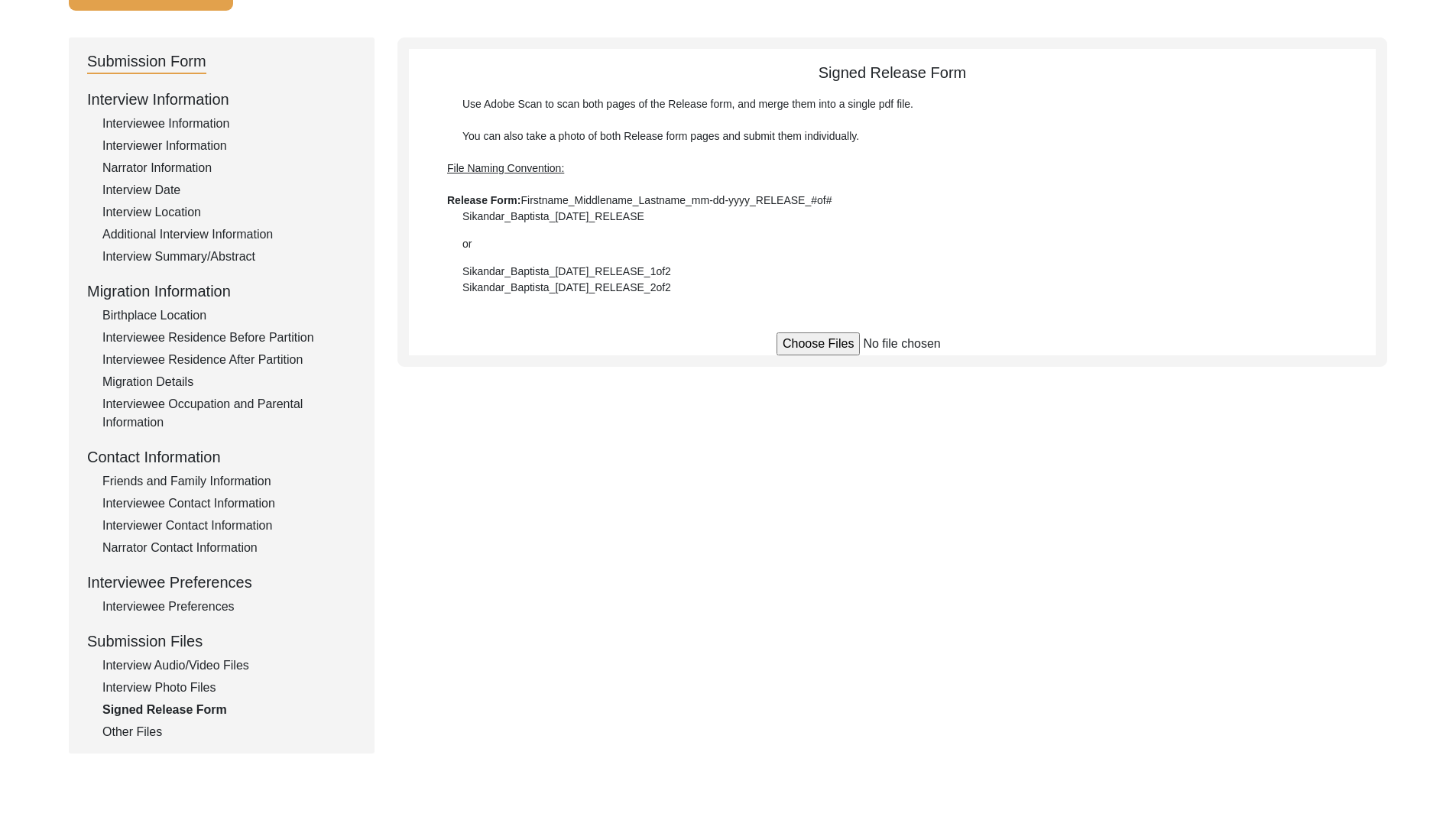
scroll to position [132, 0]
click at [228, 258] on div "Interview Summary/Abstract" at bounding box center [229, 258] width 254 height 18
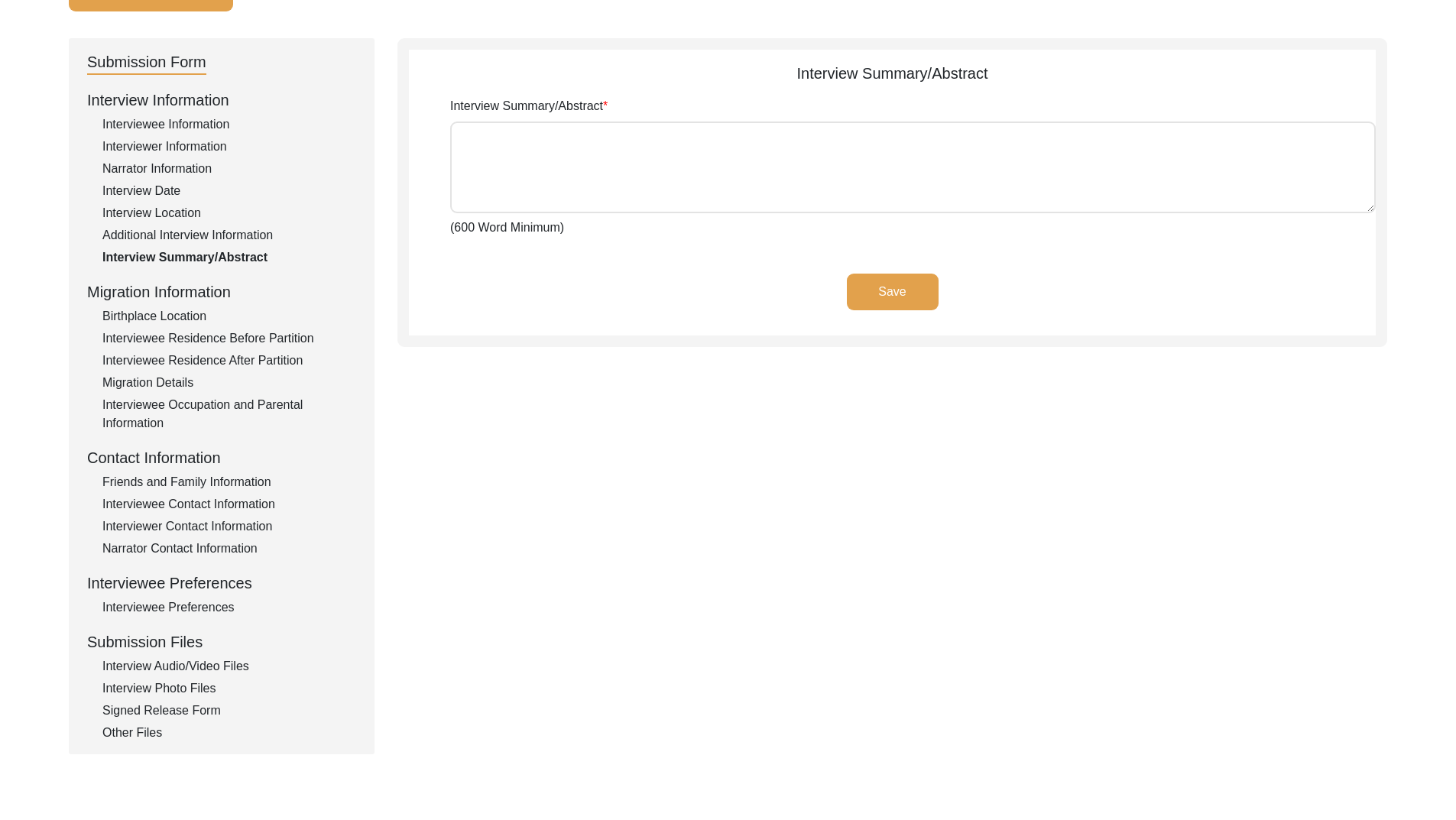
click at [604, 150] on textarea "Interview Summary/Abstract" at bounding box center [913, 167] width 926 height 91
paste textarea "Mrs Surinder Sikand was born on 5th October 1925 at Samundri in Lyallpur distri…"
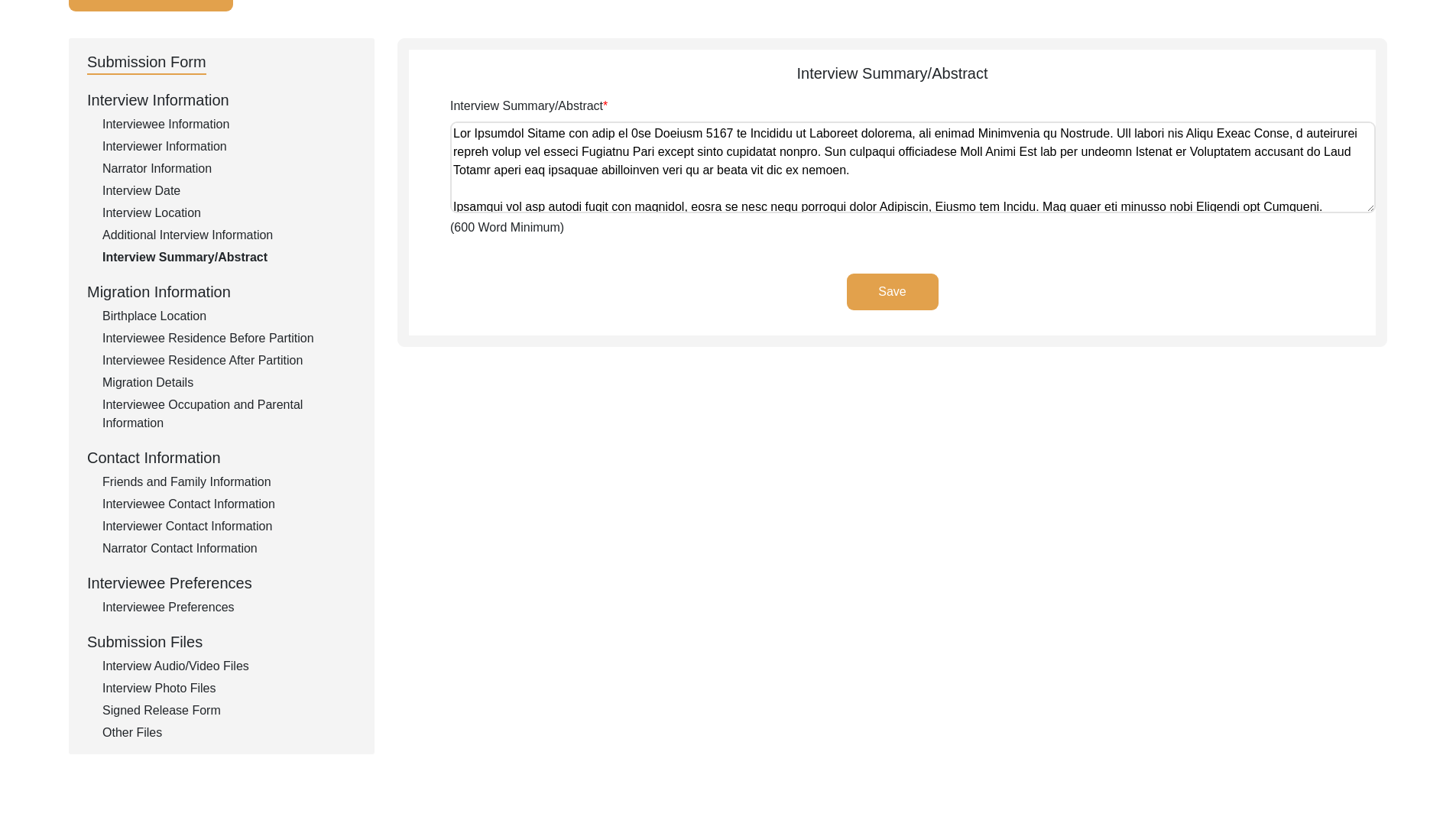
scroll to position [754, 0]
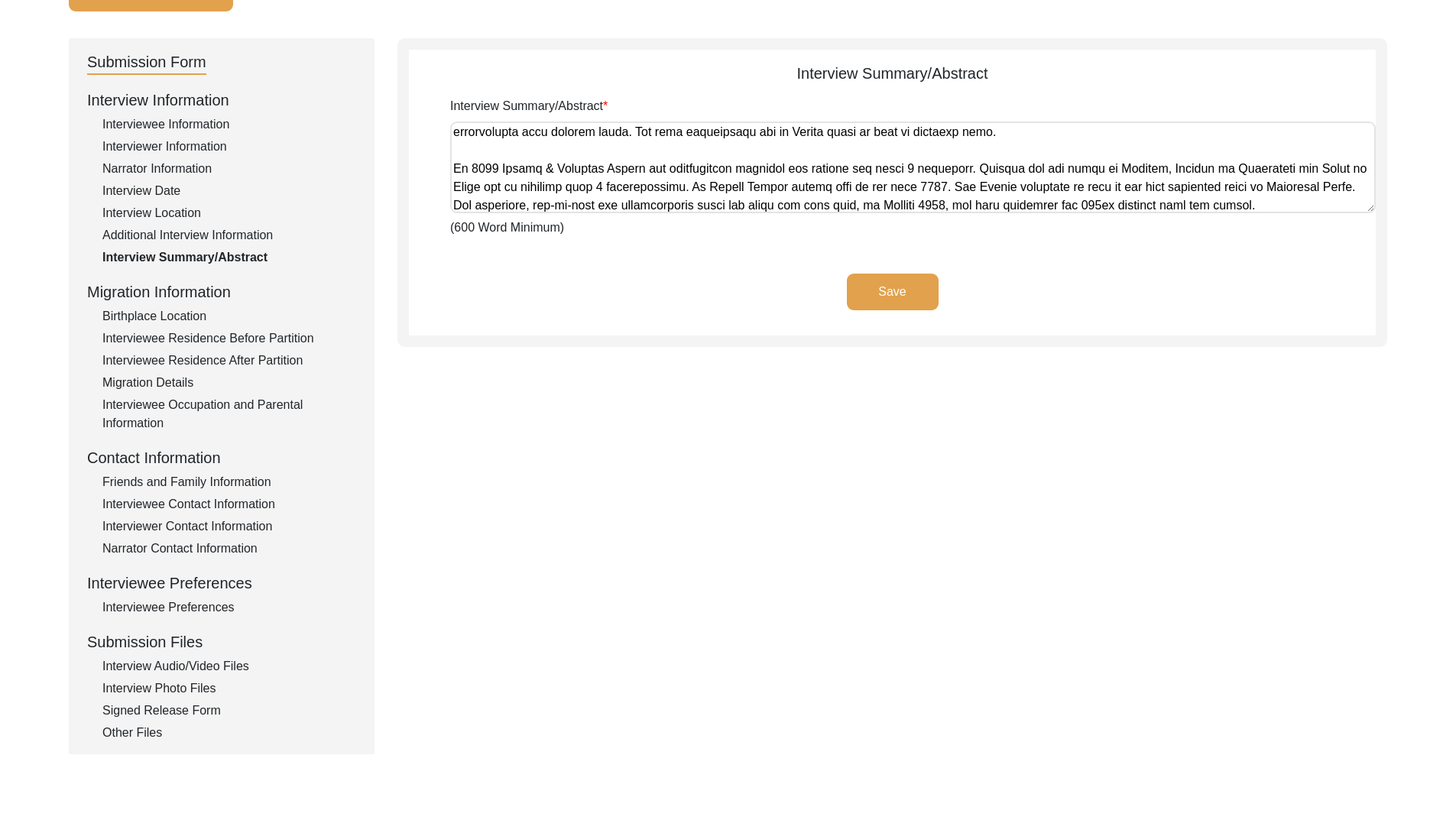
type textarea "Mrs Surinder Sikand was born on 5th October 1925 at Samundri in Lyallpur distri…"
click at [898, 287] on button "Save" at bounding box center [892, 292] width 91 height 37
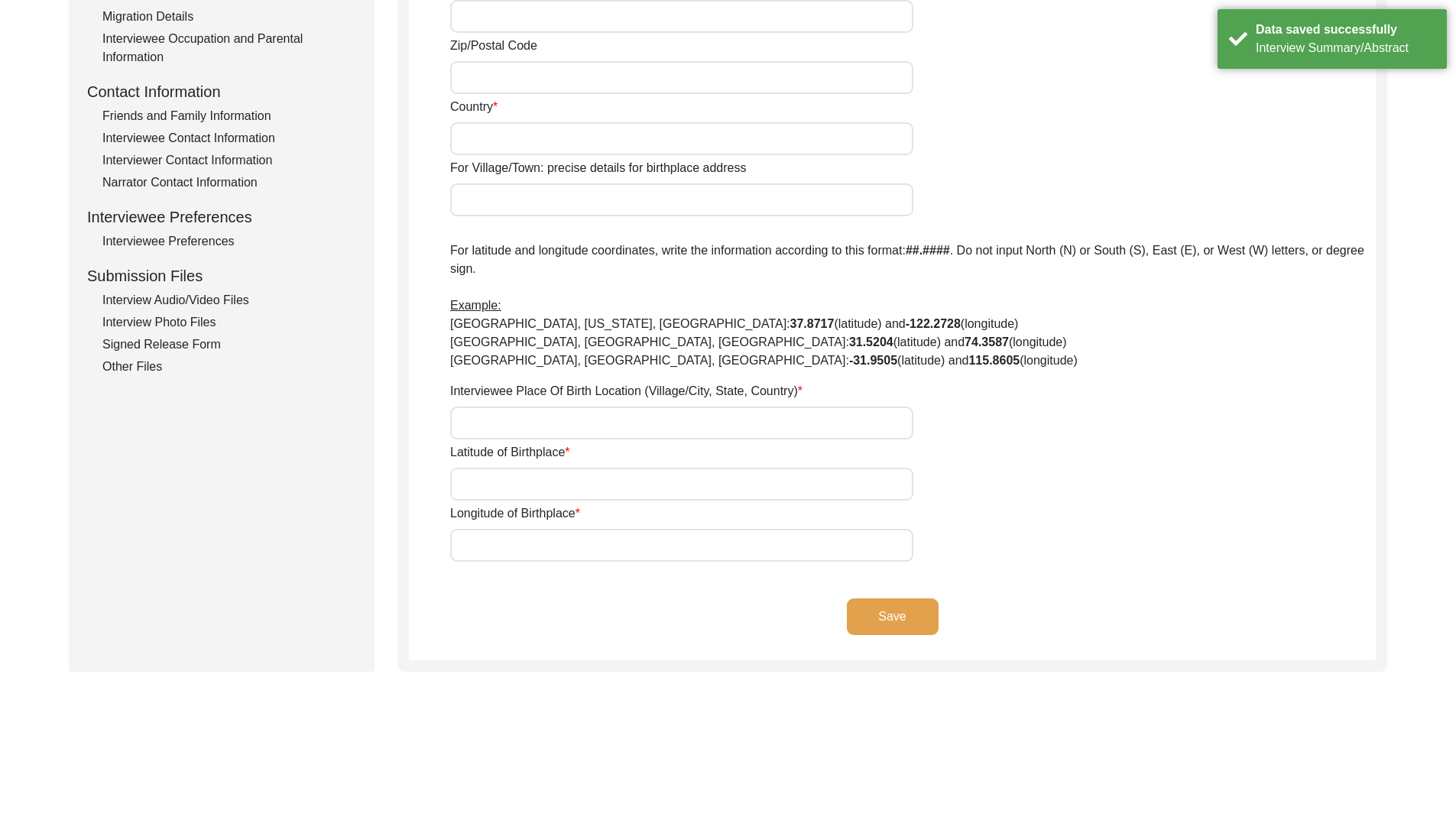
scroll to position [569, 0]
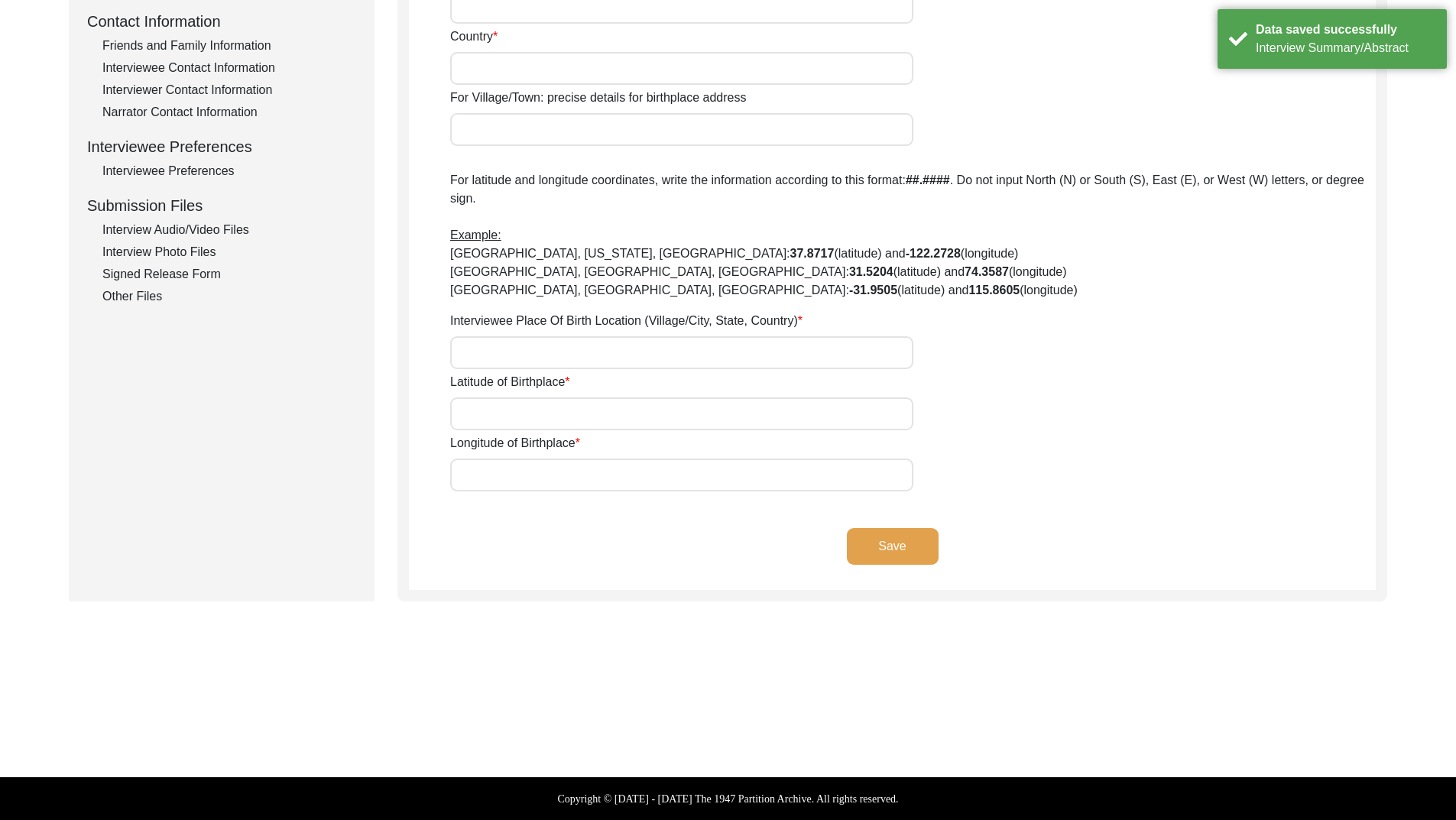
click at [200, 273] on div "Signed Release Form" at bounding box center [229, 274] width 254 height 18
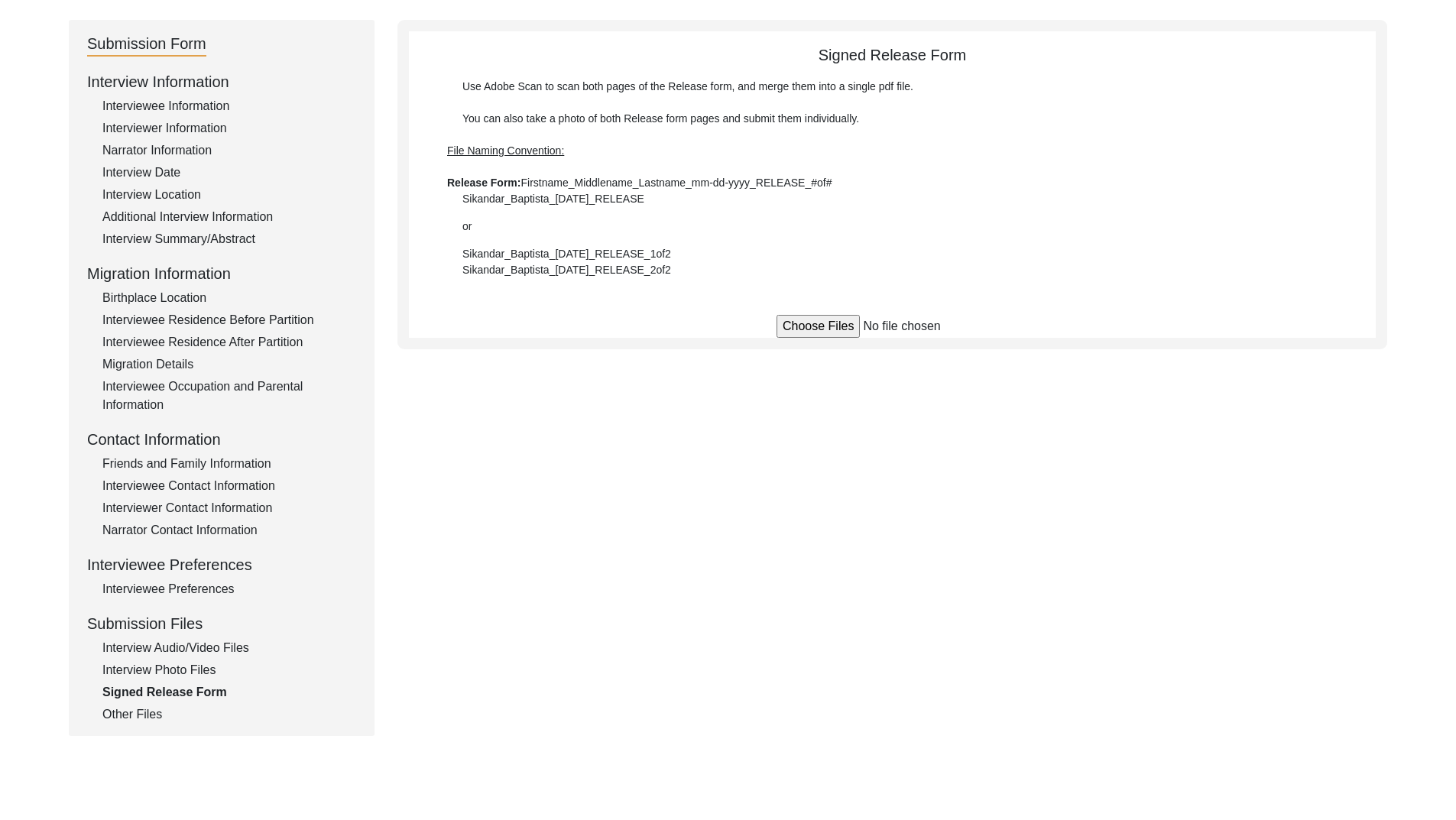
scroll to position [285, 0]
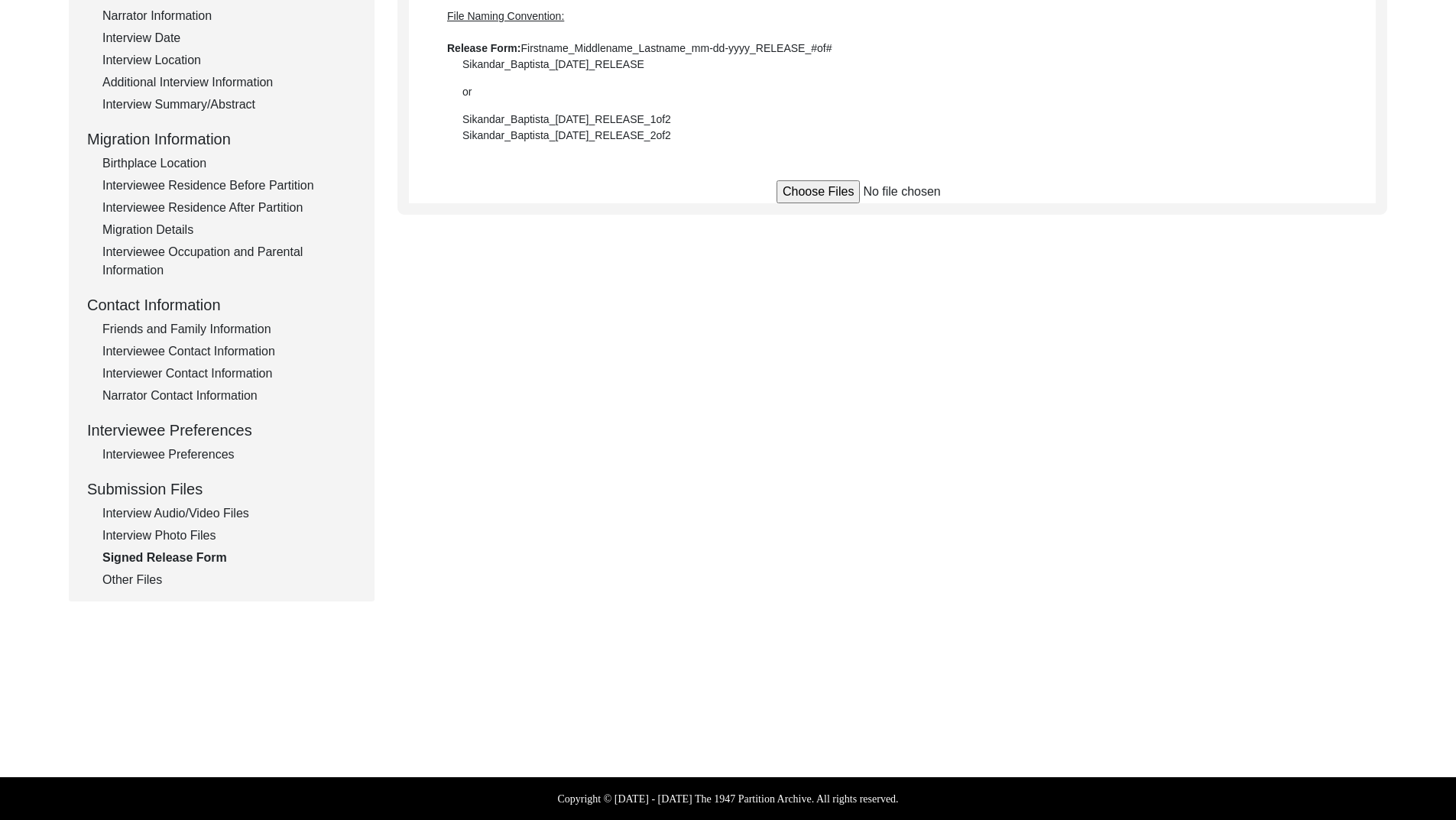
click at [188, 534] on div "Interview Photo Files" at bounding box center [229, 536] width 254 height 18
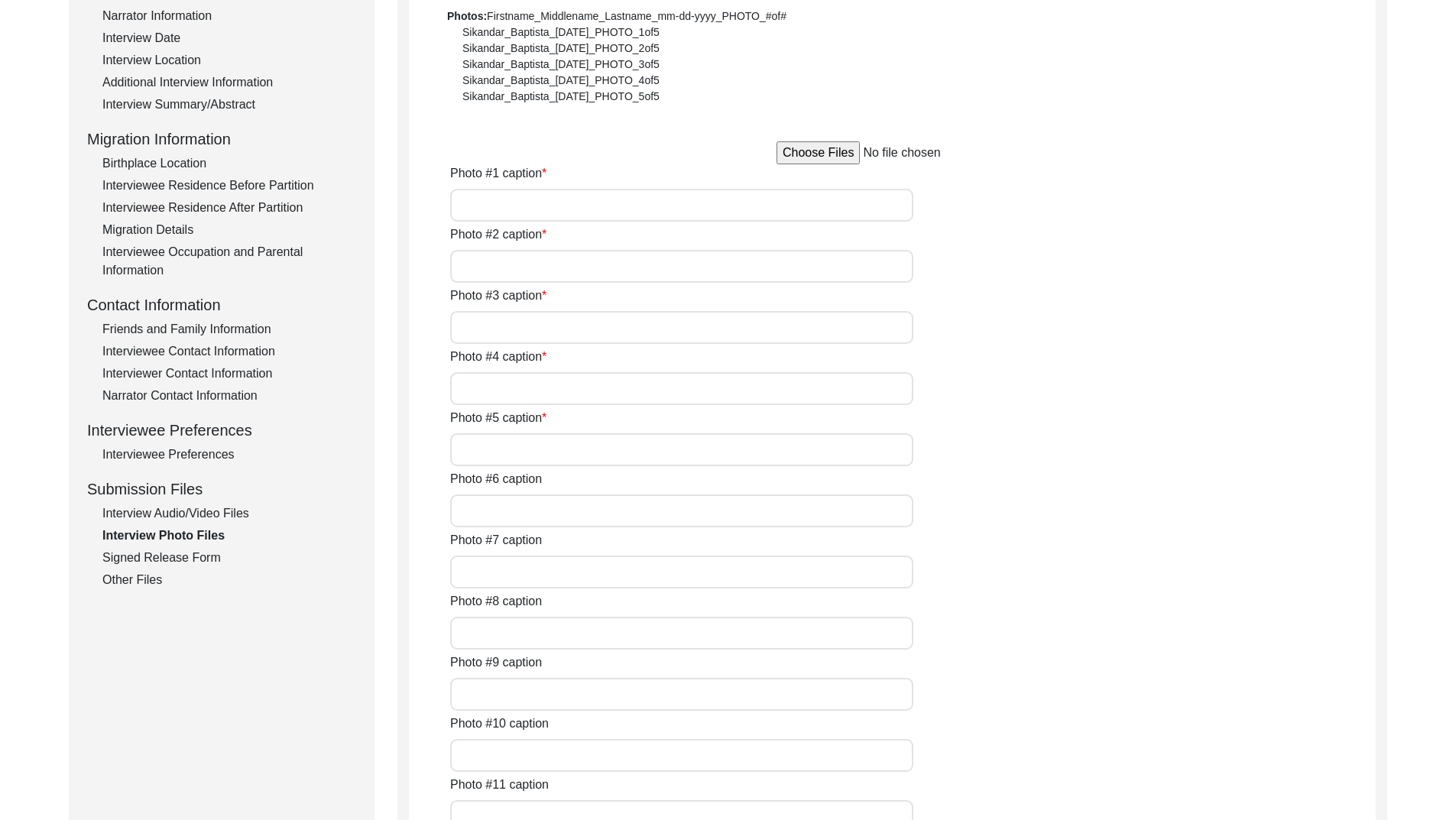
type input "NA"
type input "[PERSON_NAME] with her daughter [PERSON_NAME] at her residence"
type input "[PERSON_NAME] at the her residence 1"
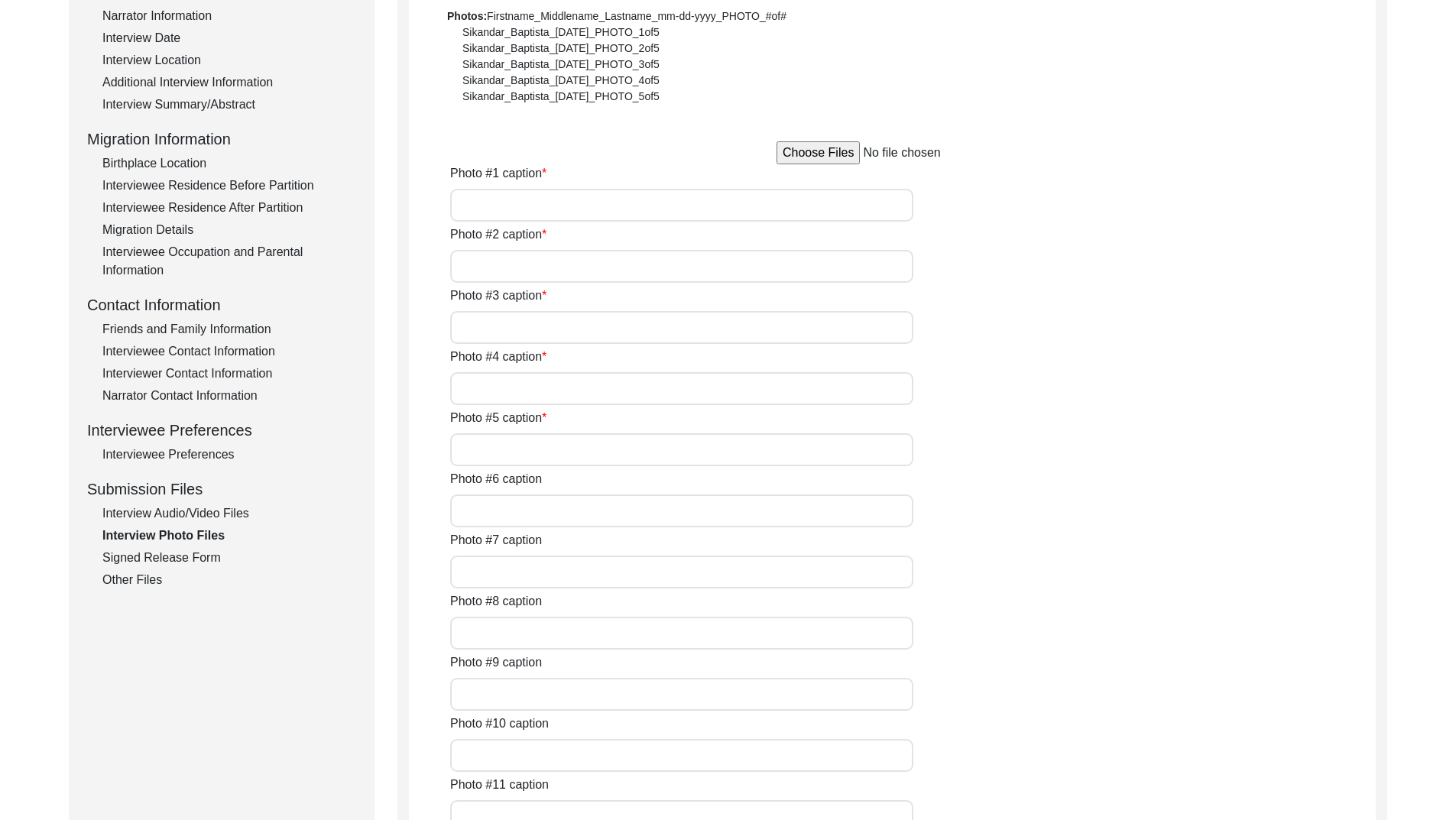
type input "[PERSON_NAME] at the her residence 2"
type input "[PERSON_NAME] with her husnad [PERSON_NAME] in [DATE]"
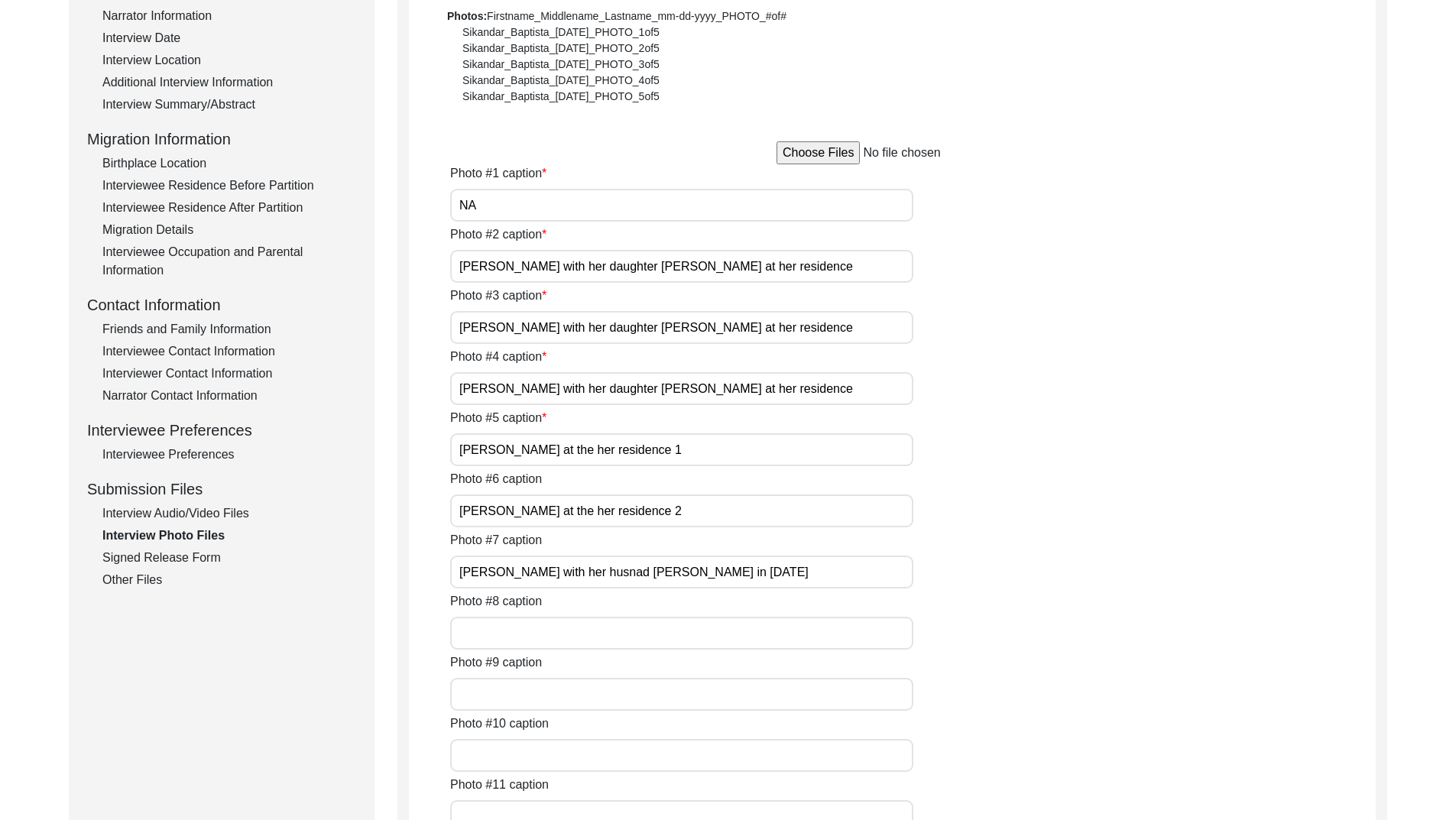
type input "[PERSON_NAME] during the interview with her grandson [PERSON_NAME]"
type input "[PERSON_NAME] during the interview"
type input "[PERSON_NAME] with her degree of BT in [DATE]"
type input "[PERSON_NAME] during her wedding with [PERSON_NAME] 1946 (1)"
type input "[PERSON_NAME] during her wedding with [PERSON_NAME] 1946 (2)"
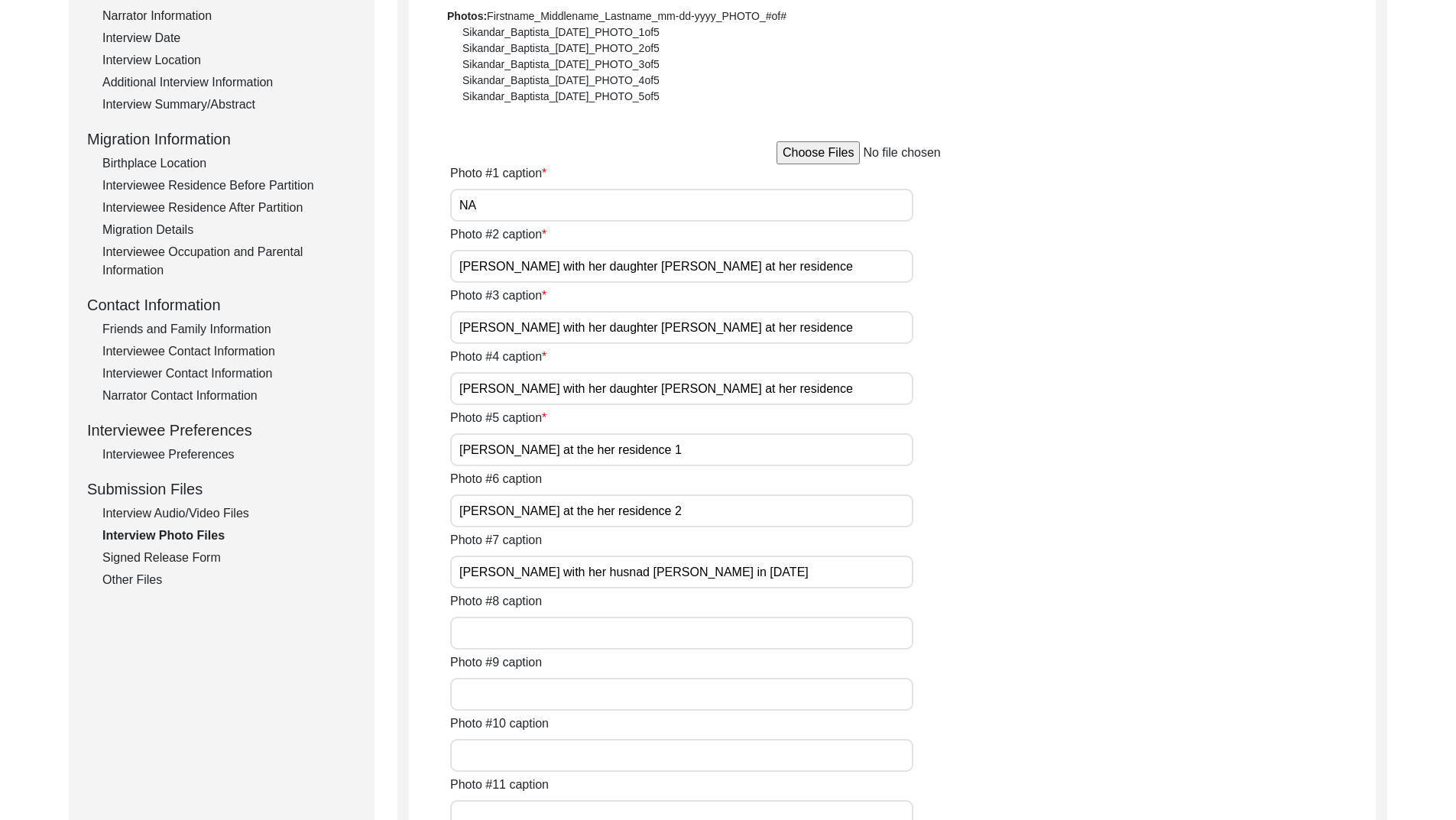
type textarea "Photo #13 - [PERSON_NAME] with [PERSON_NAME] in [DATE] Photo #14 - [PERSON_NAME…"
type input "5"
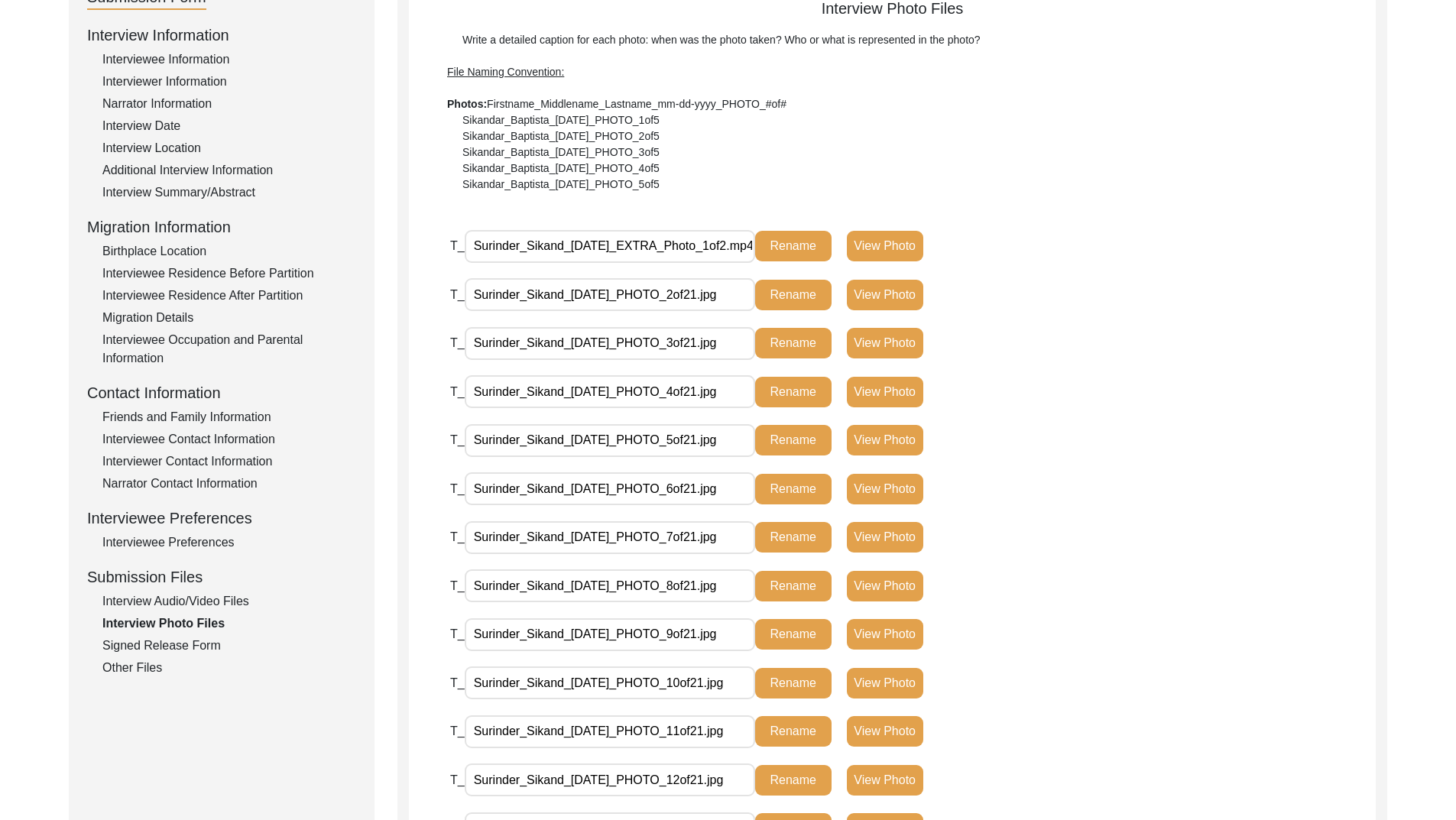
scroll to position [0, 26]
drag, startPoint x: 682, startPoint y: 246, endPoint x: 929, endPoint y: 239, distance: 247.1
click at [929, 239] on div "T_ Surinder_Sikand_07-23-2025_EXTRA_Photo_1of2.mp4 Rename View Photo" at bounding box center [774, 246] width 649 height 33
click at [1105, 245] on div "T_ Surinder_Sikand_07-23-2025_EXTRA_Photo_1of2.mp4 Rename View Photo" at bounding box center [913, 253] width 926 height 49
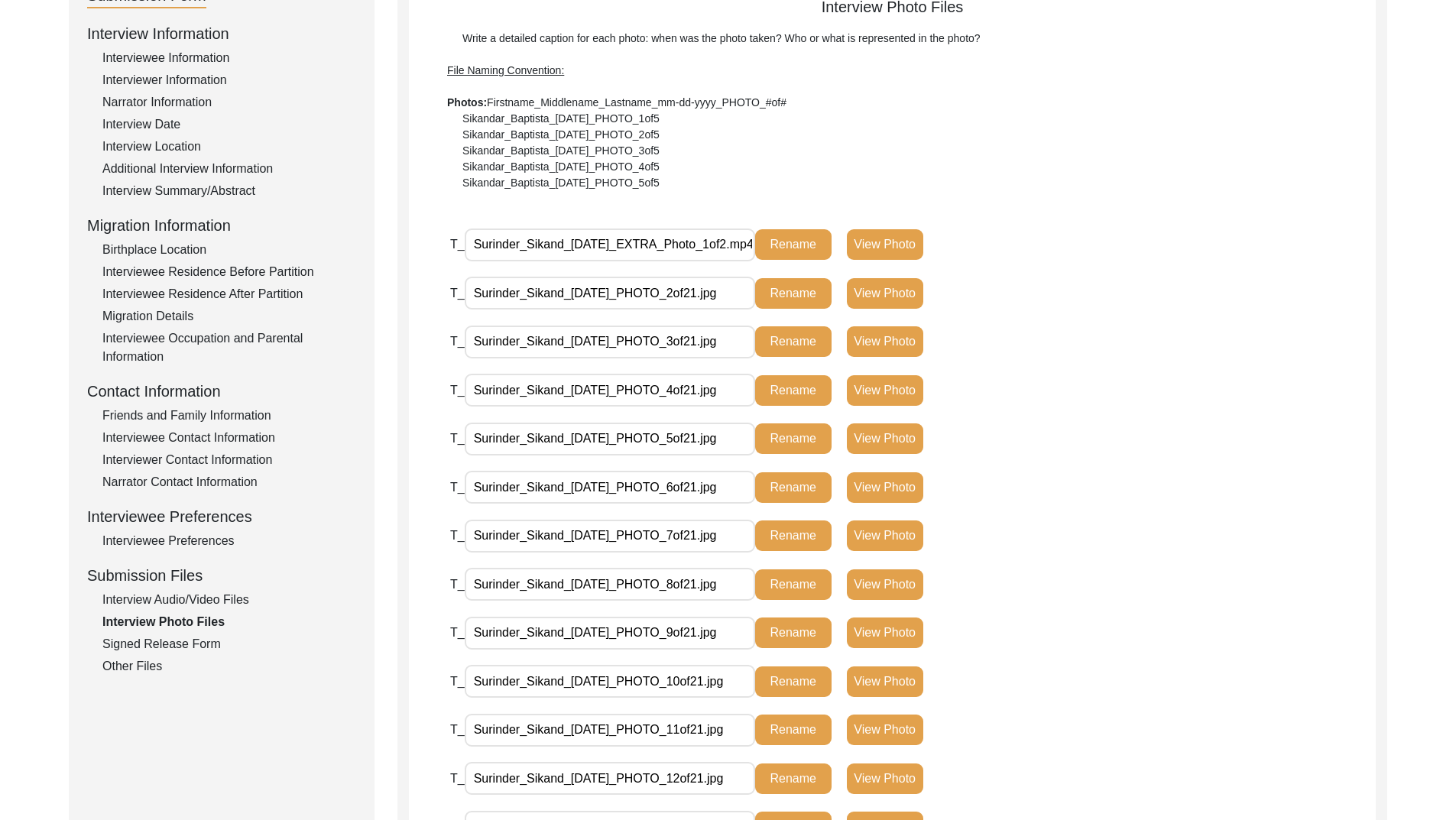
scroll to position [197, 0]
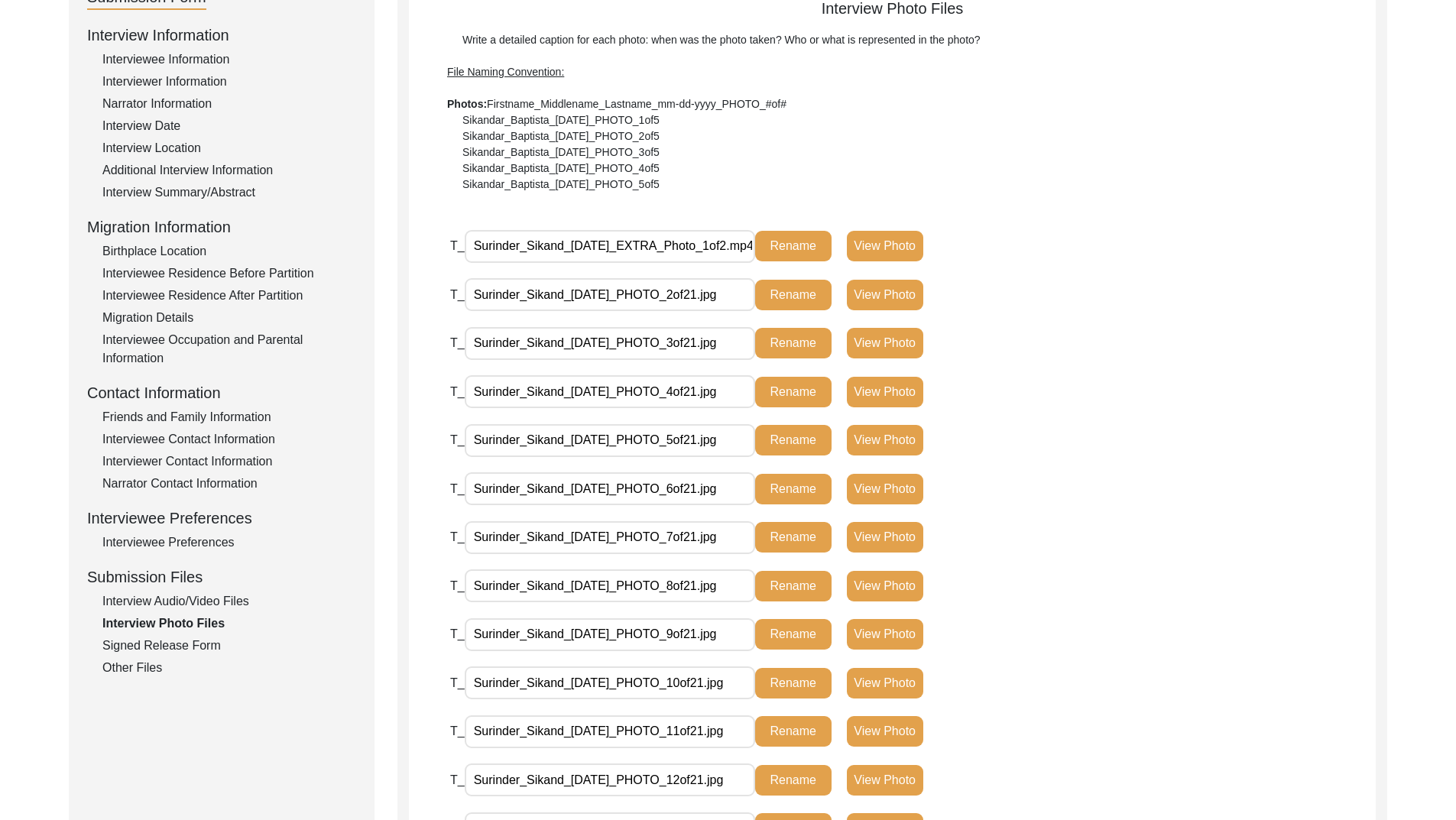
click at [228, 193] on div "Interview Summary/Abstract" at bounding box center [229, 193] width 254 height 18
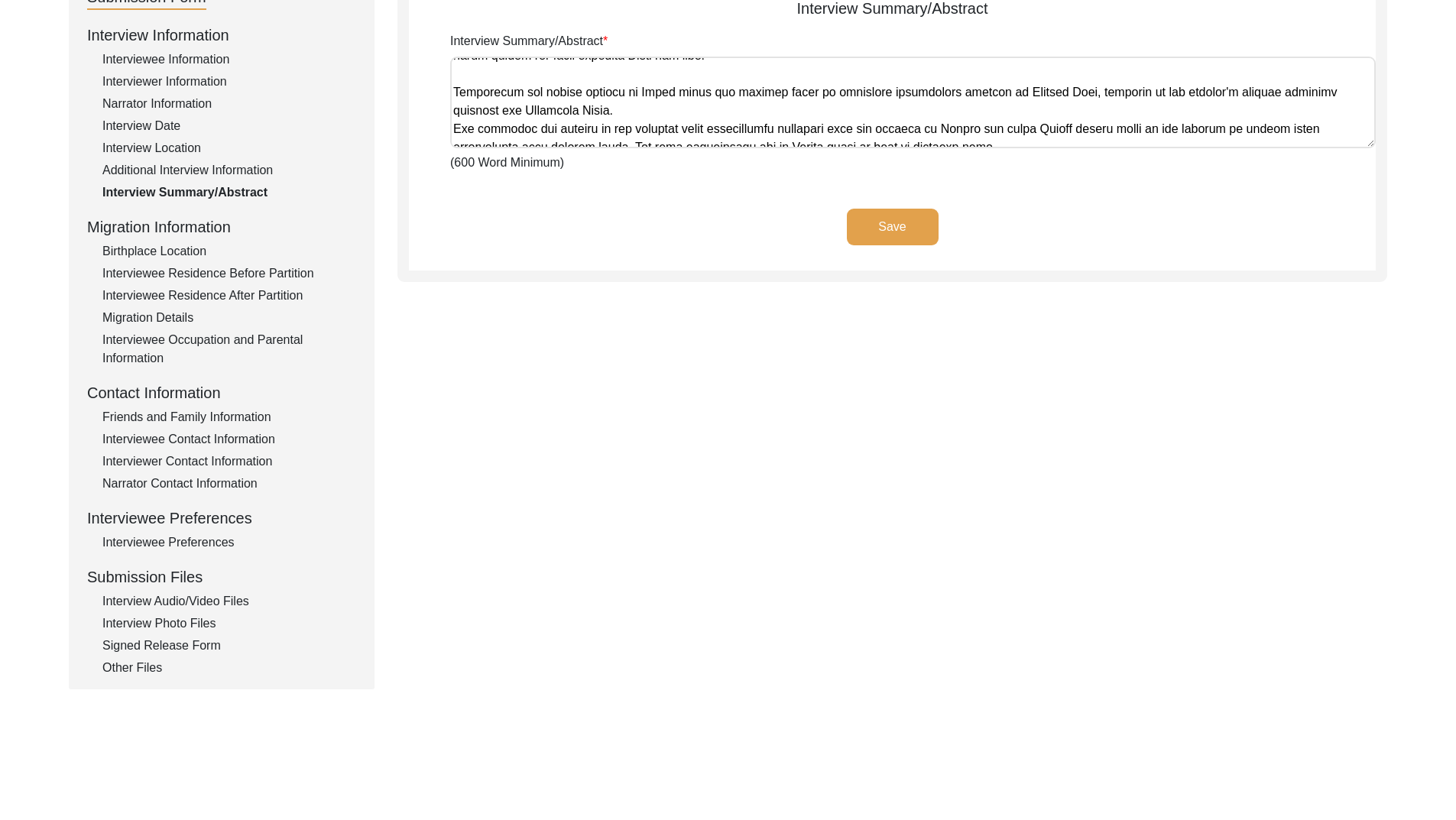
scroll to position [758, 0]
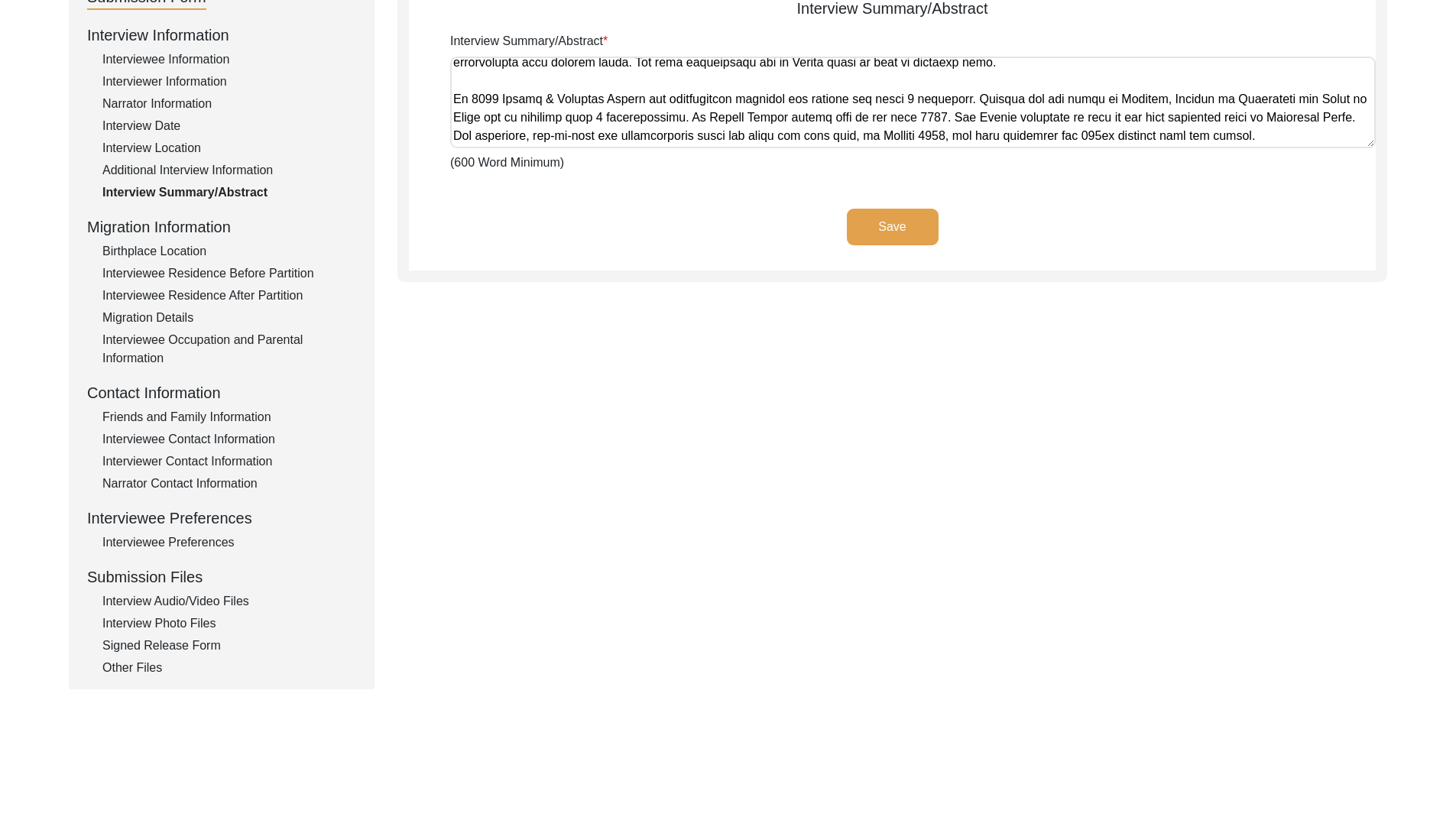
click at [494, 116] on textarea "Interview Summary/Abstract" at bounding box center [913, 102] width 926 height 91
click at [1155, 118] on textarea "Interview Summary/Abstract" at bounding box center [913, 102] width 926 height 91
type textarea "Mrs Surinder Sikand was born on 5th October 1925 at Samundri in Lyallpur distri…"
click at [900, 223] on button "Save" at bounding box center [892, 227] width 91 height 37
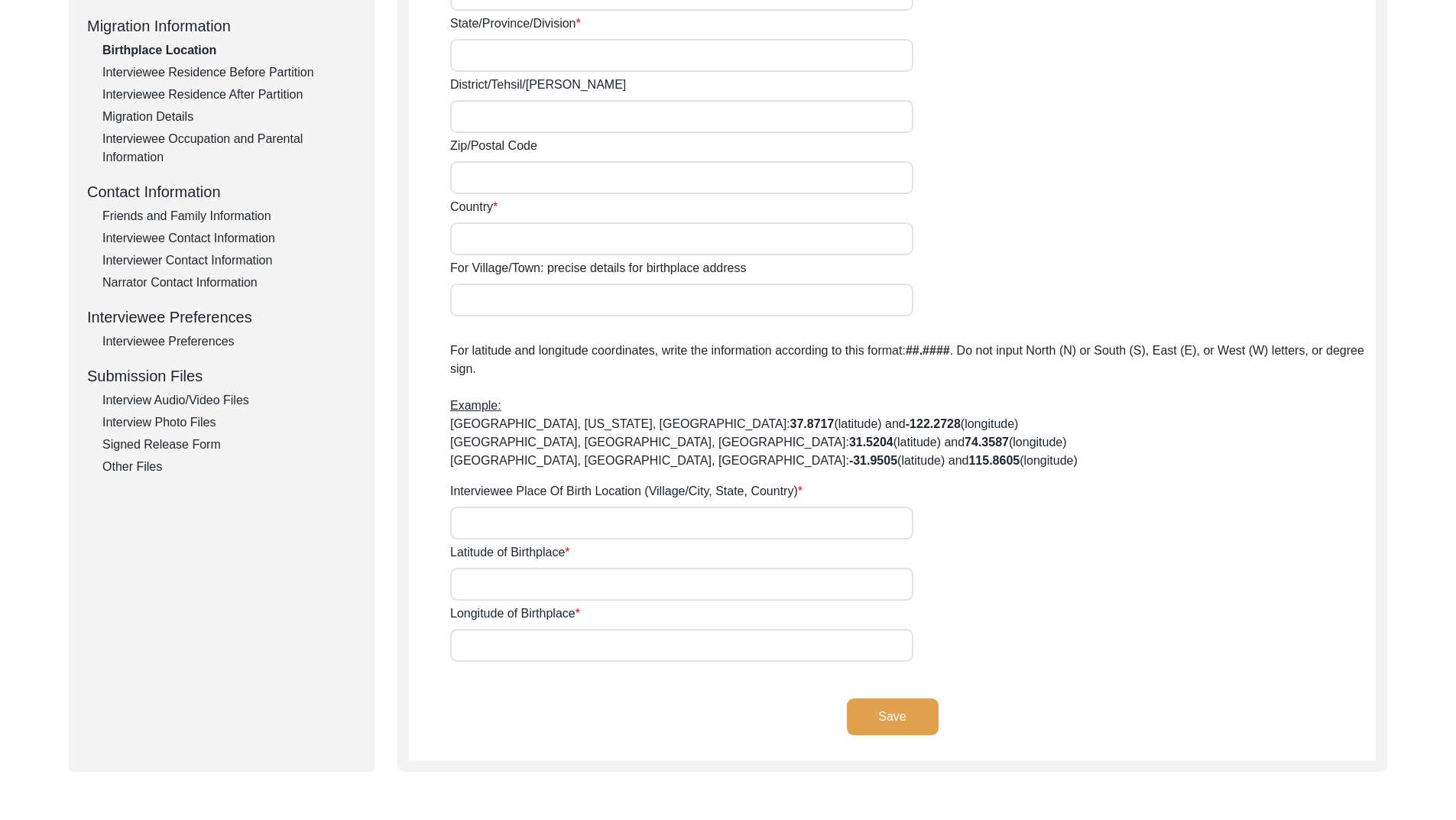
scroll to position [77, 0]
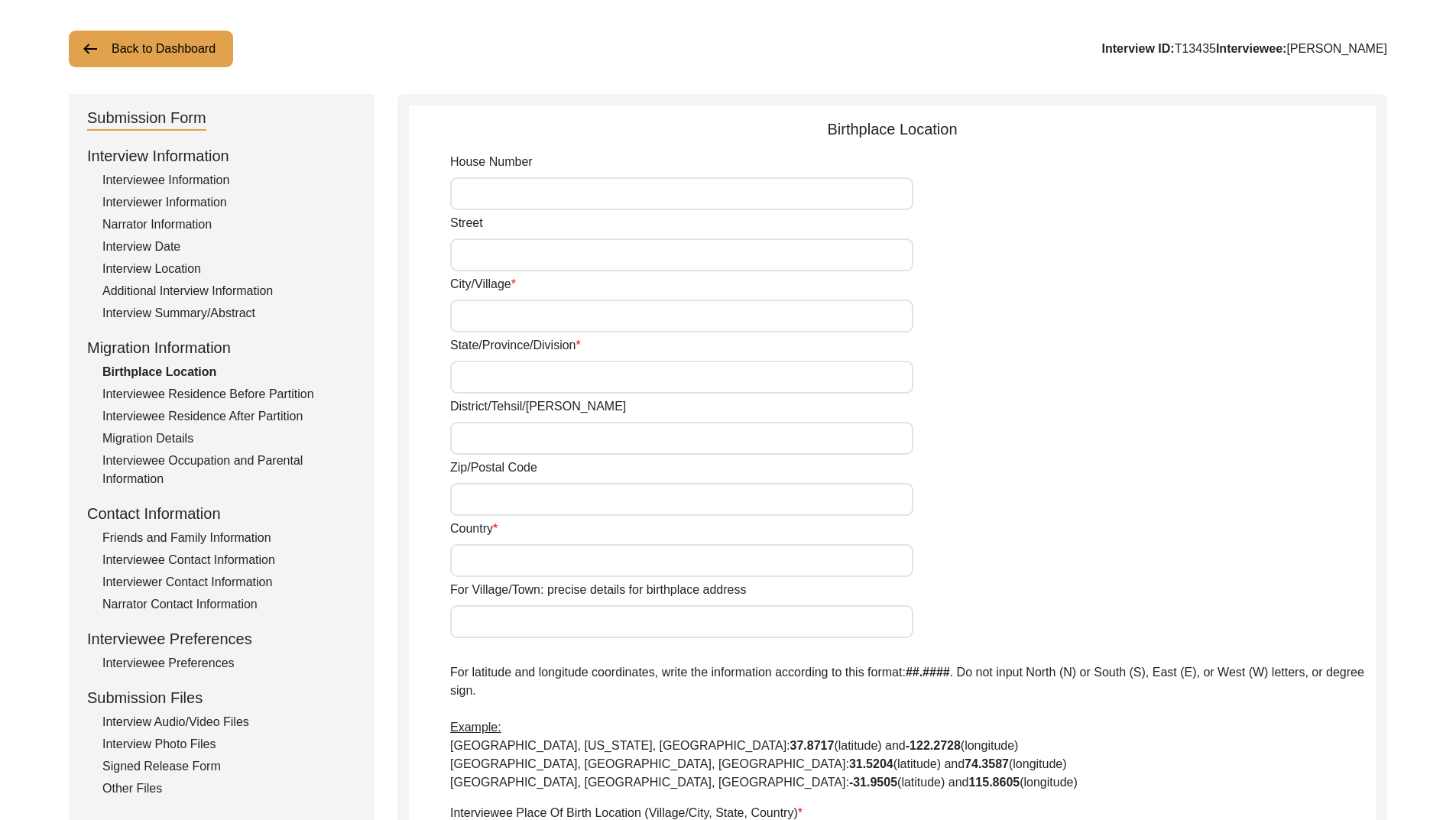
click at [810, 317] on input "City/Village" at bounding box center [681, 316] width 463 height 33
click at [1168, 293] on div "City/Village" at bounding box center [913, 304] width 926 height 57
click at [622, 315] on input "City/Village" at bounding box center [681, 316] width 463 height 33
type input "Samundari"
click at [632, 380] on input "State/Province/Division" at bounding box center [681, 378] width 463 height 33
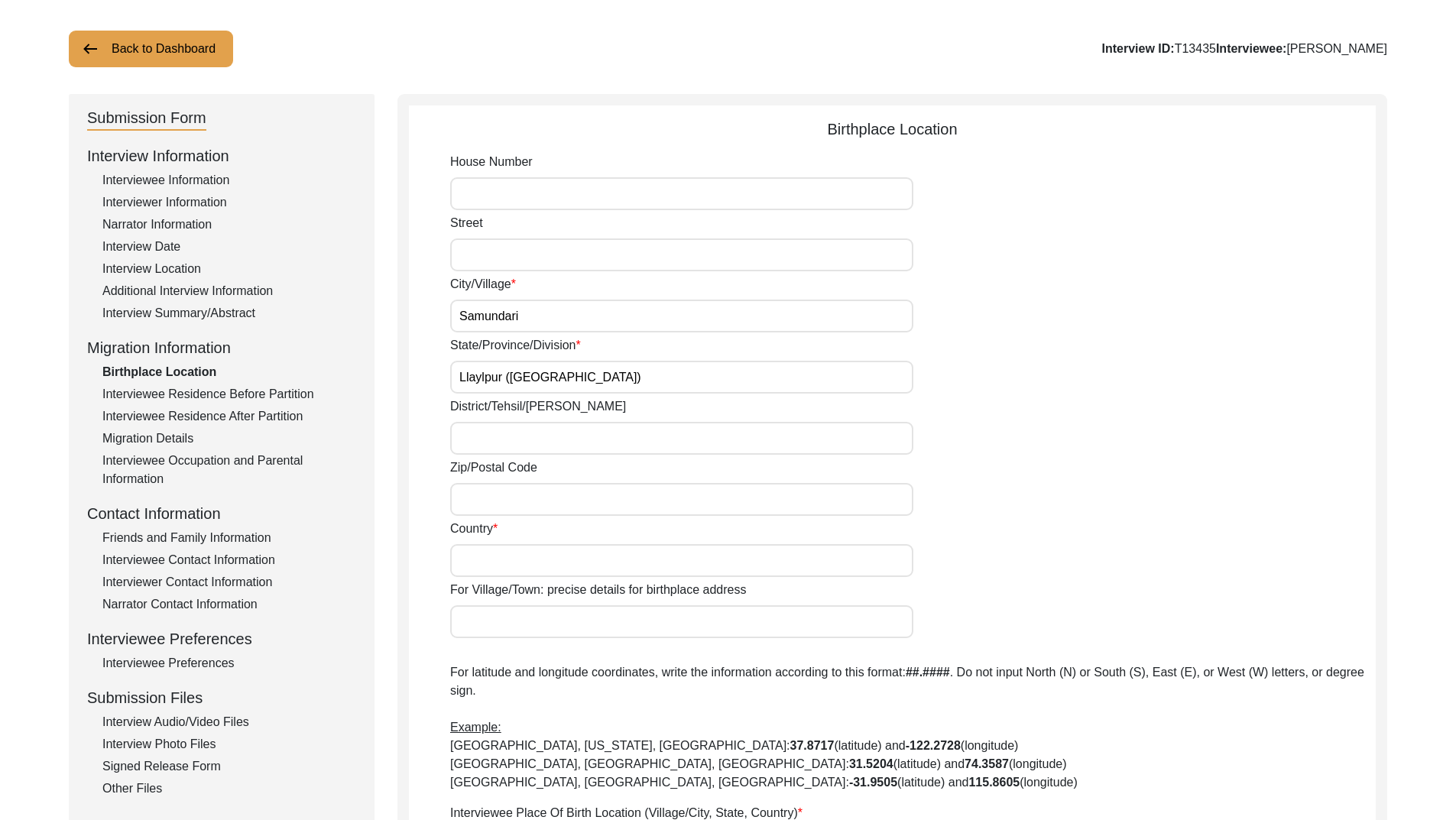
type input "Llaylpur (Faisalabad)"
click at [1034, 445] on div "District/Tehsil/Jilla" at bounding box center [913, 426] width 926 height 57
click at [583, 556] on input "Country" at bounding box center [681, 561] width 463 height 33
type input "Undivided India"
click at [1083, 488] on div "Zip/Postal Code" at bounding box center [913, 487] width 926 height 57
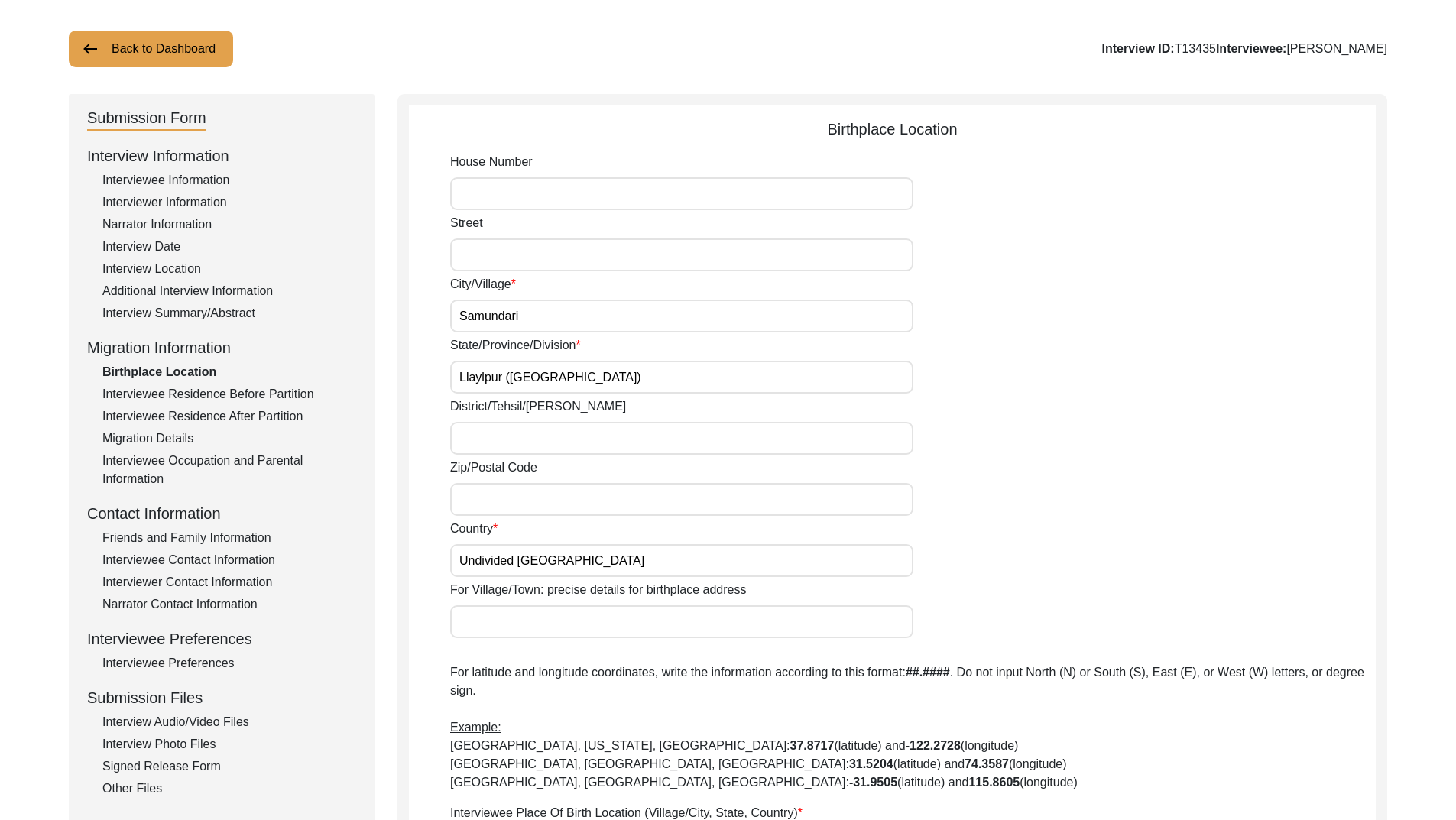
click at [645, 379] on input "Llaylpur (Faisalabad)" at bounding box center [681, 378] width 463 height 33
type input "Llaylpur (Faisalabad) / Punjab"
click at [1108, 385] on div "State/Province/Division Llaylpur (Faisalabad) / Punjab" at bounding box center [913, 365] width 926 height 57
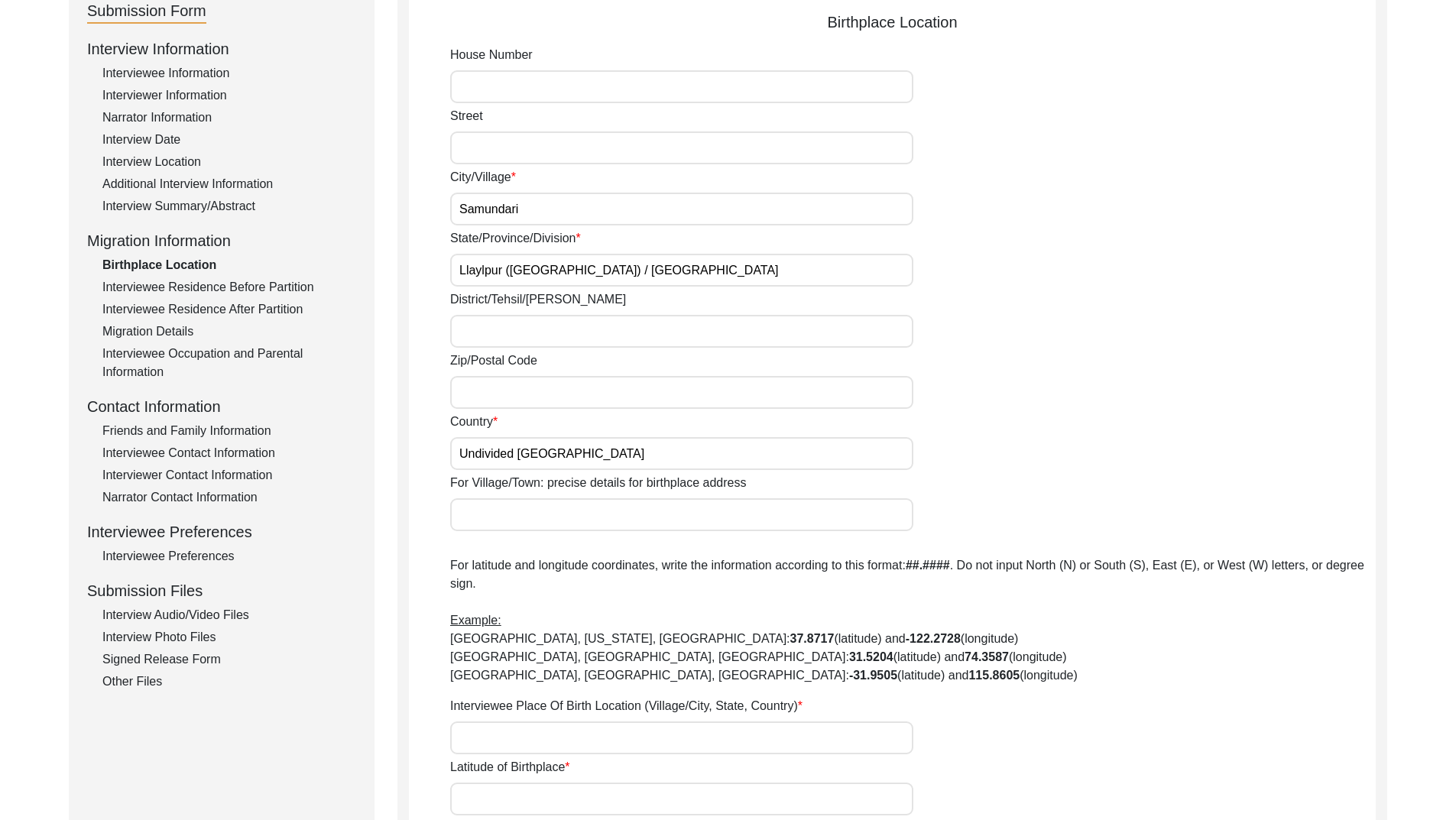
scroll to position [306, 0]
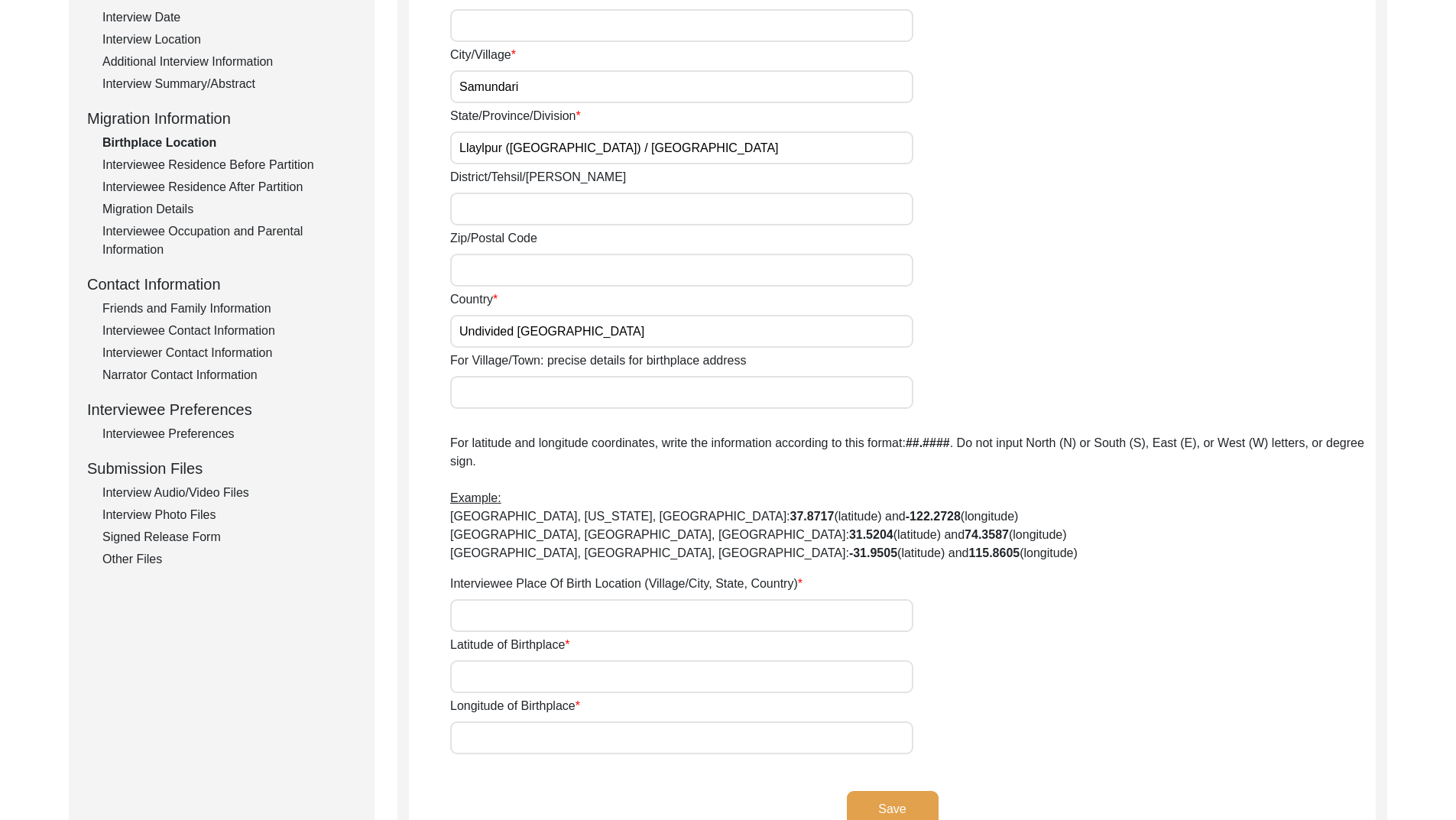
click at [641, 606] on input "Interviewee Place Of Birth Location (Village/City, State, Country)" at bounding box center [681, 616] width 463 height 33
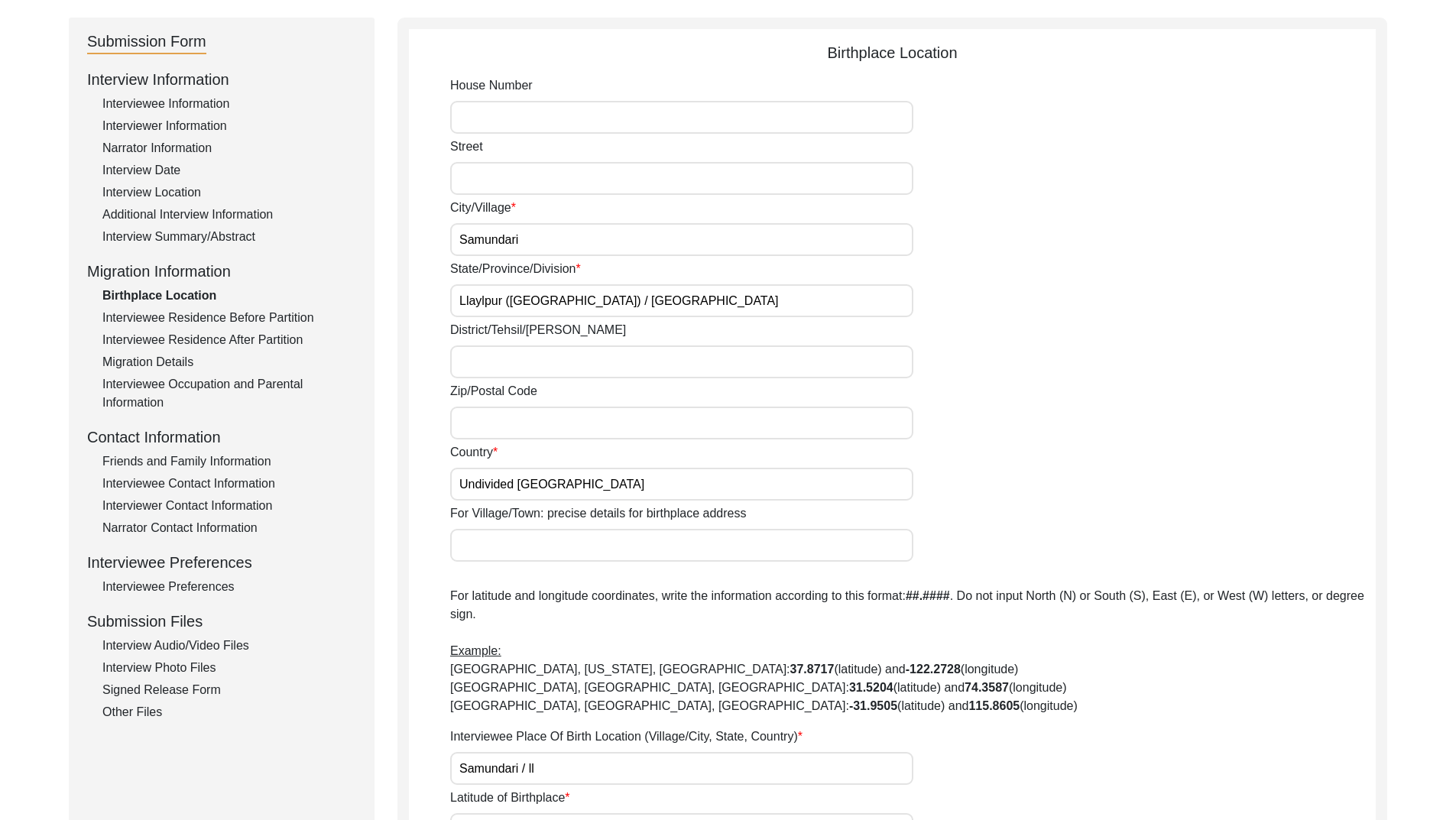
scroll to position [229, 0]
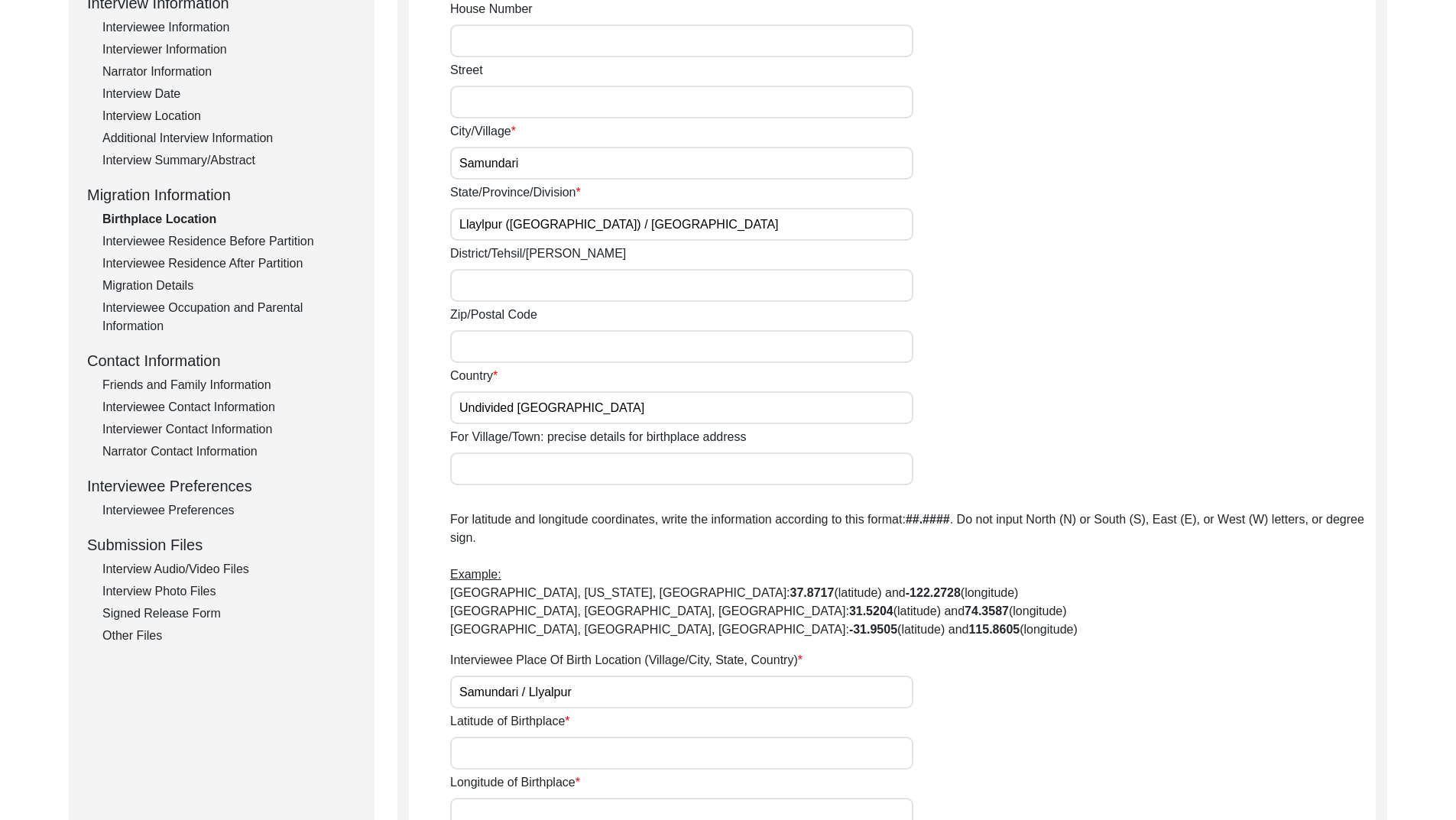
drag, startPoint x: 504, startPoint y: 227, endPoint x: 689, endPoint y: 242, distance: 185.6
click at [689, 242] on div "House Number Street City/Village Samundari State/Province/Division Llaylpur (Fa…" at bounding box center [913, 415] width 926 height 830
click at [583, 693] on input "Samundari / Llyalpur" at bounding box center [681, 692] width 463 height 33
paste input "(Faisalabad) / Punjab"
drag, startPoint x: 576, startPoint y: 410, endPoint x: 370, endPoint y: 408, distance: 206.0
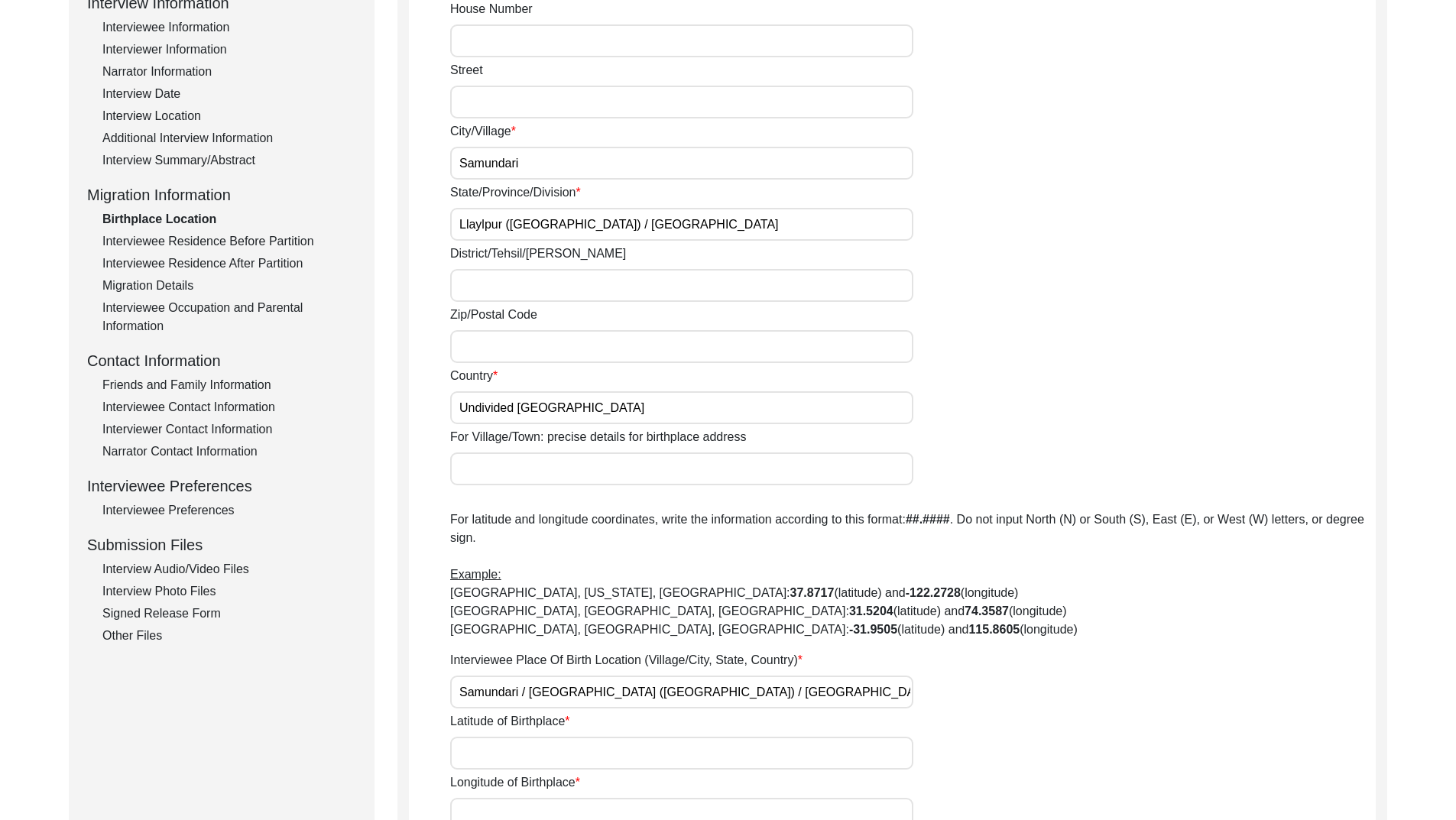
click at [370, 408] on div "Submission Form Interview Information Interviewee Information Interviewer Infor…" at bounding box center [727, 440] width 1318 height 999
click at [734, 702] on input "Samundari / Llyalpur (Faisalabad) / Punjab /" at bounding box center [681, 692] width 463 height 33
paste input "Undivided India"
type input "Samundari / Llyalpur (Faisalabad) / Punjab / Undivided India"
click at [1046, 658] on div "Interviewee Place Of Birth Location (Village/City, State, Country) Samundari / …" at bounding box center [913, 680] width 926 height 57
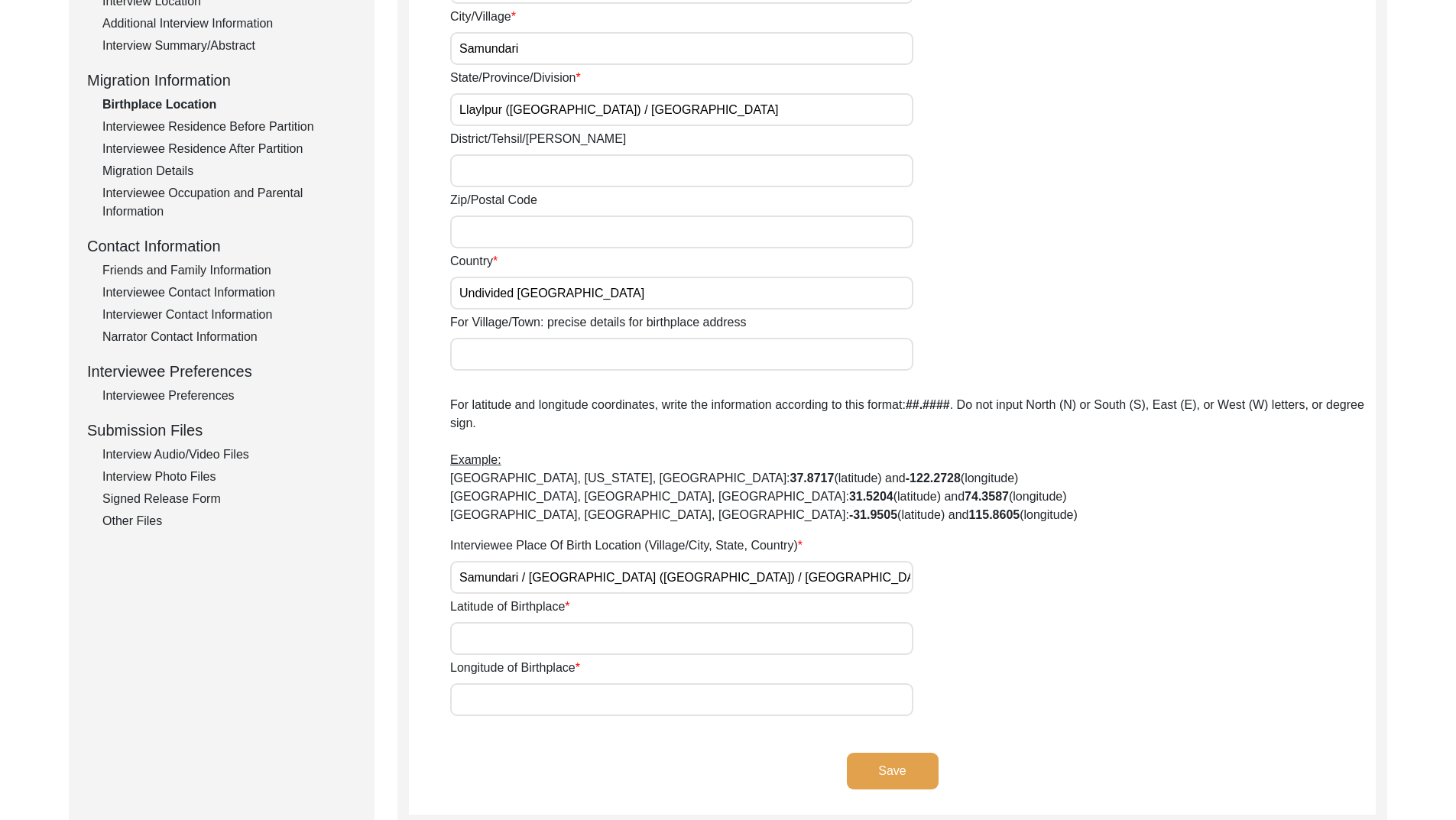
scroll to position [382, 0]
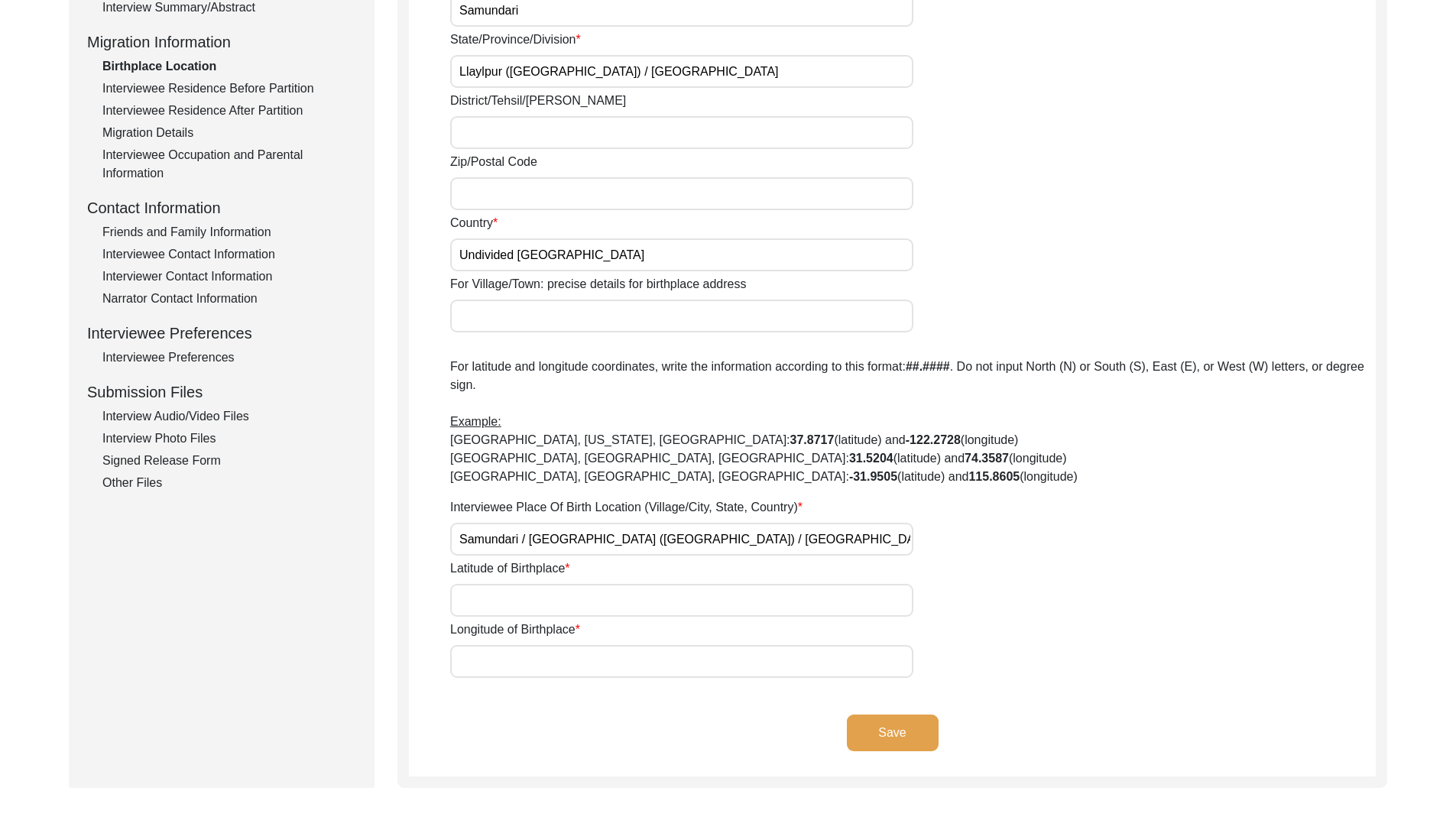
click at [612, 591] on input "Latitude of Birthplace" at bounding box center [681, 600] width 463 height 33
paste input "31.4273° N, 73.1166° E"
click at [521, 597] on input "31.4273° N, 73.1166° E" at bounding box center [681, 600] width 463 height 33
drag, startPoint x: 507, startPoint y: 600, endPoint x: 619, endPoint y: 593, distance: 112.2
click at [619, 593] on input "31.4273° N, 73.1166° E" at bounding box center [681, 600] width 463 height 33
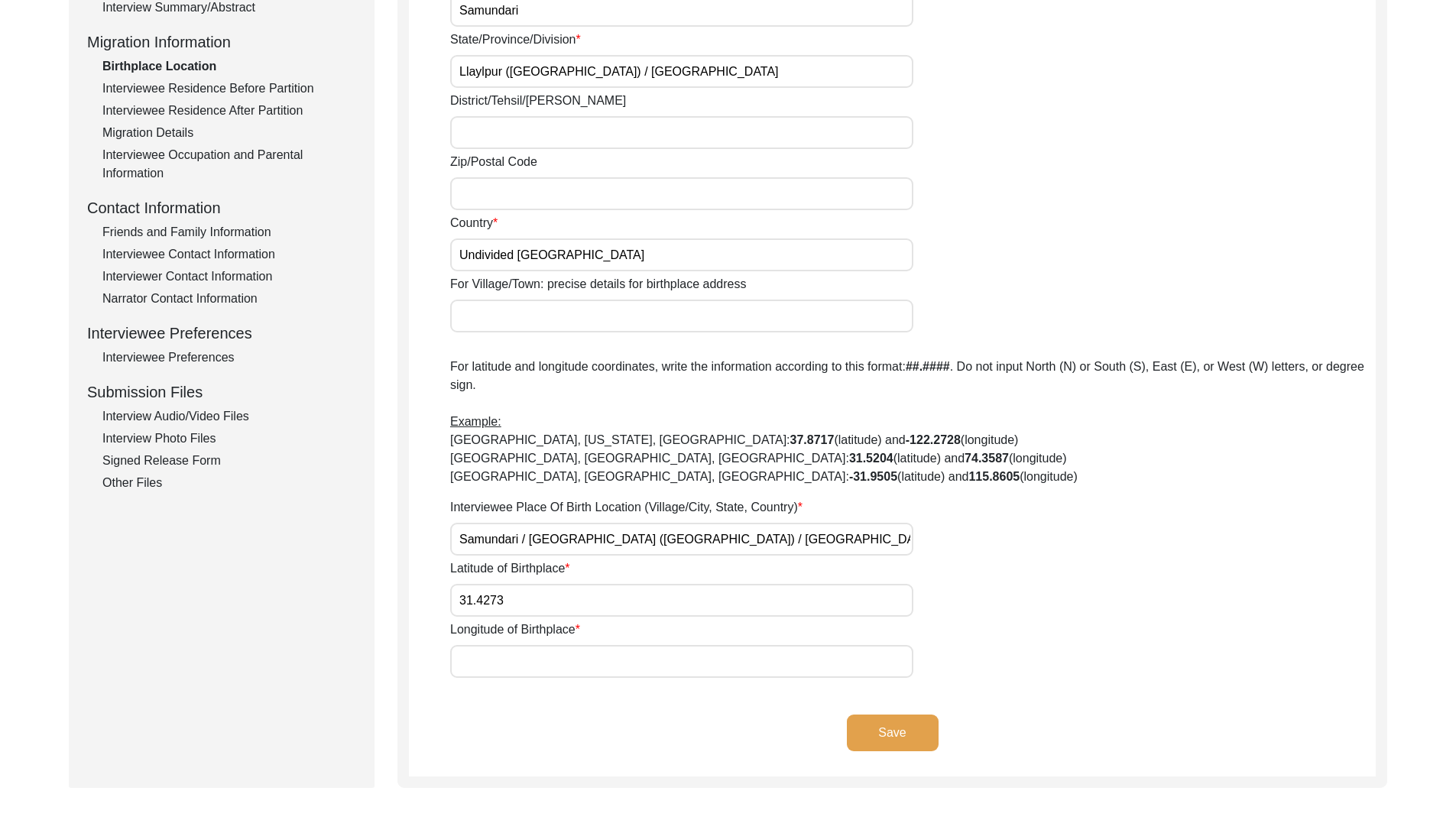
type input "31.4273"
click at [613, 652] on input "Longitude of Birthplace" at bounding box center [681, 661] width 463 height 33
paste input "31.4273° N, 73.1166° E"
drag, startPoint x: 527, startPoint y: 663, endPoint x: 392, endPoint y: 650, distance: 135.6
click at [392, 650] on div "Submission Form Interview Information Interviewee Information Interviewer Infor…" at bounding box center [727, 288] width 1318 height 999
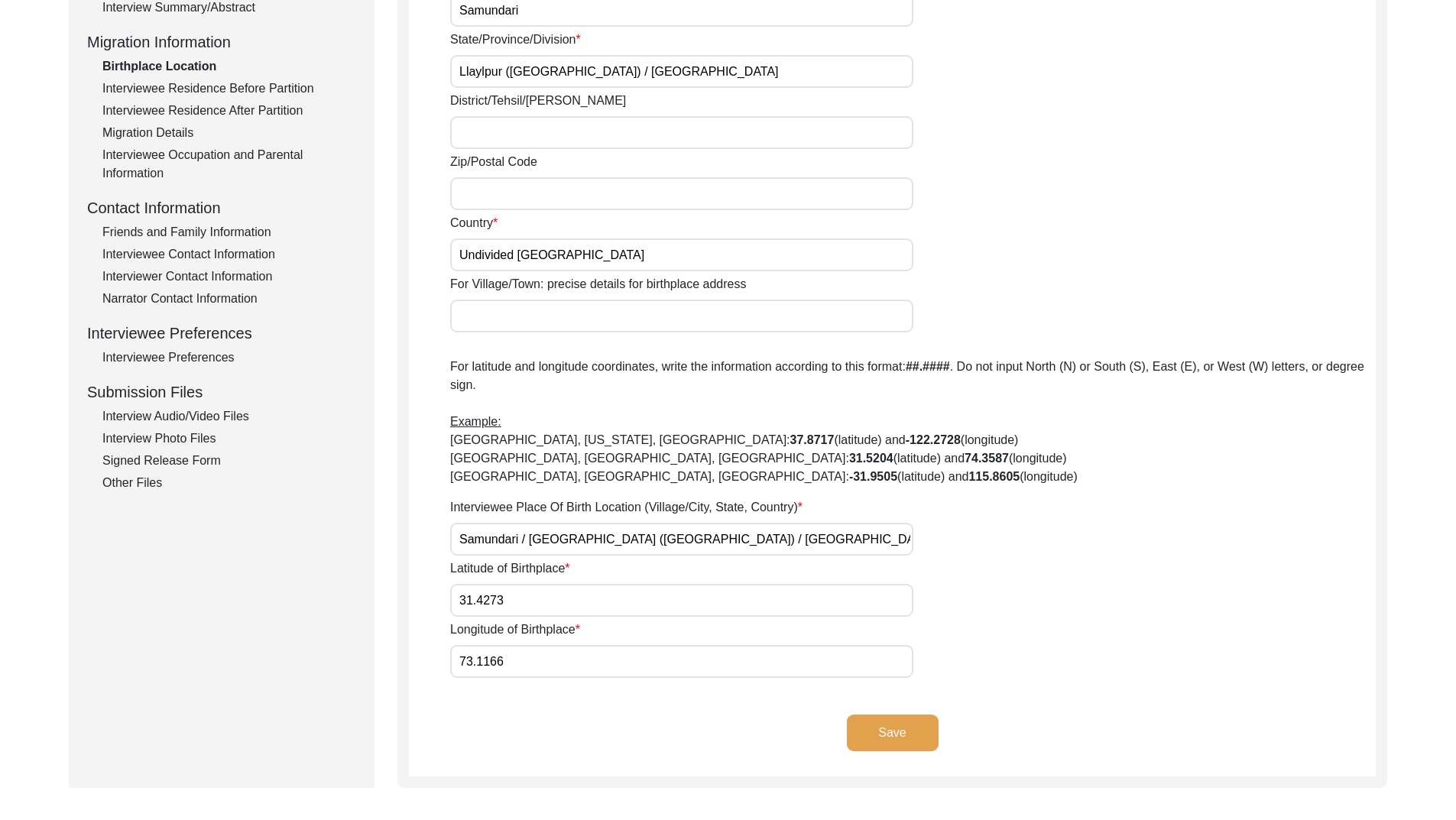
type input "73.1166"
click at [890, 730] on button "Save" at bounding box center [892, 733] width 91 height 37
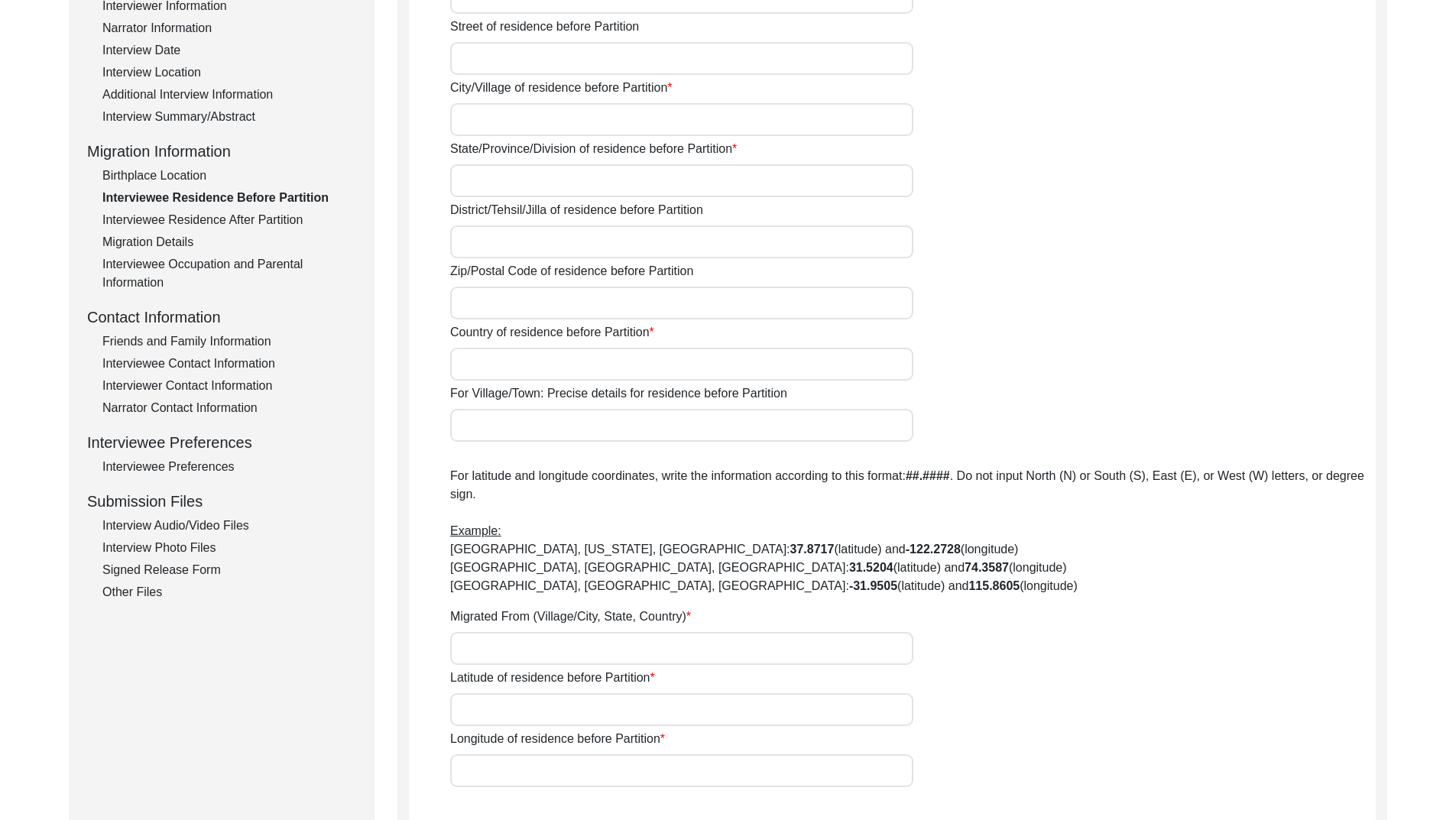
scroll to position [458, 0]
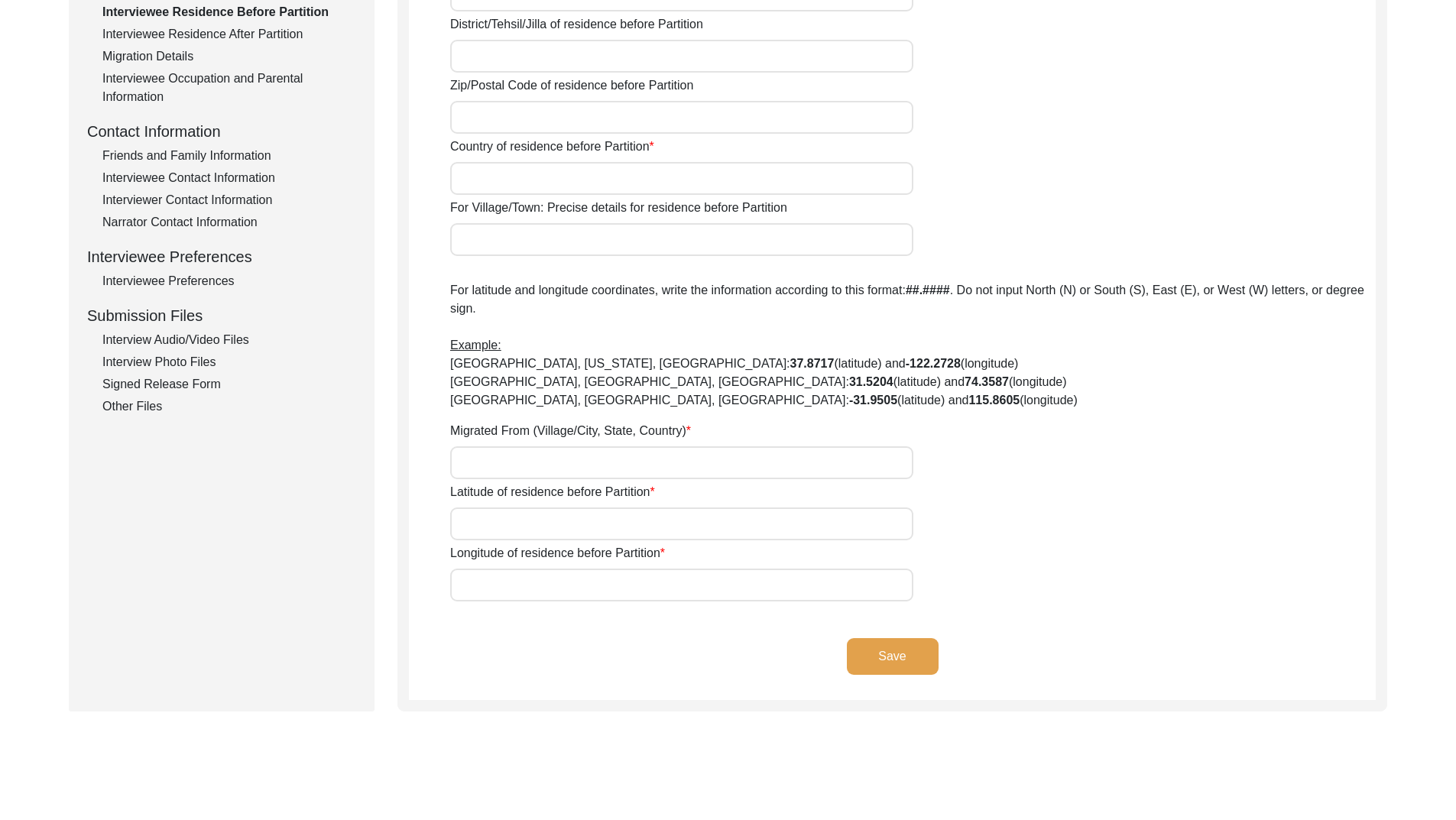
click at [794, 455] on input "Migrated From (Village/City, State, Country)" at bounding box center [681, 463] width 463 height 33
click at [1154, 521] on div "Latitude of residence before Partition" at bounding box center [913, 512] width 926 height 57
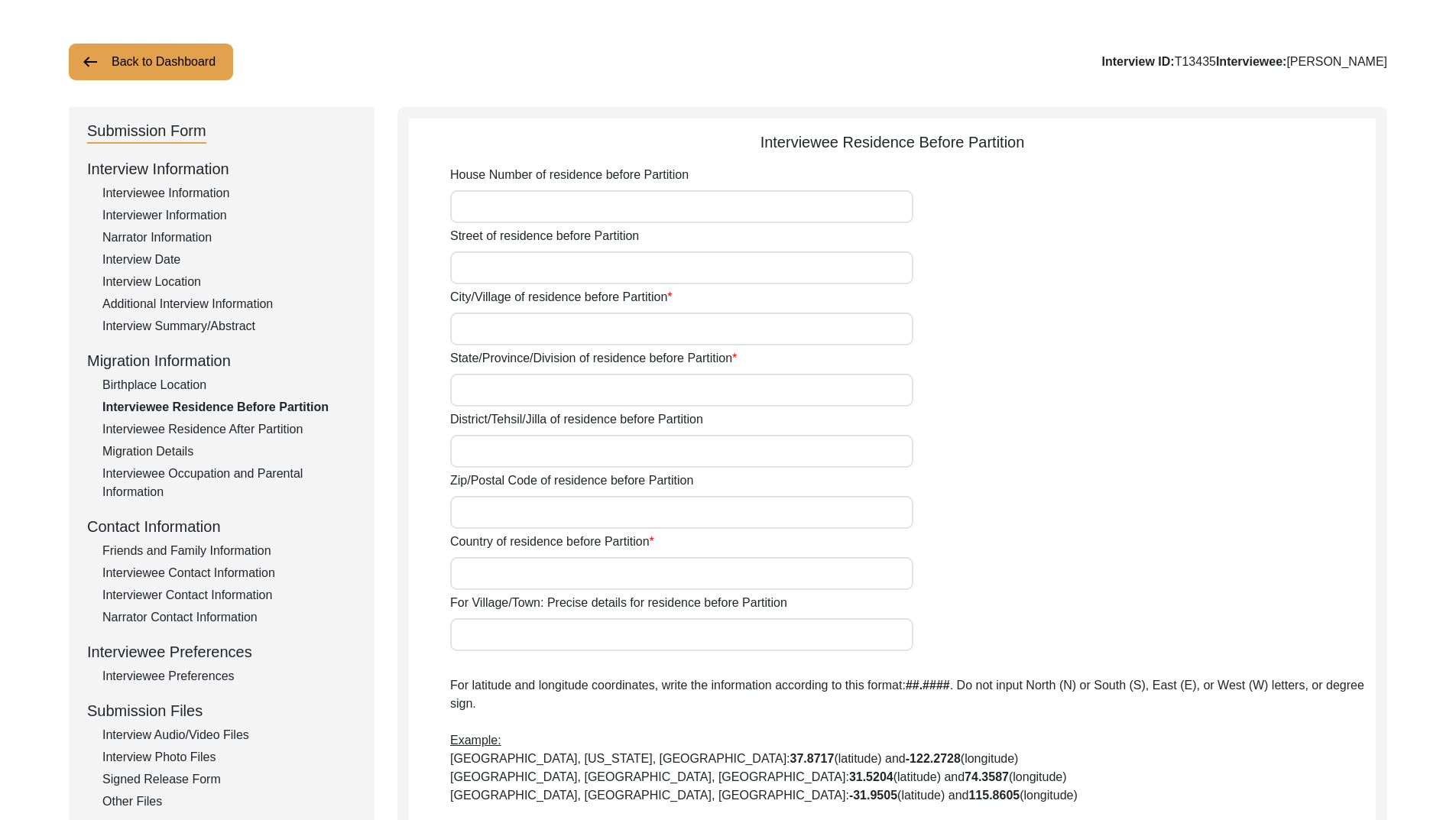
scroll to position [152, 0]
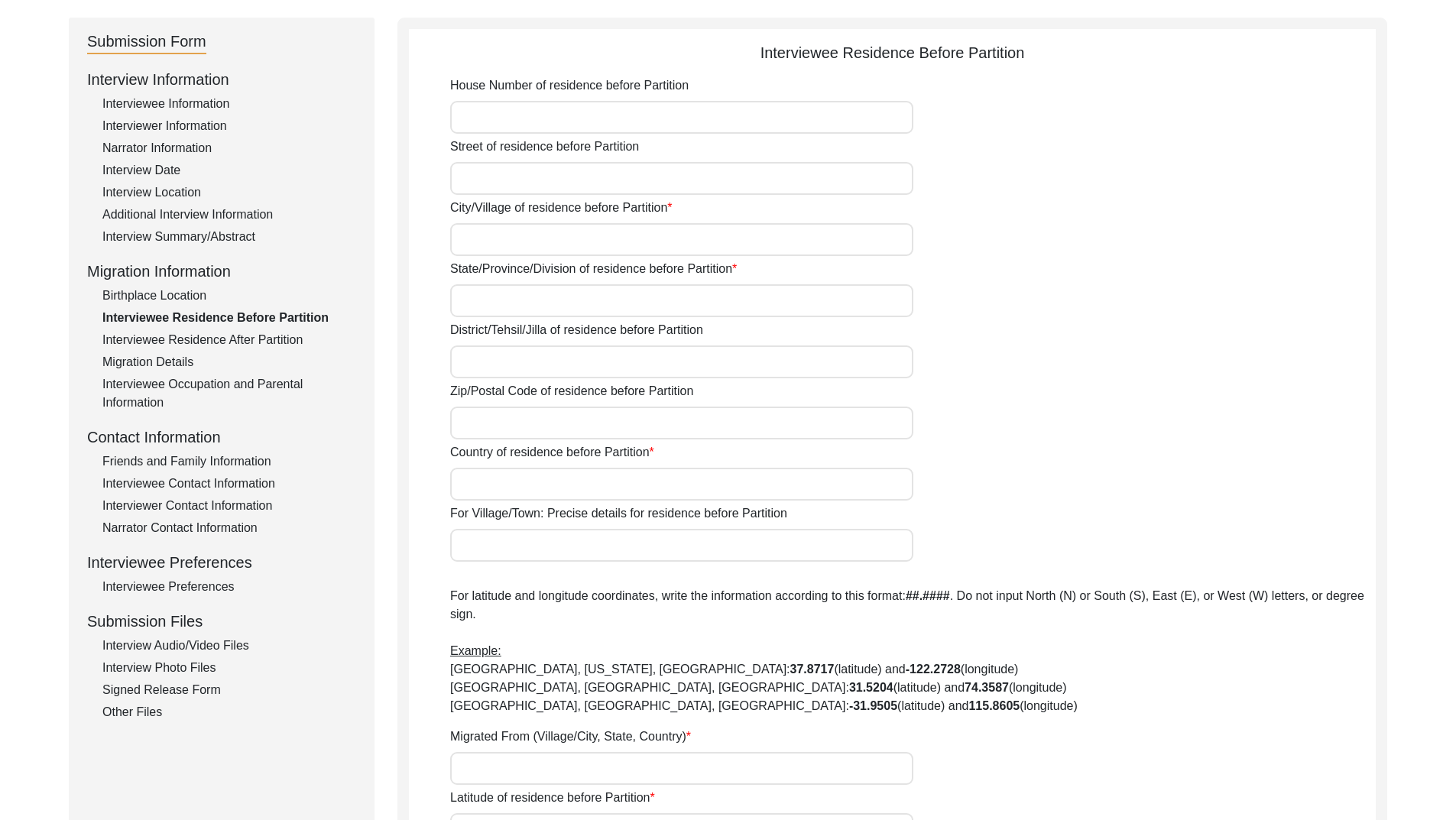
click at [150, 691] on div "Signed Release Form" at bounding box center [229, 690] width 254 height 18
